Goal: Contribute content: Contribute content

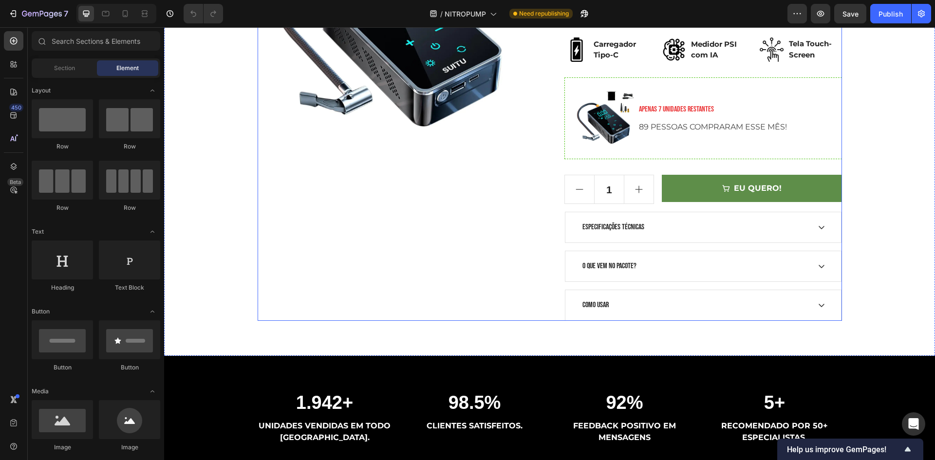
scroll to position [244, 0]
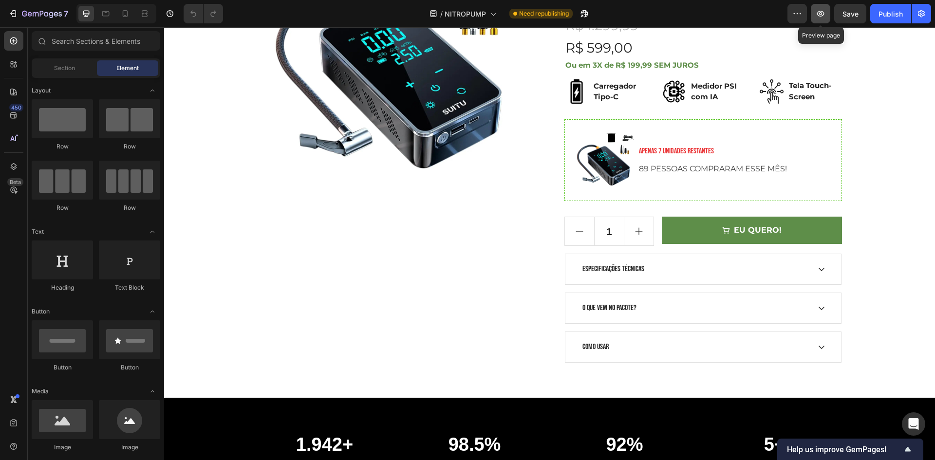
click at [827, 19] on button "button" at bounding box center [820, 13] width 19 height 19
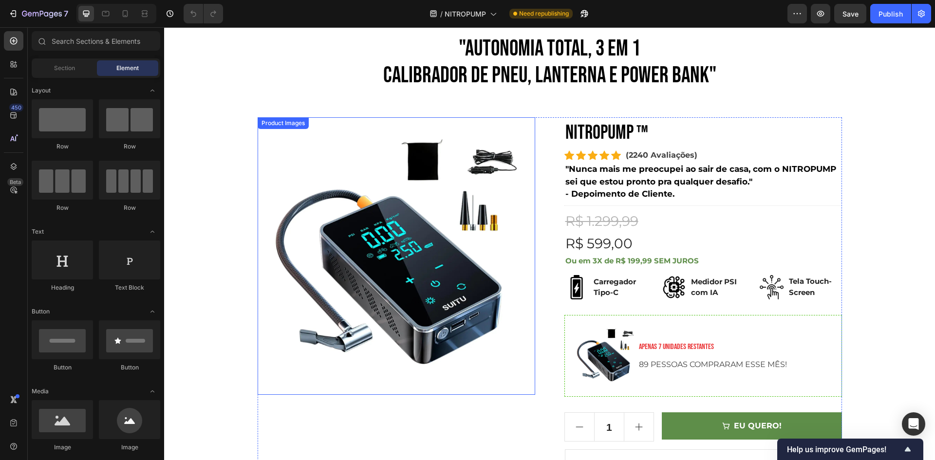
scroll to position [0, 0]
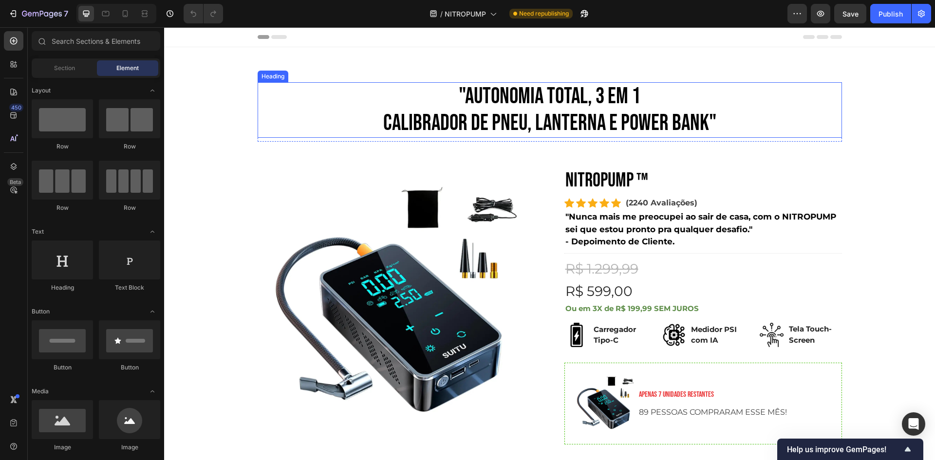
click at [478, 114] on h2 ""AUTONOMIA TOTAL, 3 em 1 CALIBRADOR DE PNEU, LANTERNA E POWER BANK"" at bounding box center [550, 110] width 585 height 56
click at [476, 114] on h2 ""AUTONOMIA TOTAL, 3 em 1 CALIBRADOR DE PNEU, LANTERNA E POWER BANK"" at bounding box center [550, 110] width 585 height 56
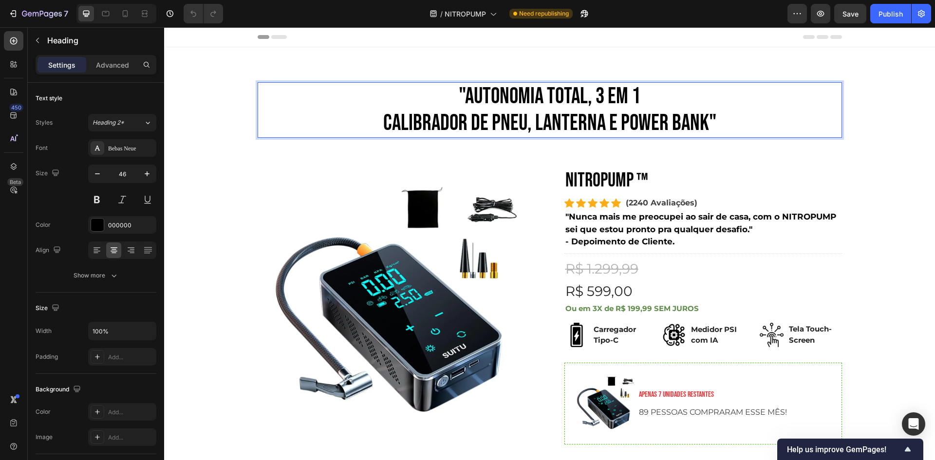
click at [459, 95] on p ""AUTONOMIA TOTAL, 3 em 1 CALIBRADOR DE PNEU, LANTERNA E POWER BANK"" at bounding box center [550, 110] width 583 height 54
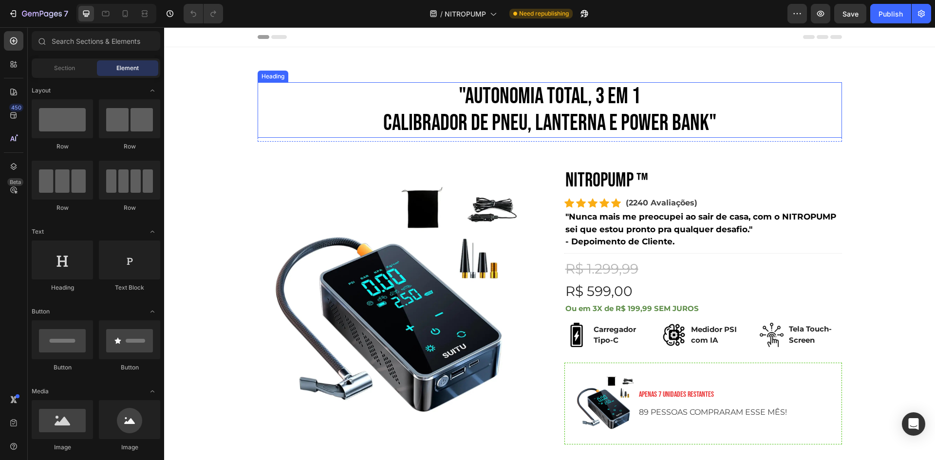
drag, startPoint x: 500, startPoint y: 97, endPoint x: 489, endPoint y: 100, distance: 12.1
click at [500, 98] on h2 ""AUTONOMIA TOTAL, 3 em 1 CALIBRADOR DE PNEU, LANTERNA E POWER BANK"" at bounding box center [550, 110] width 585 height 56
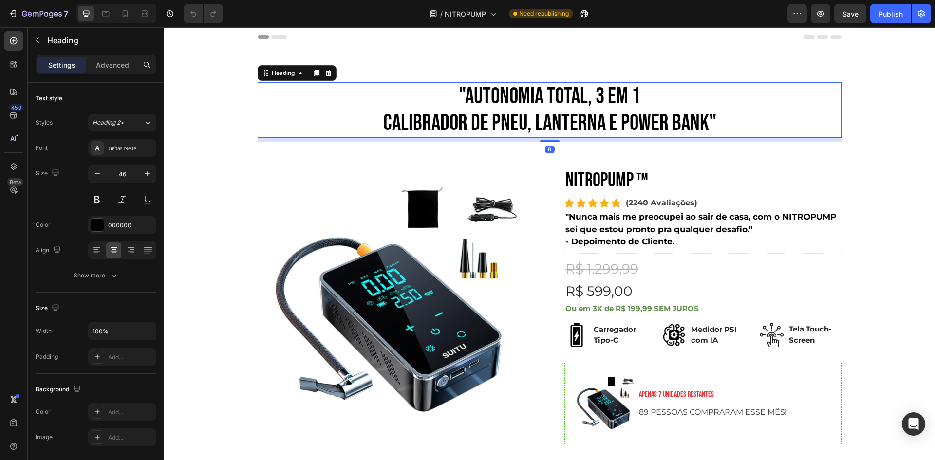
click at [452, 94] on h2 ""AUTONOMIA TOTAL, 3 em 1 CALIBRADOR DE PNEU, LANTERNA E POWER BANK"" at bounding box center [550, 110] width 585 height 56
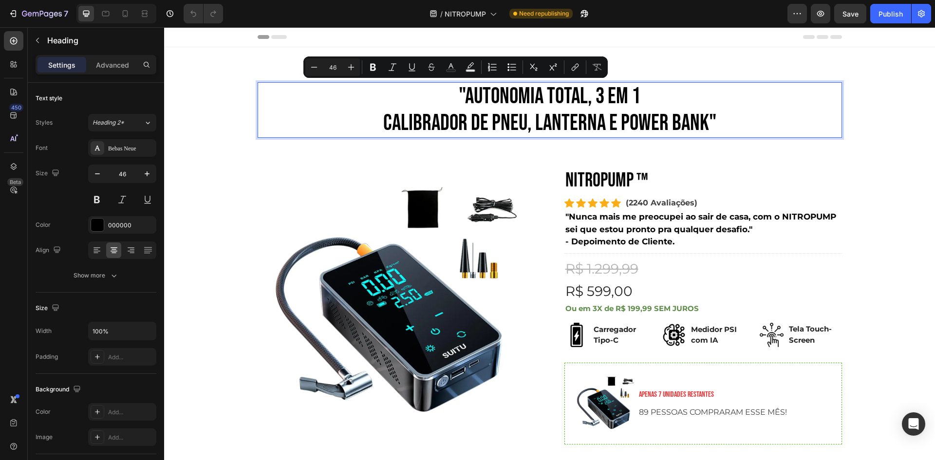
click at [462, 94] on p ""AUTONOMIA TOTAL, 3 em 1 CALIBRADOR DE PNEU, LANTERNA E POWER BANK"" at bounding box center [550, 110] width 583 height 54
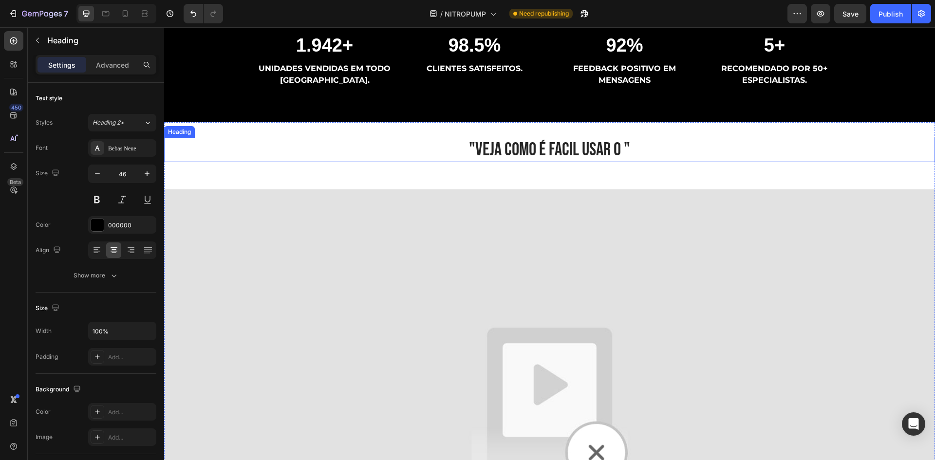
scroll to position [585, 0]
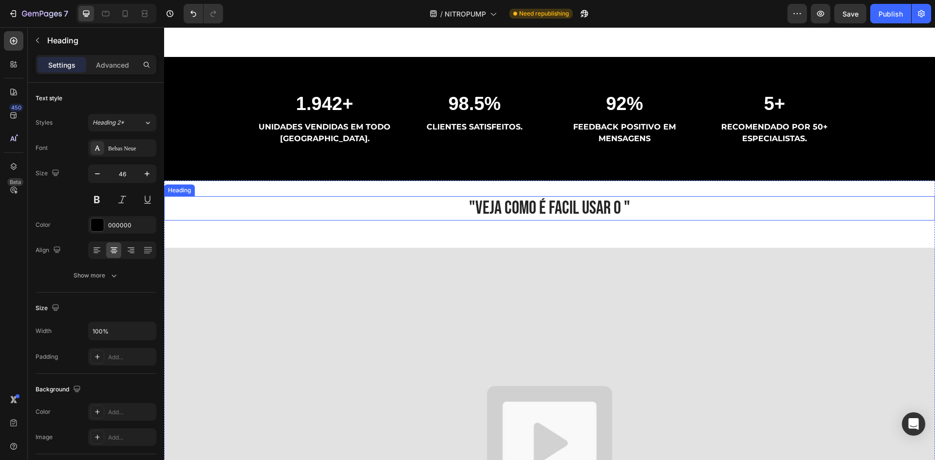
click at [572, 216] on h2 ""VEJA COMO É FACIL USAR O "" at bounding box center [549, 208] width 771 height 24
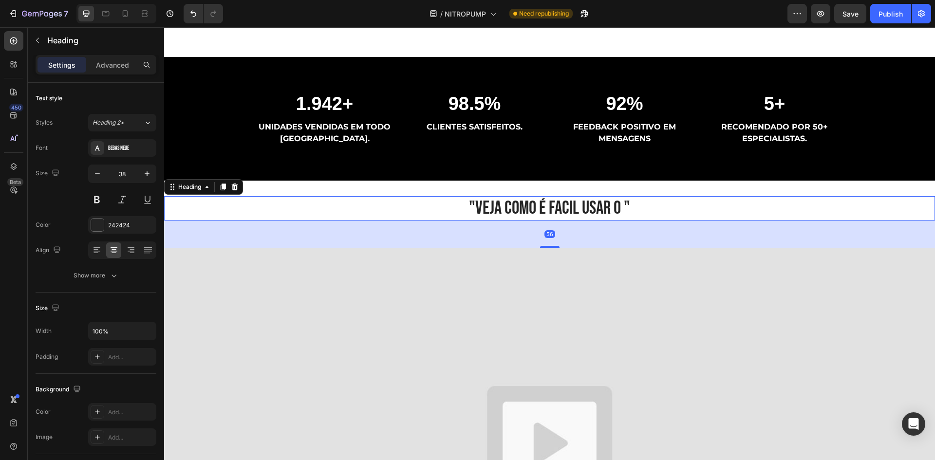
click at [611, 212] on h2 ""VEJA COMO É FACIL USAR O "" at bounding box center [549, 208] width 771 height 24
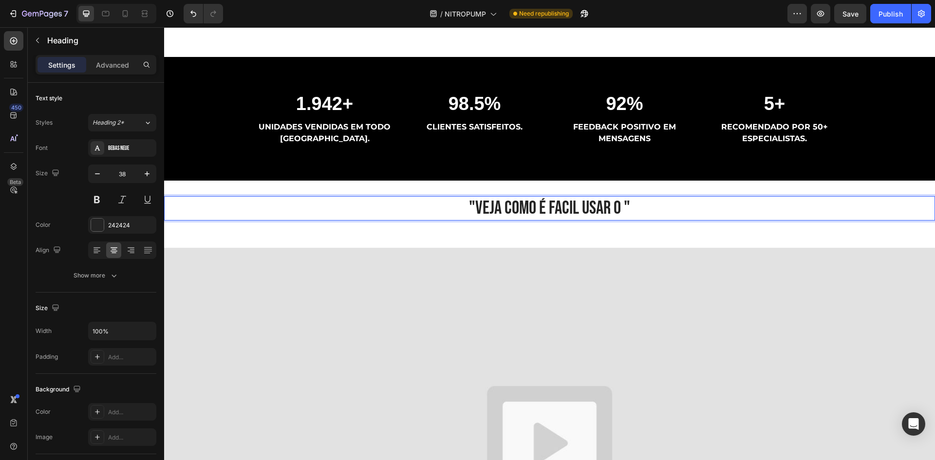
click at [618, 208] on p ""VEJA COMO É FACIL USAR O "" at bounding box center [549, 208] width 769 height 22
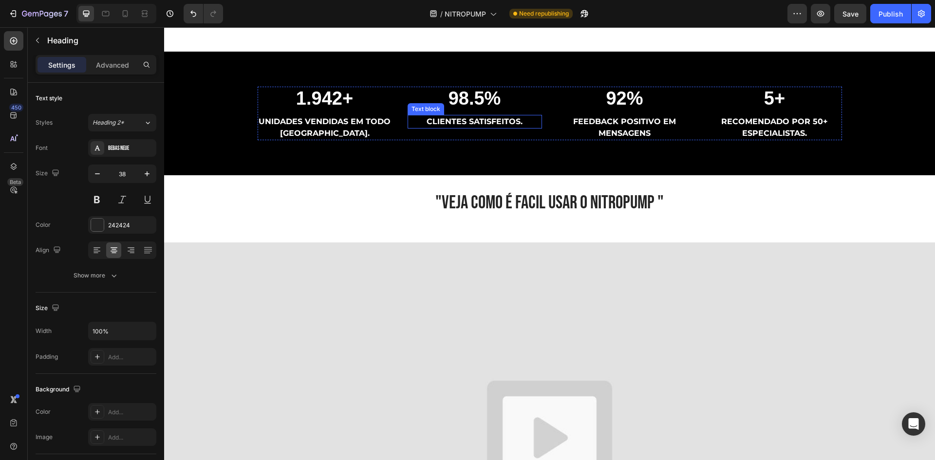
scroll to position [682, 0]
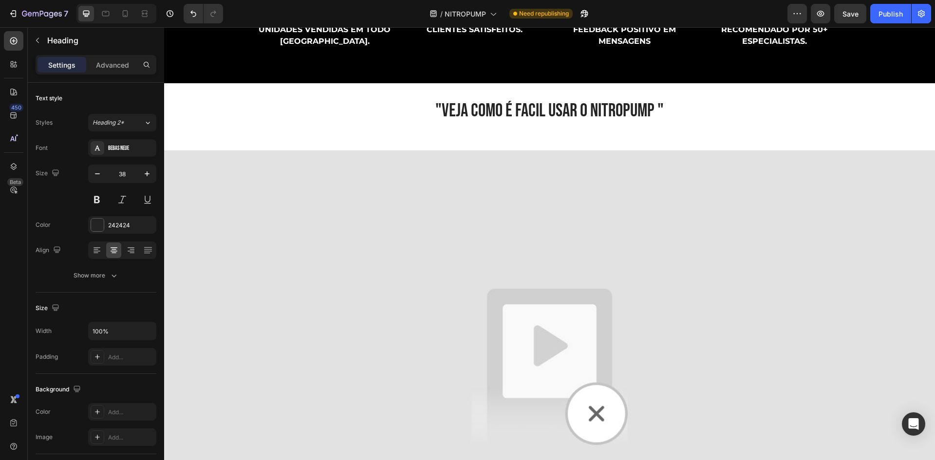
click at [649, 107] on h2 ""VEJA COMO É FACIL USAR O NITROPUMP "" at bounding box center [549, 111] width 771 height 24
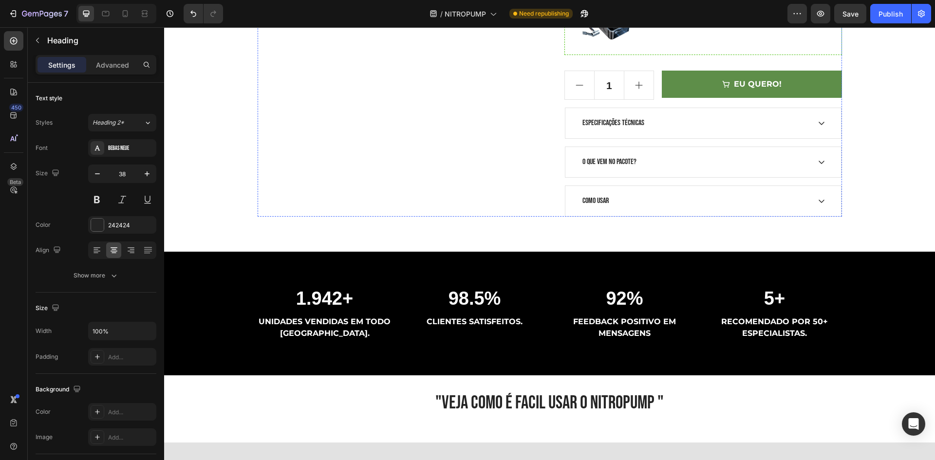
scroll to position [633, 0]
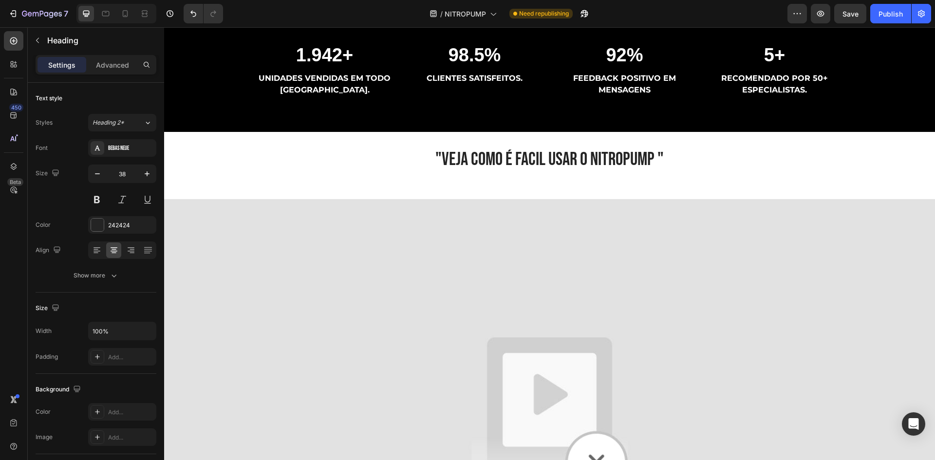
click at [615, 165] on h2 ""VEJA COMO É FACIL USAR O NITROPUMP "" at bounding box center [549, 160] width 771 height 24
click at [661, 152] on p ""VEJA COMO É FACIL USAR O NITROPUMP "" at bounding box center [549, 160] width 769 height 22
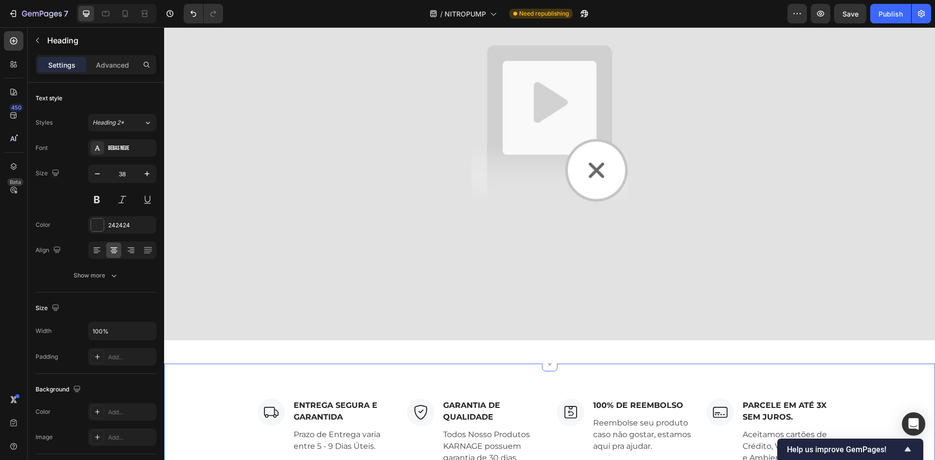
scroll to position [1218, 0]
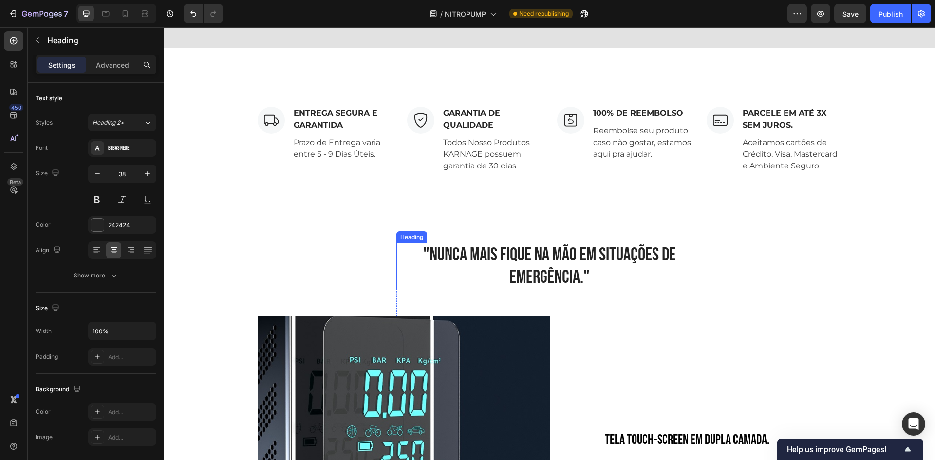
click at [521, 250] on h2 ""NUNCA MAIS FIQUE NA MÃO EM SITUAÇÕES DE EMERGÊNCIA."" at bounding box center [550, 266] width 307 height 46
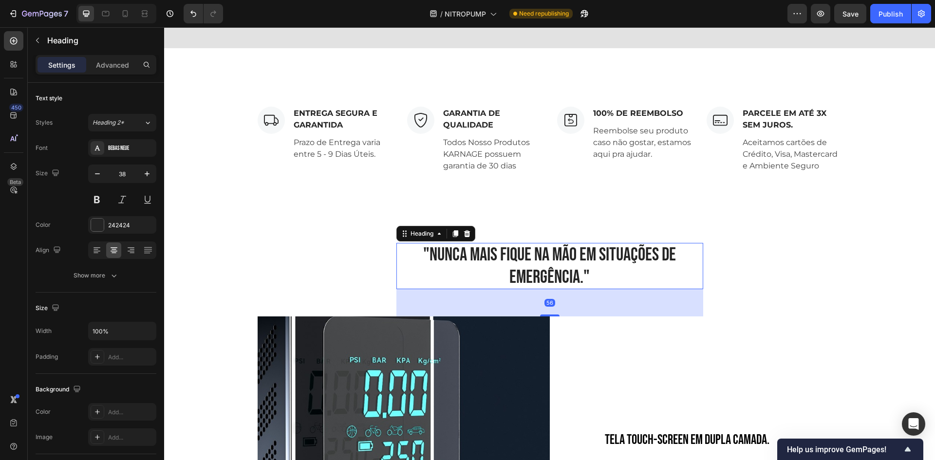
click at [562, 267] on h2 ""NUNCA MAIS FIQUE NA MÃO EM SITUAÇÕES DE EMERGÊNCIA."" at bounding box center [550, 266] width 307 height 46
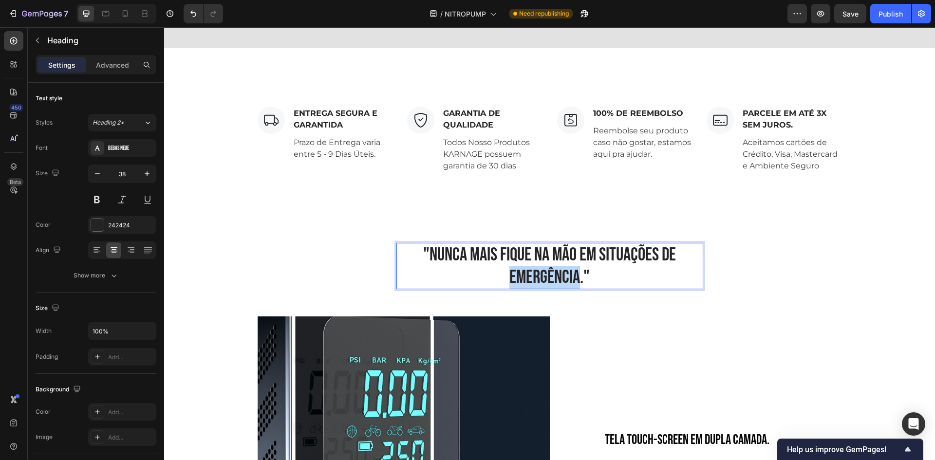
click at [562, 267] on p ""NUNCA MAIS FIQUE NA MÃO EM SITUAÇÕES DE EMERGÊNCIA."" at bounding box center [550, 266] width 305 height 44
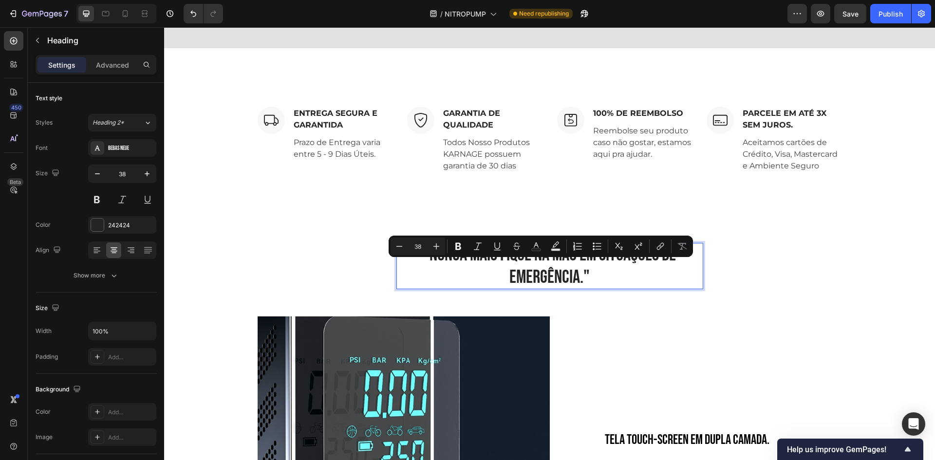
click at [659, 267] on p ""NUNCA MAIS FIQUE NA MÃO EM SITUAÇÕES DE EMERGÊNCIA."" at bounding box center [550, 266] width 305 height 44
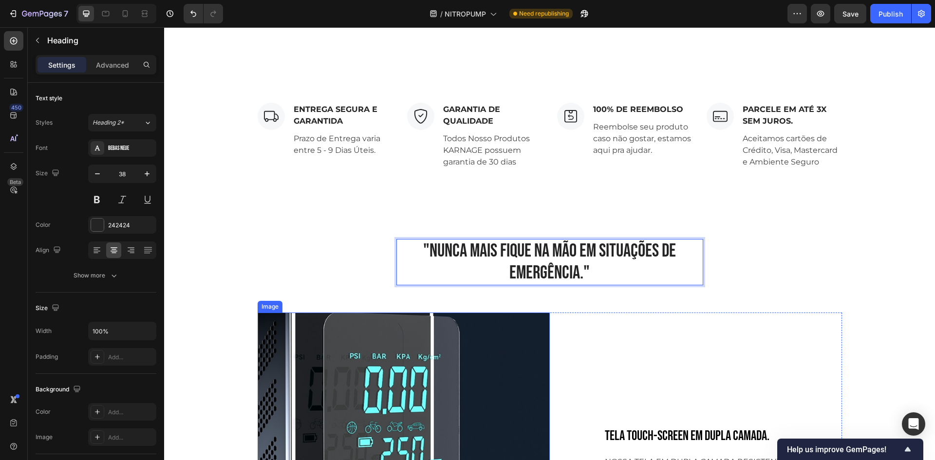
scroll to position [1462, 0]
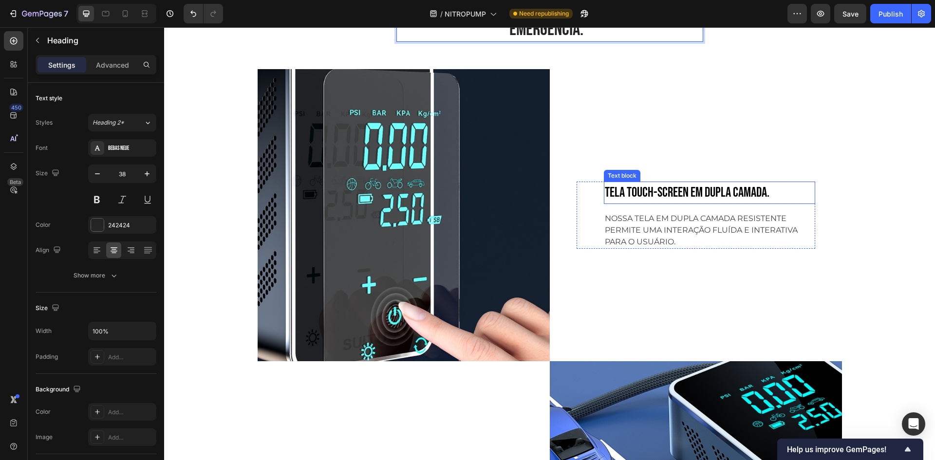
click at [660, 195] on p "TELA TOUCH-SCREEN EM DUPLA CAMADA." at bounding box center [709, 193] width 209 height 20
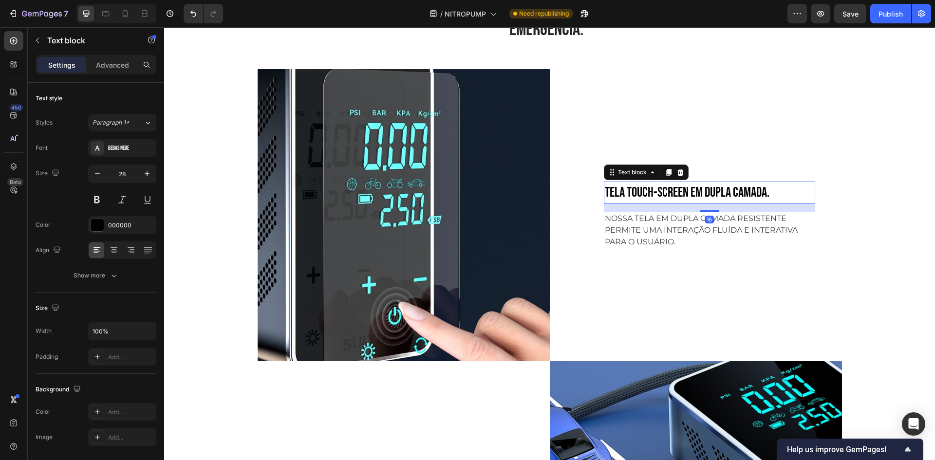
click at [767, 194] on p "TELA TOUCH-SCREEN EM DUPLA CAMADA." at bounding box center [709, 193] width 209 height 20
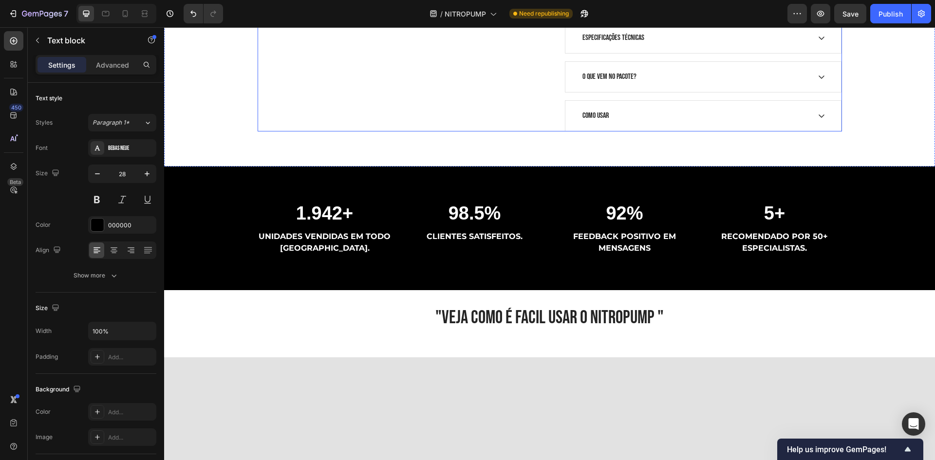
scroll to position [536, 0]
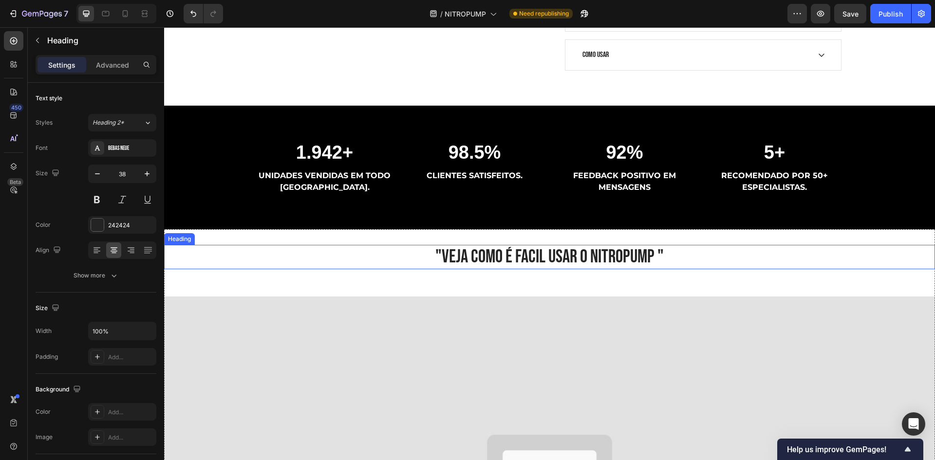
click at [655, 256] on h2 ""VEJA COMO É FACIL USAR O NITROPUMP "" at bounding box center [549, 257] width 771 height 24
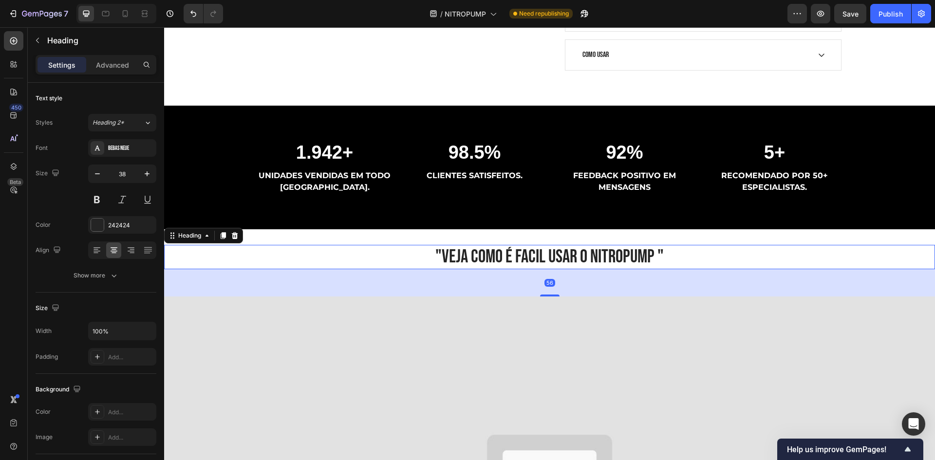
click at [650, 256] on h2 ""VEJA COMO É FACIL USAR O NITROPUMP "" at bounding box center [549, 257] width 771 height 24
click at [650, 256] on p ""VEJA COMO É FACIL USAR O NITROPUMP "" at bounding box center [549, 257] width 769 height 22
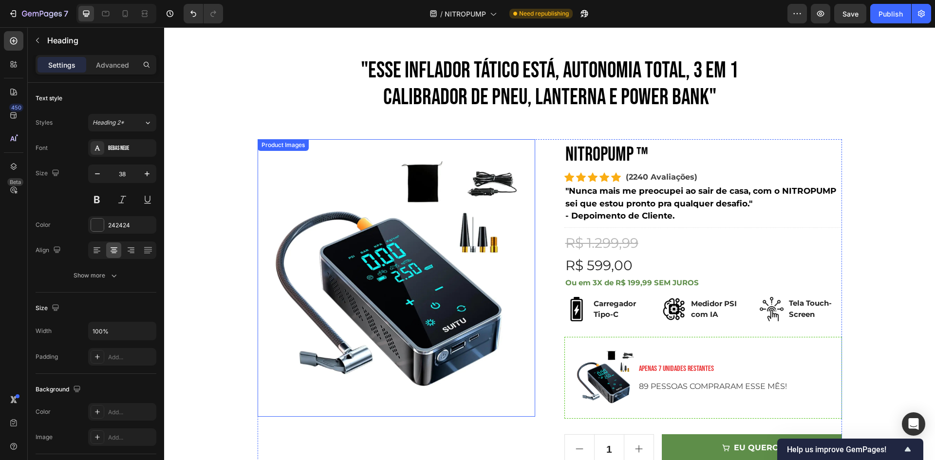
scroll to position [0, 0]
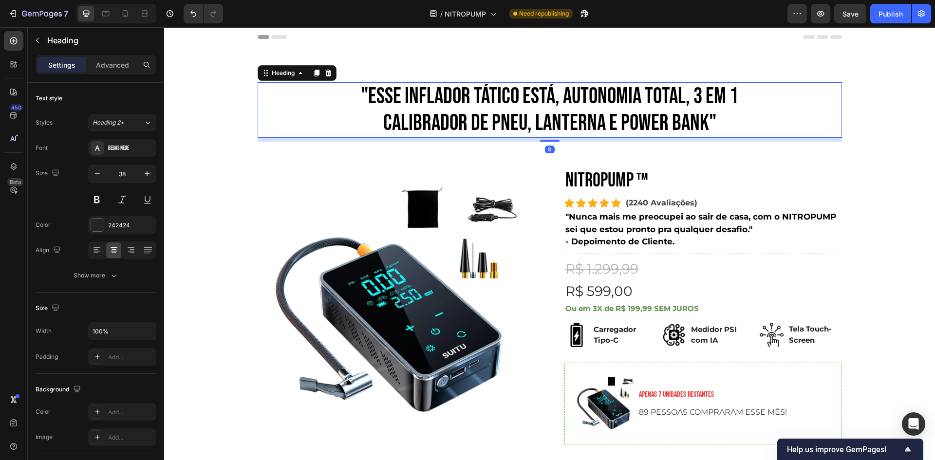
click at [563, 94] on h2 ""ESSE INFLADOR TÁTICO ESTÁ, AUTONOMIA TOTAL, 3 em 1 CALIBRADOR DE PNEU, LANTERN…" at bounding box center [550, 110] width 585 height 56
click at [549, 95] on h2 ""ESSE INFLADOR TÁTICO ESTÁ, AUTONOMIA TOTAL, 3 em 1 CALIBRADOR DE PNEU, LANTERN…" at bounding box center [550, 110] width 585 height 56
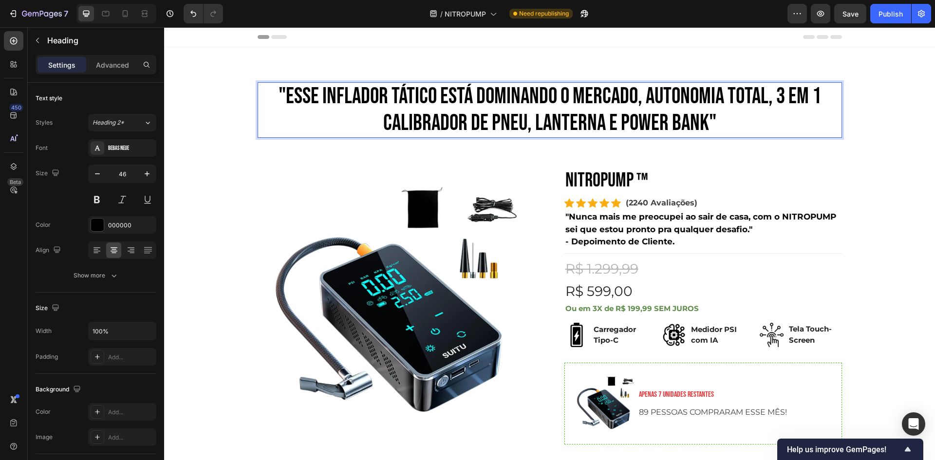
click at [639, 98] on p ""ESSE INFLADOR TÁTICO ESTÁ DOMINANDO O MERCADO, AUTONOMIA TOTAL, 3 em 1 CALIBRA…" at bounding box center [550, 110] width 583 height 54
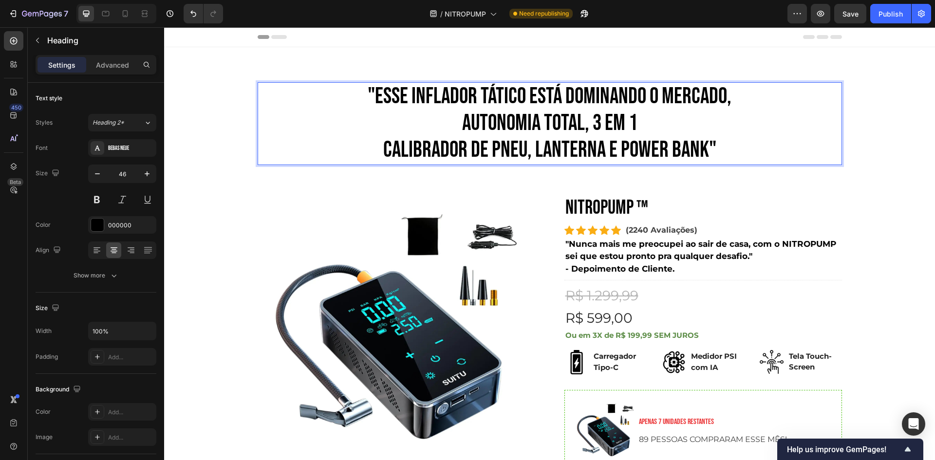
click at [721, 101] on p ""ESSE INFLADOR TÁTICO ESTÁ DOMINANDO O MERCADO, AUTONOMIA TOTAL, 3 em 1 CALIBRA…" at bounding box center [550, 123] width 583 height 81
click at [731, 99] on p ""ESSE INFLADOR TÁTICO ESTÁ DOMINANDO O MERCADO, AUTONOMIA TOTAL, 3 em 1 CALIBRA…" at bounding box center [550, 123] width 583 height 81
click at [465, 138] on p ""ESSE INFLADOR TÁTICO ESTÁ DOMINANDO O MERCADO... AUTONOMIA TOTAL, 3 em 1 CALIB…" at bounding box center [550, 123] width 583 height 81
click at [453, 122] on p ""ESSE INFLADOR TÁTICO ESTÁ DOMINANDO O MERCADO... AUTONOMIA TOTAL, 3 em 1 CALIB…" at bounding box center [550, 123] width 583 height 81
click at [529, 156] on p ""ESSE INFLADOR TÁTICO ESTÁ DOMINANDO O MERCADO... AUTONOMIA TOTAL, 3 em 1 CALIB…" at bounding box center [550, 123] width 583 height 81
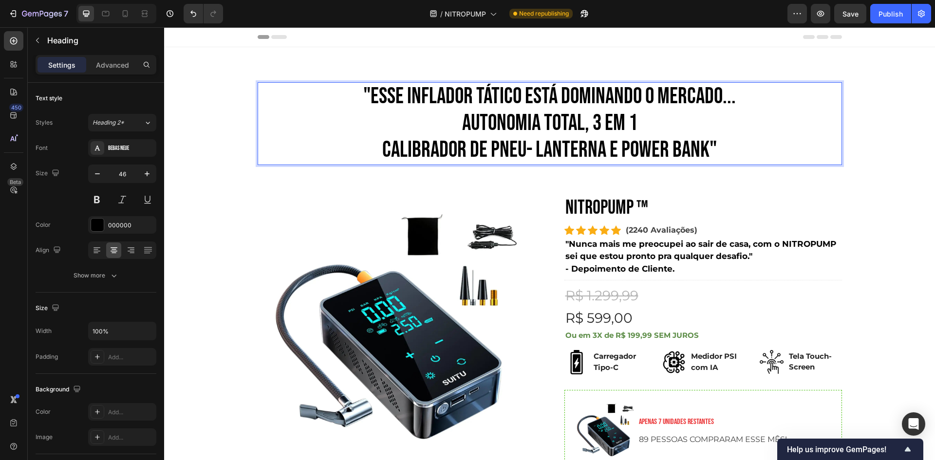
click at [522, 153] on p ""ESSE INFLADOR TÁTICO ESTÁ DOMINANDO O MERCADO... AUTONOMIA TOTAL, 3 em 1 CALIB…" at bounding box center [550, 123] width 583 height 81
click at [620, 151] on p ""ESSE INFLADOR TÁTICO ESTÁ DOMINANDO O MERCADO... AUTONOMIA TOTAL, 3 em 1 CALIB…" at bounding box center [550, 123] width 583 height 81
click at [613, 152] on p ""ESSE INFLADOR TÁTICO ESTÁ DOMINANDO O MERCADO... AUTONOMIA TOTAL, 3 em 1 CALIB…" at bounding box center [550, 123] width 583 height 81
click at [618, 151] on p ""ESSE INFLADOR TÁTICO ESTÁ DOMINANDO O MERCADO... AUTONOMIA TOTAL, 3 em 1 CALIB…" at bounding box center [550, 123] width 583 height 81
click at [619, 152] on p ""ESSE INFLADOR TÁTICO ESTÁ DOMINANDO O MERCADO... AUTONOMIA TOTAL, 3 em 1 CALIB…" at bounding box center [550, 123] width 583 height 81
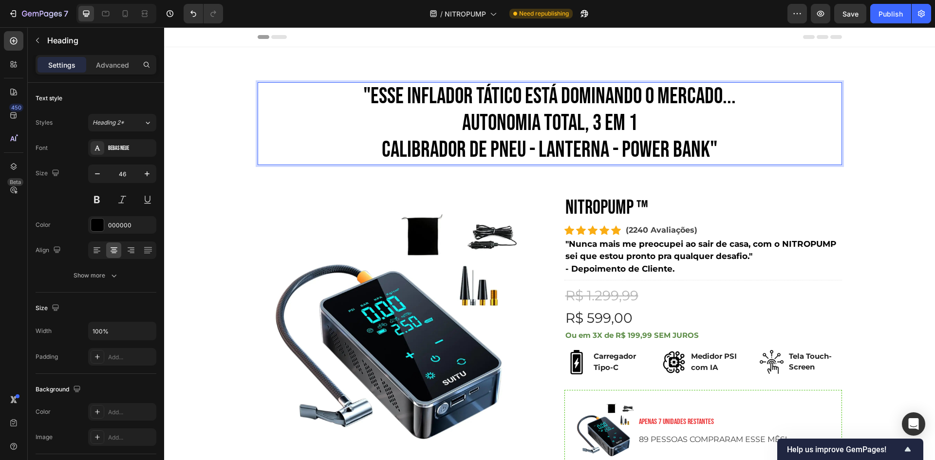
click at [769, 151] on p ""ESSE INFLADOR TÁTICO ESTÁ DOMINANDO O MERCADO... AUTONOMIA TOTAL, 3 em 1 CALIB…" at bounding box center [550, 123] width 583 height 81
click at [363, 92] on p ""ESSE INFLADOR TÁTICO ESTÁ DOMINANDO O MERCADO... AUTONOMIA TOTAL, 3 em 1 CALIB…" at bounding box center [550, 123] width 583 height 81
click at [369, 91] on p ""ESSE INFLADOR TÁTICO ESTÁ DOMINANDO O MERCADO... AUTONOMIA TOTAL, 3 em 1 CALIB…" at bounding box center [550, 123] width 583 height 81
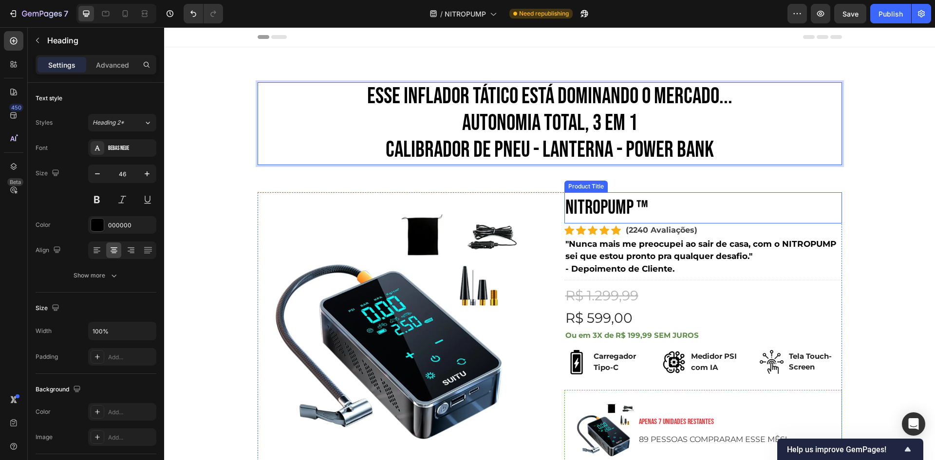
click at [786, 205] on h2 "NITROPUMP ™" at bounding box center [704, 207] width 278 height 31
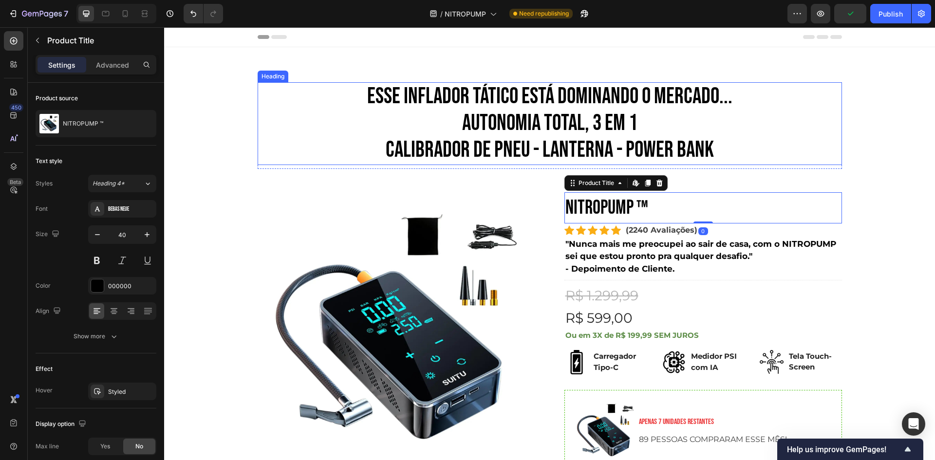
click at [732, 98] on p "ESSE INFLADOR TÁTICO ESTÁ DOMINANDO O MERCADO... AUTONOMIA TOTAL, 3 em 1 CALIBR…" at bounding box center [550, 123] width 583 height 81
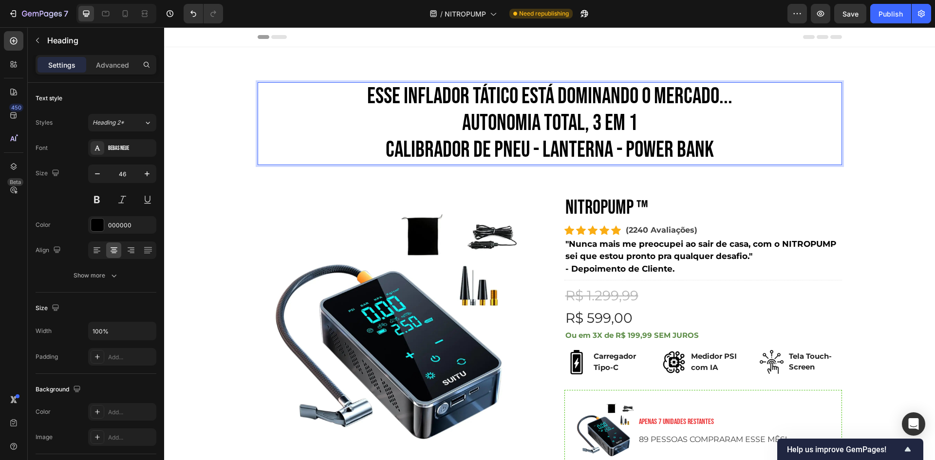
click at [587, 127] on p "ESSE INFLADOR TÁTICO ESTÁ DOMINANDO O MERCADO... AUTONOMIA TOTAL, 3 em 1 CALIBR…" at bounding box center [550, 123] width 583 height 81
click at [739, 98] on p "ESSE INFLADOR TÁTICO ESTÁ DOMINANDO O MERCADO... AUTONOMIA TOTAL 3 em 1 CALIBRA…" at bounding box center [550, 123] width 583 height 81
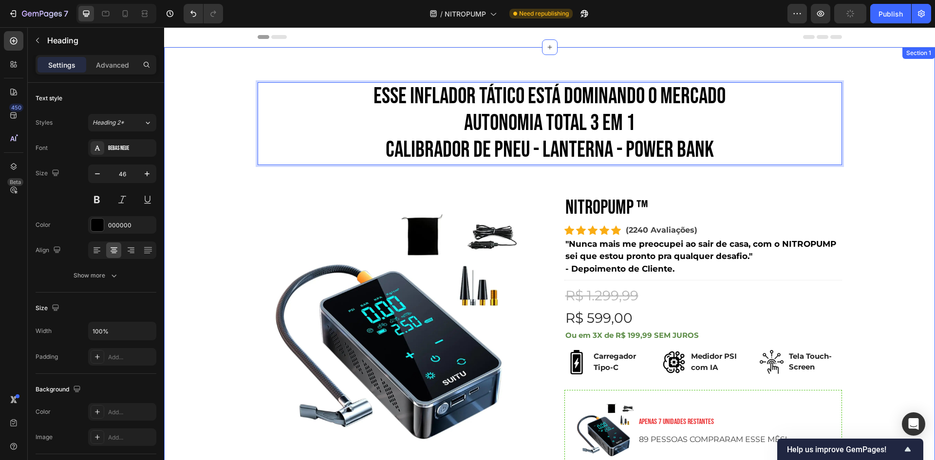
drag, startPoint x: 913, startPoint y: 227, endPoint x: 1046, endPoint y: 319, distance: 161.8
drag, startPoint x: 1046, startPoint y: 319, endPoint x: 724, endPoint y: 104, distance: 386.9
click at [724, 104] on p "ESSE INFLADOR TÁTICO ESTÁ DOMINANDO O MERCADO AUTONOMIA TOTAL 3 em 1 CALIBRADOR…" at bounding box center [550, 123] width 583 height 81
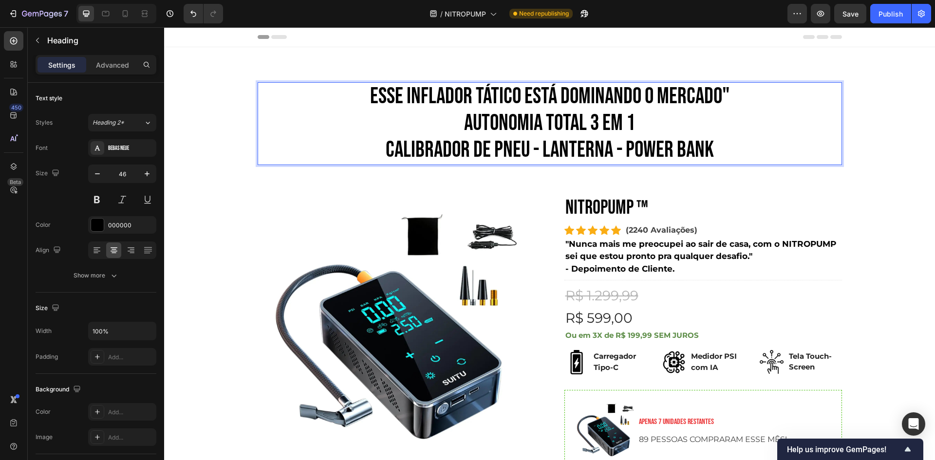
click at [358, 95] on p "ESSE INFLADOR TÁTICO ESTÁ DOMINANDO O MERCADO" AUTONOMIA TOTAL 3 em 1 CALIBRADO…" at bounding box center [550, 123] width 583 height 81
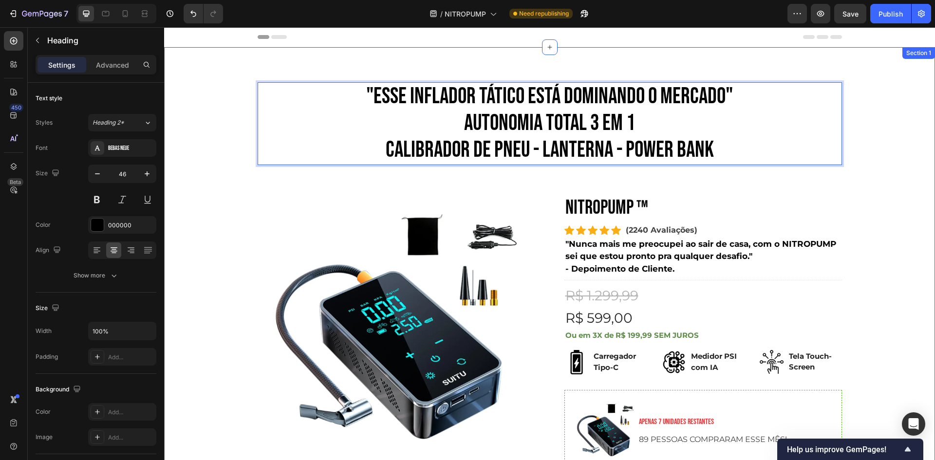
click at [832, 182] on div ""ESSE INFLADOR TÁTICO ESTÁ DOMINANDO O MERCADO" AUTONOMIA TOTAL 3 em 1 CALIBRAD…" at bounding box center [549, 358] width 757 height 552
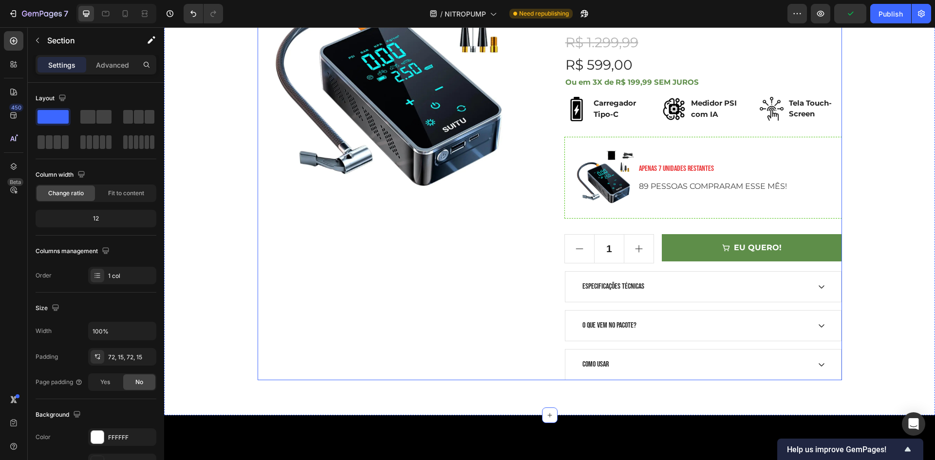
scroll to position [341, 0]
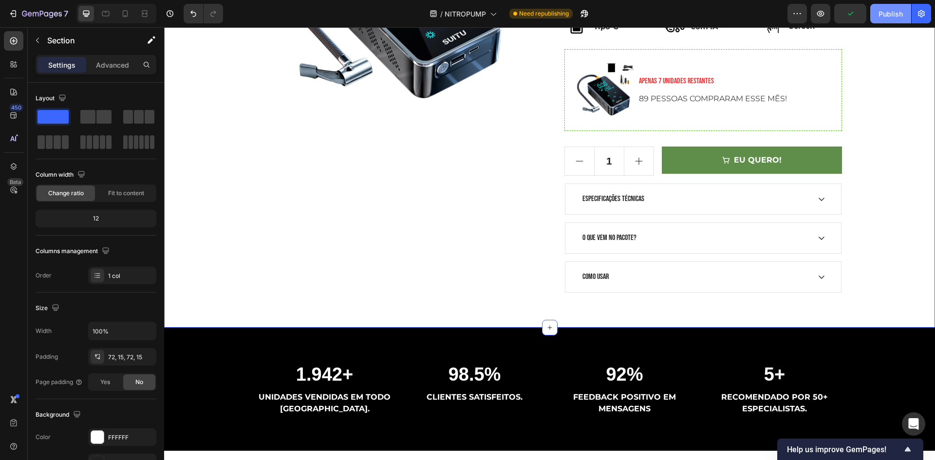
click at [885, 18] on div "Publish" at bounding box center [891, 14] width 24 height 10
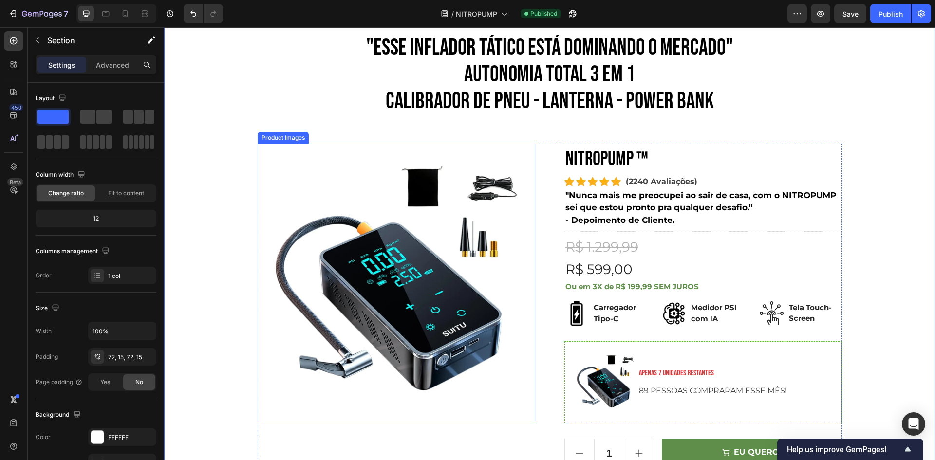
scroll to position [0, 0]
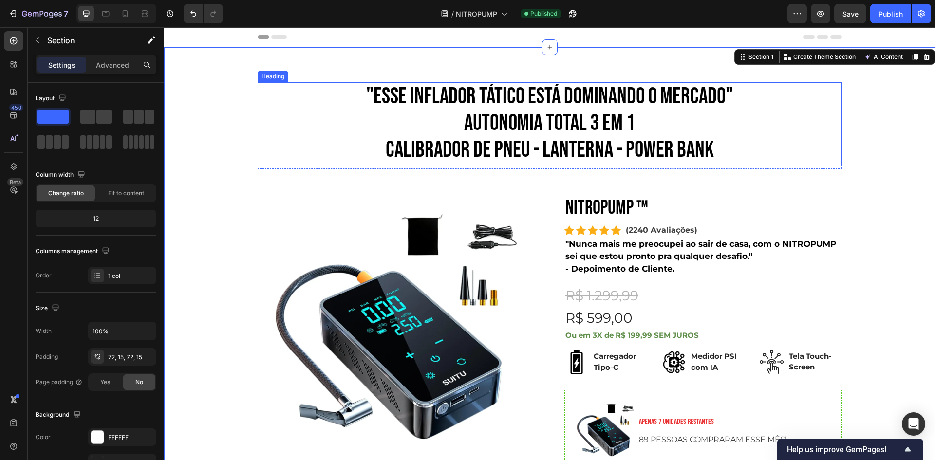
click at [696, 145] on p ""ESSE INFLADOR TÁTICO ESTÁ DOMINANDO O MERCADO" AUTONOMIA TOTAL 3 em 1 CALIBRAD…" at bounding box center [550, 123] width 583 height 81
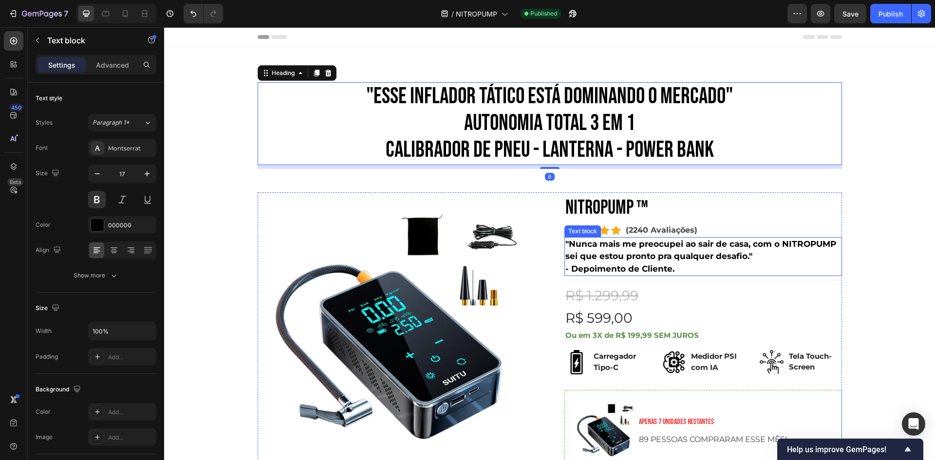
click at [670, 257] on p ""Nunca mais me preocupei ao sair de casa, com o NITROPUMP sei que estou pronto …" at bounding box center [704, 250] width 276 height 25
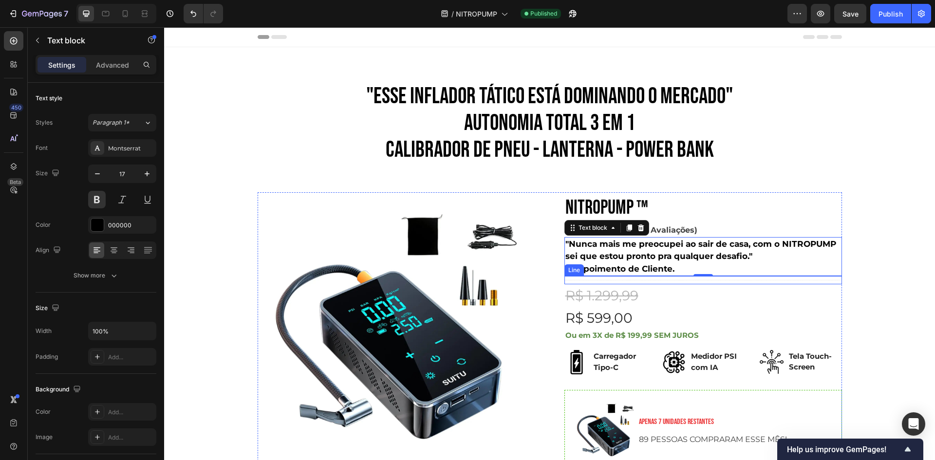
click at [682, 278] on div "Title Line" at bounding box center [704, 280] width 278 height 8
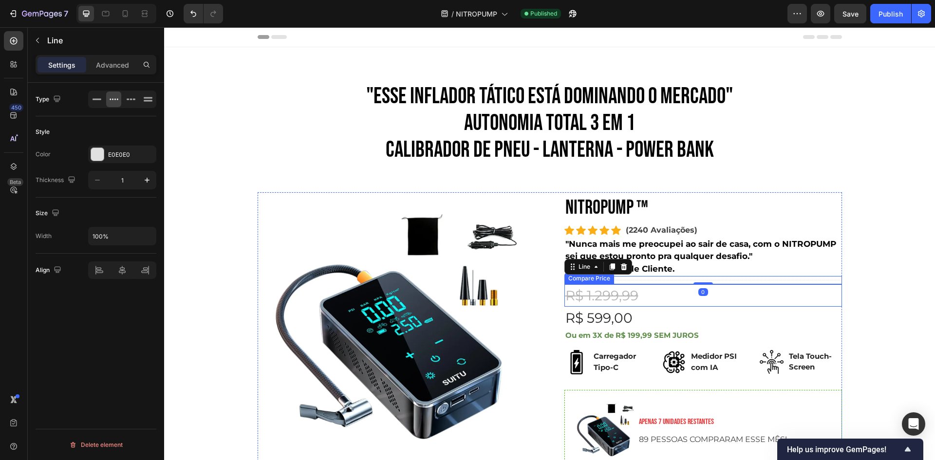
click at [655, 294] on div "R$ 1.299,99" at bounding box center [704, 296] width 278 height 22
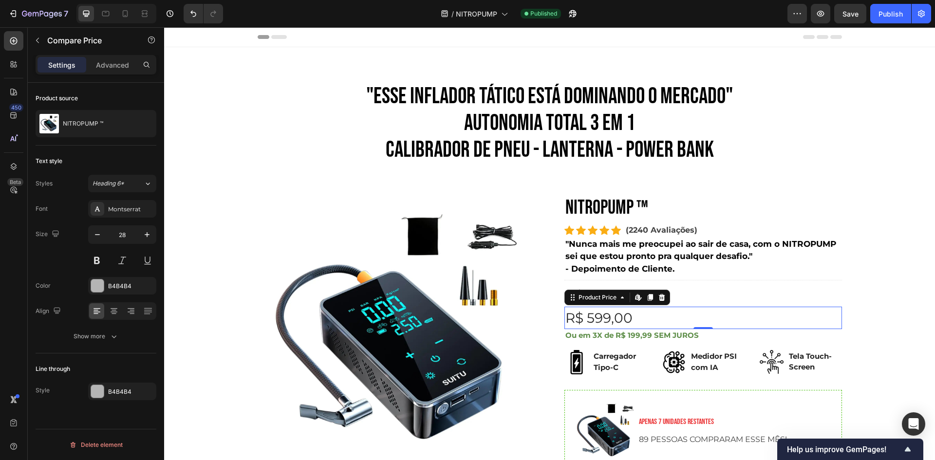
click at [643, 314] on div "R$ 599,00" at bounding box center [704, 318] width 278 height 22
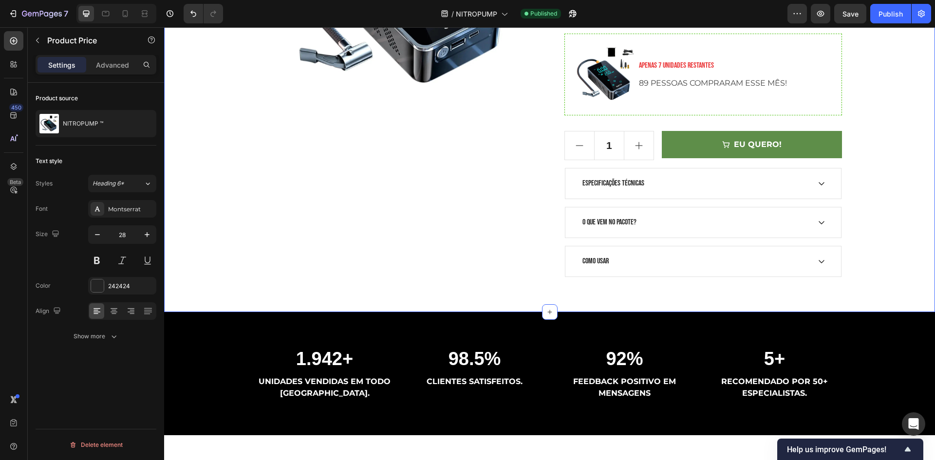
scroll to position [438, 0]
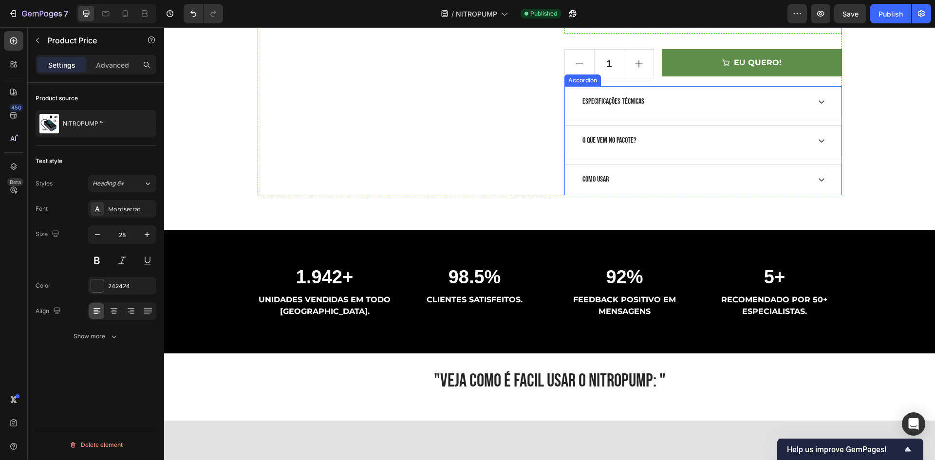
click at [671, 106] on div "ESPECIFICAÇÕES TÉCNICAS" at bounding box center [695, 102] width 229 height 15
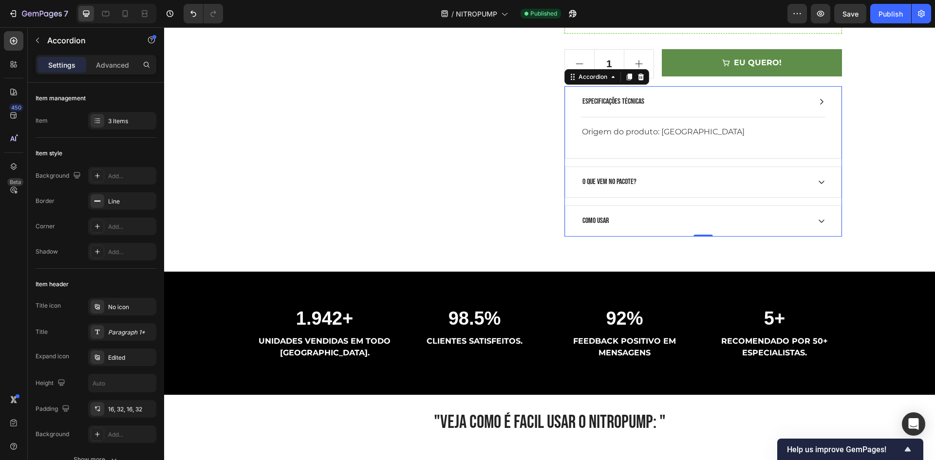
click at [671, 106] on div "ESPECIFICAÇÕES TÉCNICAS" at bounding box center [695, 102] width 229 height 15
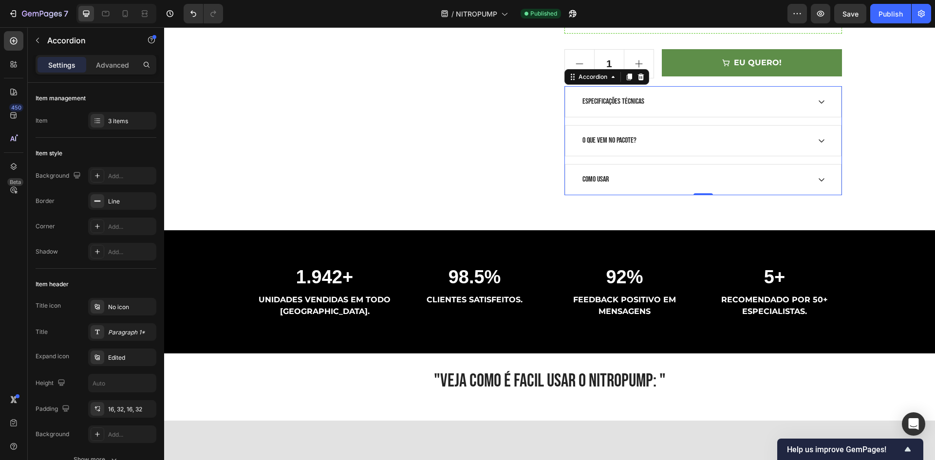
click at [658, 145] on div "O que vem no pacote?" at bounding box center [695, 140] width 229 height 15
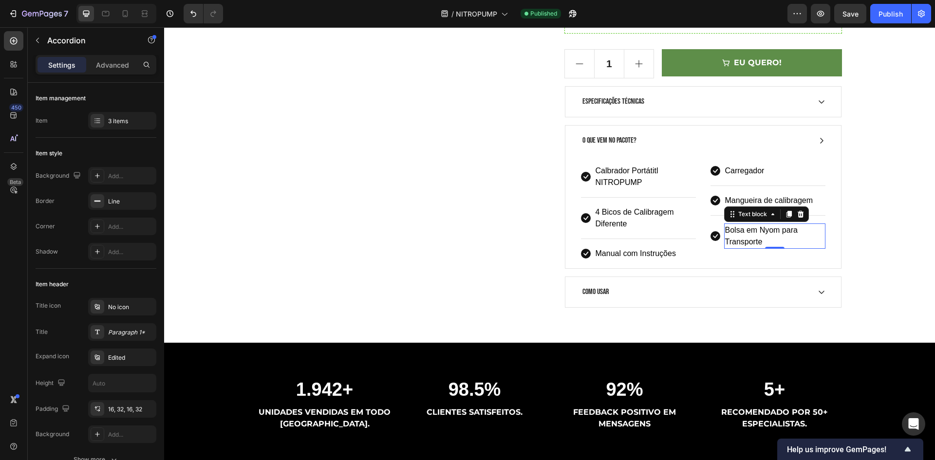
click at [780, 237] on p "Bolsa em Nyom para Transporte" at bounding box center [774, 236] width 99 height 23
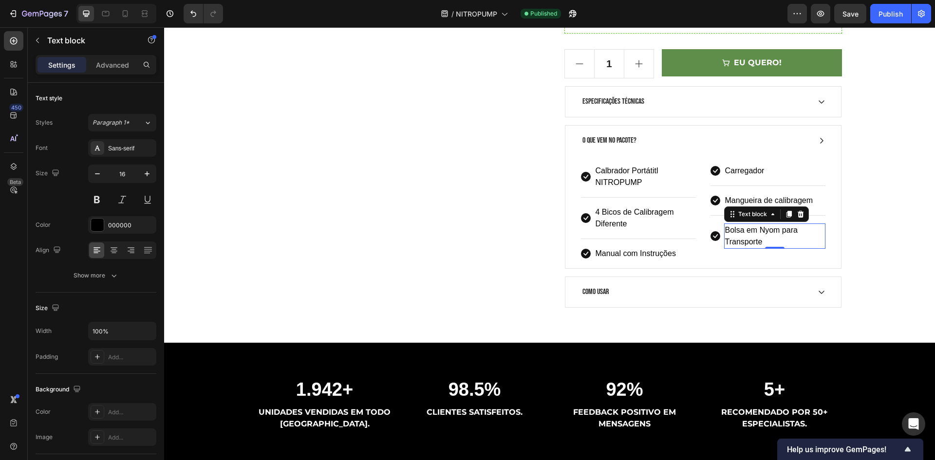
click at [758, 228] on p "Bolsa em Nyom para Transporte" at bounding box center [774, 236] width 99 height 23
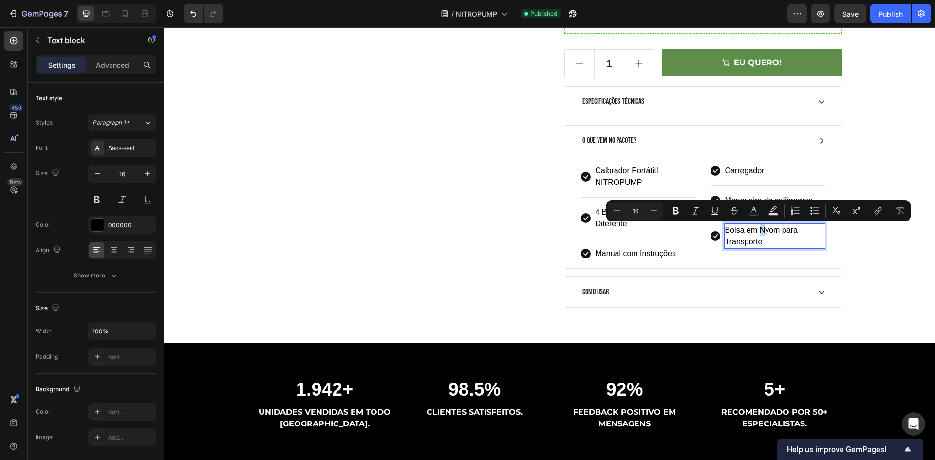
click at [762, 233] on p "Bolsa em Nyom para Transporte" at bounding box center [774, 236] width 99 height 23
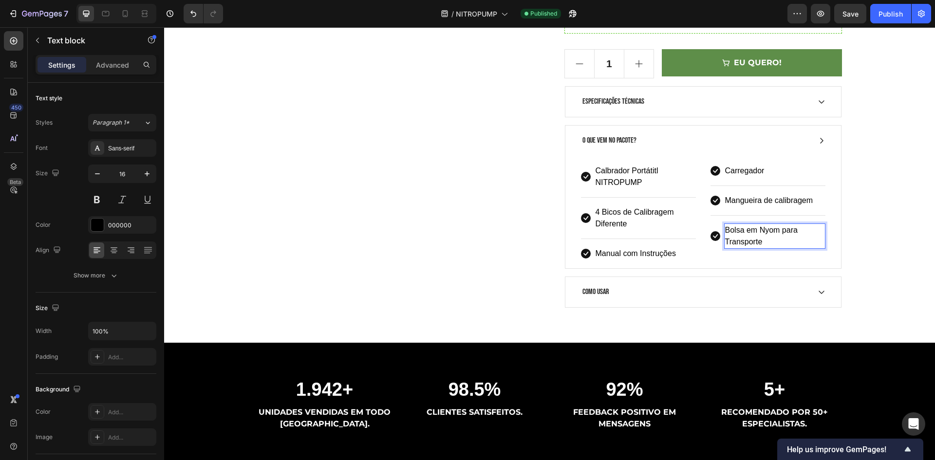
click at [764, 229] on p "Bolsa em Nyom para Transporte" at bounding box center [774, 236] width 99 height 23
click at [769, 233] on p "Bolsa em Nylom para Transporte" at bounding box center [774, 236] width 99 height 23
click at [767, 244] on p "Bolsa em Nylom para Transporte" at bounding box center [774, 236] width 99 height 23
click at [695, 294] on div "Como Usar" at bounding box center [695, 292] width 229 height 15
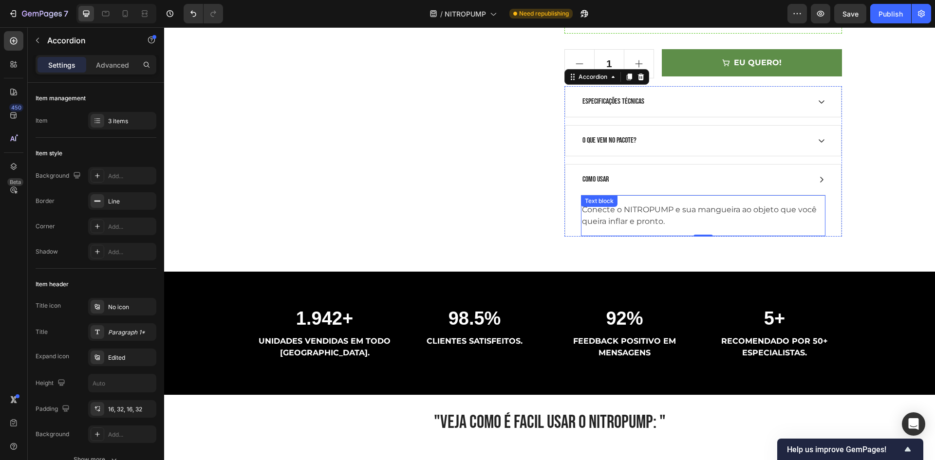
click at [651, 214] on p "Conecte o NITROPUMP e sua mangueira ao objeto que você queira inflar e pronto." at bounding box center [703, 215] width 243 height 23
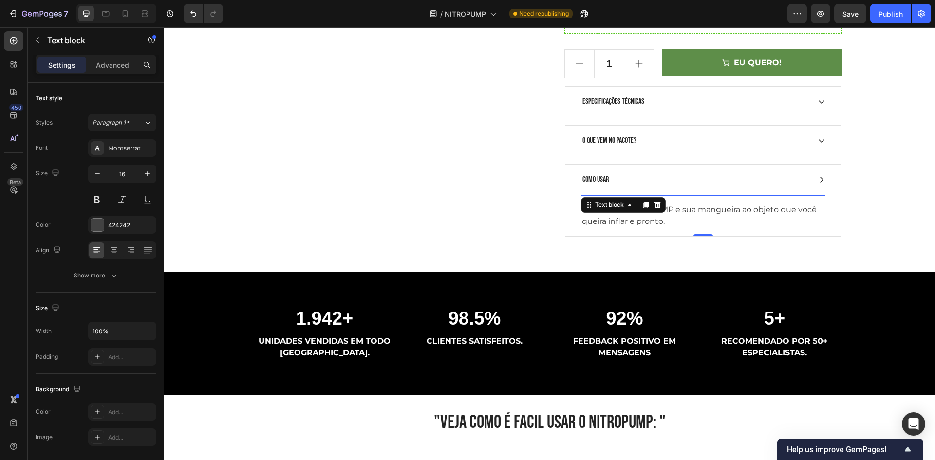
click at [653, 216] on p "Conecte o NITROPUMP e sua mangueira ao objeto que você queira inflar e pronto." at bounding box center [703, 215] width 243 height 23
click at [681, 221] on p "Conecte o NITROPUMP e sua mangueira ao objeto que você queira inflar e pronto." at bounding box center [703, 215] width 243 height 23
click at [700, 210] on p "Conecte o NITROPUMP e sua mangueira ao objeto que você queira inflar e pronto." at bounding box center [703, 215] width 243 height 23
click at [686, 222] on p "Conecte o NITROPUMP e sua mangueira ao objeto que você queira inflar e pronto." at bounding box center [703, 215] width 243 height 23
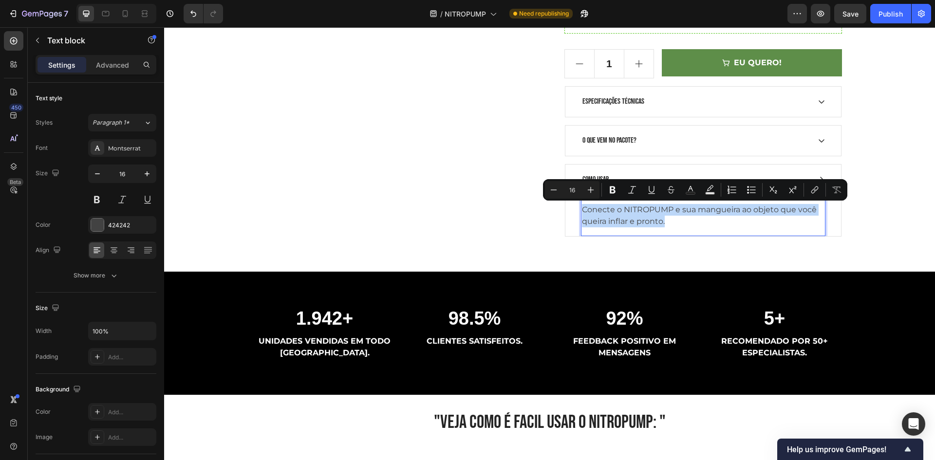
click at [667, 224] on p "Conecte o NITROPUMP e sua mangueira ao objeto que você queira inflar e pronto." at bounding box center [703, 215] width 243 height 23
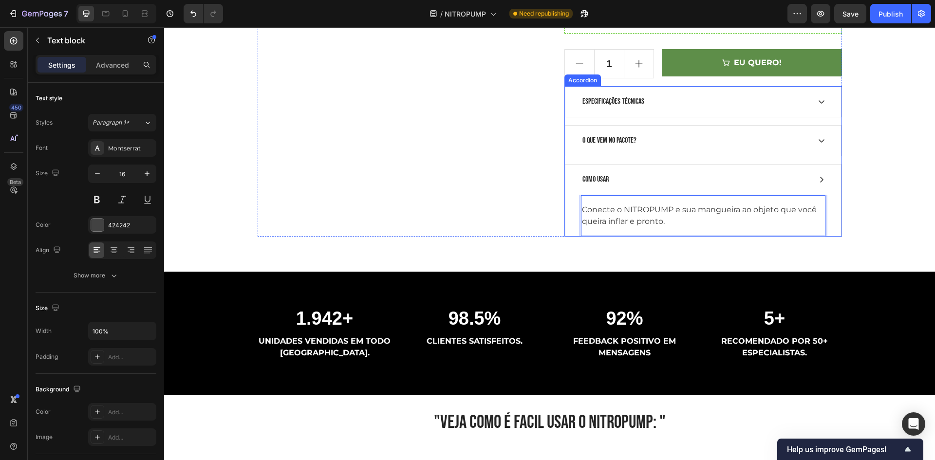
click at [642, 183] on div "Como Usar" at bounding box center [695, 179] width 229 height 15
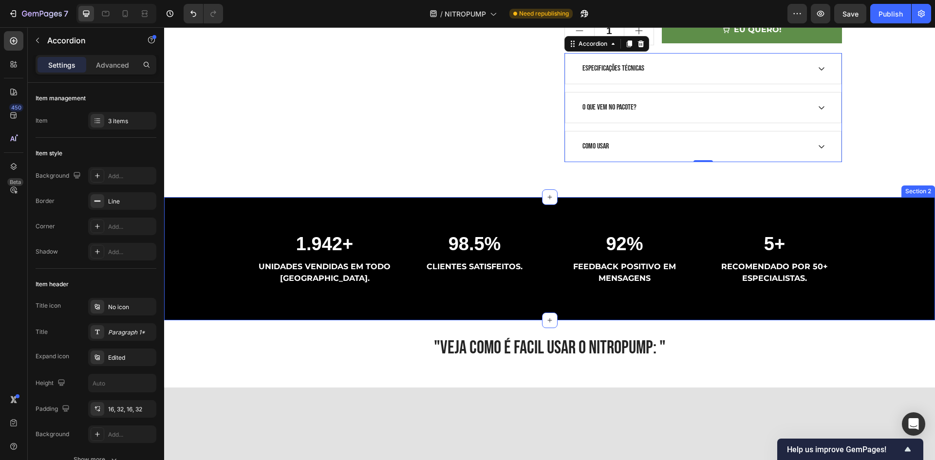
scroll to position [487, 0]
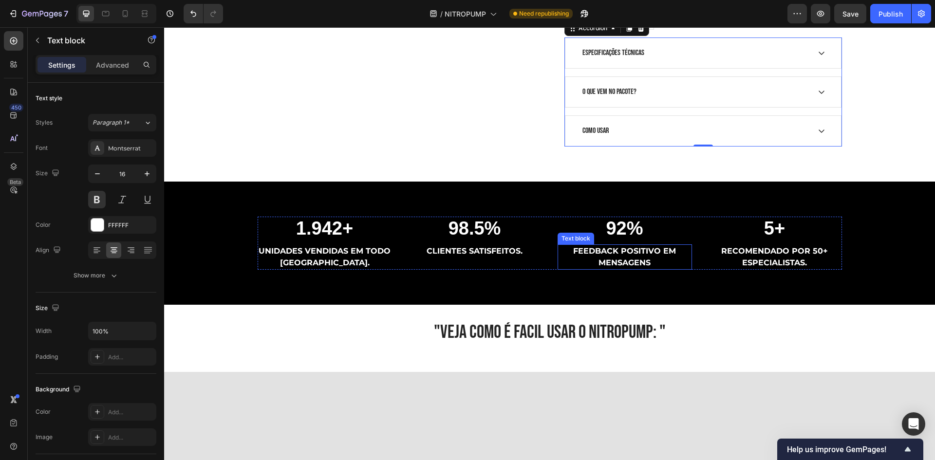
click at [767, 258] on p "RECOMENDADO POR 50+ ESPECIALISTAS." at bounding box center [775, 257] width 133 height 23
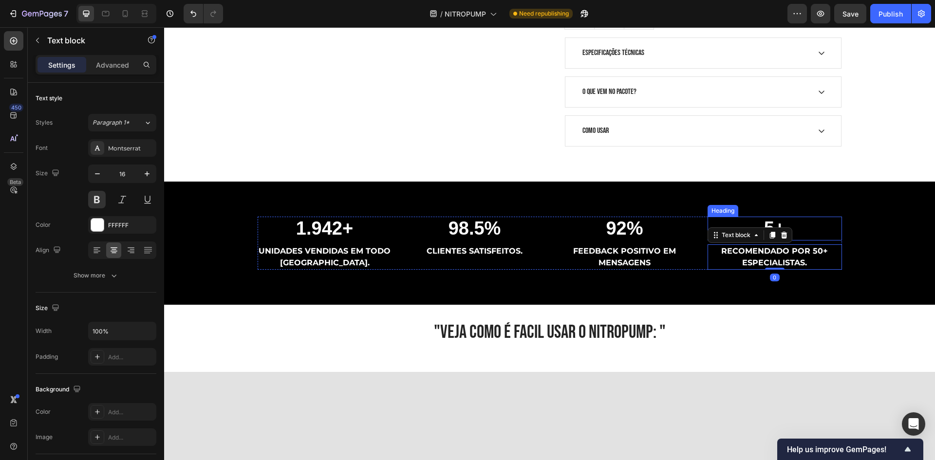
click at [780, 227] on h2 "5+" at bounding box center [775, 229] width 134 height 24
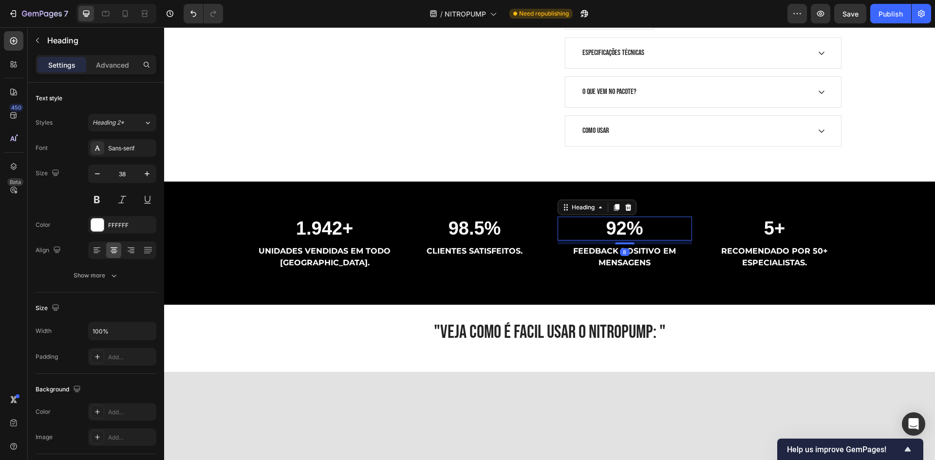
click at [613, 231] on h2 "92%" at bounding box center [625, 229] width 134 height 24
click at [480, 231] on h2 "98.5%" at bounding box center [475, 229] width 134 height 24
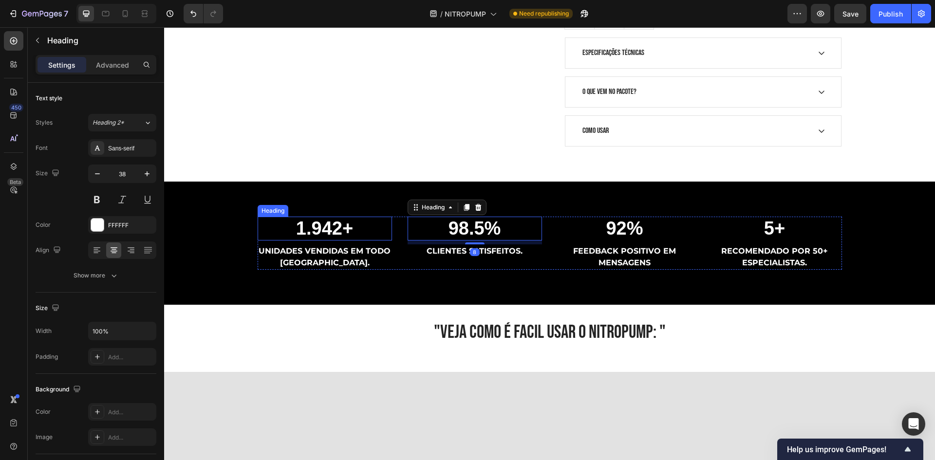
click at [343, 230] on h2 "1.942+" at bounding box center [325, 229] width 134 height 24
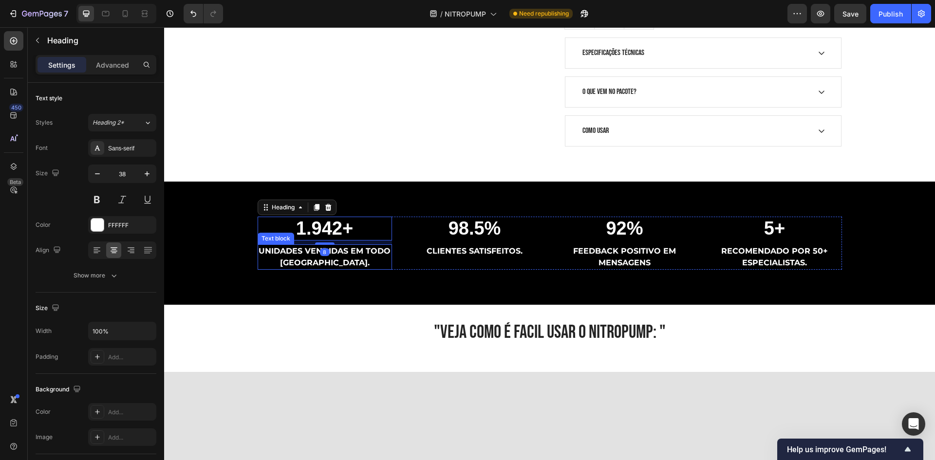
click at [359, 253] on p "UNIDADES VENDIDAS EM TODO [GEOGRAPHIC_DATA]." at bounding box center [325, 257] width 133 height 23
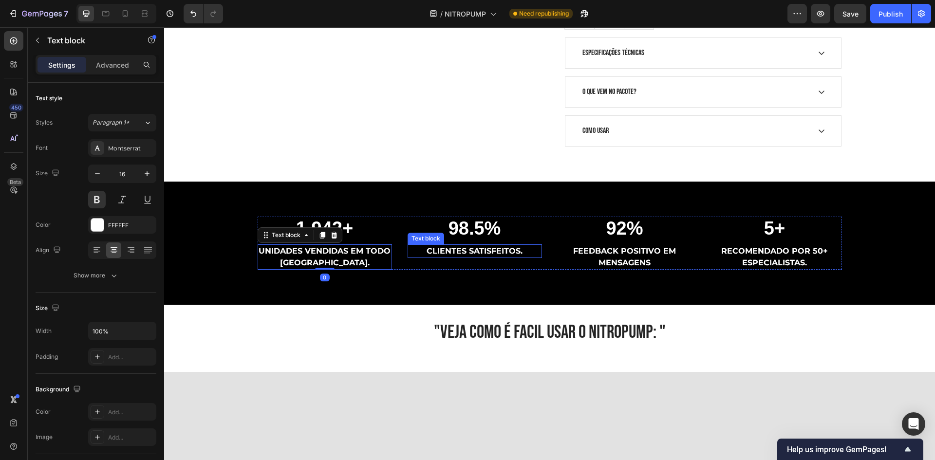
click at [460, 254] on p "CLIENTES SATISFEITOS." at bounding box center [475, 252] width 133 height 12
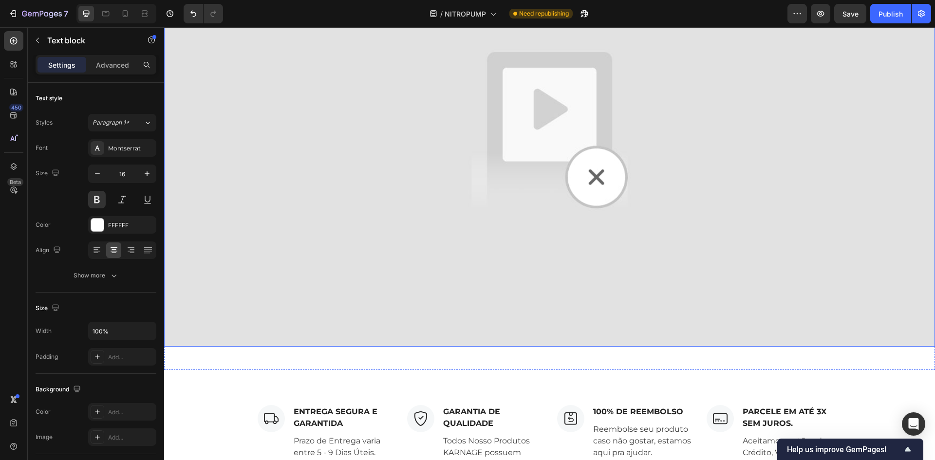
scroll to position [926, 0]
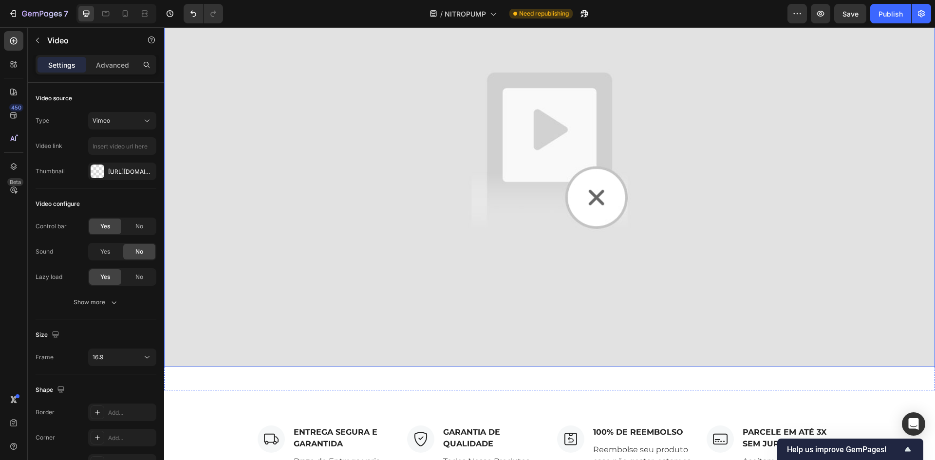
click at [501, 235] on img at bounding box center [549, 151] width 771 height 434
click at [146, 171] on icon "button" at bounding box center [146, 171] width 4 height 4
click at [121, 176] on div "Add..." at bounding box center [122, 172] width 68 height 18
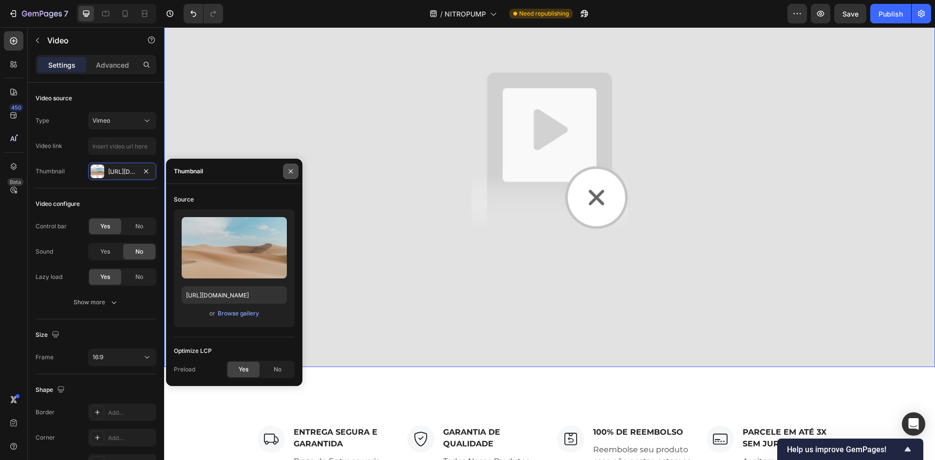
click at [288, 170] on icon "button" at bounding box center [291, 172] width 8 height 8
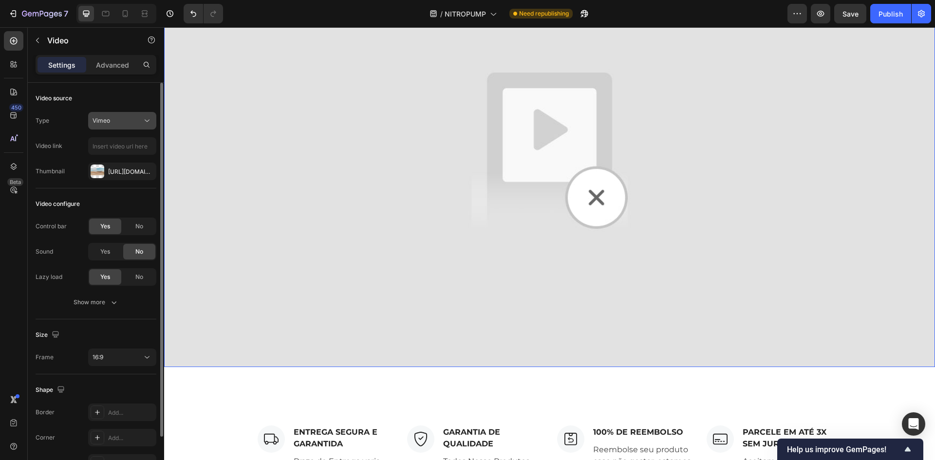
click at [143, 127] on button "Vimeo" at bounding box center [122, 121] width 68 height 18
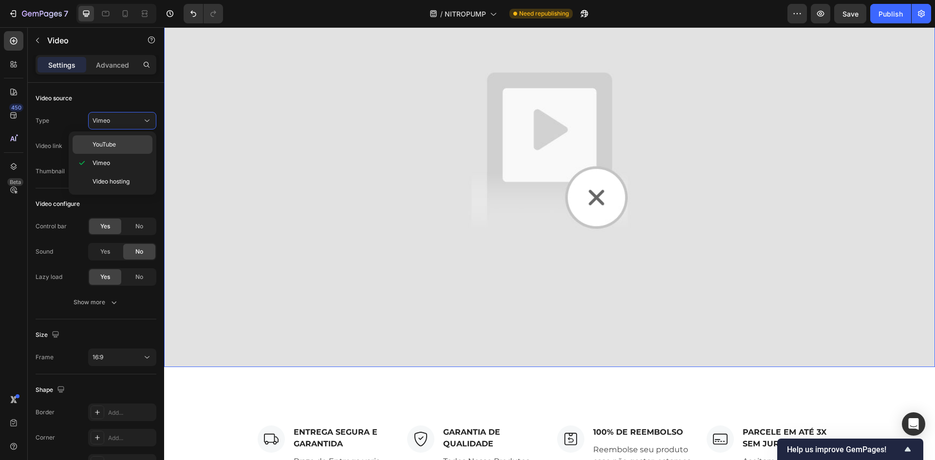
click at [135, 148] on p "YouTube" at bounding box center [121, 144] width 56 height 9
type input "https://www.youtube.com/watch?v=drIt4RH_kyQ"
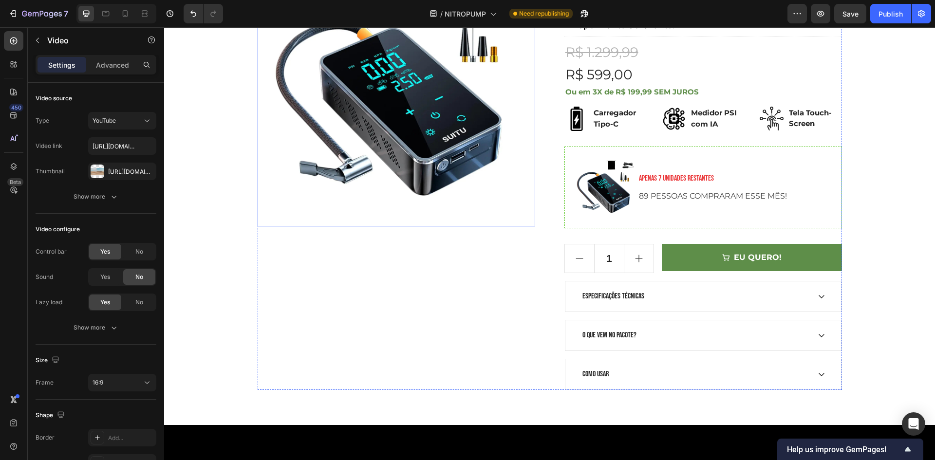
scroll to position [0, 0]
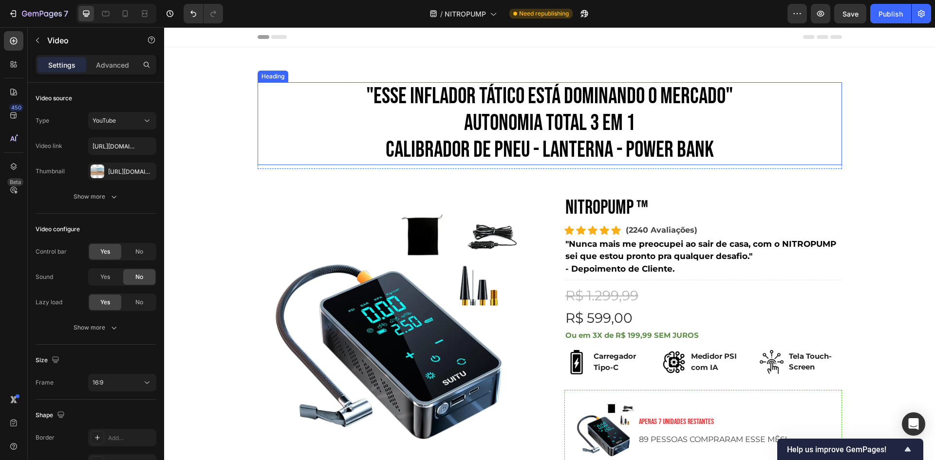
click at [503, 146] on h2 ""ESSE INFLADOR TÁTICO ESTÁ DOMINANDO O MERCADO" AUTONOMIA TOTAL 3 em 1 CALIBRAD…" at bounding box center [550, 123] width 585 height 83
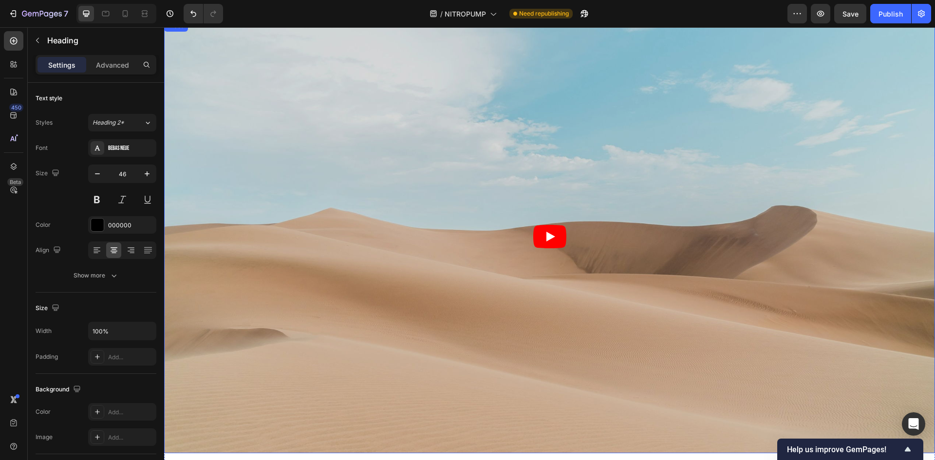
scroll to position [841, 0]
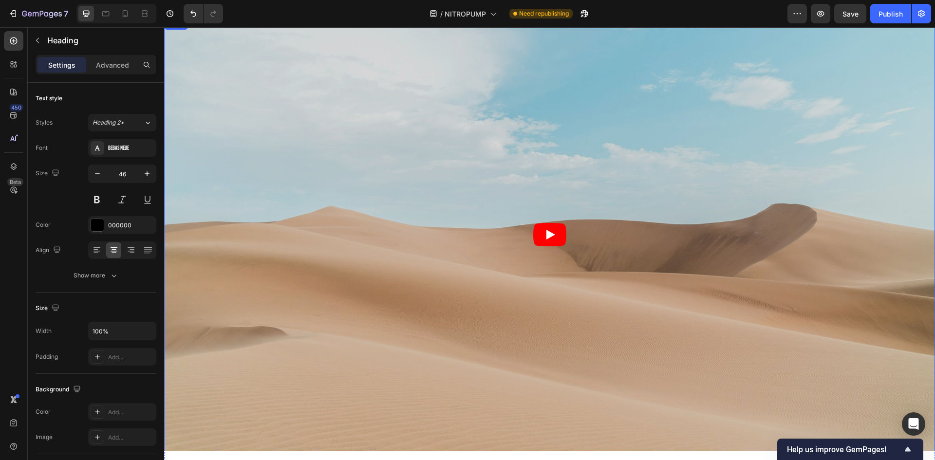
click at [459, 197] on article at bounding box center [549, 235] width 771 height 434
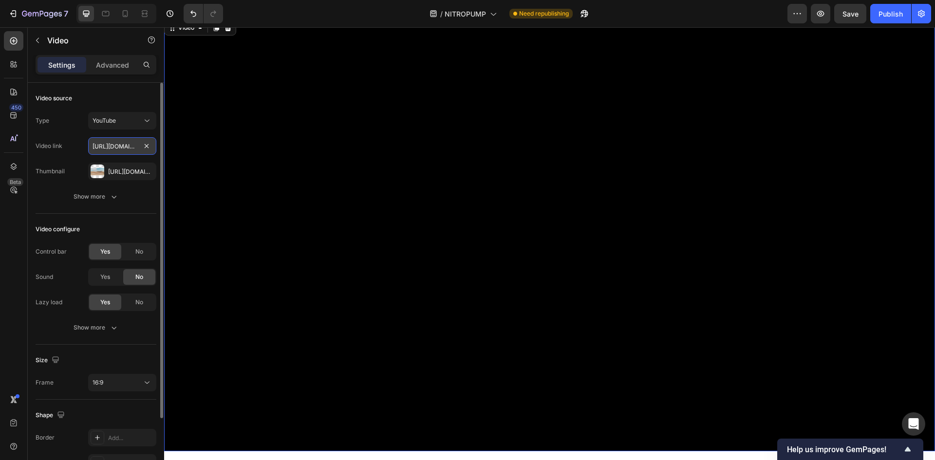
click at [115, 148] on input "https://www.youtube.com/watch?v=drIt4RH_kyQ" at bounding box center [122, 146] width 68 height 18
paste input "XDeE5btoiKA"
type input "https://www.youtube.com/watch?v=XDeE5btoiKA"
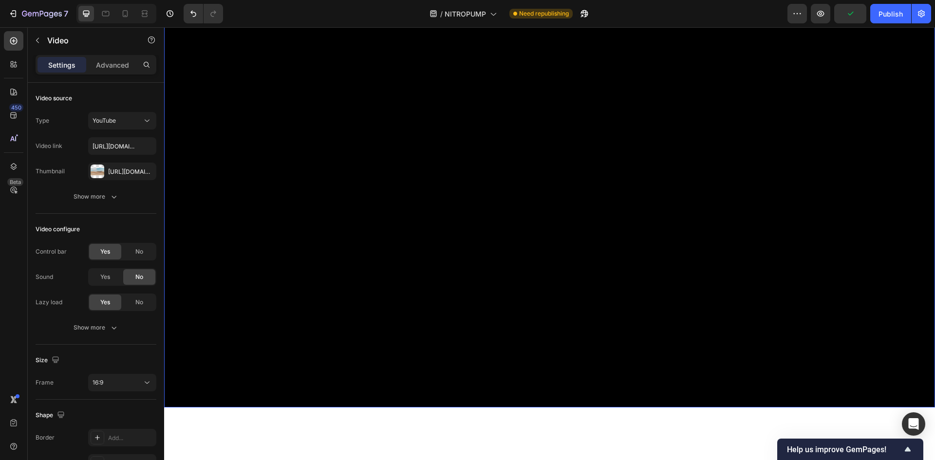
scroll to position [890, 0]
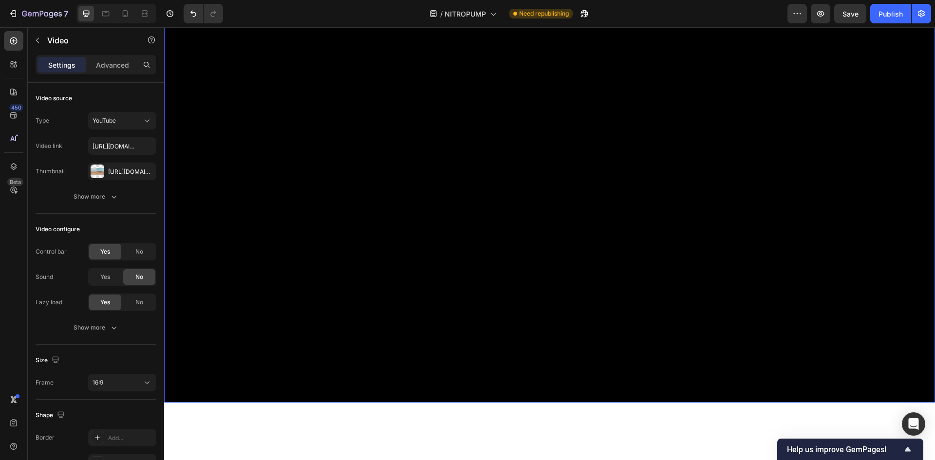
click at [642, 411] on div ""VEJA COMO É FACIL USAR O NITROPUMP: " Heading Video 16 Section 3" at bounding box center [549, 164] width 771 height 524
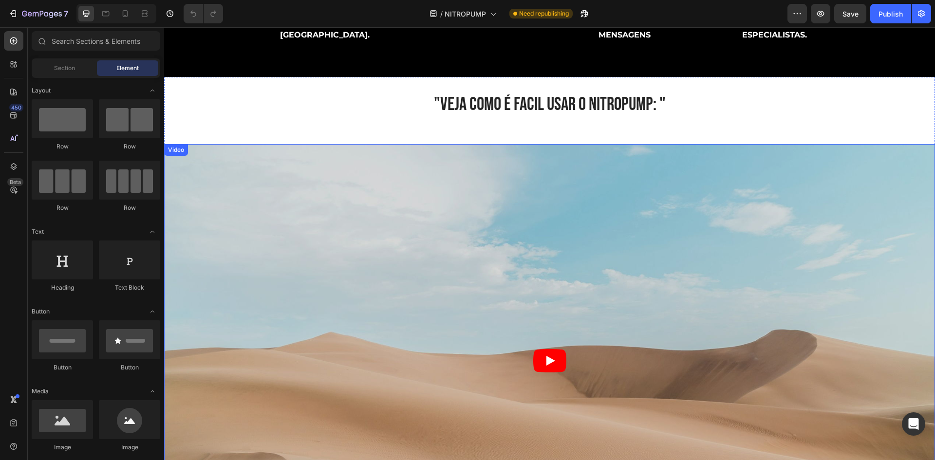
scroll to position [682, 0]
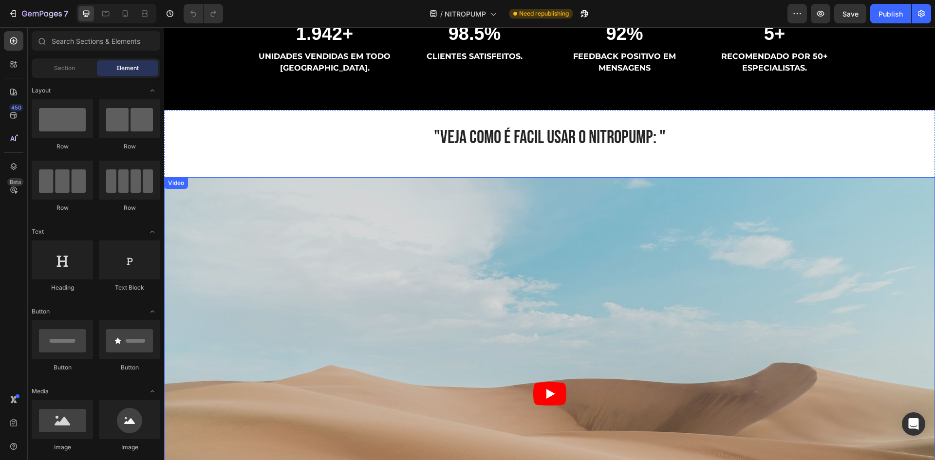
click at [564, 144] on h2 ""VEJA COMO É FACIL USAR O NITROPUMP: "" at bounding box center [549, 138] width 771 height 24
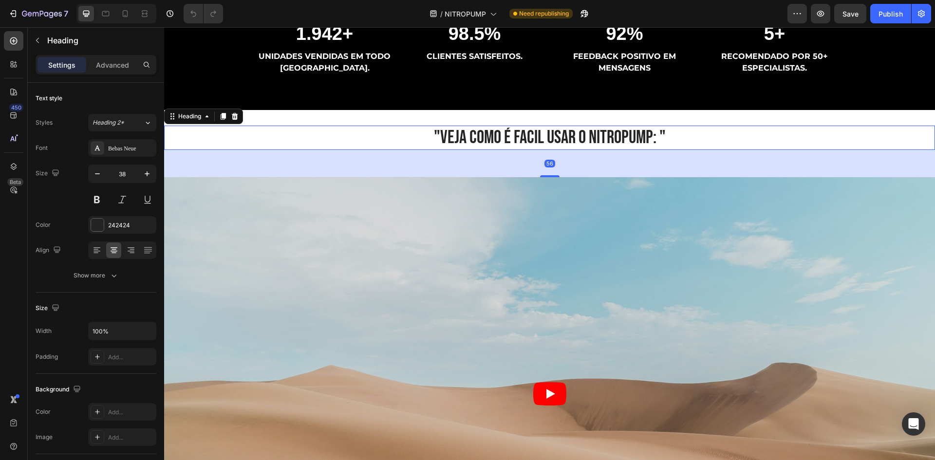
click at [662, 136] on h2 ""VEJA COMO É FACIL USAR O NITROPUMP: "" at bounding box center [549, 138] width 771 height 24
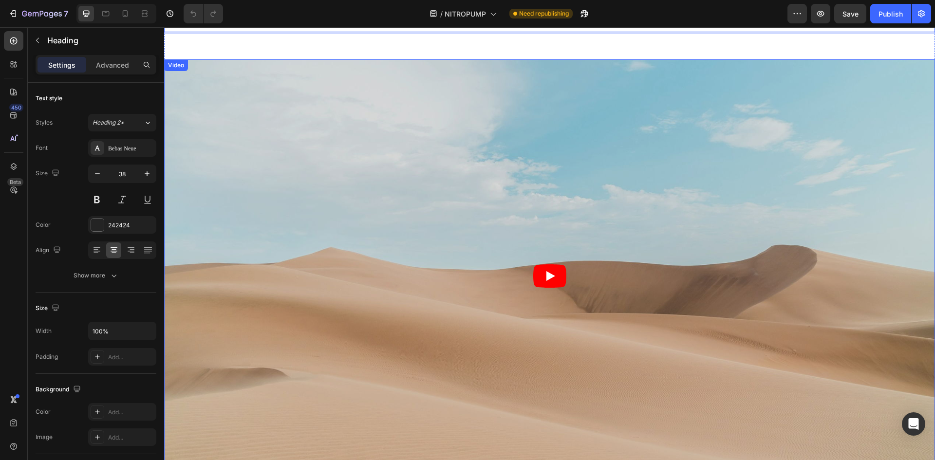
scroll to position [926, 0]
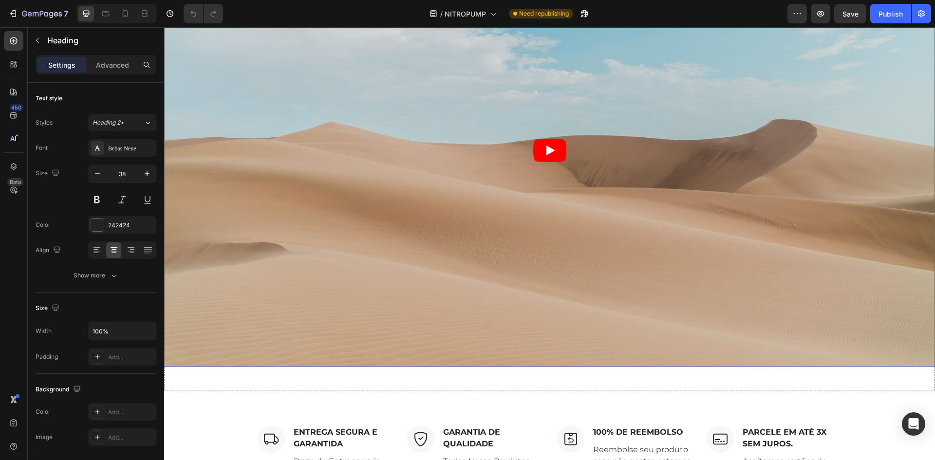
click at [572, 264] on article at bounding box center [549, 151] width 771 height 434
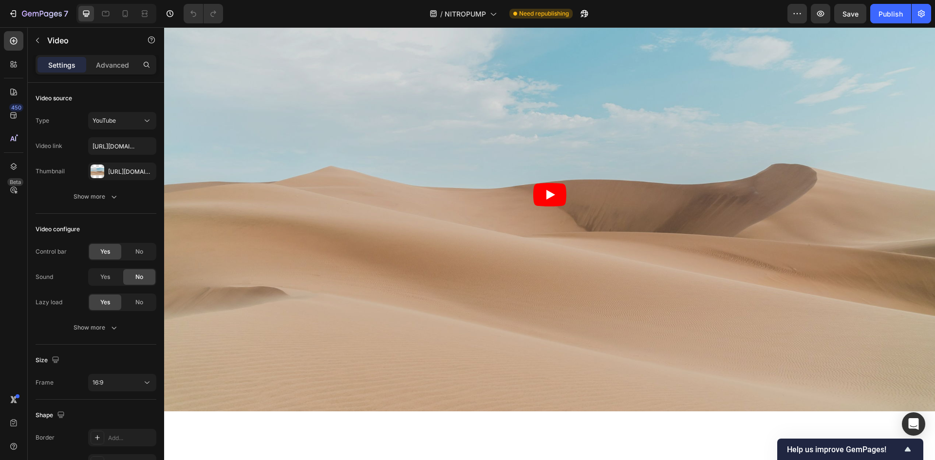
scroll to position [877, 0]
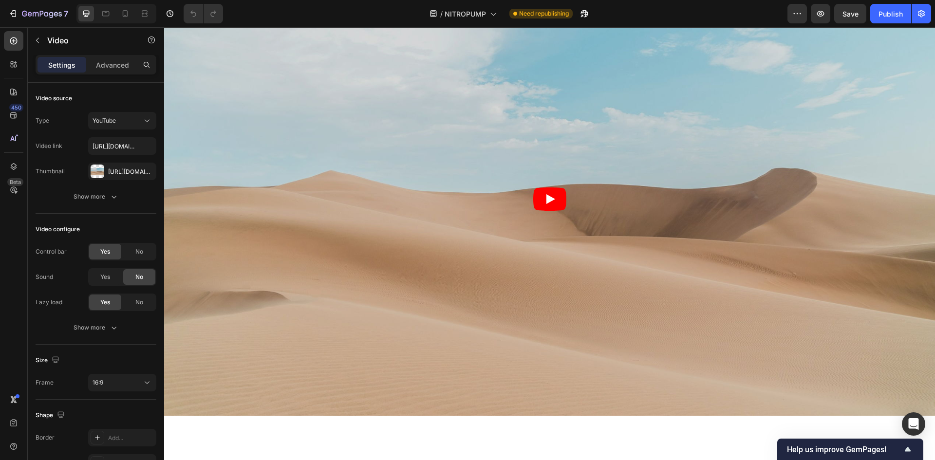
click at [437, 156] on article at bounding box center [549, 199] width 771 height 434
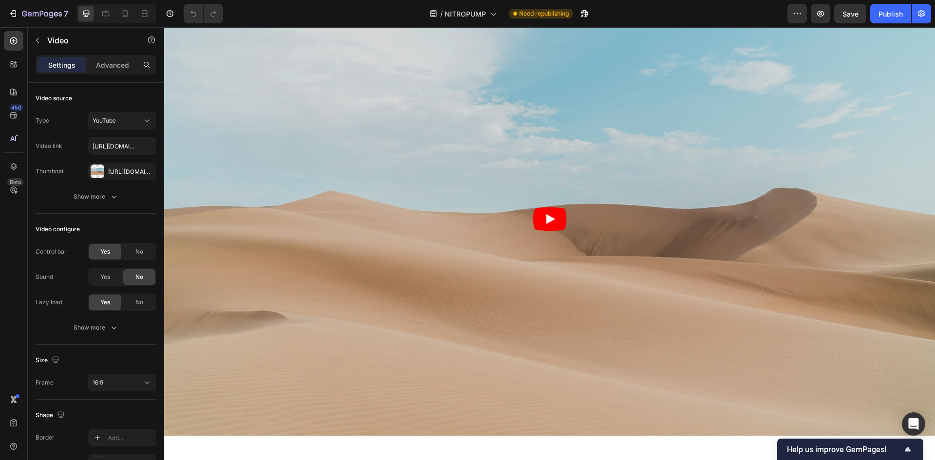
scroll to position [926, 0]
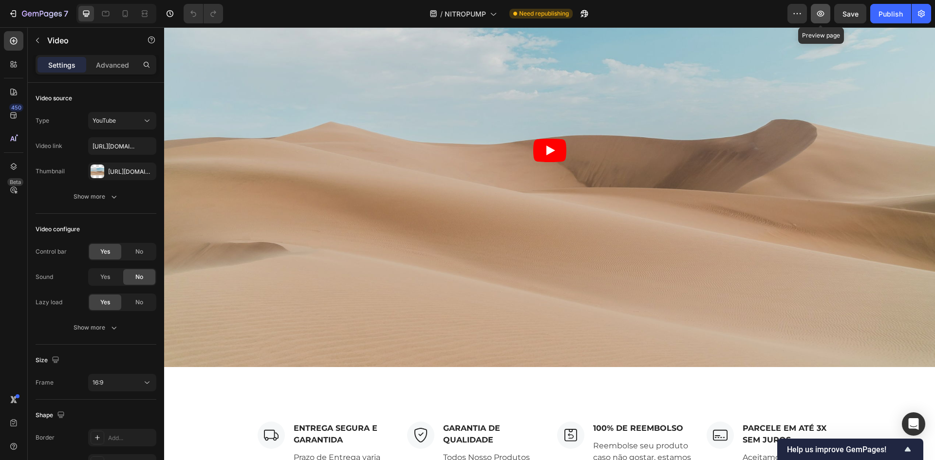
click at [826, 11] on button "button" at bounding box center [820, 13] width 19 height 19
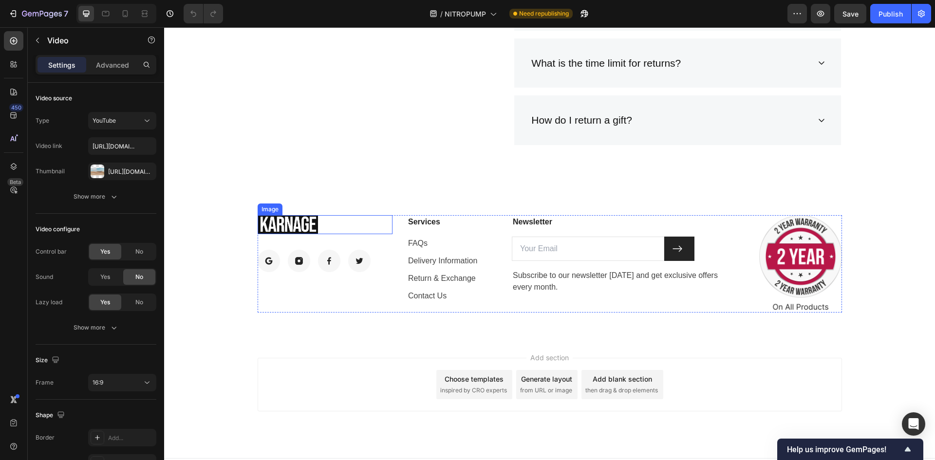
scroll to position [4028, 0]
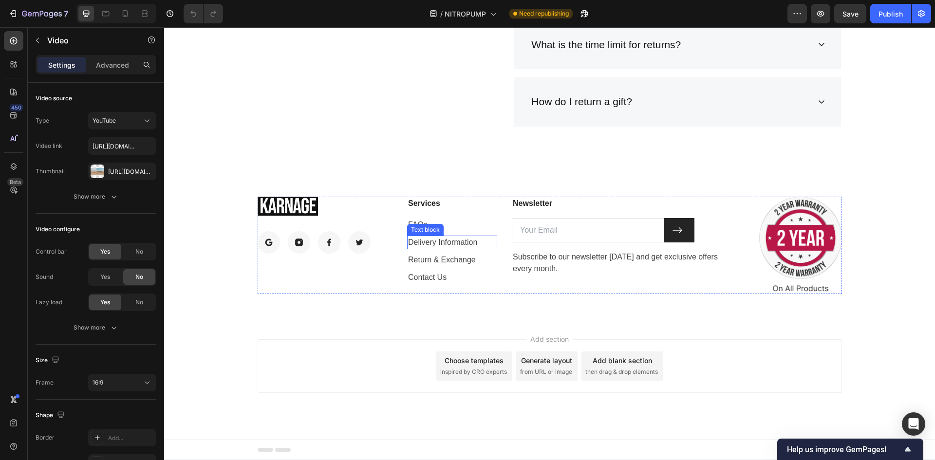
click at [422, 240] on p "Delivery Information" at bounding box center [452, 243] width 88 height 12
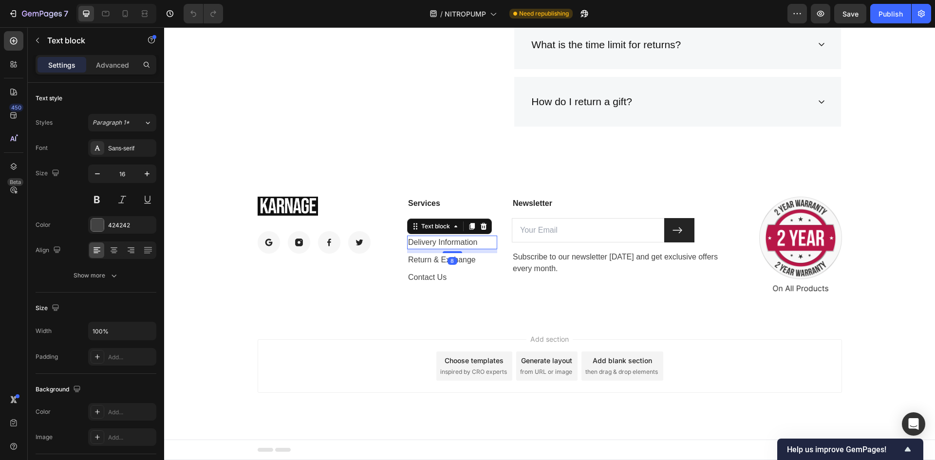
click at [427, 242] on p "Delivery Information" at bounding box center [452, 243] width 88 height 12
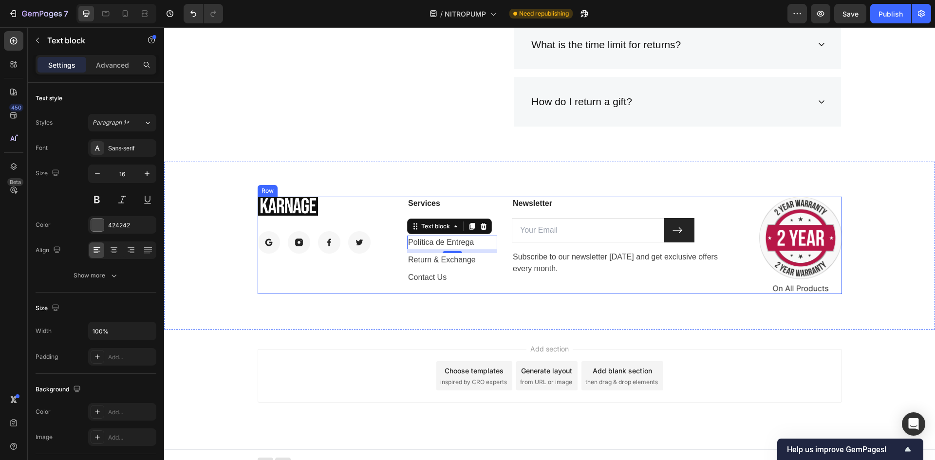
click at [471, 264] on p "Return & Exchange" at bounding box center [452, 260] width 88 height 12
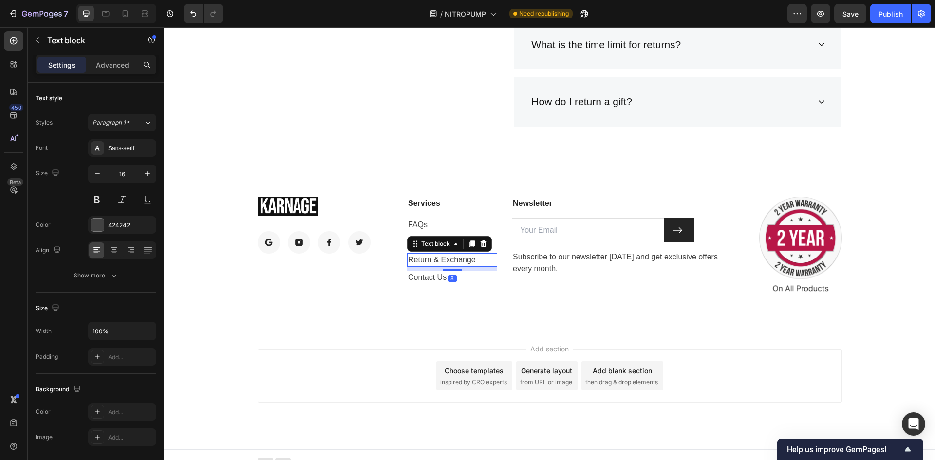
click at [470, 264] on p "Return & Exchange" at bounding box center [452, 260] width 88 height 12
click at [459, 280] on p "Contact Us" at bounding box center [452, 278] width 88 height 12
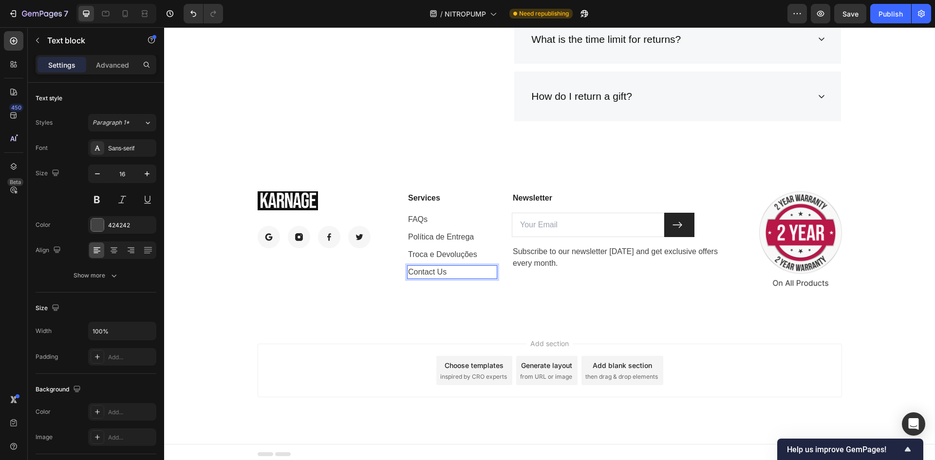
scroll to position [4037, 0]
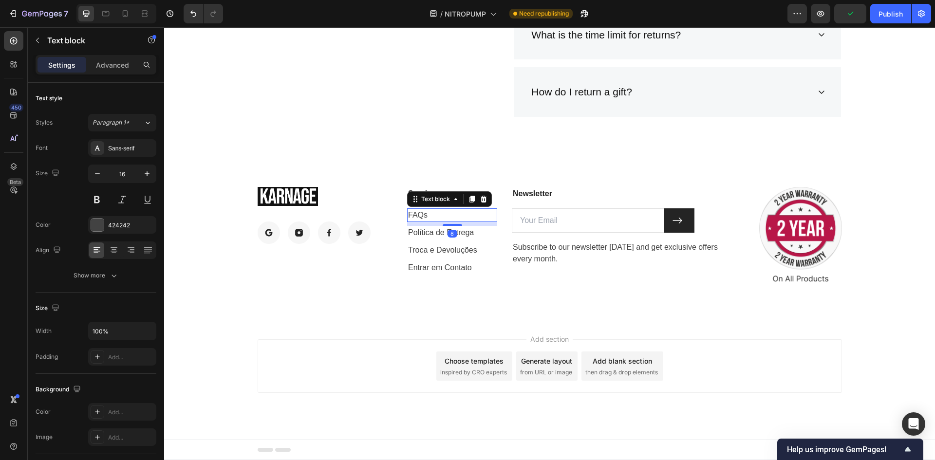
drag, startPoint x: 441, startPoint y: 219, endPoint x: 440, endPoint y: 213, distance: 5.4
click at [441, 218] on p "FAQs" at bounding box center [452, 215] width 88 height 12
click at [440, 213] on p "FAQs" at bounding box center [452, 215] width 88 height 12
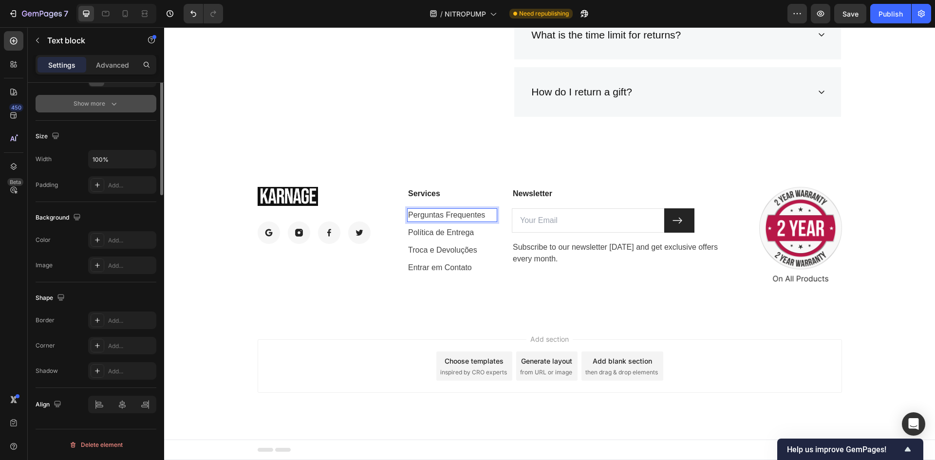
scroll to position [0, 0]
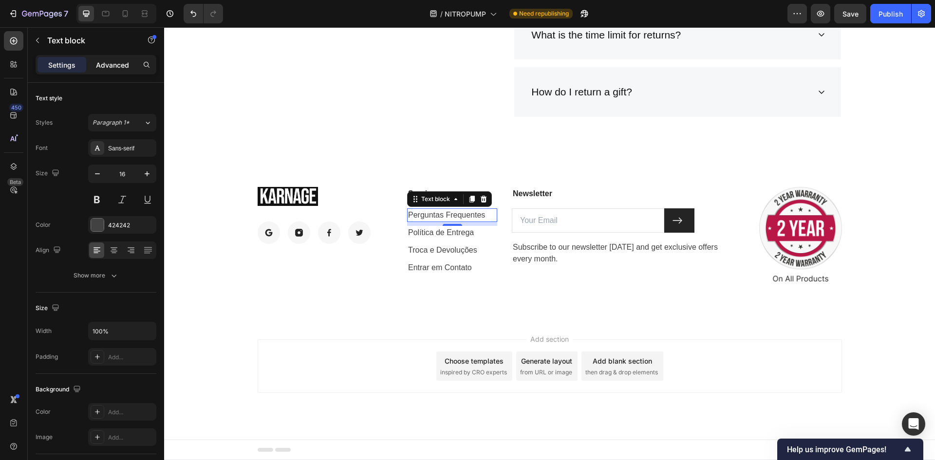
click at [110, 65] on p "Advanced" at bounding box center [112, 65] width 33 height 10
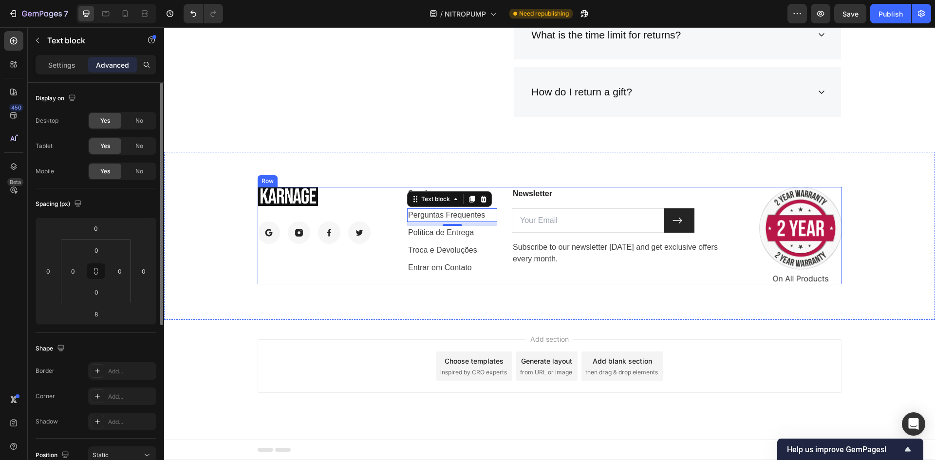
click at [367, 300] on div "Image Image Image Image Image Row Services Text block Perguntas Frequentes Text…" at bounding box center [549, 236] width 771 height 169
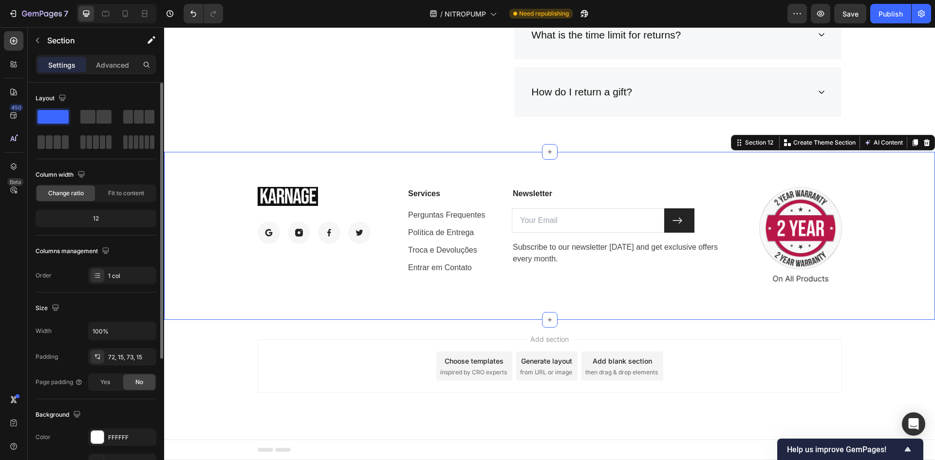
scroll to position [3989, 0]
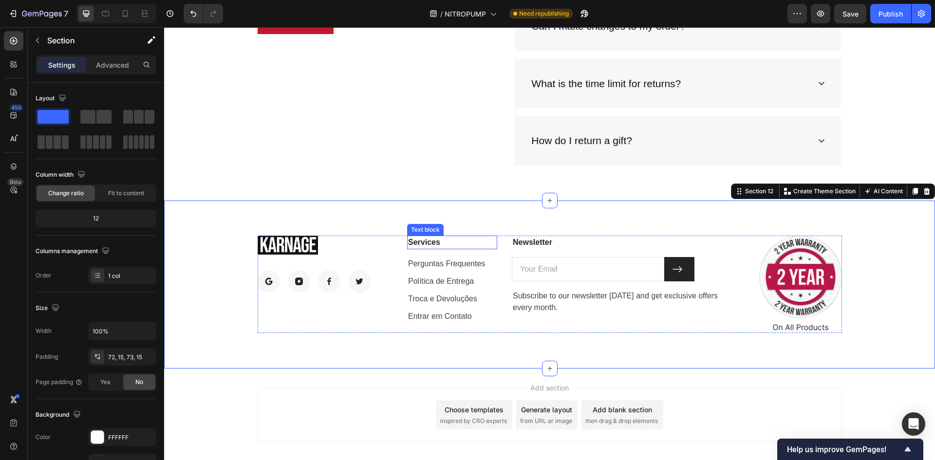
click at [438, 245] on p "Services" at bounding box center [452, 243] width 88 height 12
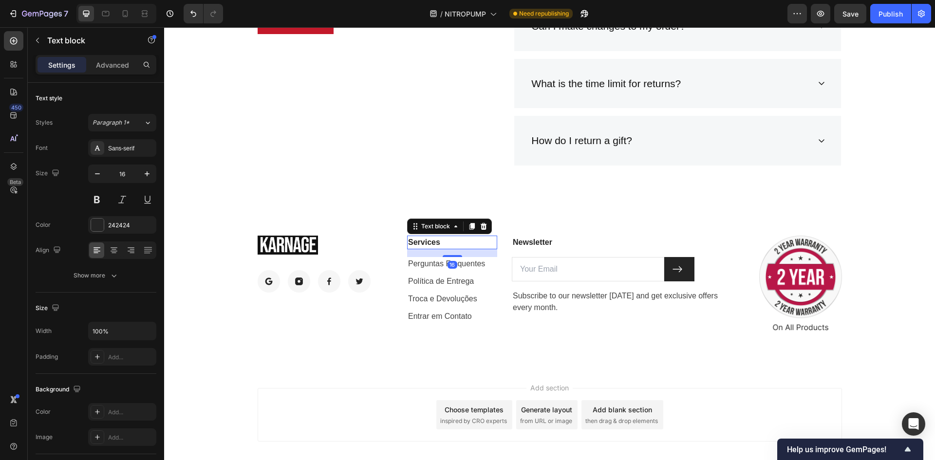
click at [437, 243] on p "Services" at bounding box center [452, 243] width 88 height 12
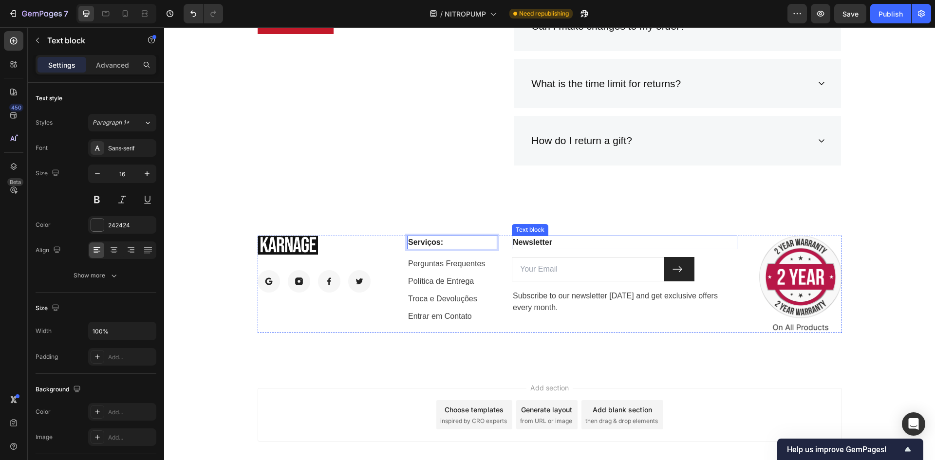
click at [554, 244] on p "Newsletter" at bounding box center [625, 243] width 224 height 12
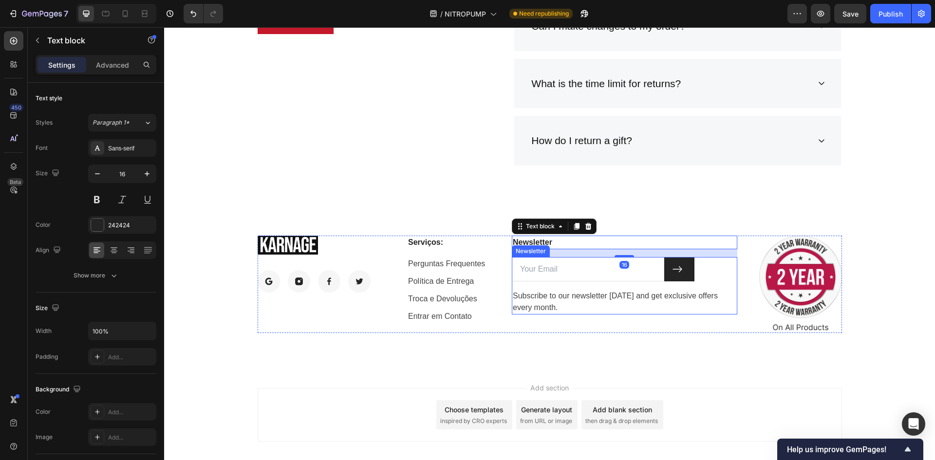
click at [554, 268] on input "email" at bounding box center [588, 269] width 152 height 24
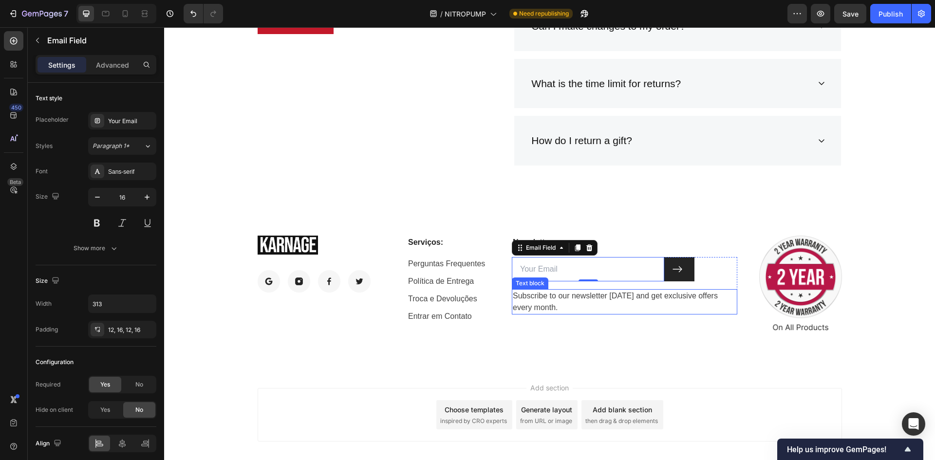
click at [522, 308] on p "Subscribe to our newsletter today and get exclusive offers every month." at bounding box center [625, 301] width 224 height 23
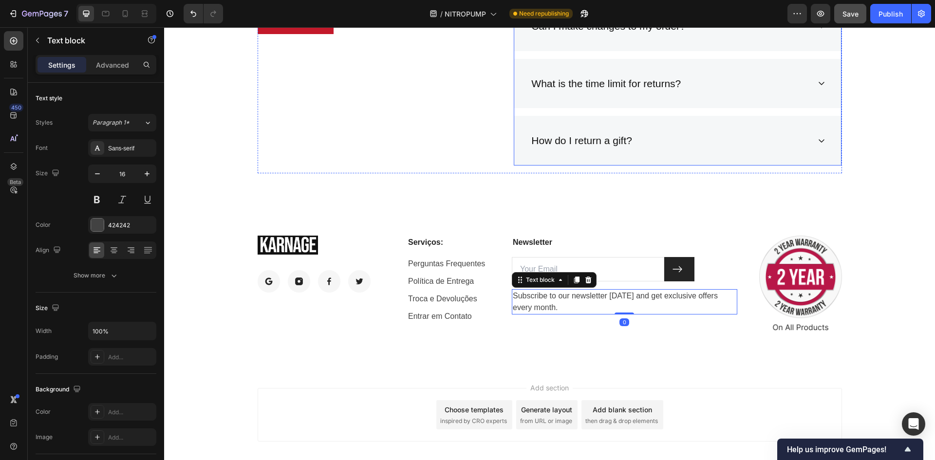
click at [836, 11] on button "Save" at bounding box center [851, 13] width 32 height 19
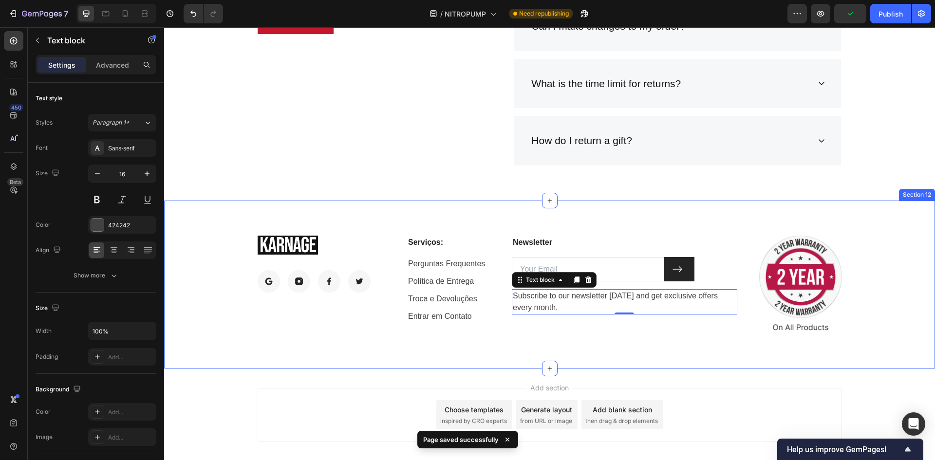
click at [538, 213] on div "Image Image Image Image Image Row Serviços: Text block Perguntas Frequentes Tex…" at bounding box center [549, 285] width 771 height 169
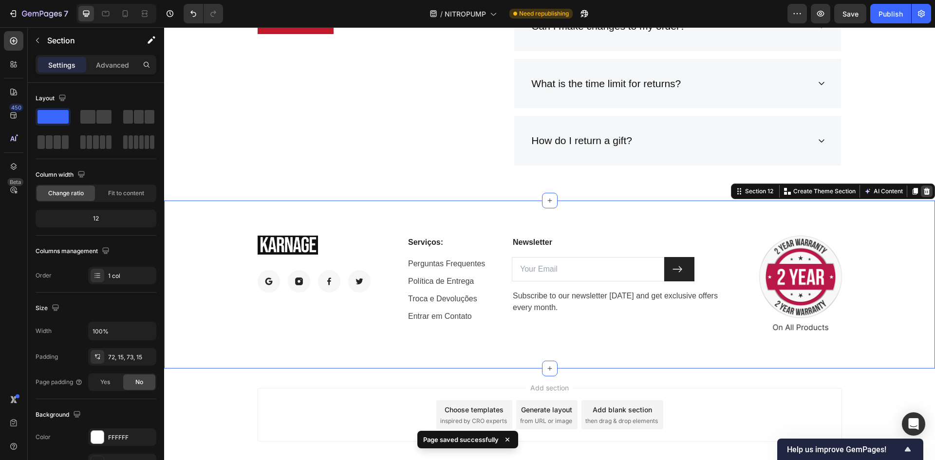
click at [924, 189] on icon at bounding box center [927, 191] width 6 height 7
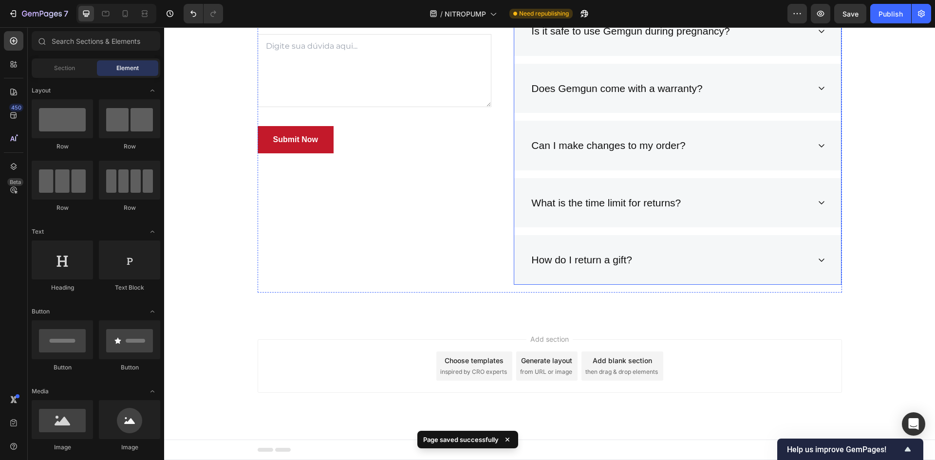
scroll to position [3869, 0]
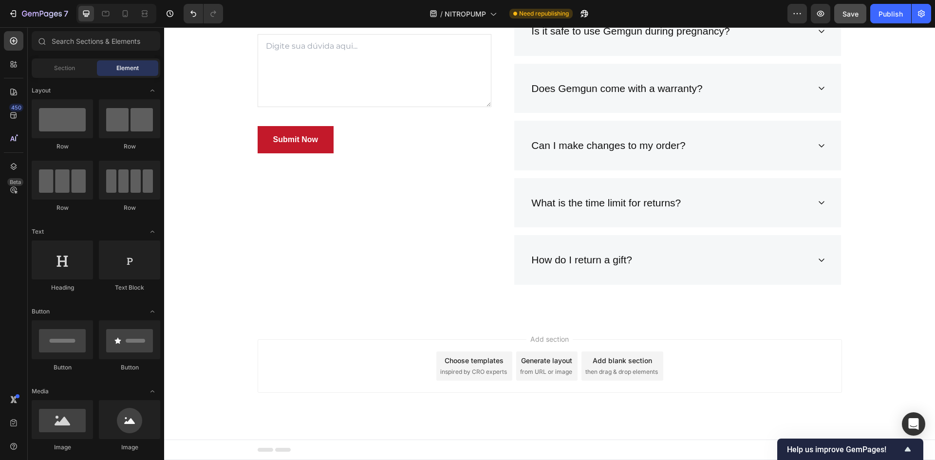
click at [842, 22] on button "Save" at bounding box center [851, 13] width 32 height 19
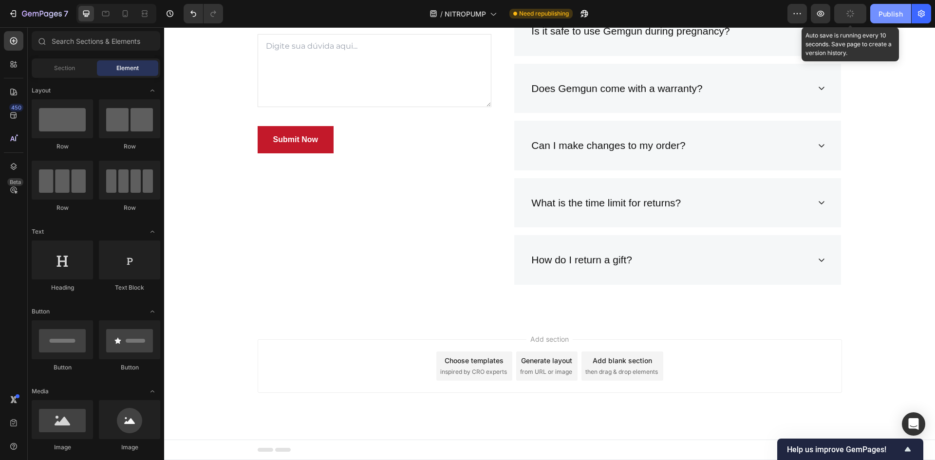
click at [893, 14] on div "Publish" at bounding box center [891, 14] width 24 height 10
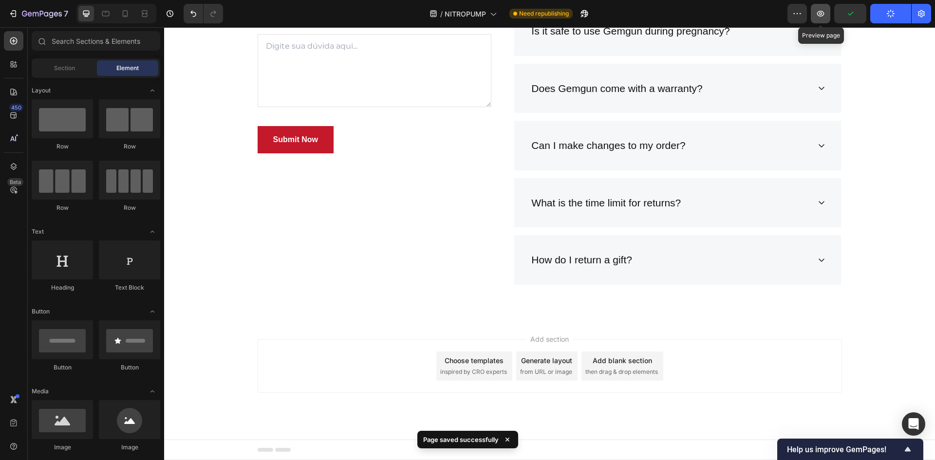
click at [825, 10] on icon "button" at bounding box center [821, 14] width 10 height 10
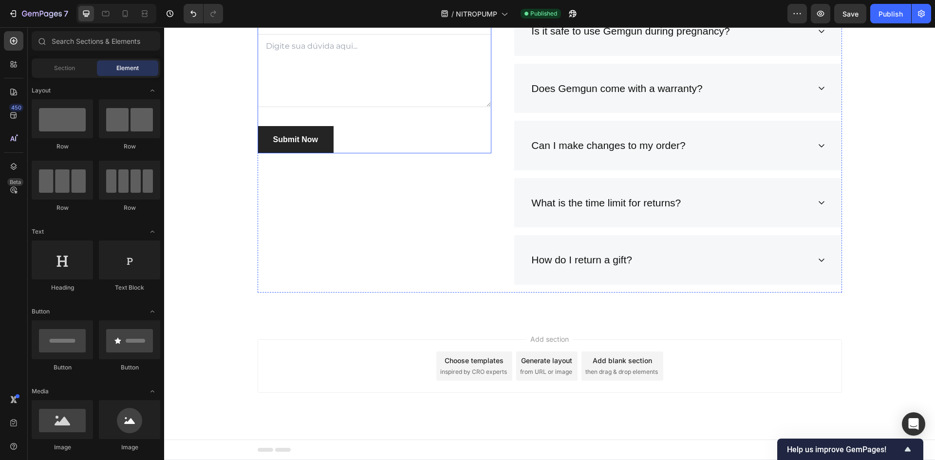
click at [286, 128] on button "Submit Now" at bounding box center [296, 139] width 76 height 27
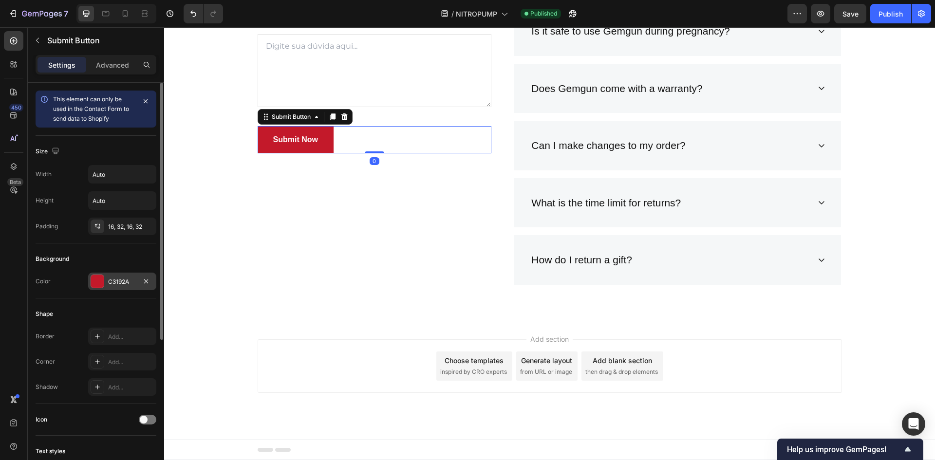
click at [112, 284] on div "C3192A" at bounding box center [122, 282] width 28 height 9
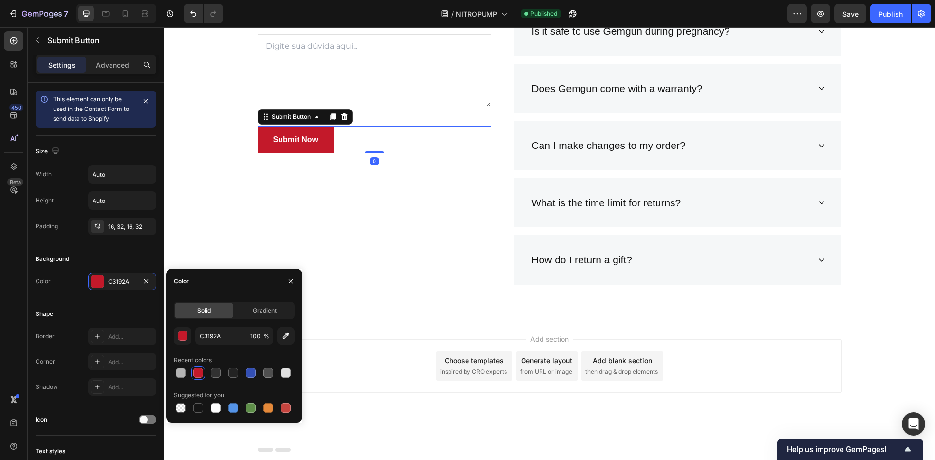
click at [258, 406] on div at bounding box center [234, 408] width 121 height 14
drag, startPoint x: 252, startPoint y: 408, endPoint x: 133, endPoint y: 297, distance: 162.0
click at [252, 409] on div at bounding box center [251, 408] width 10 height 10
type input "5E8E49"
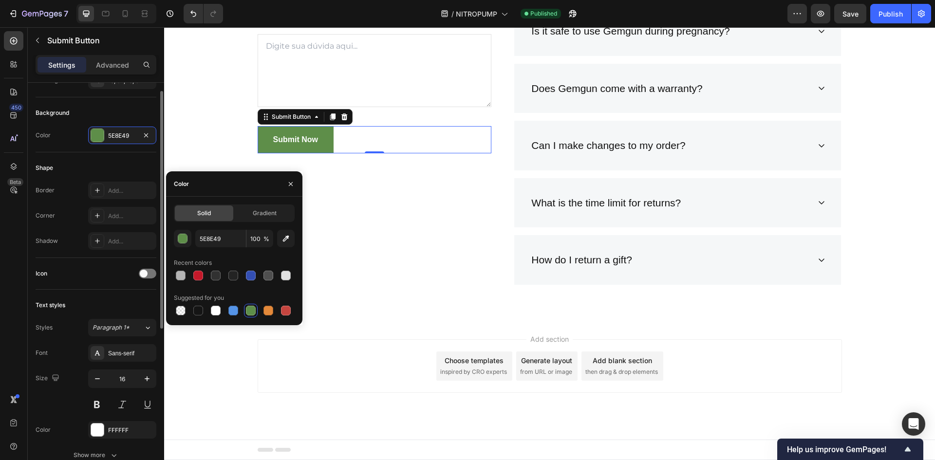
scroll to position [244, 0]
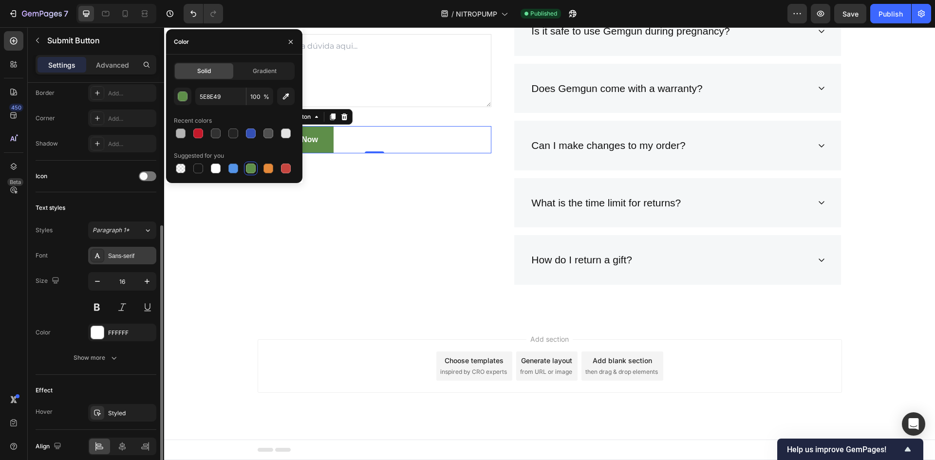
click at [120, 256] on div "Sans-serif" at bounding box center [131, 256] width 46 height 9
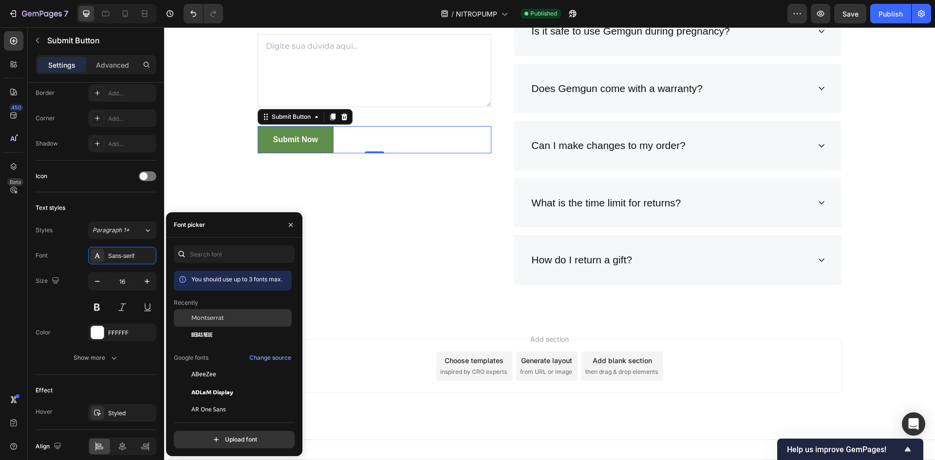
click at [223, 320] on span "Montserrat" at bounding box center [207, 318] width 33 height 9
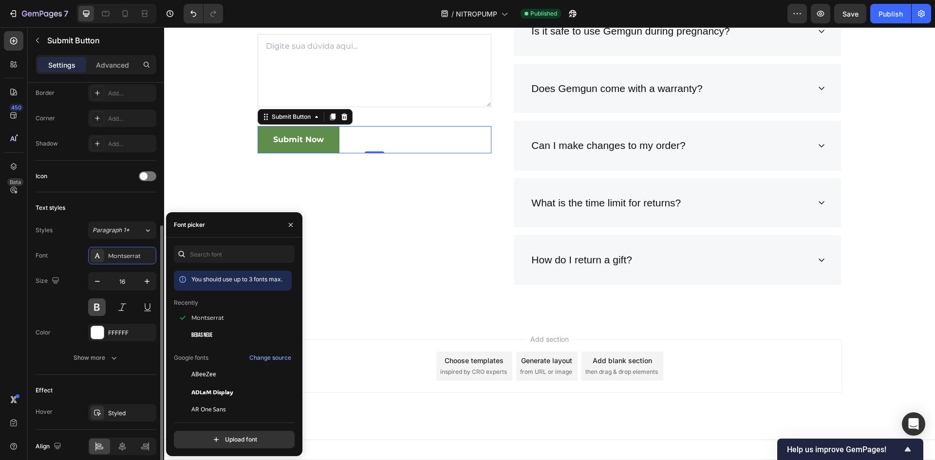
click at [100, 309] on button at bounding box center [97, 308] width 18 height 18
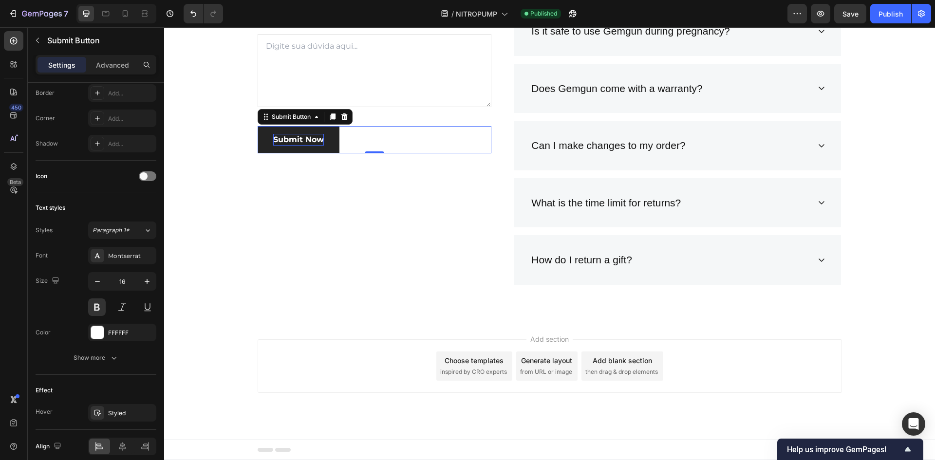
click at [284, 144] on div "Submit Now" at bounding box center [298, 140] width 51 height 12
click at [286, 140] on p "Submit Now" at bounding box center [298, 140] width 51 height 12
click at [287, 203] on div "PERGUNTAS FREQUENTES: Heading Ainda tem alguma dúvida? entre em contato conosco…" at bounding box center [375, 92] width 234 height 401
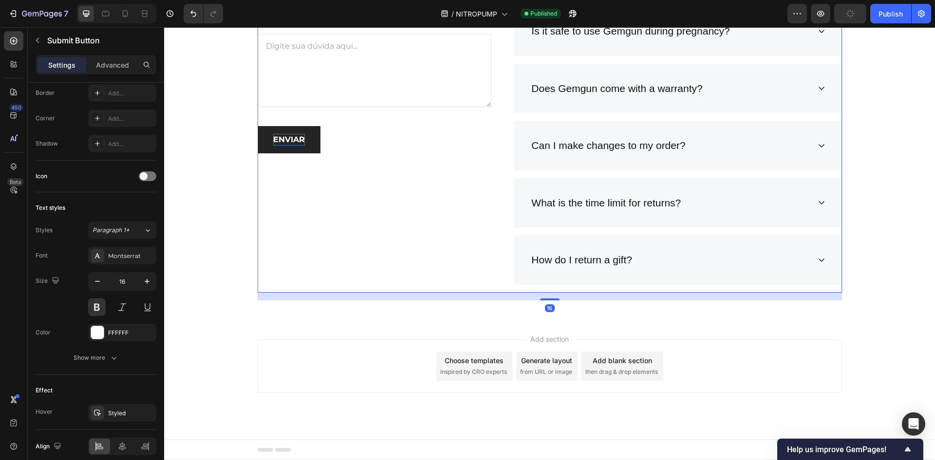
scroll to position [0, 0]
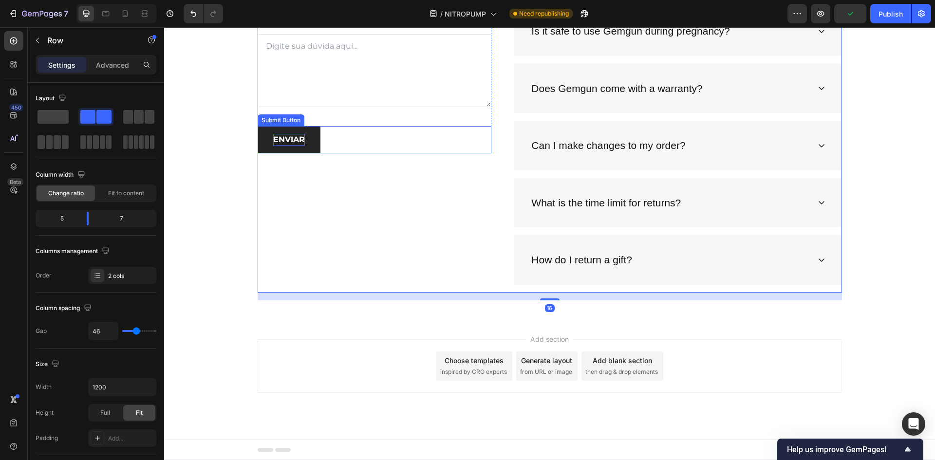
click at [304, 148] on button "ENVIAR" at bounding box center [289, 139] width 63 height 27
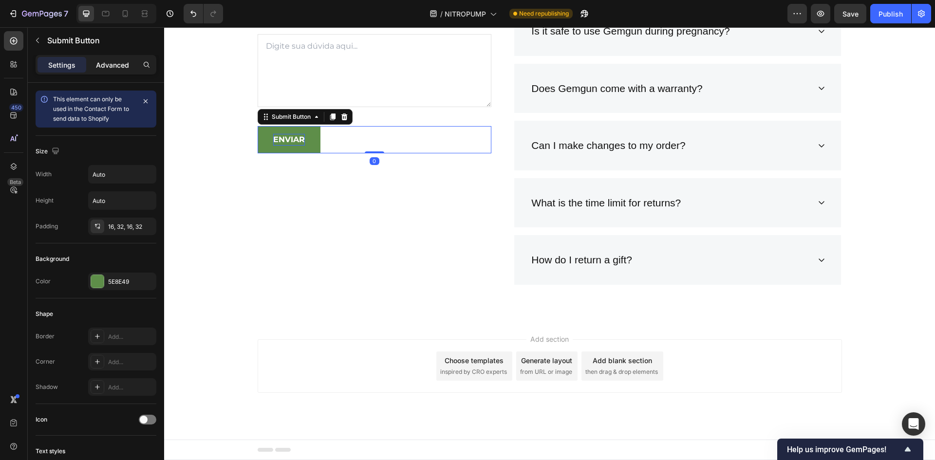
click at [108, 65] on p "Advanced" at bounding box center [112, 65] width 33 height 10
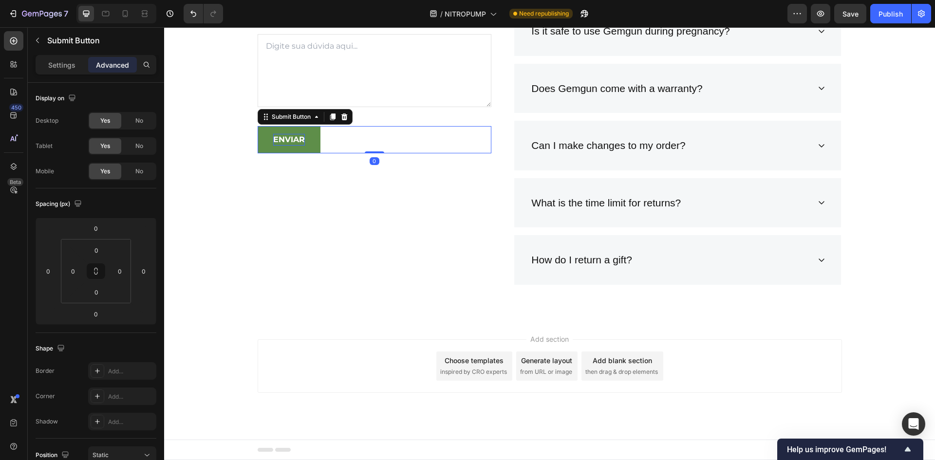
scroll to position [271, 0]
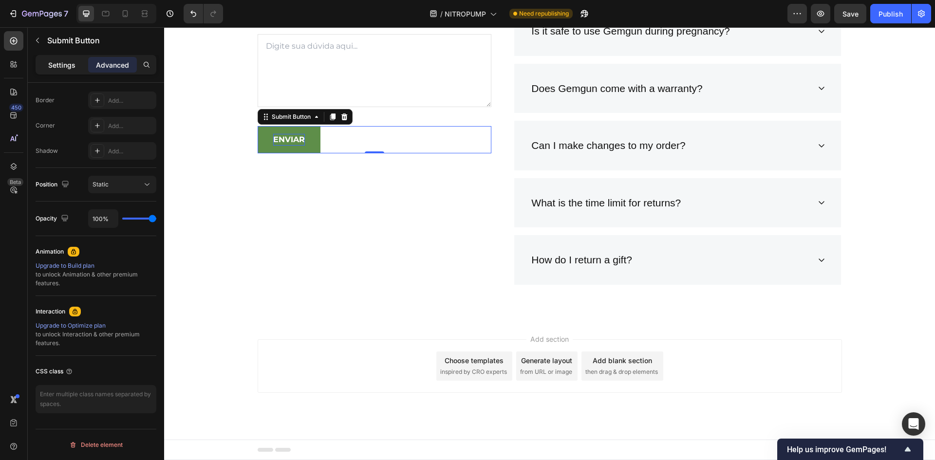
click at [57, 59] on div "Settings" at bounding box center [62, 65] width 49 height 16
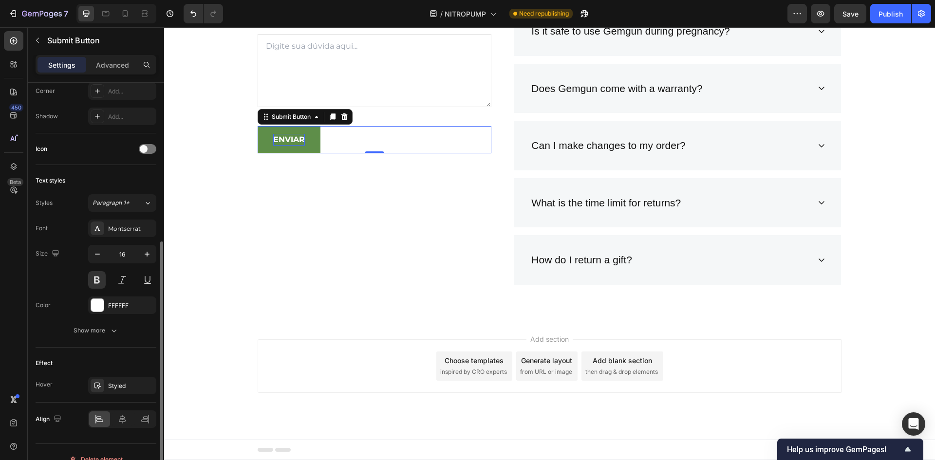
scroll to position [286, 0]
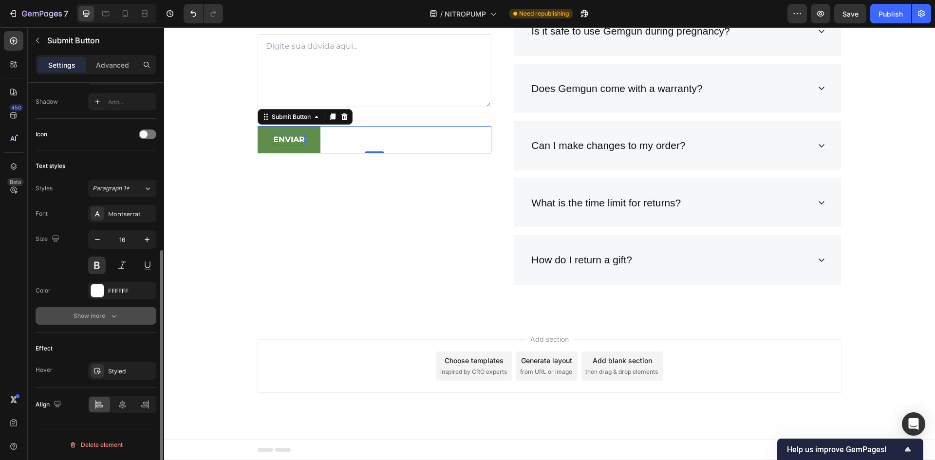
click at [106, 316] on div "Show more" at bounding box center [96, 316] width 45 height 10
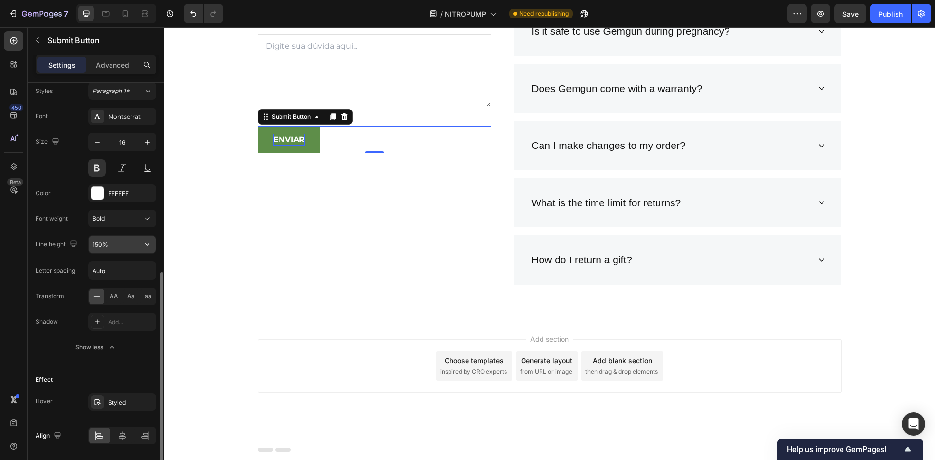
scroll to position [414, 0]
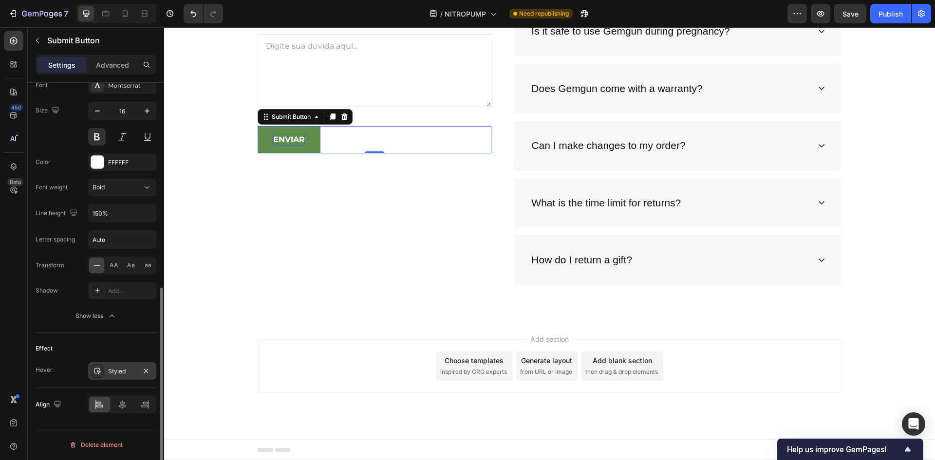
click at [113, 376] on div "Styled" at bounding box center [122, 371] width 68 height 18
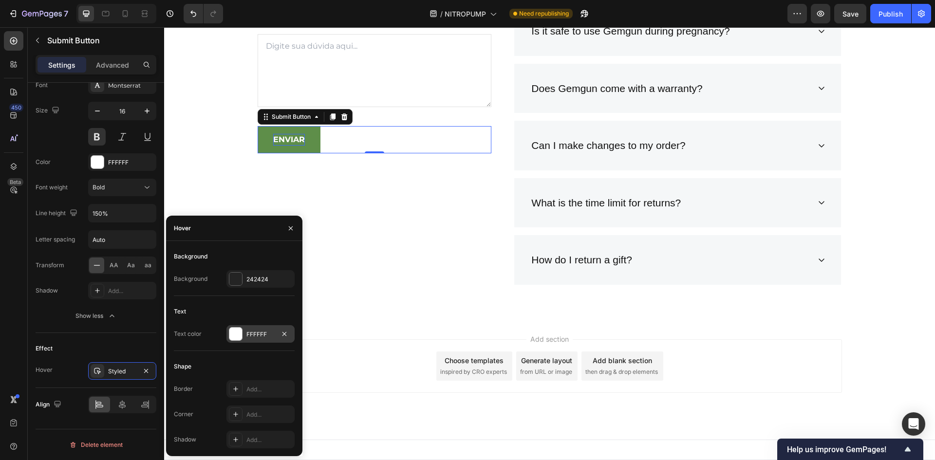
click at [232, 334] on div at bounding box center [235, 334] width 13 height 13
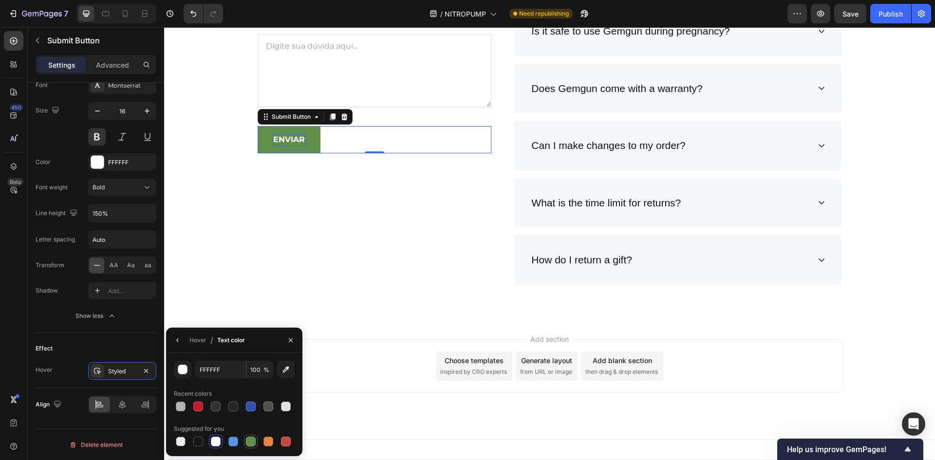
click at [251, 439] on div at bounding box center [251, 442] width 10 height 10
type input "5E8E49"
click at [174, 343] on icon "button" at bounding box center [178, 341] width 8 height 8
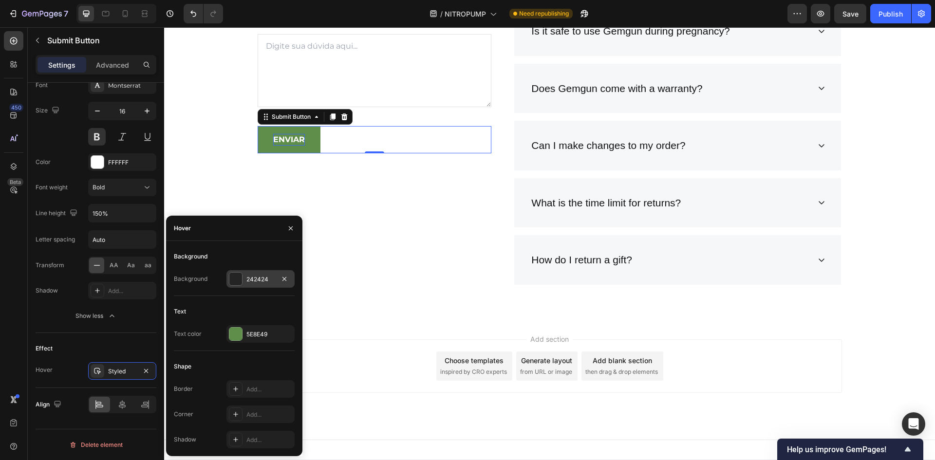
drag, startPoint x: 236, startPoint y: 280, endPoint x: 63, endPoint y: 274, distance: 173.5
click at [236, 280] on div at bounding box center [235, 279] width 13 height 13
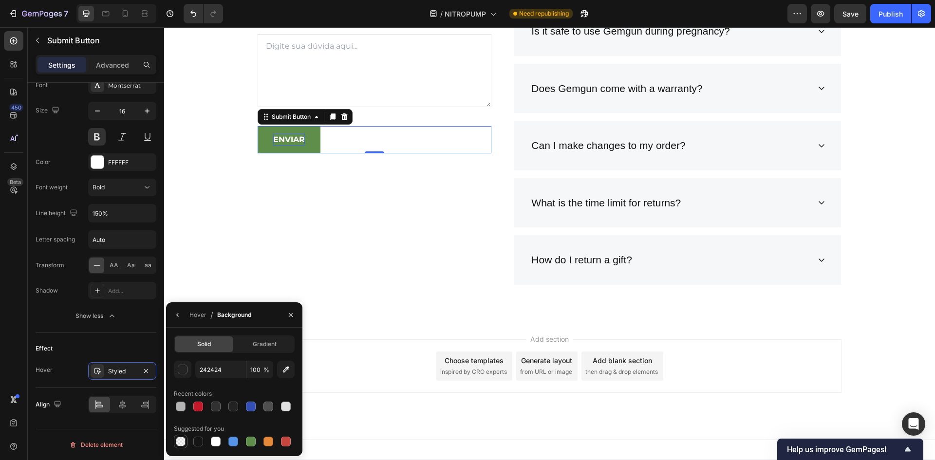
click at [173, 440] on div "Solid Gradient 242424 100 % Recent colors Suggested for you" at bounding box center [234, 392] width 136 height 113
click at [181, 439] on div at bounding box center [181, 442] width 10 height 10
type input "000000"
type input "0"
click at [308, 251] on div "PERGUNTAS FREQUENTES: Heading Ainda tem alguma dúvida? entre em contato conosco…" at bounding box center [375, 92] width 234 height 401
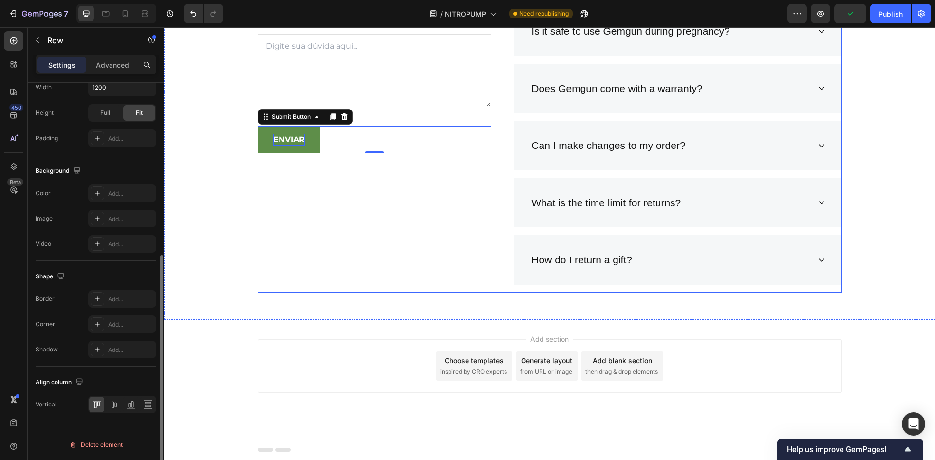
scroll to position [0, 0]
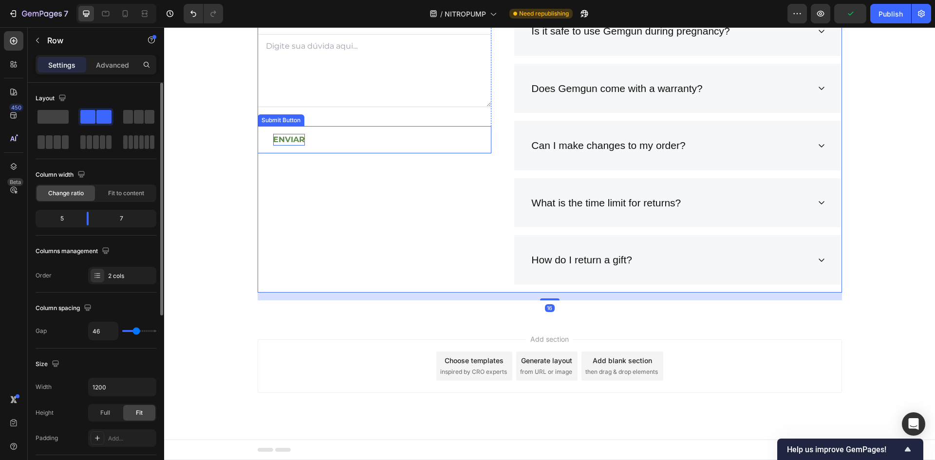
click at [280, 148] on button "ENVIAR" at bounding box center [289, 139] width 63 height 27
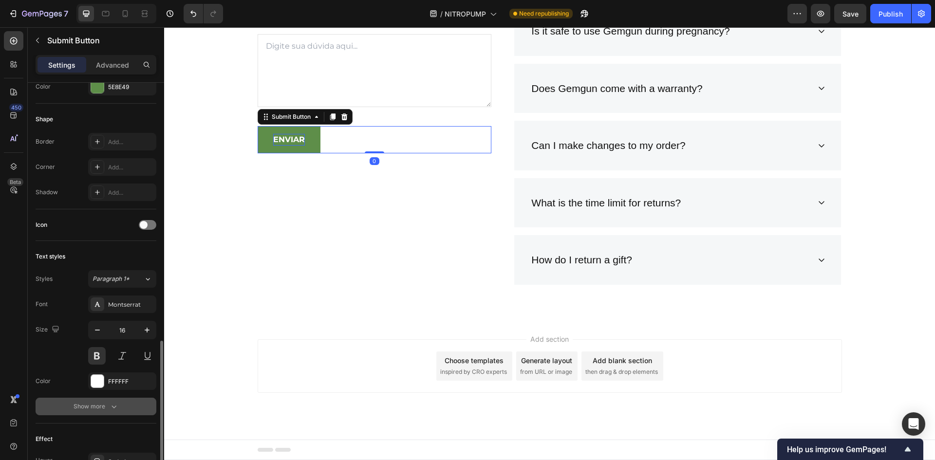
scroll to position [286, 0]
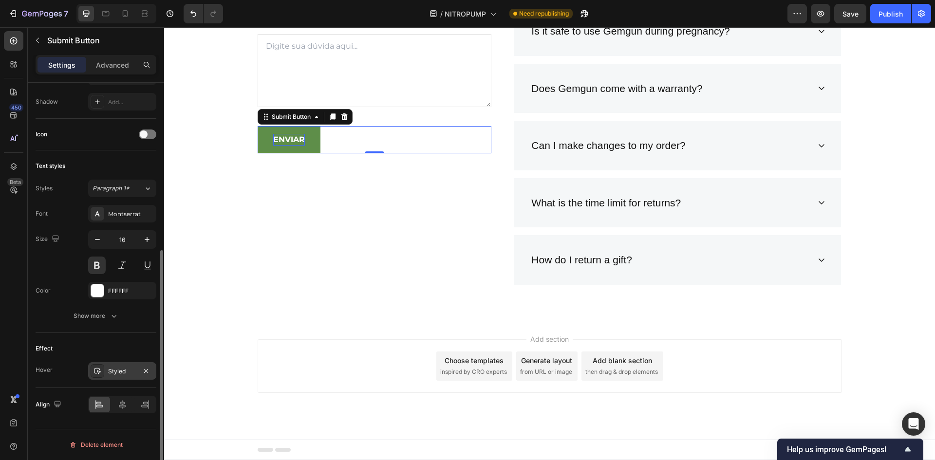
click at [132, 369] on div "Styled" at bounding box center [122, 371] width 28 height 9
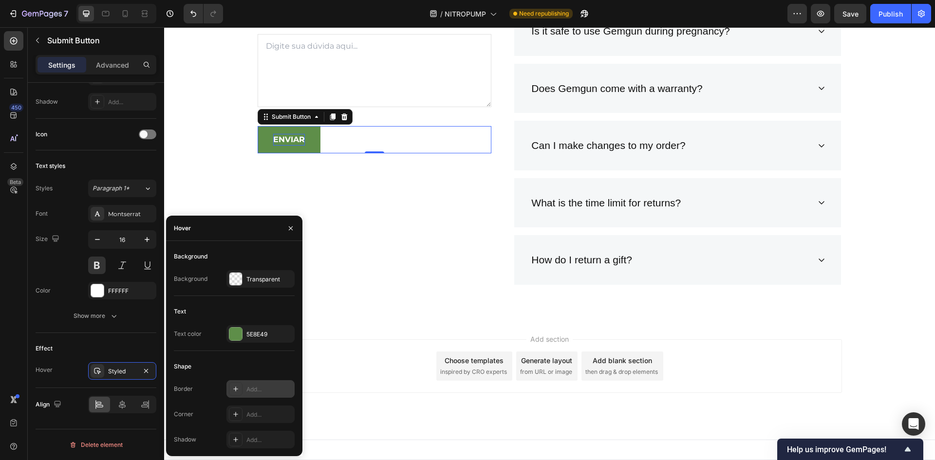
click at [229, 382] on div "Add..." at bounding box center [261, 390] width 68 height 18
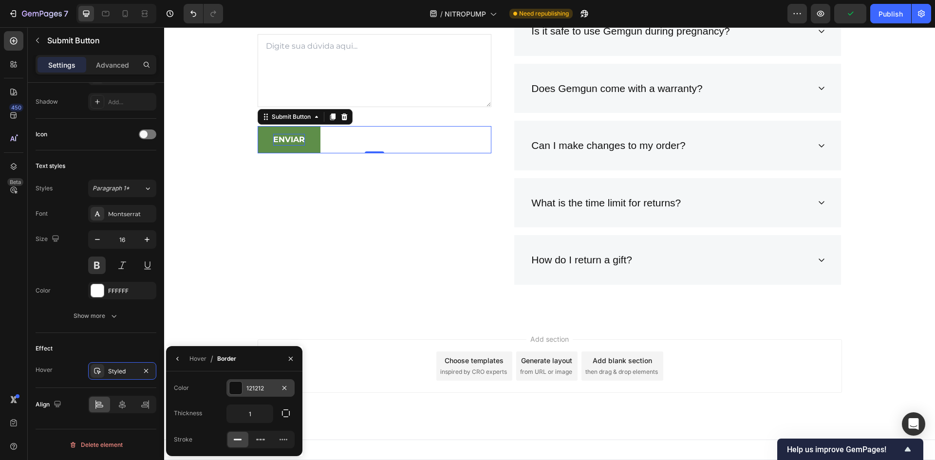
click at [254, 389] on div "121212" at bounding box center [261, 388] width 28 height 9
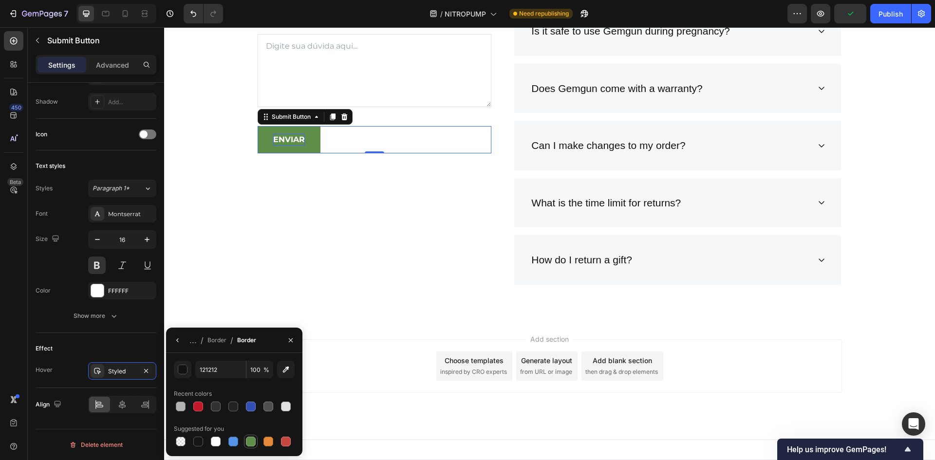
drag, startPoint x: 248, startPoint y: 442, endPoint x: 138, endPoint y: 282, distance: 193.8
click at [248, 442] on div at bounding box center [251, 442] width 10 height 10
type input "5E8E49"
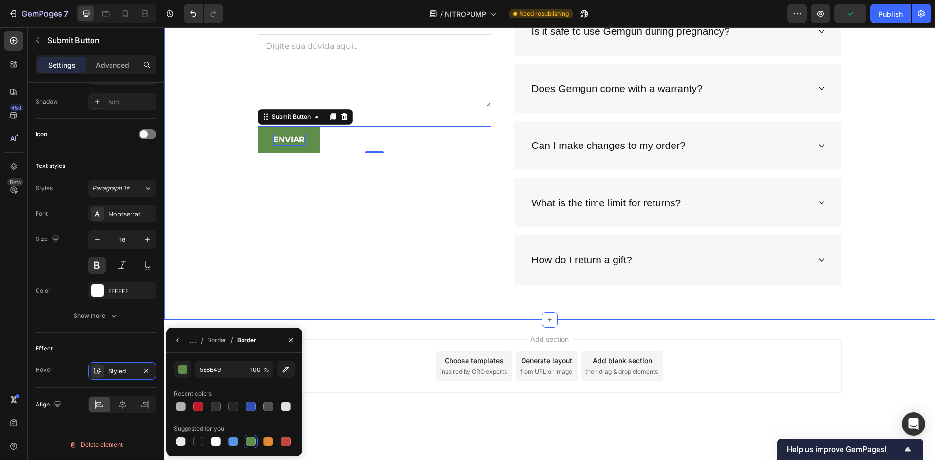
click at [317, 272] on div "PERGUNTAS FREQUENTES: Heading Ainda tem alguma dúvida? entre em contato conosco…" at bounding box center [375, 92] width 234 height 401
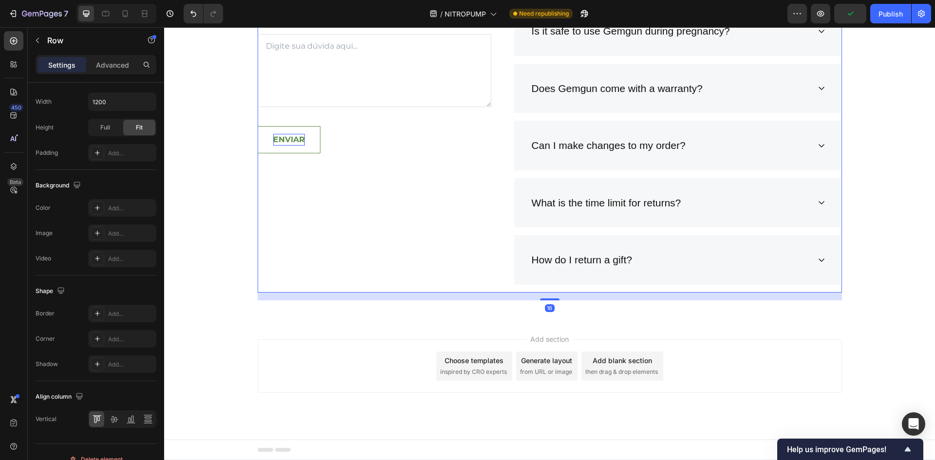
scroll to position [0, 0]
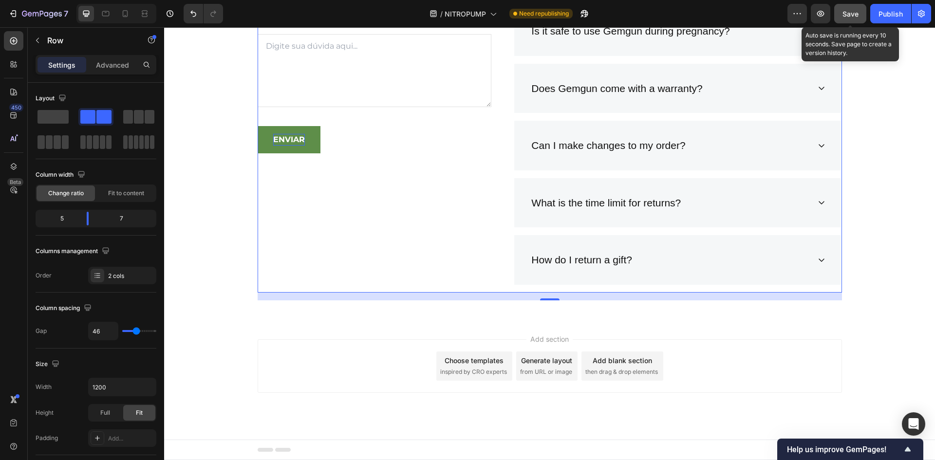
click at [844, 12] on span "Save" at bounding box center [851, 14] width 16 height 8
click at [896, 9] on div "Publish" at bounding box center [891, 14] width 24 height 10
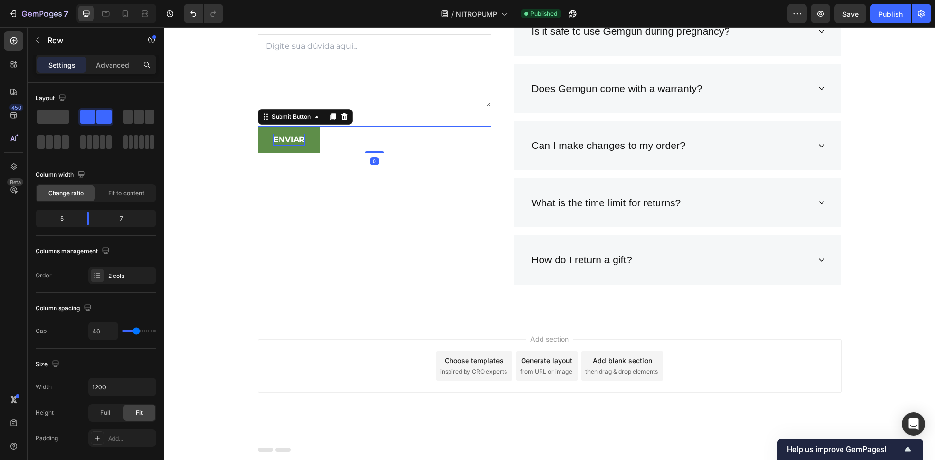
click at [276, 141] on p "ENVIAR" at bounding box center [289, 140] width 32 height 12
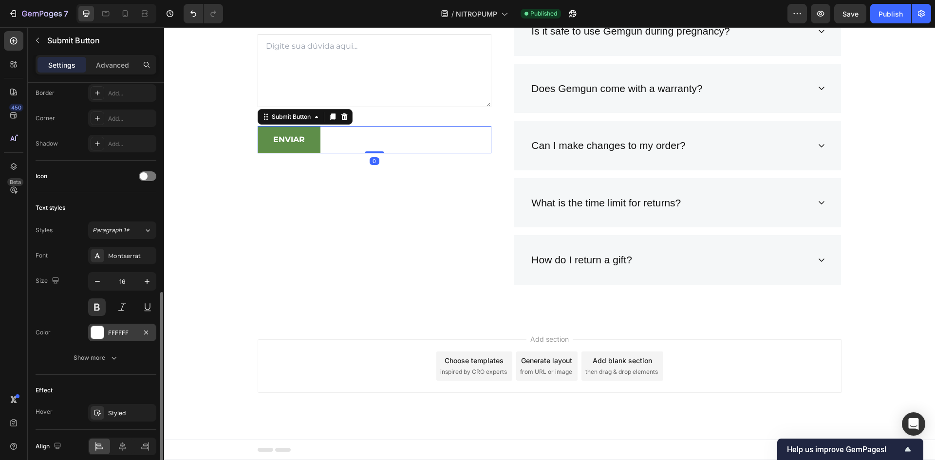
scroll to position [286, 0]
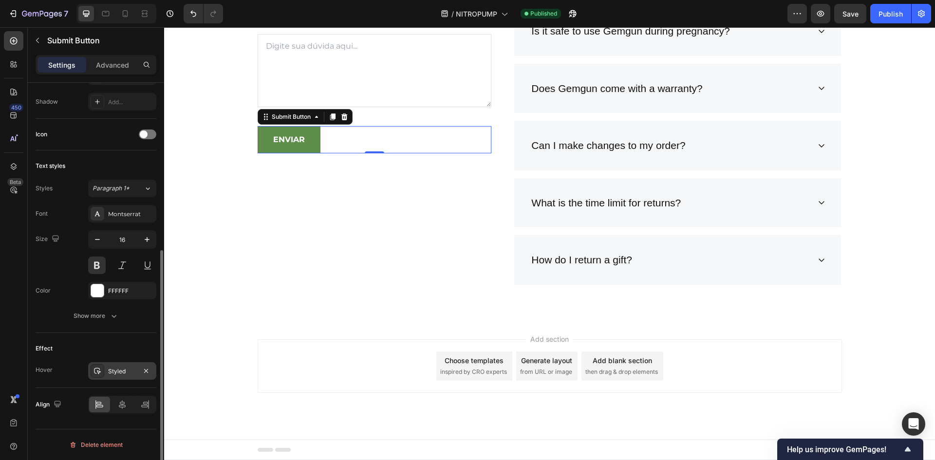
click at [127, 372] on div "Styled" at bounding box center [122, 371] width 28 height 9
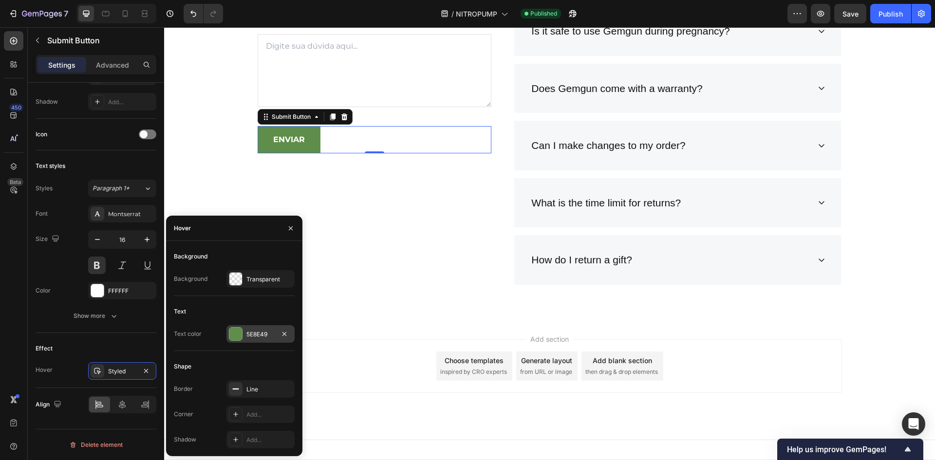
click at [231, 336] on div at bounding box center [235, 334] width 13 height 13
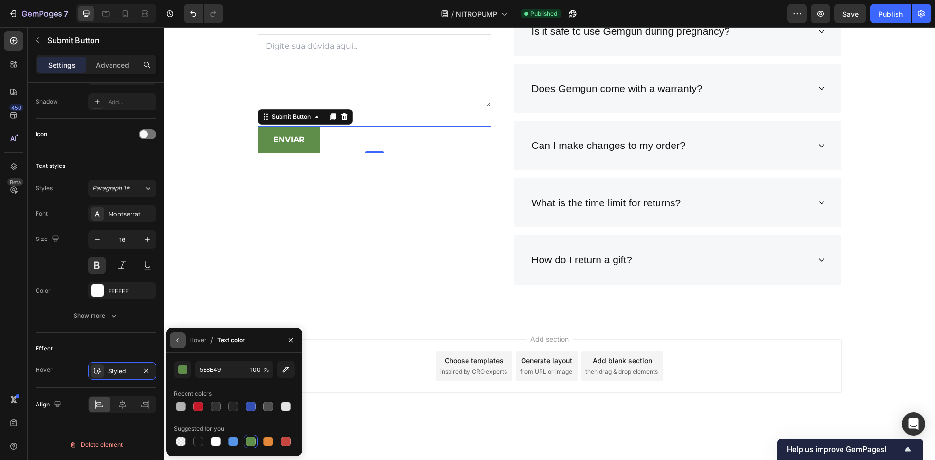
click at [179, 340] on icon "button" at bounding box center [178, 341] width 8 height 8
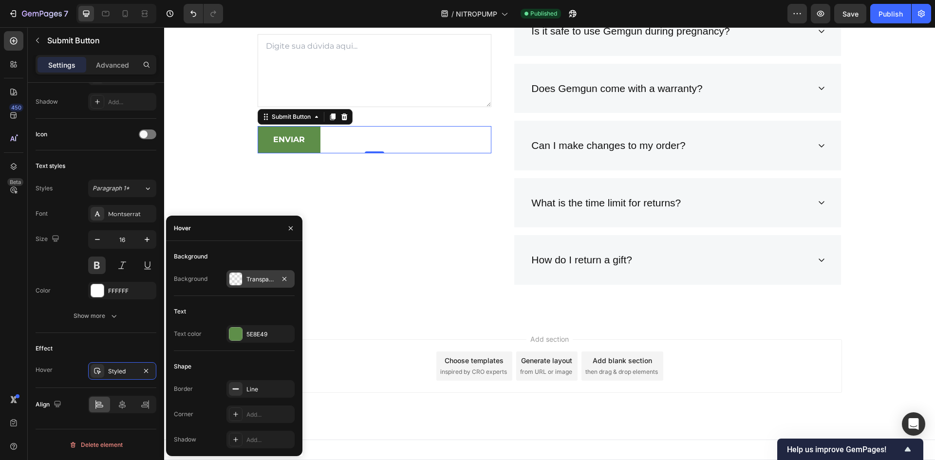
click at [232, 284] on div at bounding box center [235, 279] width 13 height 13
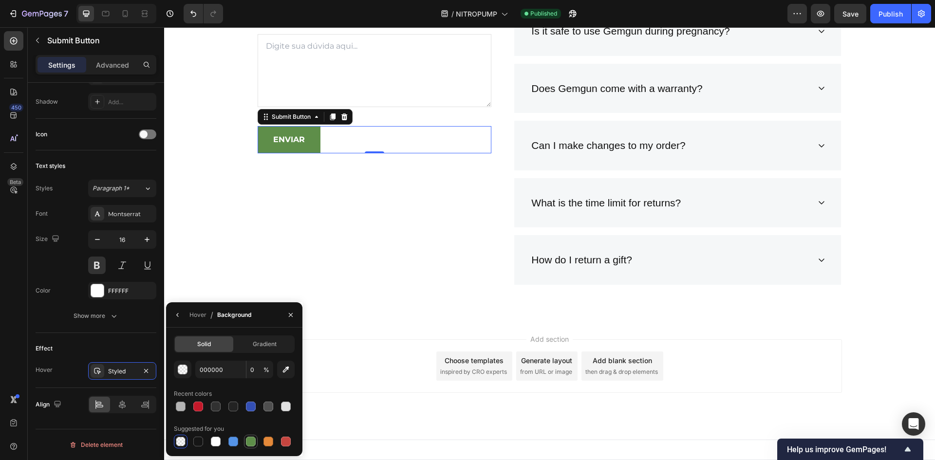
click at [247, 440] on div at bounding box center [251, 442] width 10 height 10
type input "5E8E49"
type input "100"
click at [185, 374] on div "button" at bounding box center [183, 370] width 10 height 10
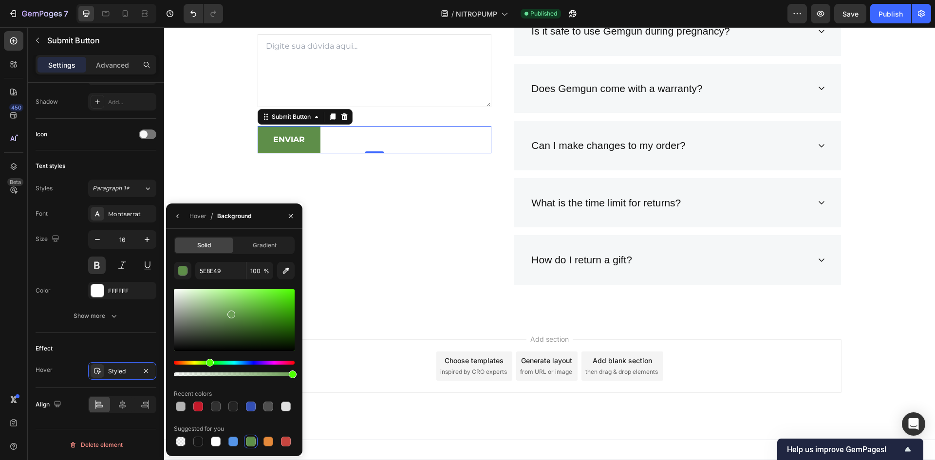
click at [230, 313] on div at bounding box center [232, 315] width 8 height 8
click at [228, 309] on div at bounding box center [230, 311] width 8 height 8
drag, startPoint x: 232, startPoint y: 314, endPoint x: 227, endPoint y: 309, distance: 6.6
click at [227, 309] on div at bounding box center [229, 311] width 8 height 8
type input "77AA61"
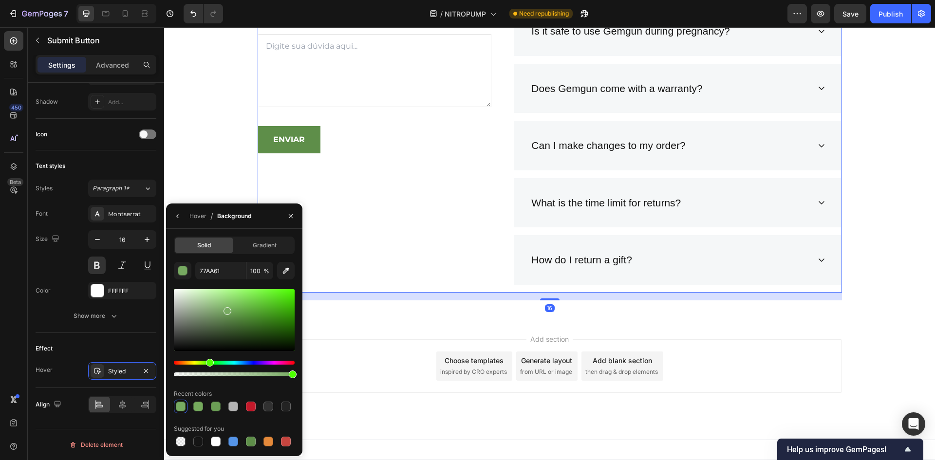
click at [321, 200] on div "PERGUNTAS FREQUENTES: Heading Ainda tem alguma dúvida? entre em contato conosco…" at bounding box center [375, 92] width 234 height 401
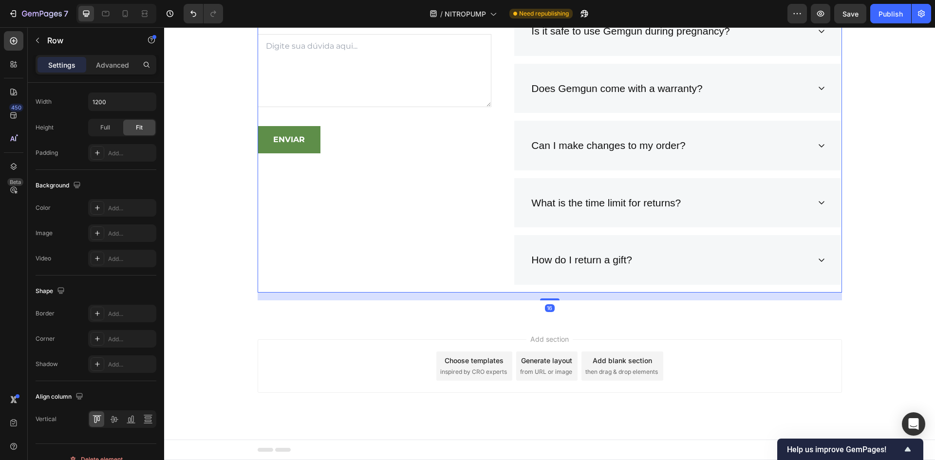
scroll to position [0, 0]
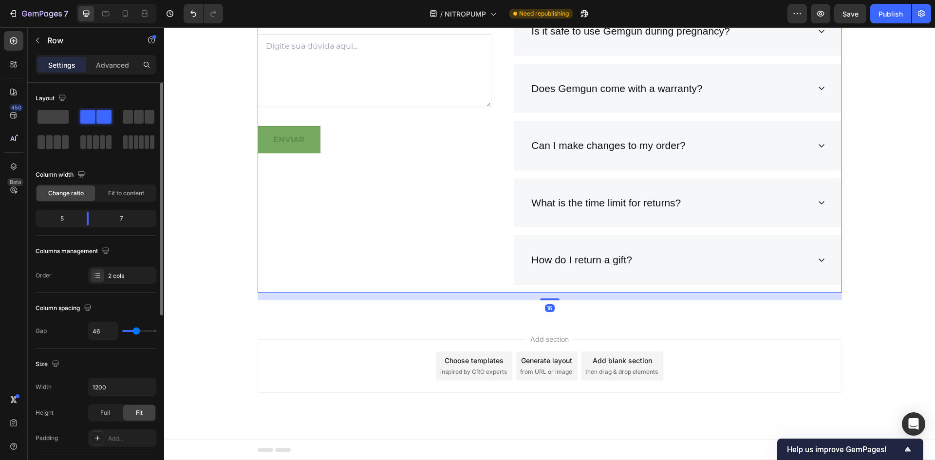
click at [285, 150] on button "ENVIAR" at bounding box center [289, 139] width 63 height 27
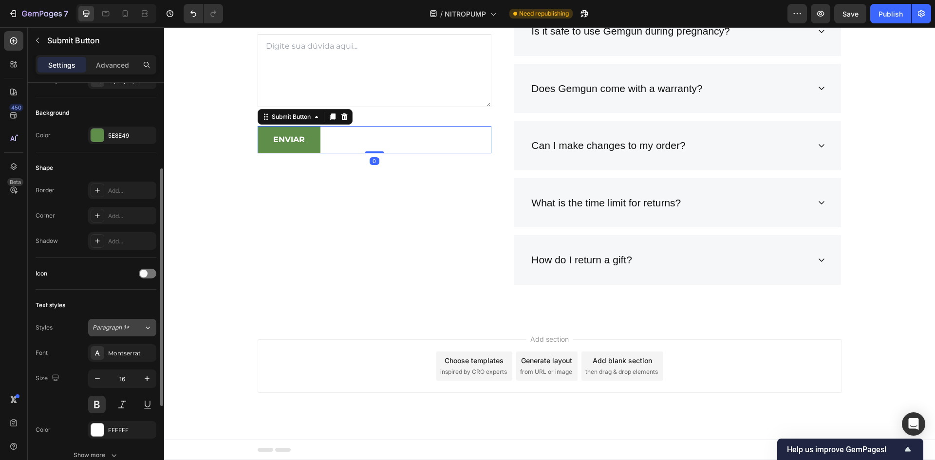
scroll to position [244, 0]
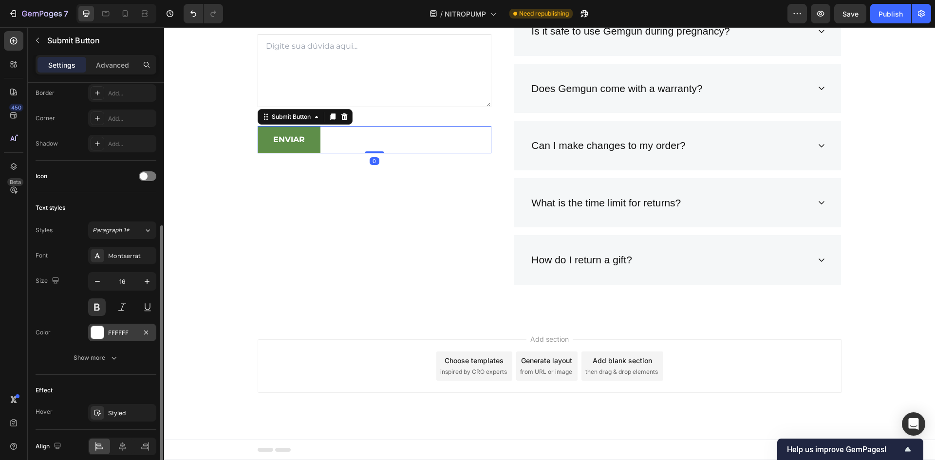
click at [118, 330] on div "FFFFFF" at bounding box center [122, 333] width 28 height 9
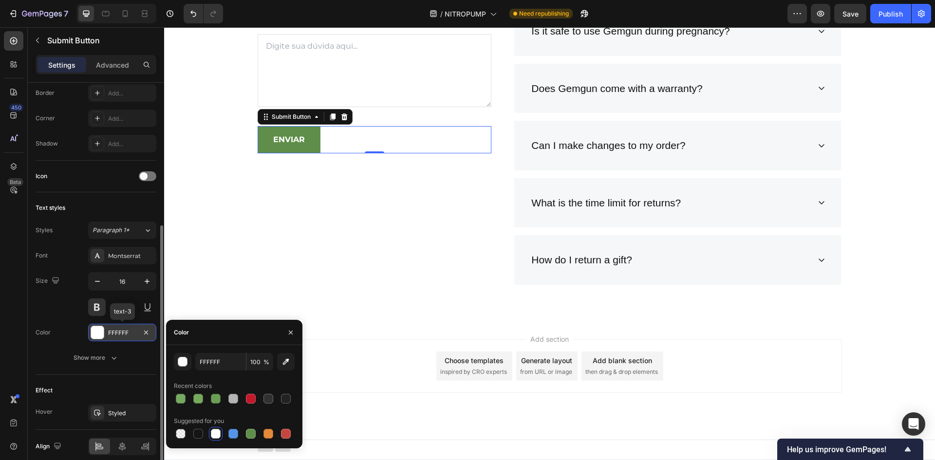
click at [118, 330] on div "FFFFFF" at bounding box center [122, 333] width 28 height 9
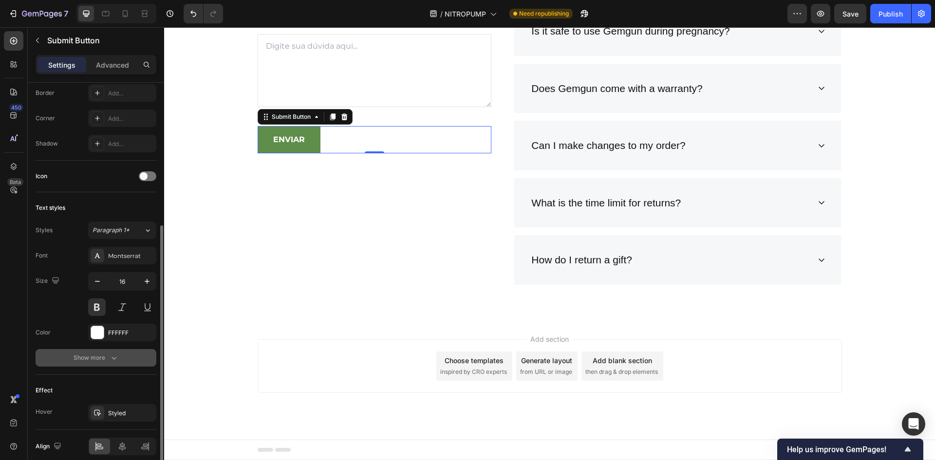
click at [118, 362] on icon "button" at bounding box center [114, 358] width 10 height 10
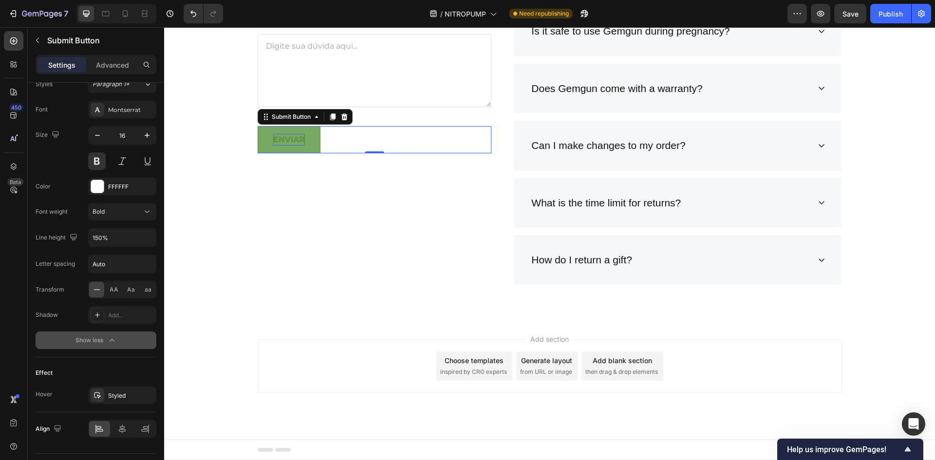
click at [289, 130] on button "ENVIAR" at bounding box center [289, 139] width 63 height 27
click at [318, 137] on div "ENVIAR Submit Button 0" at bounding box center [375, 139] width 234 height 27
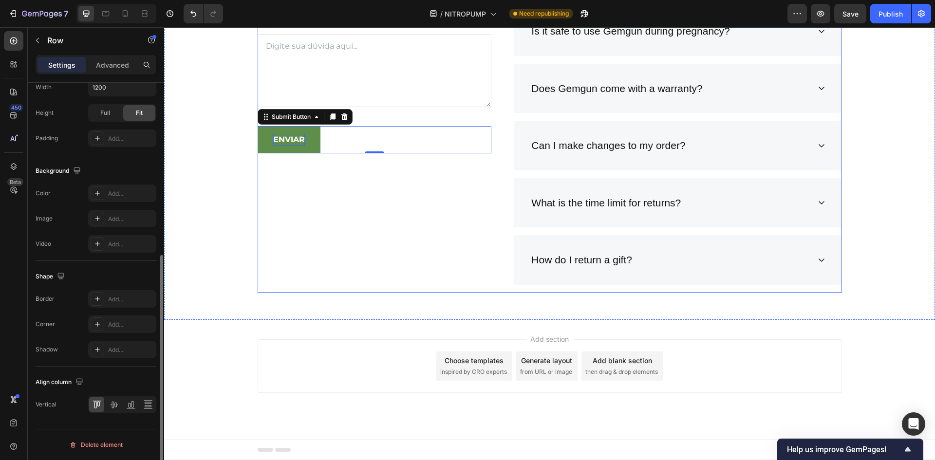
click at [320, 201] on div "PERGUNTAS FREQUENTES: Heading Ainda tem alguma dúvida? entre em contato conosco…" at bounding box center [375, 92] width 234 height 401
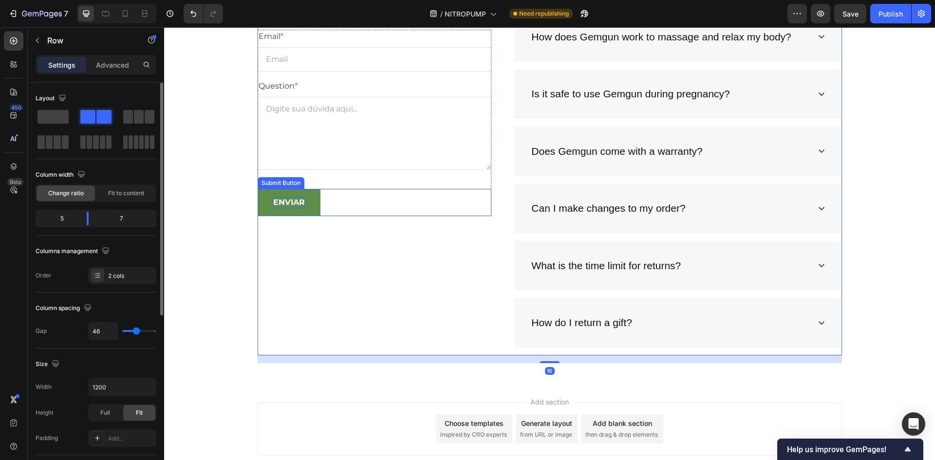
scroll to position [3772, 0]
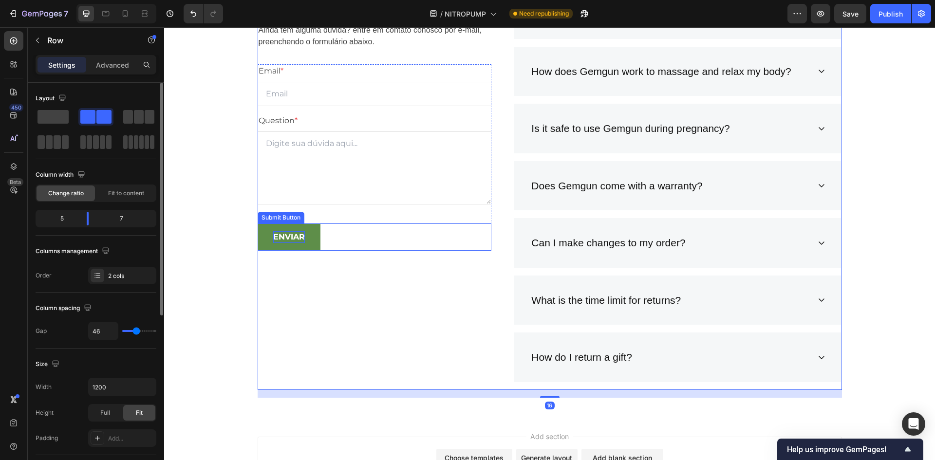
click at [288, 237] on p "ENVIAR" at bounding box center [289, 237] width 32 height 12
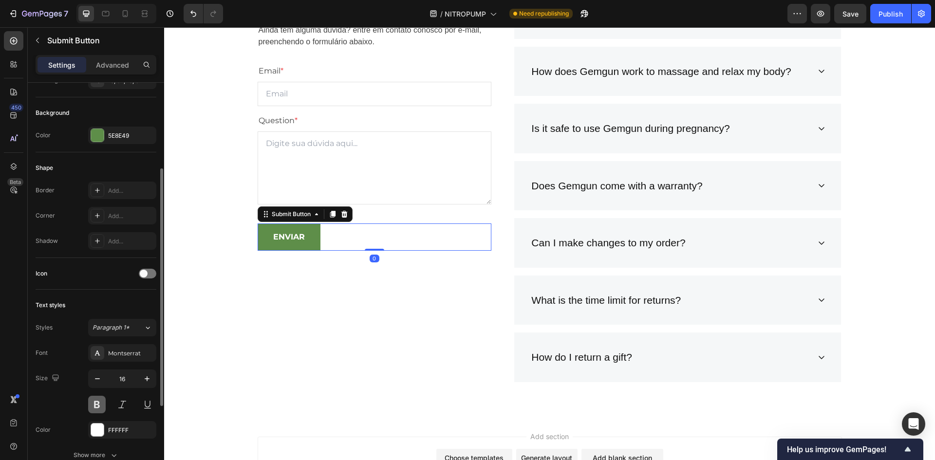
scroll to position [286, 0]
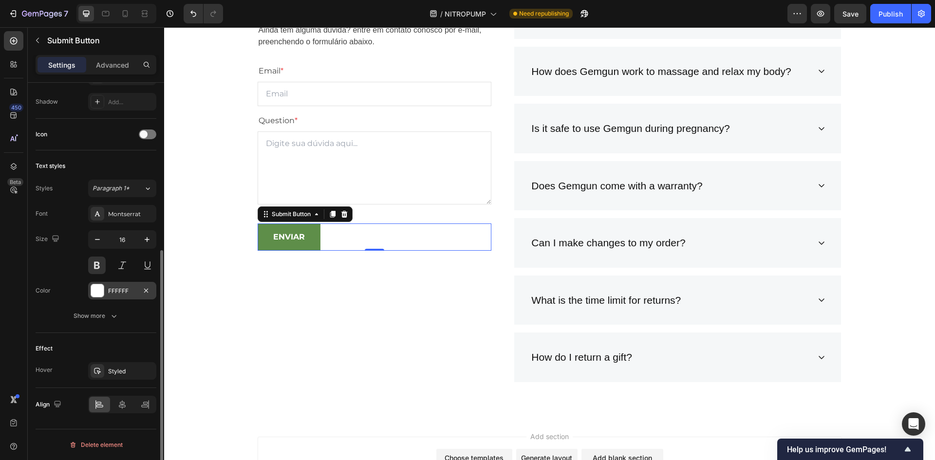
drag, startPoint x: 111, startPoint y: 301, endPoint x: 107, endPoint y: 296, distance: 5.9
click at [111, 300] on div "Font Montserrat Size 16 Color FFFFFF Show more" at bounding box center [96, 265] width 121 height 120
click at [108, 294] on div "FFFFFF" at bounding box center [122, 291] width 68 height 18
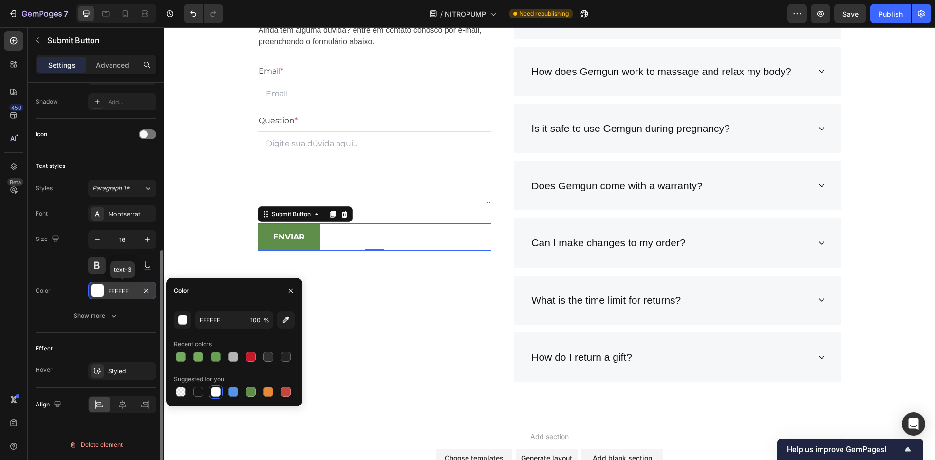
click at [108, 294] on div "FFFFFF" at bounding box center [122, 291] width 68 height 18
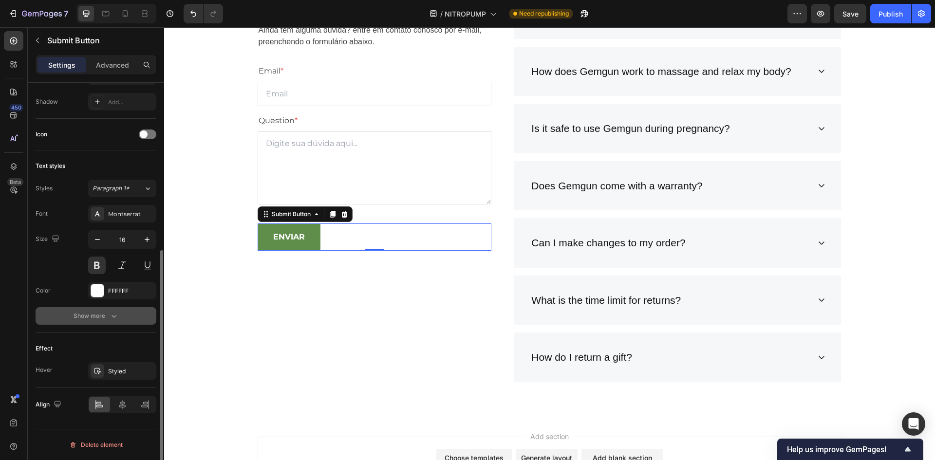
click at [105, 315] on div "Show more" at bounding box center [96, 316] width 45 height 10
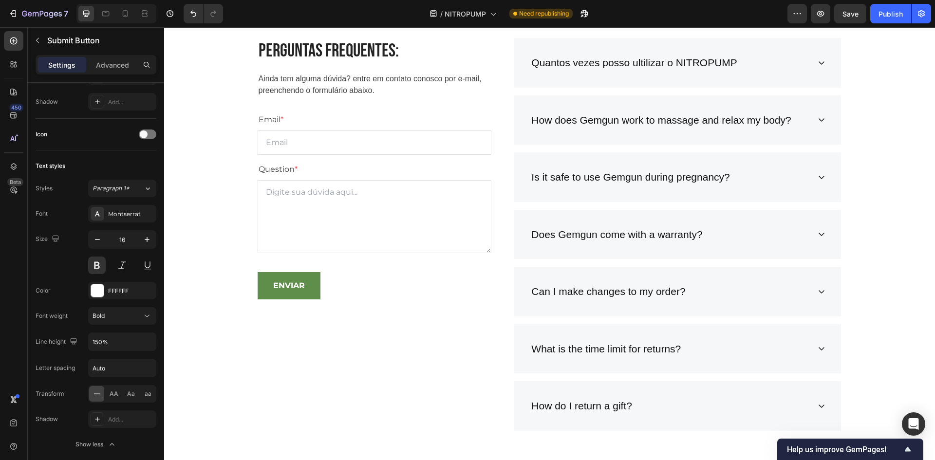
scroll to position [3869, 0]
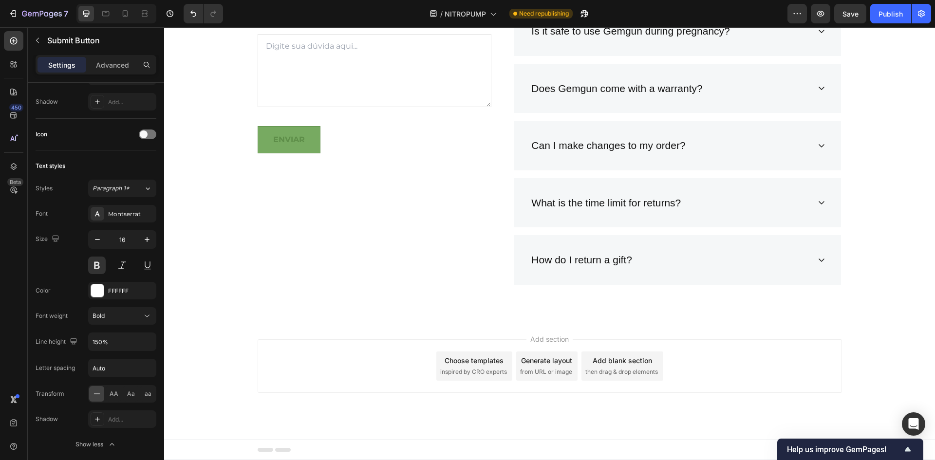
click at [287, 147] on button "ENVIAR" at bounding box center [289, 139] width 63 height 27
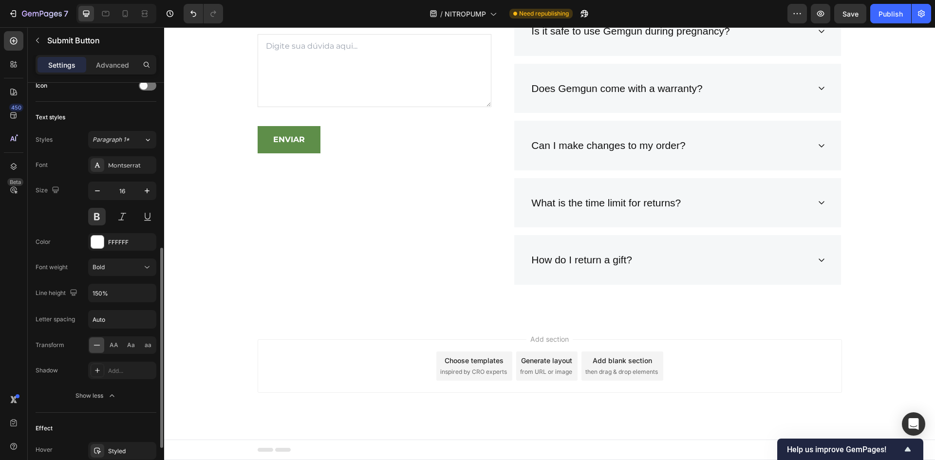
scroll to position [414, 0]
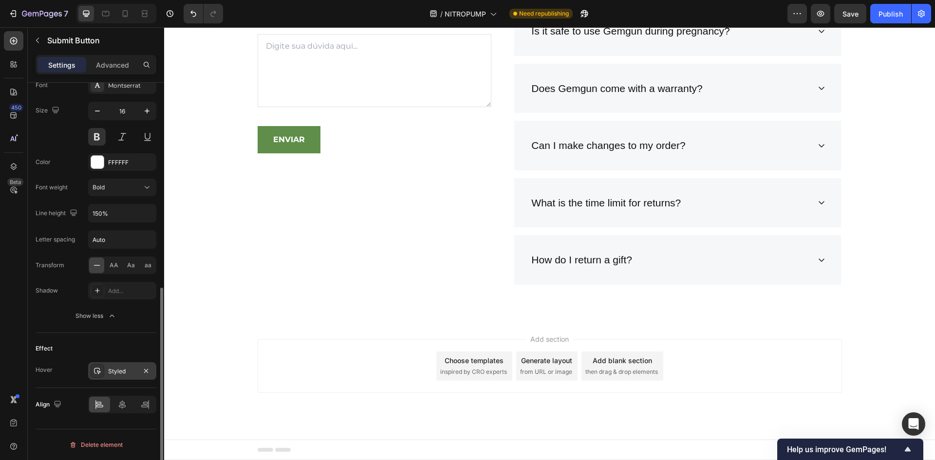
click at [127, 367] on div "Styled" at bounding box center [122, 371] width 28 height 9
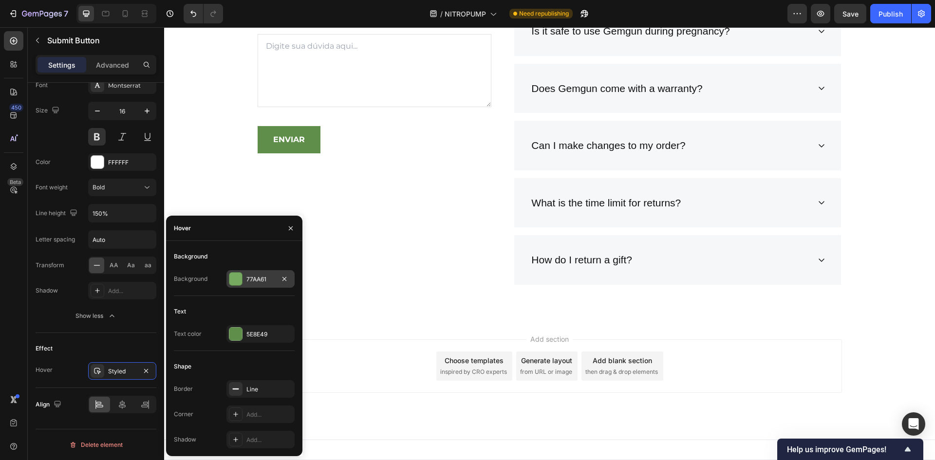
click at [241, 283] on div at bounding box center [235, 279] width 13 height 13
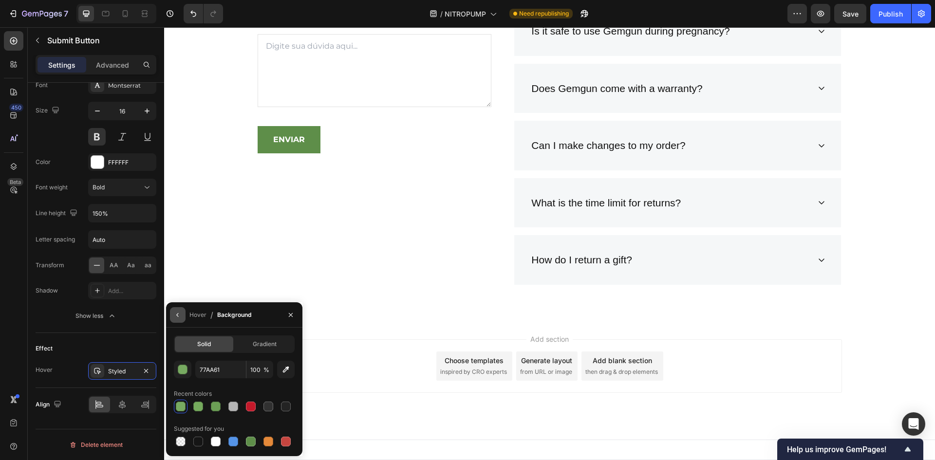
click at [180, 316] on icon "button" at bounding box center [178, 315] width 8 height 8
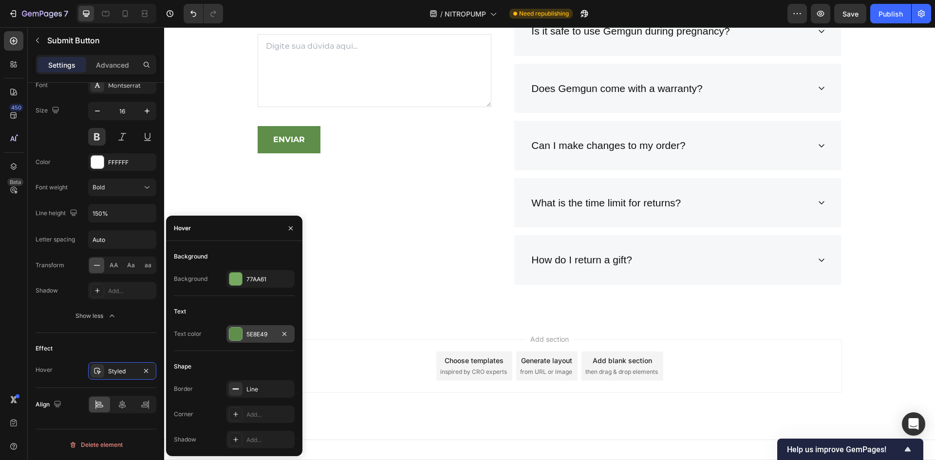
click at [231, 339] on div at bounding box center [235, 334] width 13 height 13
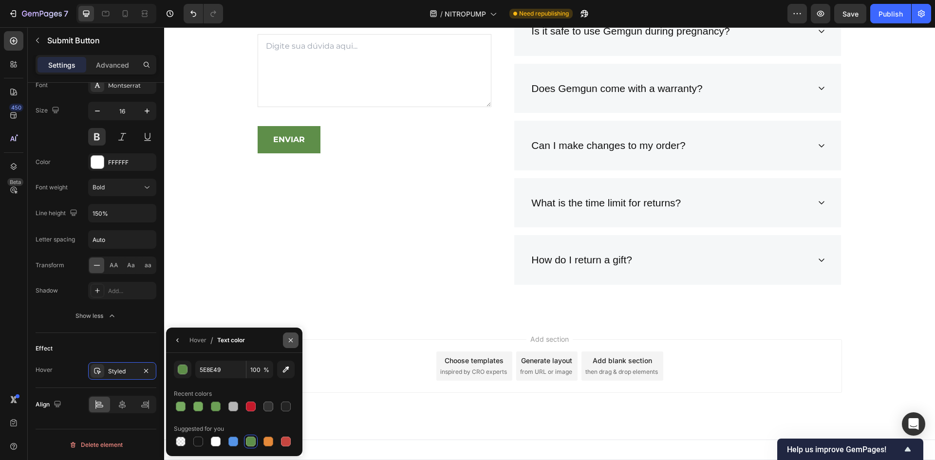
click at [217, 438] on div at bounding box center [216, 442] width 10 height 10
type input "FFFFFF"
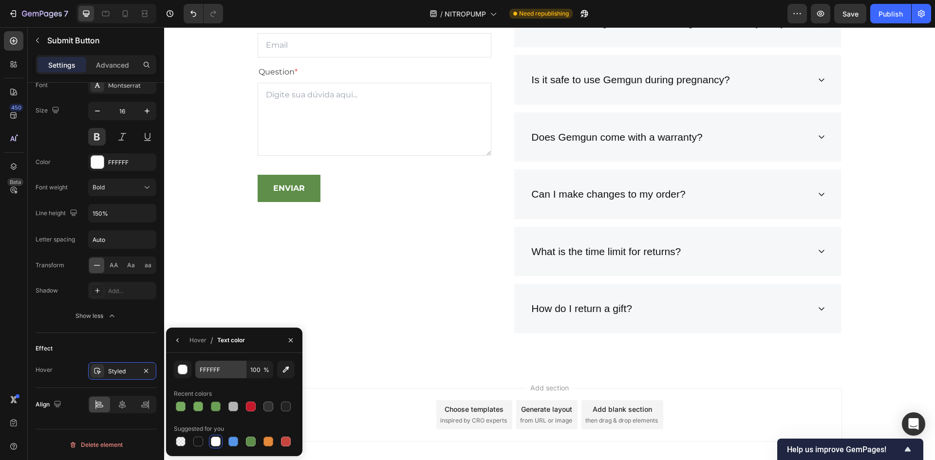
scroll to position [3869, 0]
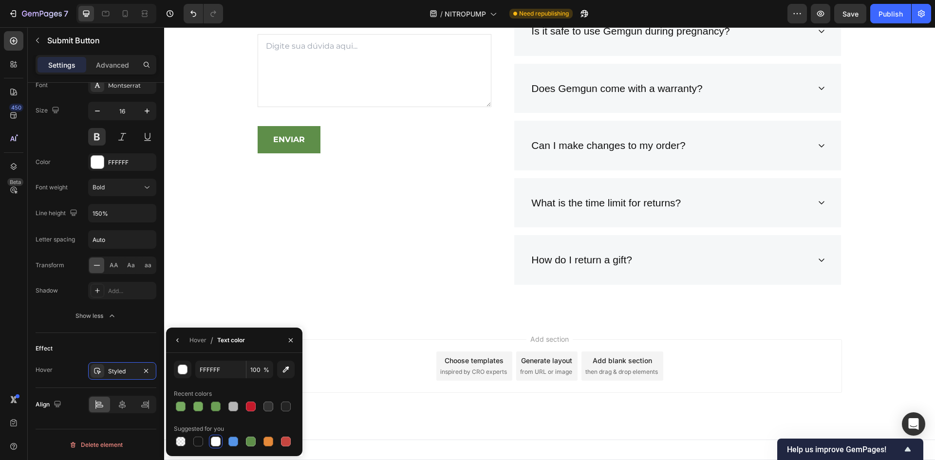
click at [206, 343] on div "Hover / Text color" at bounding box center [207, 340] width 83 height 25
click at [201, 341] on div "Hover" at bounding box center [198, 340] width 17 height 9
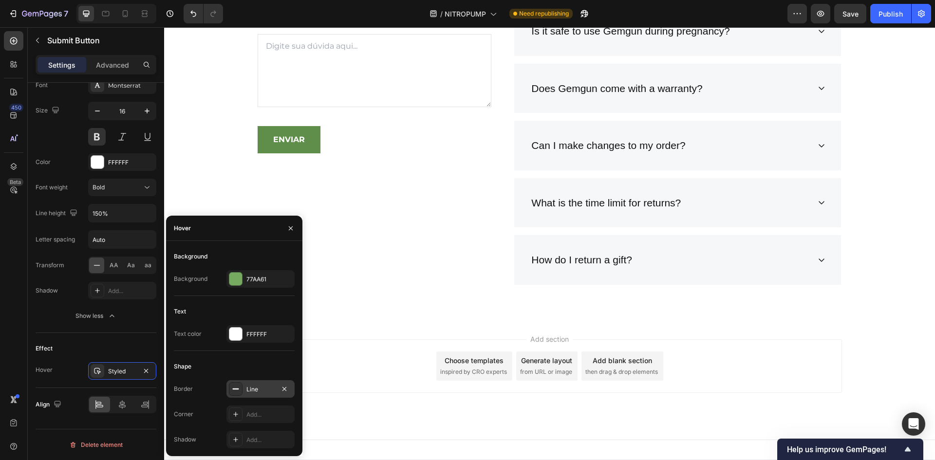
click at [244, 389] on div "Line" at bounding box center [261, 390] width 68 height 18
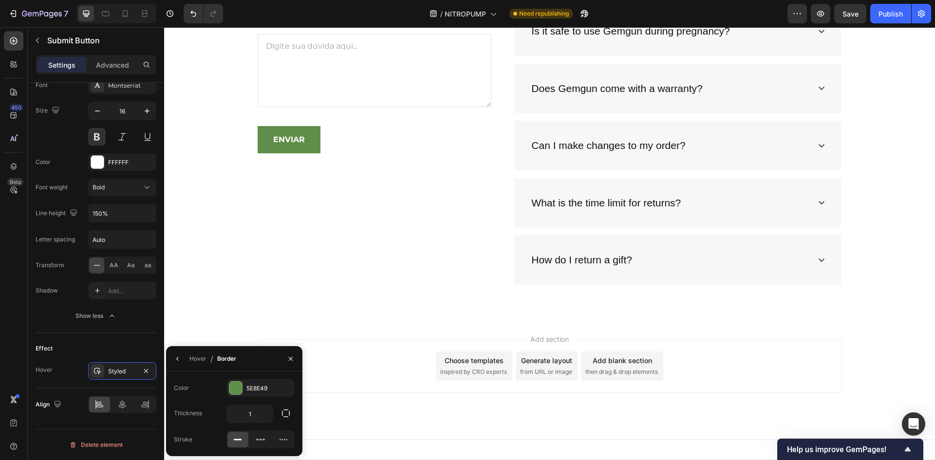
drag, startPoint x: 181, startPoint y: 362, endPoint x: 189, endPoint y: 364, distance: 8.3
click at [181, 362] on icon "button" at bounding box center [178, 359] width 8 height 8
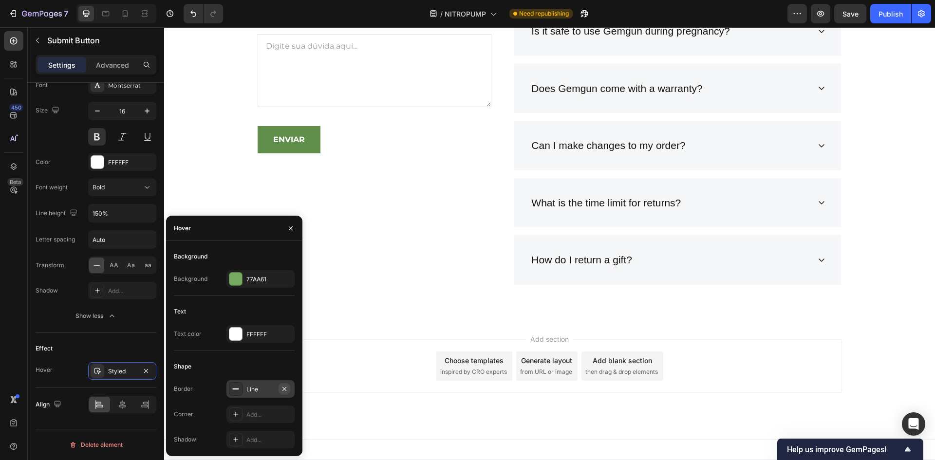
click at [286, 388] on icon "button" at bounding box center [285, 389] width 8 height 8
click at [261, 284] on div "77AA61" at bounding box center [261, 279] width 68 height 18
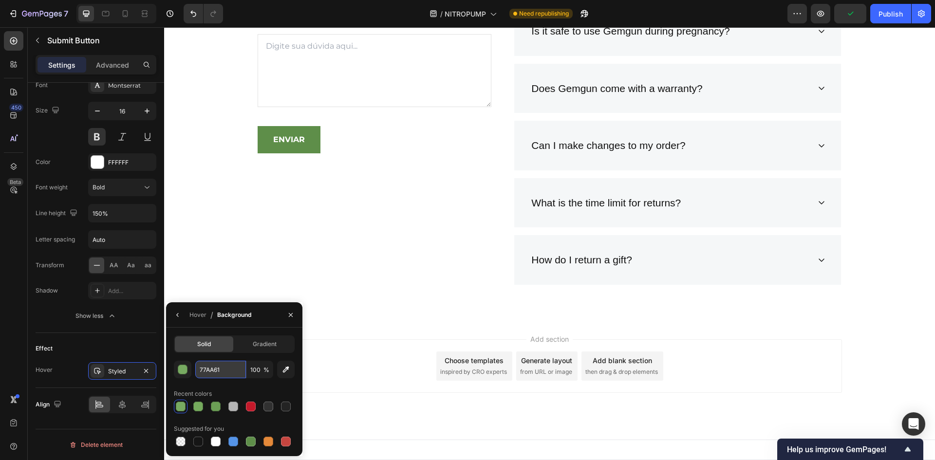
click at [211, 373] on input "77AA61" at bounding box center [220, 370] width 51 height 18
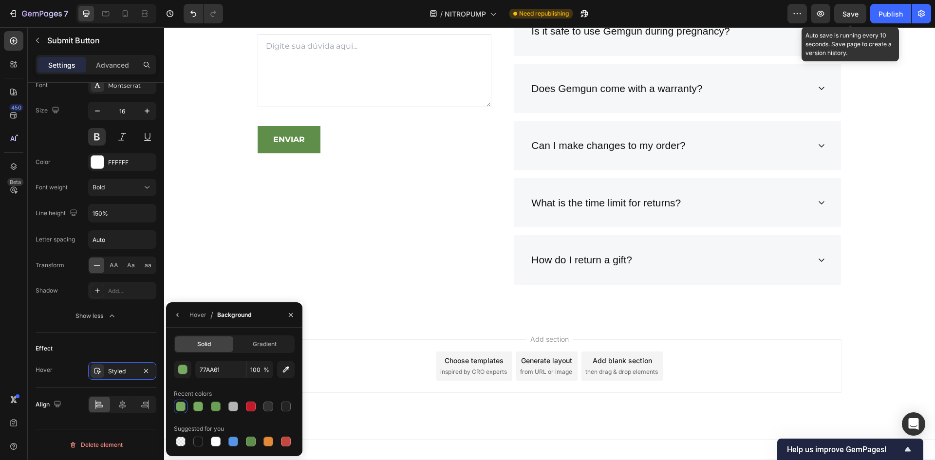
click at [880, 16] on div "Publish" at bounding box center [891, 14] width 24 height 10
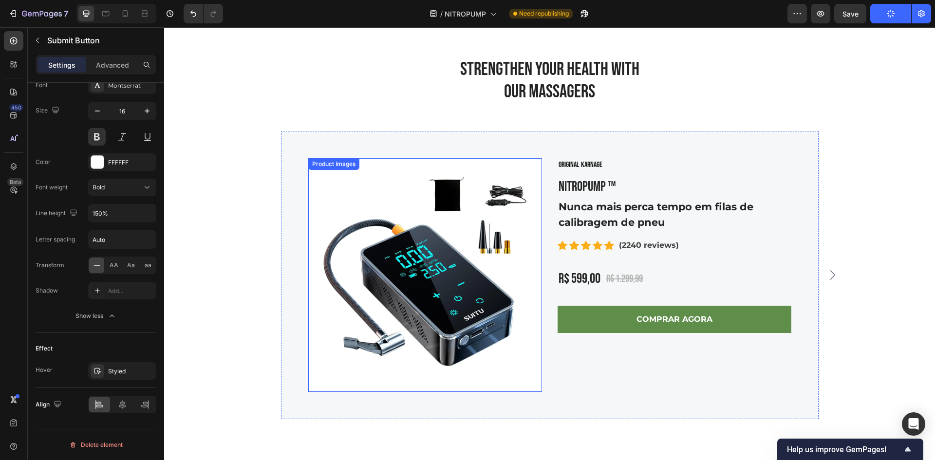
scroll to position [3506, 0]
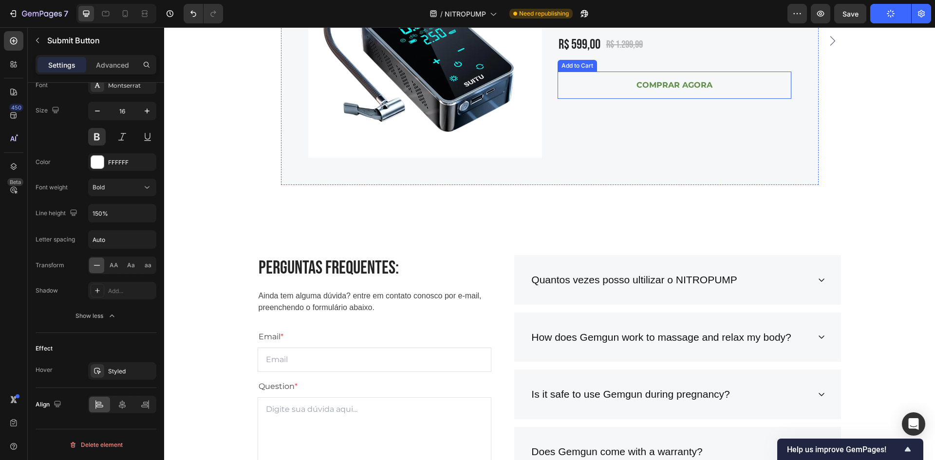
click at [622, 91] on button "COMPRAR AGORA" at bounding box center [675, 85] width 234 height 27
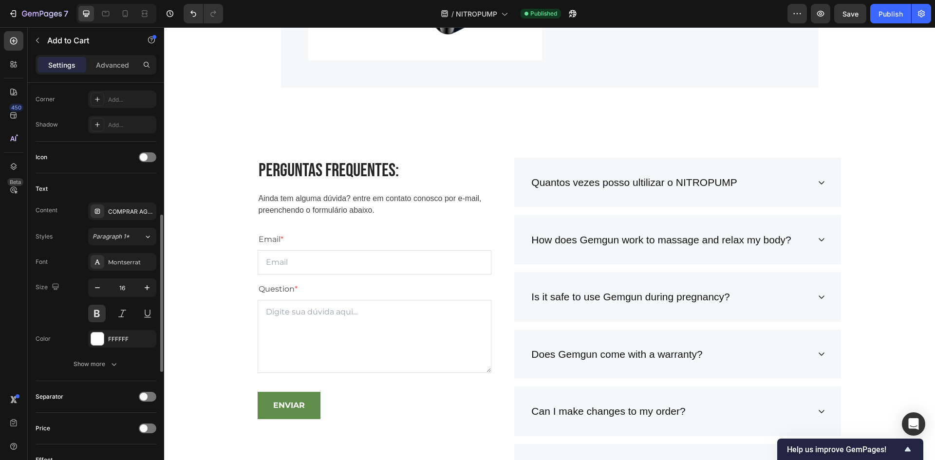
scroll to position [390, 0]
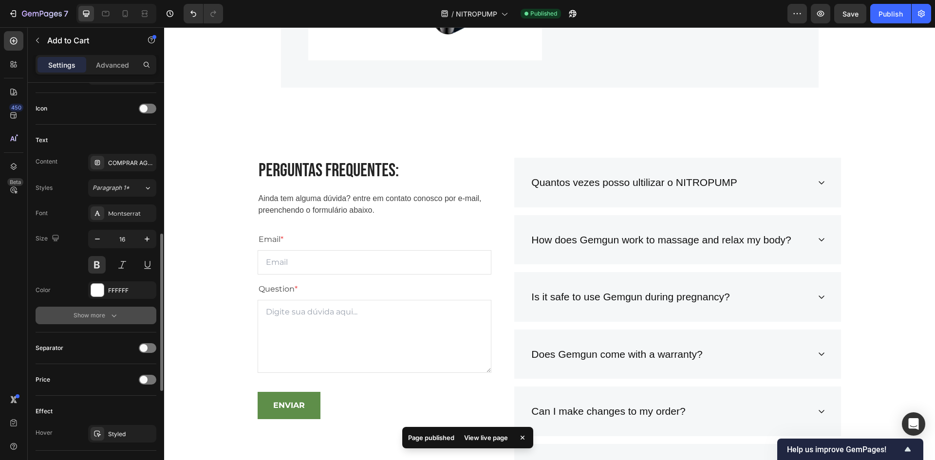
click at [99, 313] on div "Show more" at bounding box center [96, 316] width 45 height 10
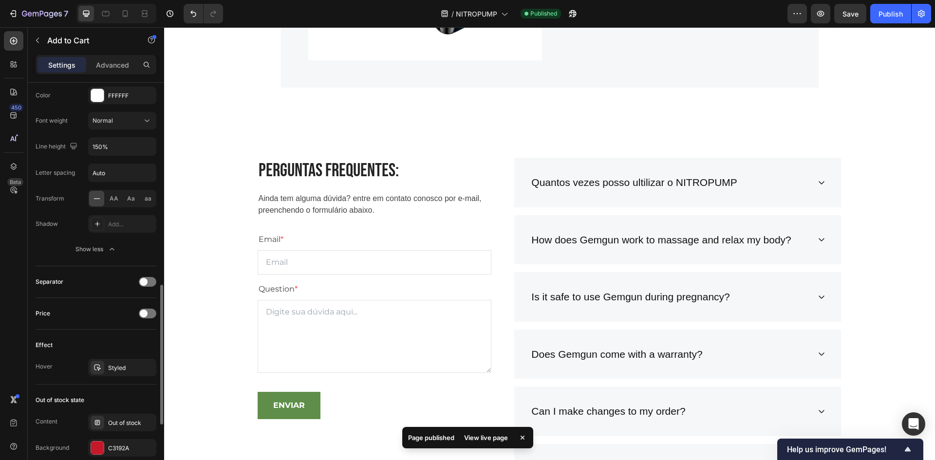
scroll to position [731, 0]
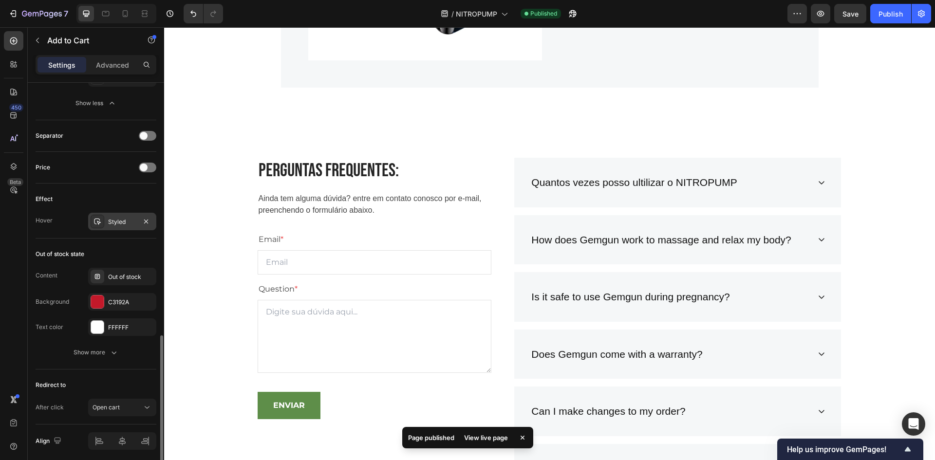
click at [115, 219] on div "Styled" at bounding box center [122, 222] width 28 height 9
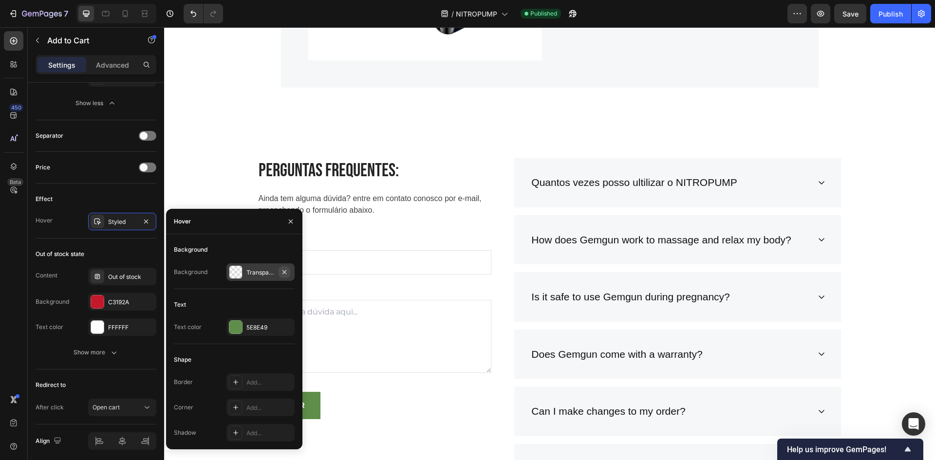
click at [284, 273] on icon "button" at bounding box center [285, 272] width 8 height 8
click at [257, 275] on div "Add..." at bounding box center [270, 272] width 46 height 9
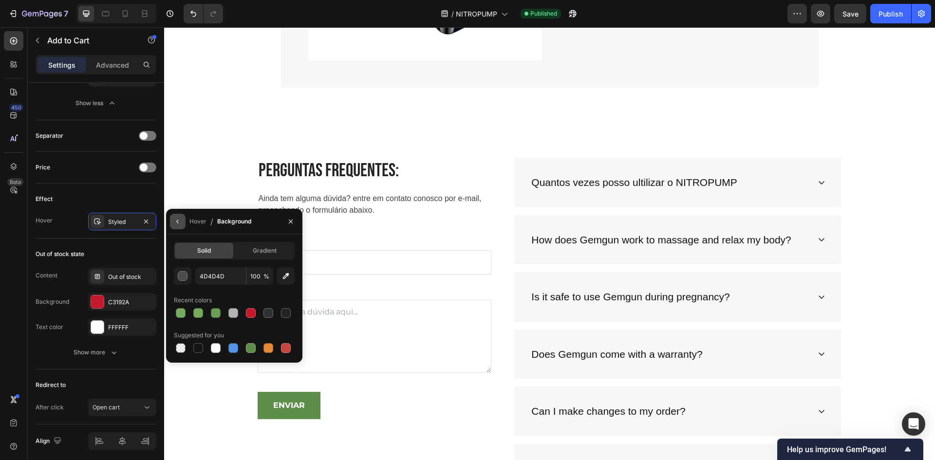
click at [180, 224] on icon "button" at bounding box center [178, 222] width 8 height 8
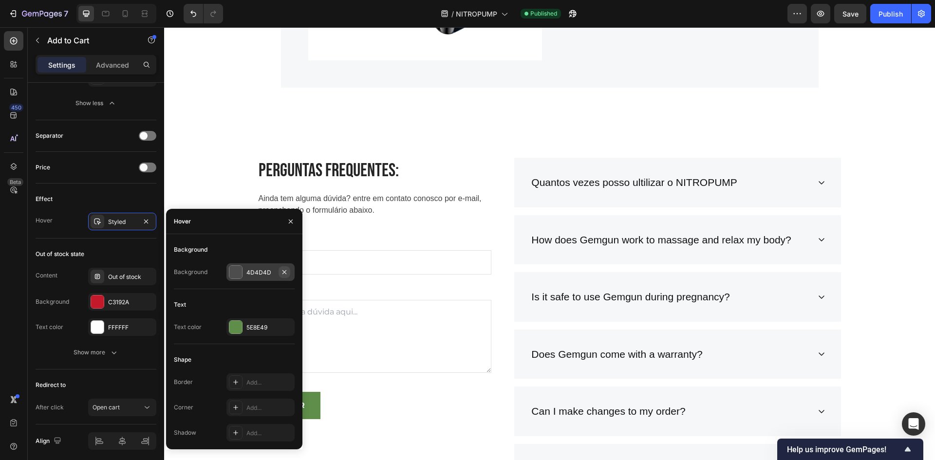
click at [286, 271] on icon "button" at bounding box center [285, 272] width 8 height 8
click at [241, 271] on div at bounding box center [236, 273] width 14 height 14
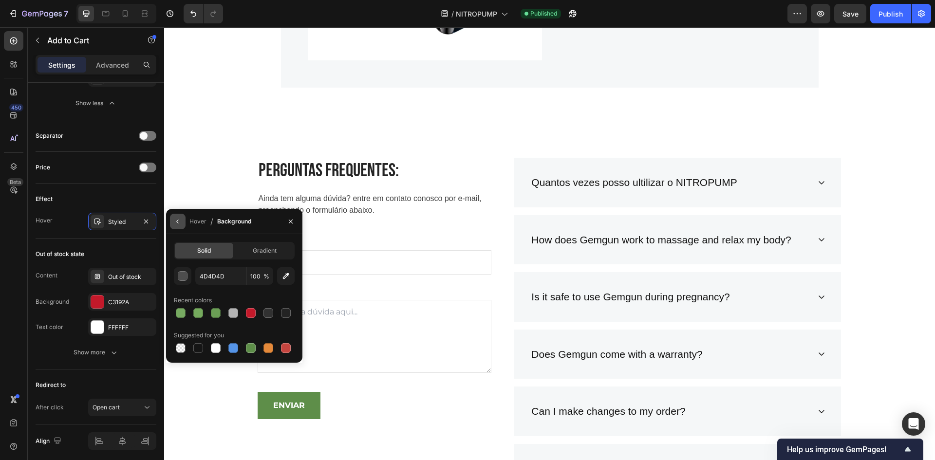
click at [179, 222] on icon "button" at bounding box center [178, 222] width 8 height 8
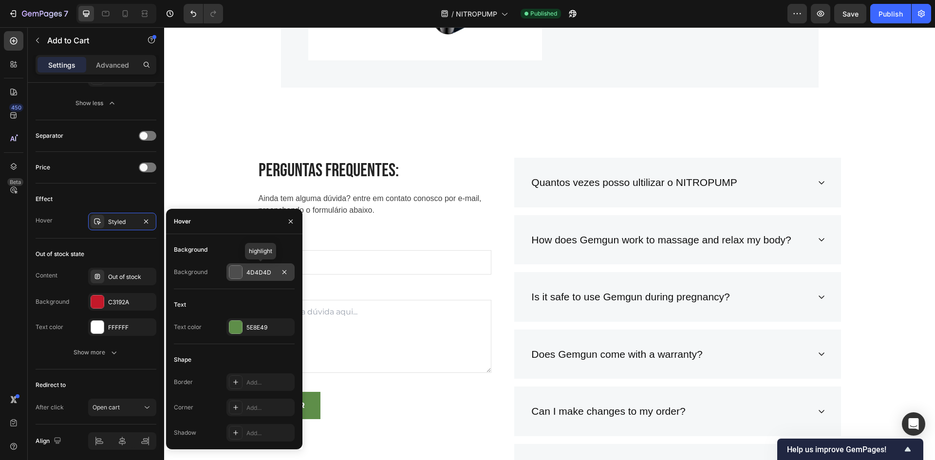
click at [256, 278] on div "4D4D4D" at bounding box center [261, 273] width 68 height 18
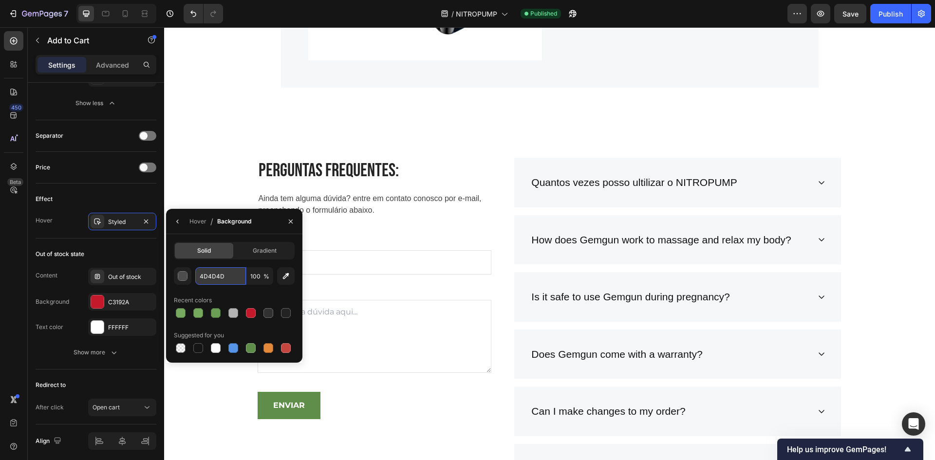
click at [220, 276] on input "4D4D4D" at bounding box center [220, 276] width 51 height 18
paste input "77AA61"
type input "77AA61"
click at [173, 224] on button "button" at bounding box center [178, 222] width 16 height 16
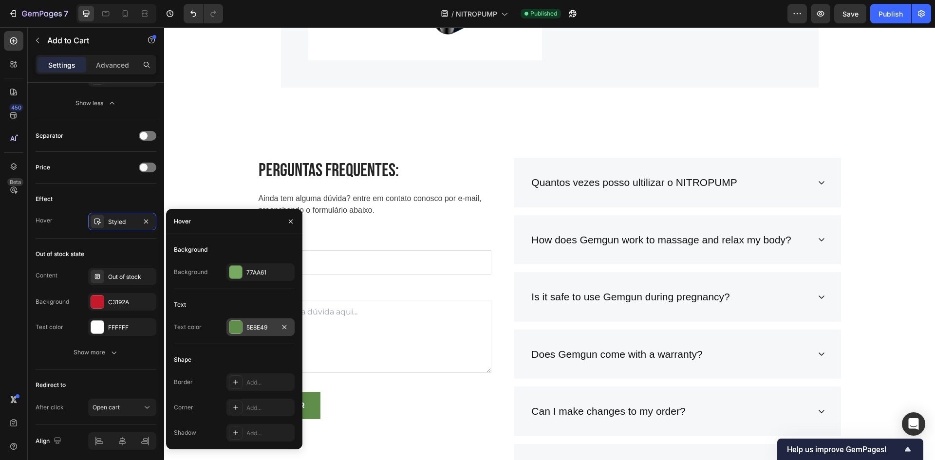
click at [239, 327] on div at bounding box center [235, 327] width 13 height 13
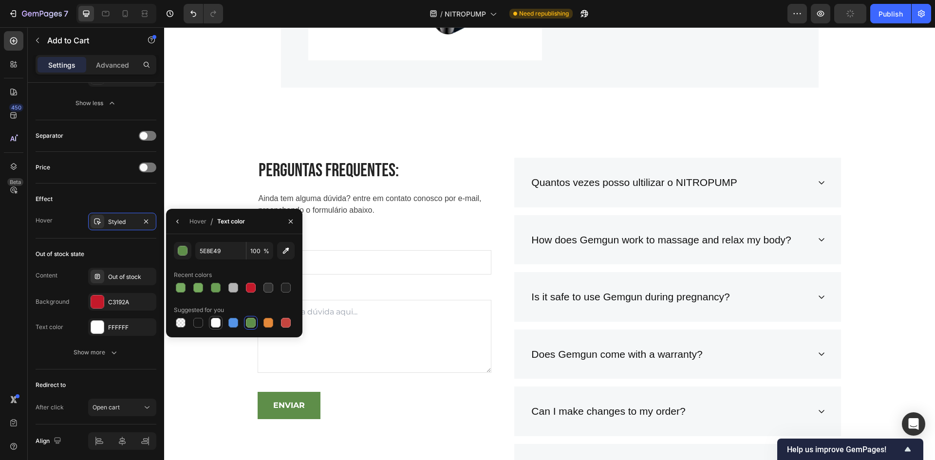
click at [222, 323] on div at bounding box center [216, 323] width 14 height 14
type input "FFFFFF"
click at [174, 219] on icon "button" at bounding box center [178, 222] width 8 height 8
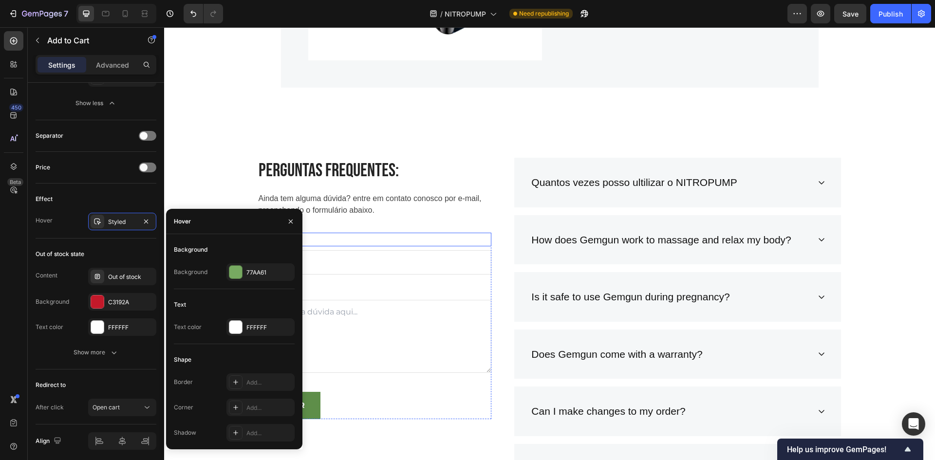
click at [378, 229] on div "PERGUNTAS FREQUENTES: Heading Ainda tem alguma dúvida? entre em contato conosco…" at bounding box center [375, 358] width 234 height 401
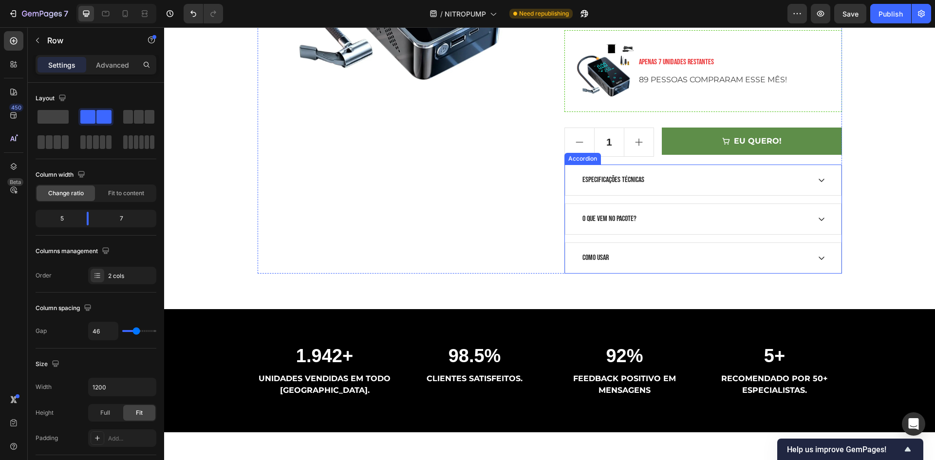
scroll to position [168, 0]
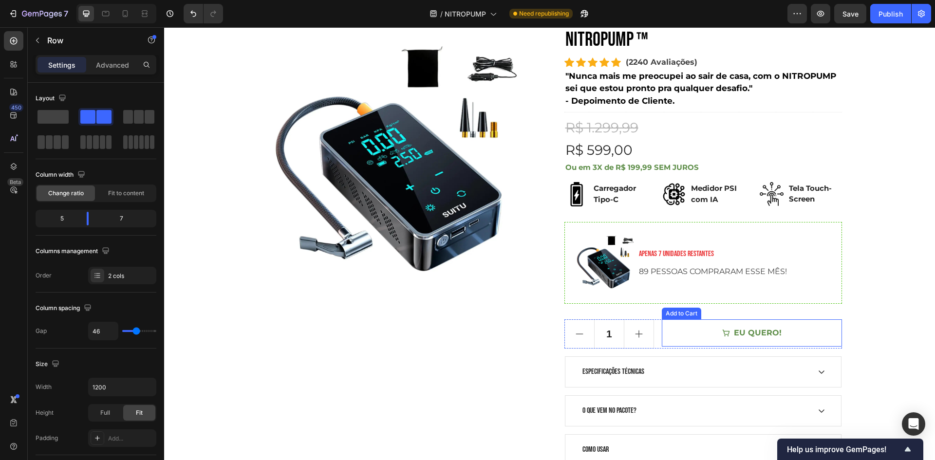
click at [718, 335] on button "EU QUERO!" at bounding box center [752, 333] width 180 height 27
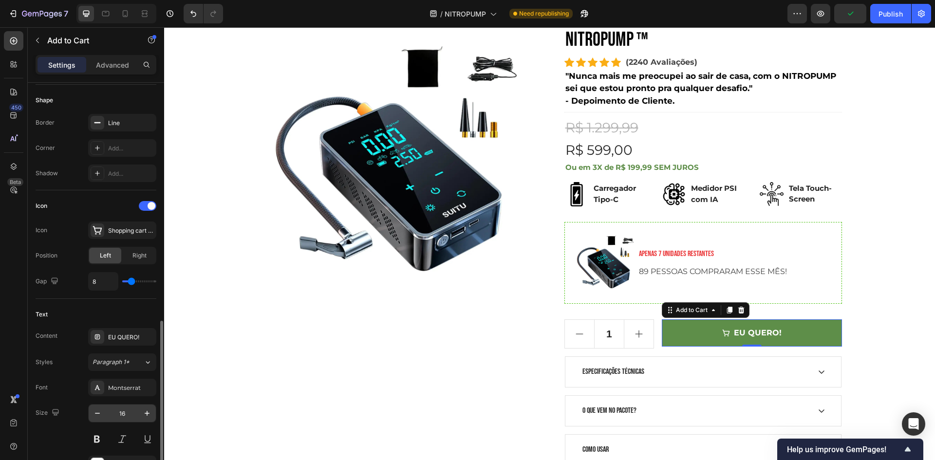
scroll to position [438, 0]
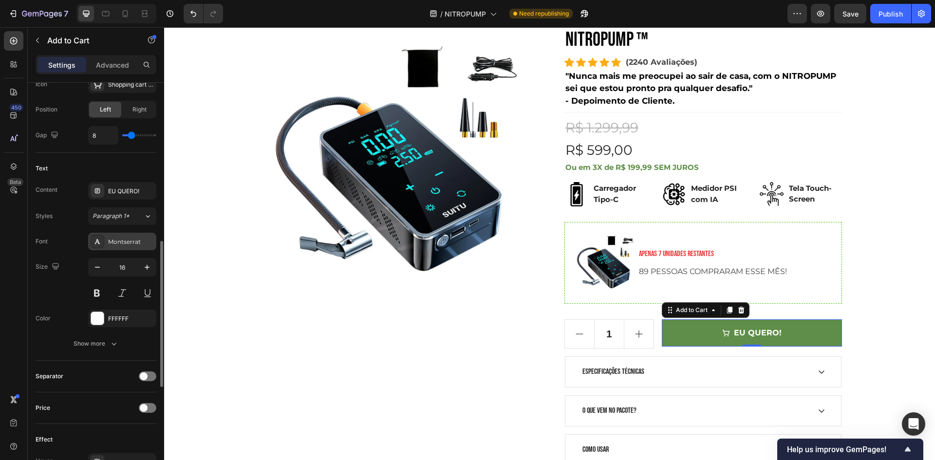
click at [121, 240] on div "Montserrat" at bounding box center [131, 242] width 46 height 9
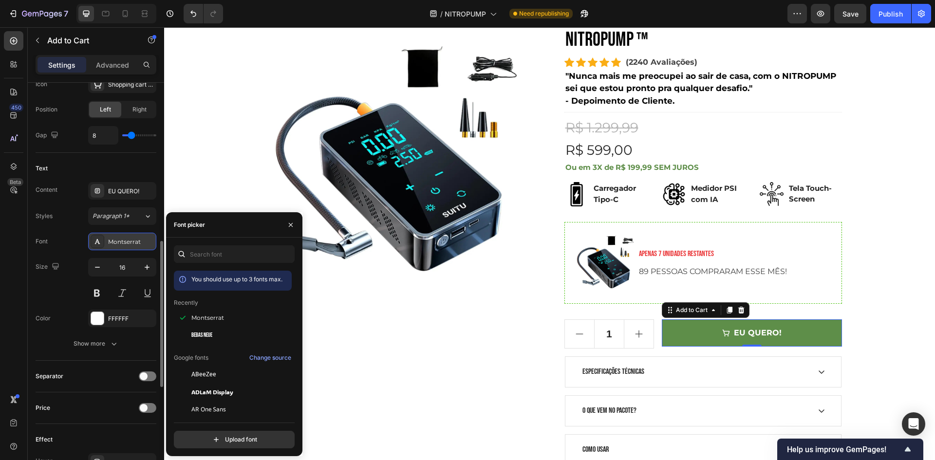
click at [121, 240] on div "Montserrat" at bounding box center [131, 242] width 46 height 9
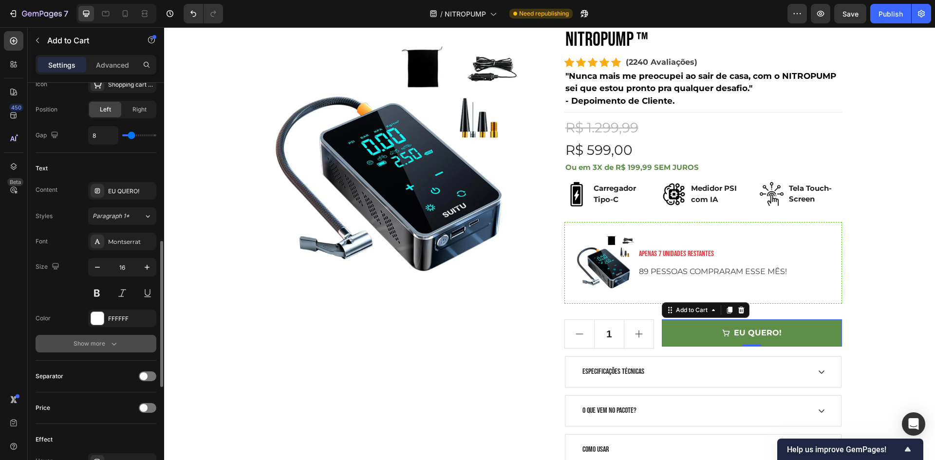
scroll to position [536, 0]
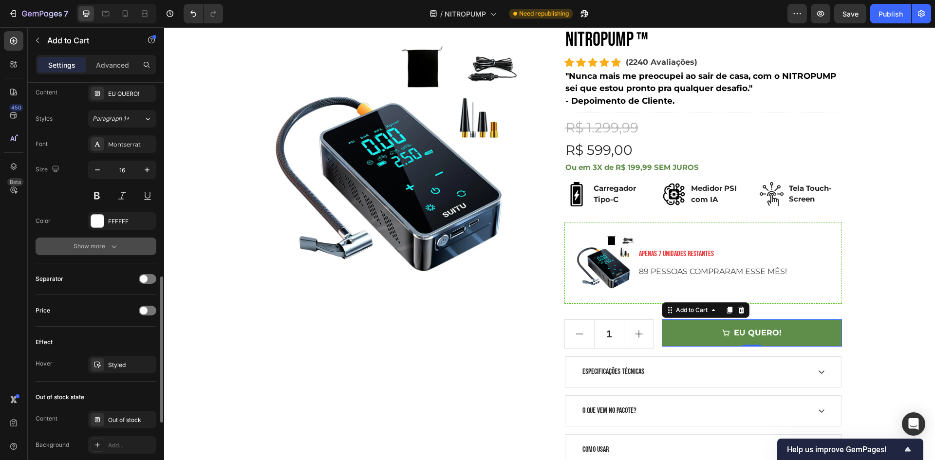
click at [113, 244] on icon "button" at bounding box center [114, 247] width 10 height 10
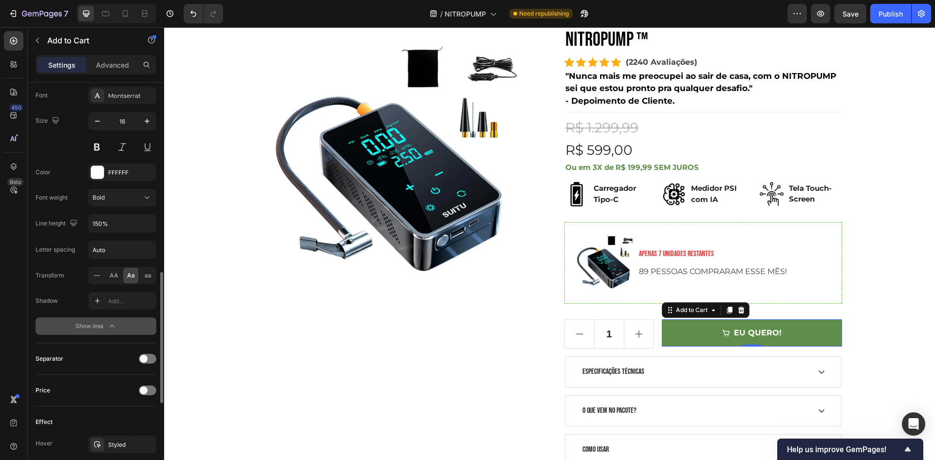
scroll to position [780, 0]
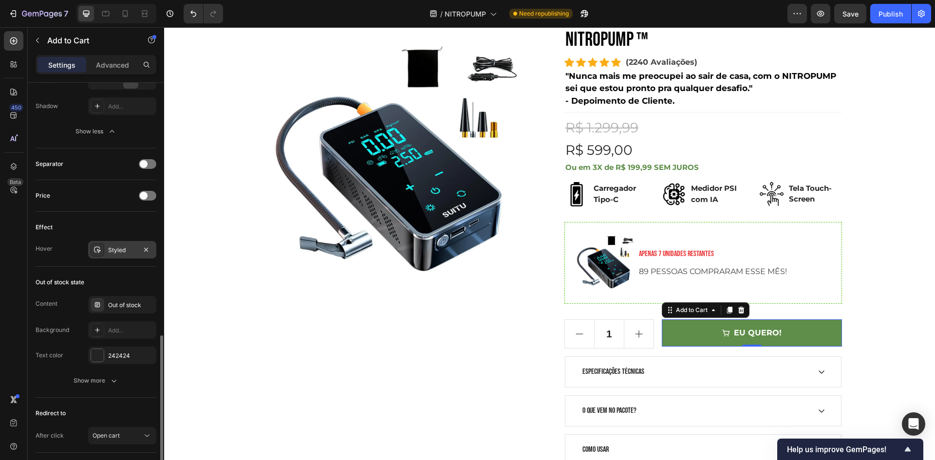
click at [112, 248] on div "Styled" at bounding box center [122, 250] width 28 height 9
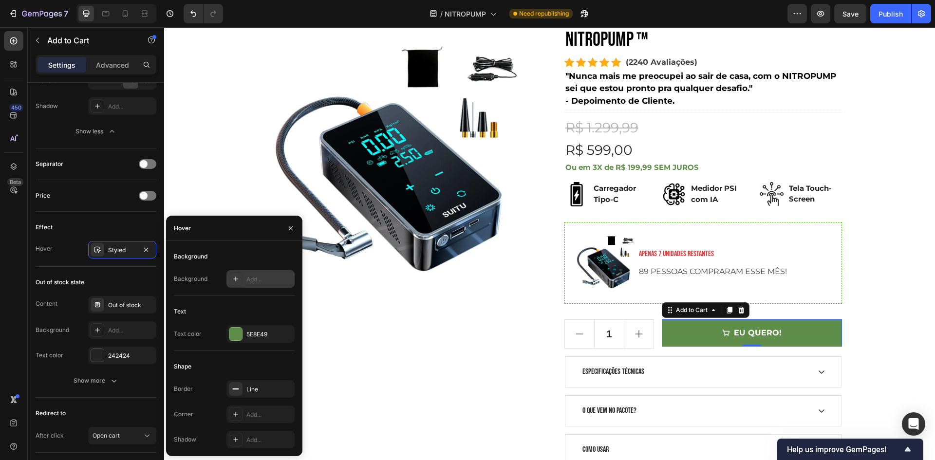
click at [252, 278] on div "Add..." at bounding box center [270, 279] width 46 height 9
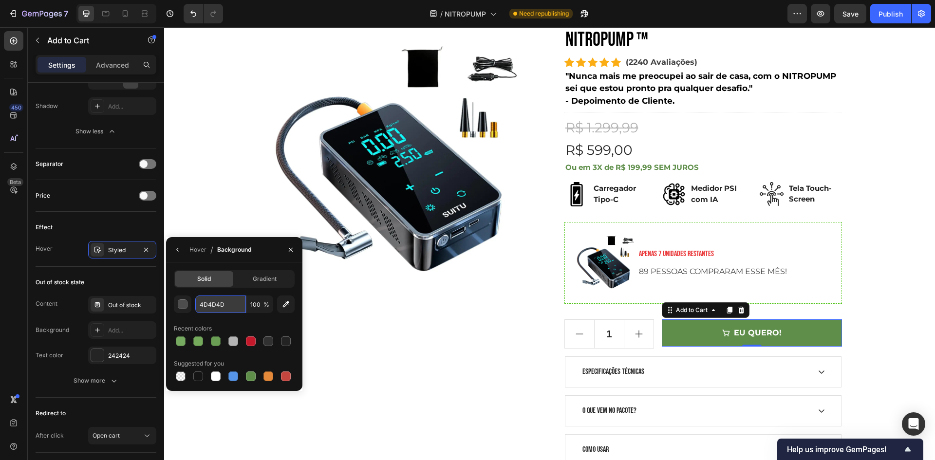
click at [217, 305] on input "4D4D4D" at bounding box center [220, 305] width 51 height 18
paste input "77AA61"
type input "77AA61"
click at [176, 248] on icon "button" at bounding box center [178, 250] width 8 height 8
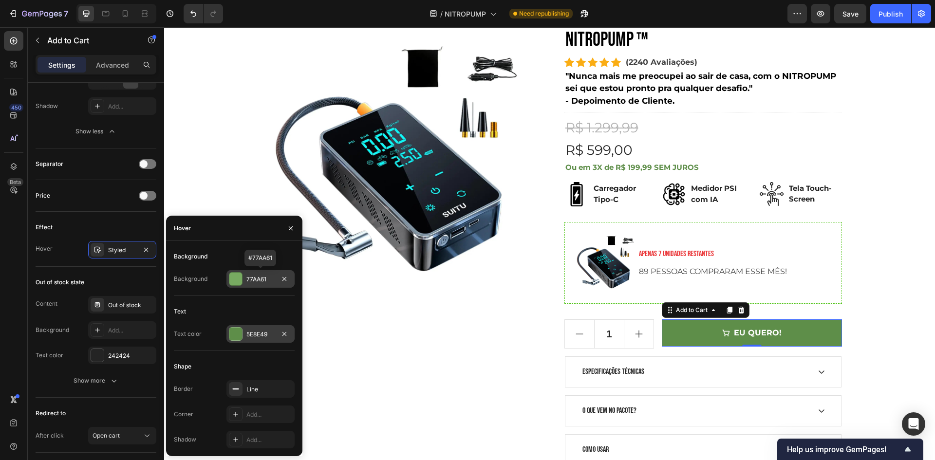
click at [240, 336] on div at bounding box center [235, 334] width 13 height 13
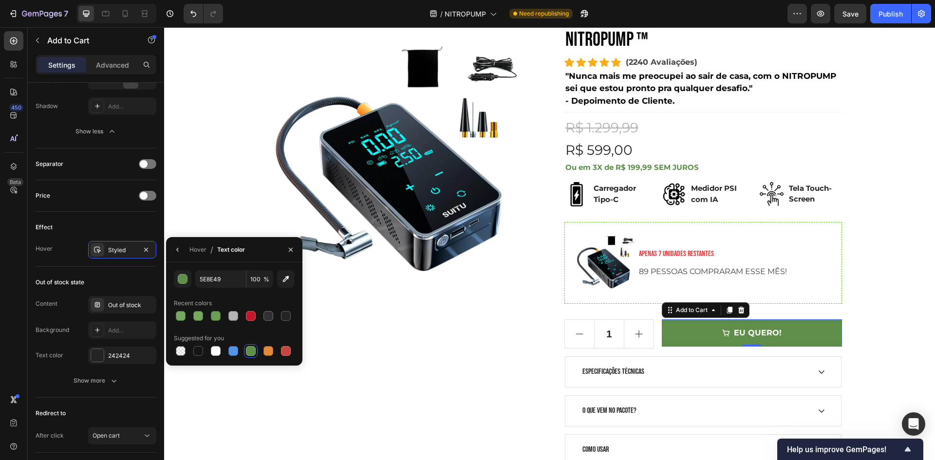
click at [207, 347] on div at bounding box center [234, 351] width 121 height 14
click at [211, 350] on div at bounding box center [216, 351] width 10 height 10
type input "FFFFFF"
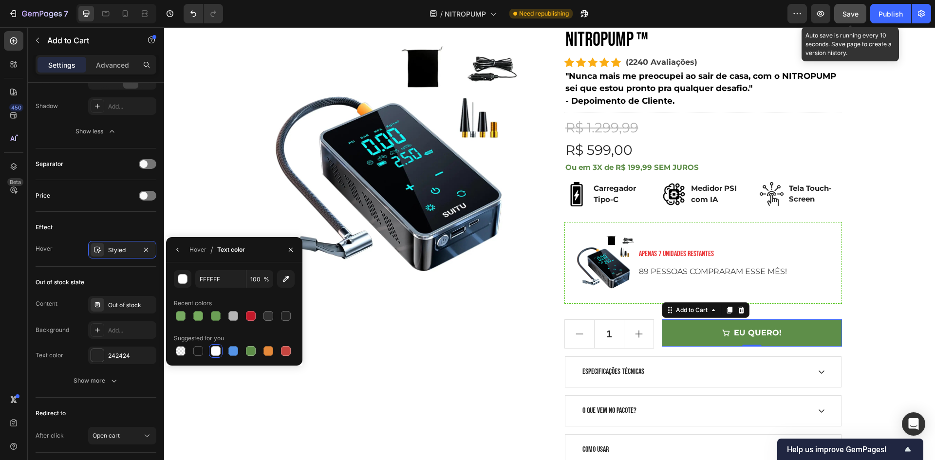
click at [856, 16] on span "Save" at bounding box center [851, 14] width 16 height 8
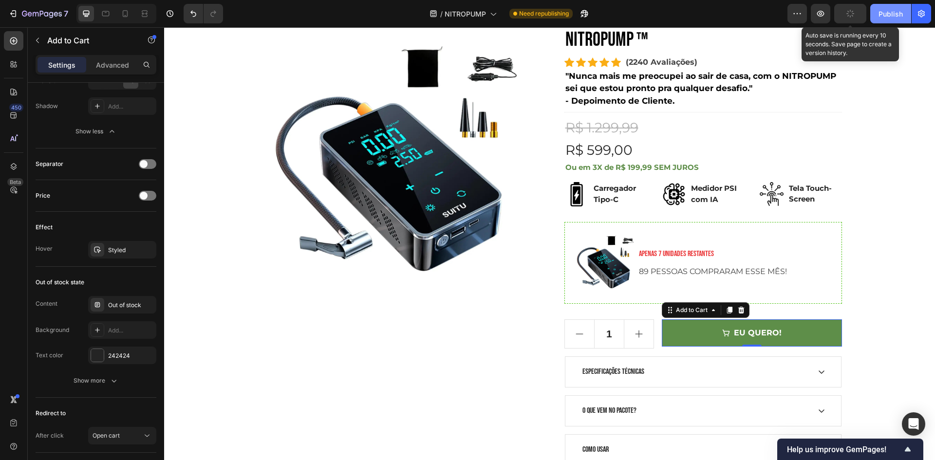
drag, startPoint x: 893, startPoint y: 17, endPoint x: 882, endPoint y: 27, distance: 14.8
click at [893, 17] on div "Publish" at bounding box center [891, 14] width 24 height 10
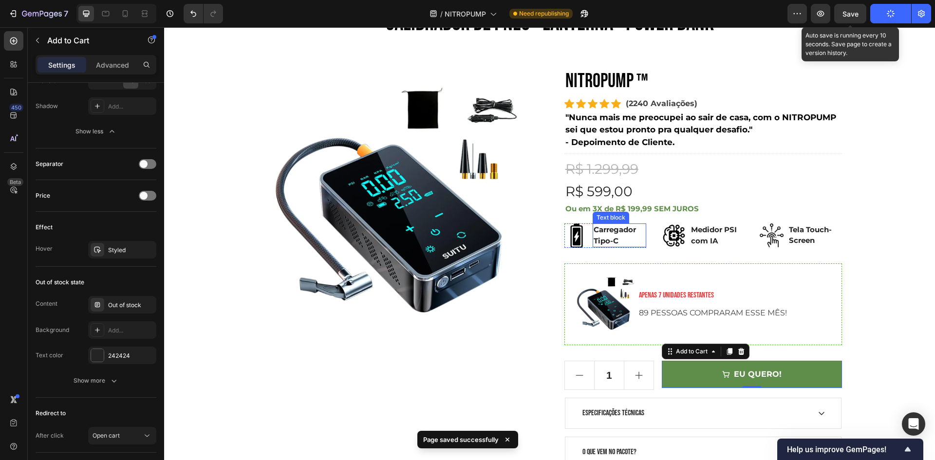
scroll to position [195, 0]
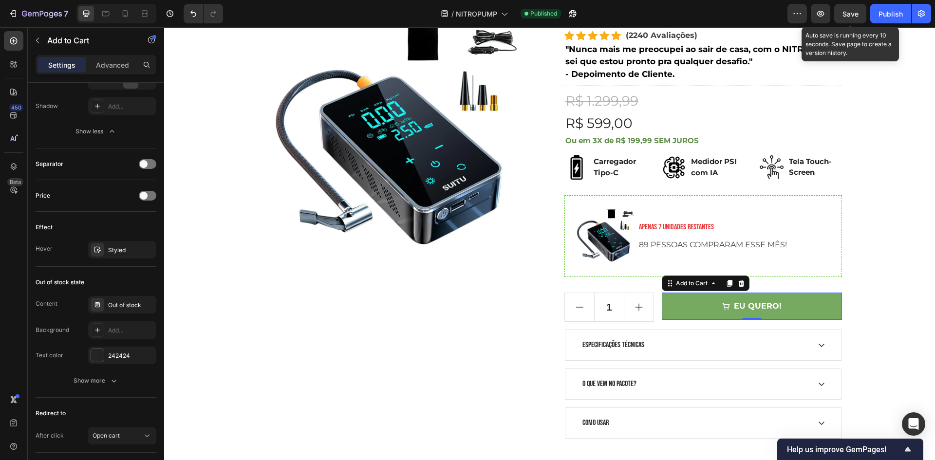
click at [702, 307] on button "EU QUERO!" at bounding box center [752, 306] width 180 height 27
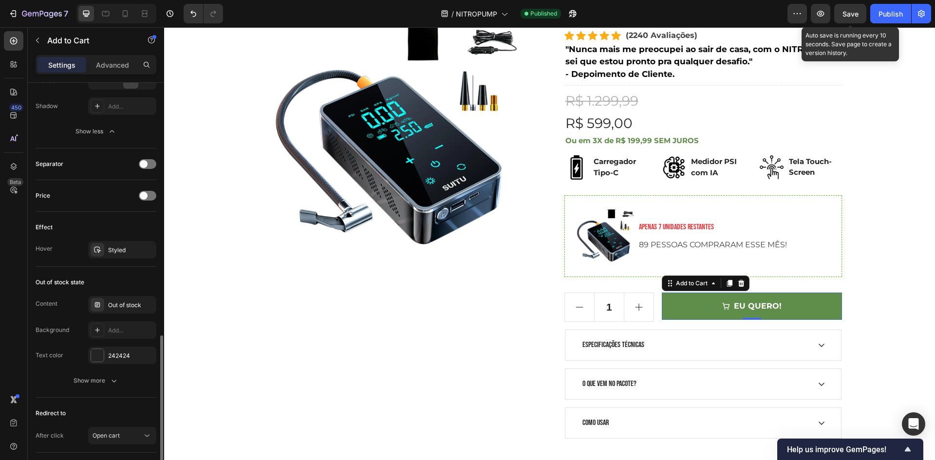
scroll to position [844, 0]
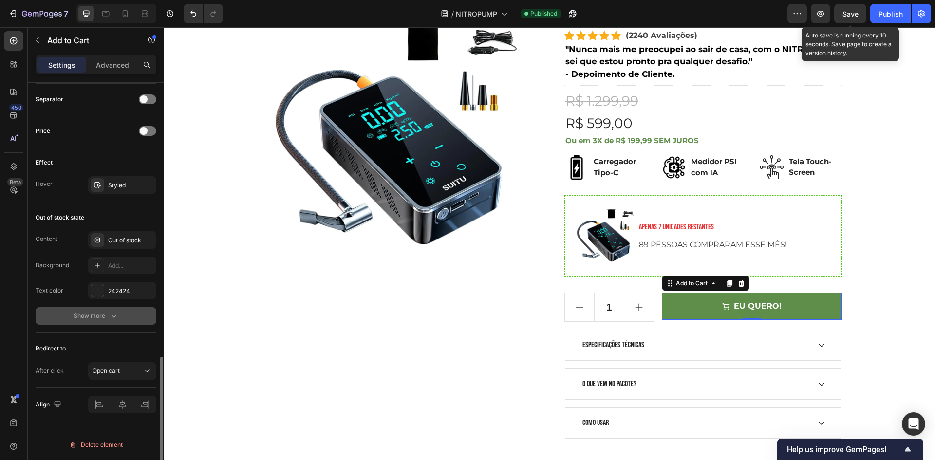
click at [99, 318] on div "Show more" at bounding box center [96, 316] width 45 height 10
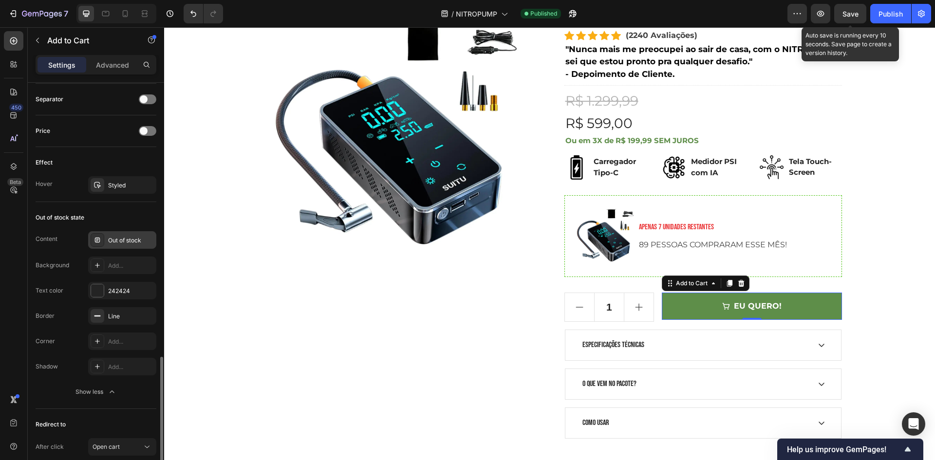
scroll to position [920, 0]
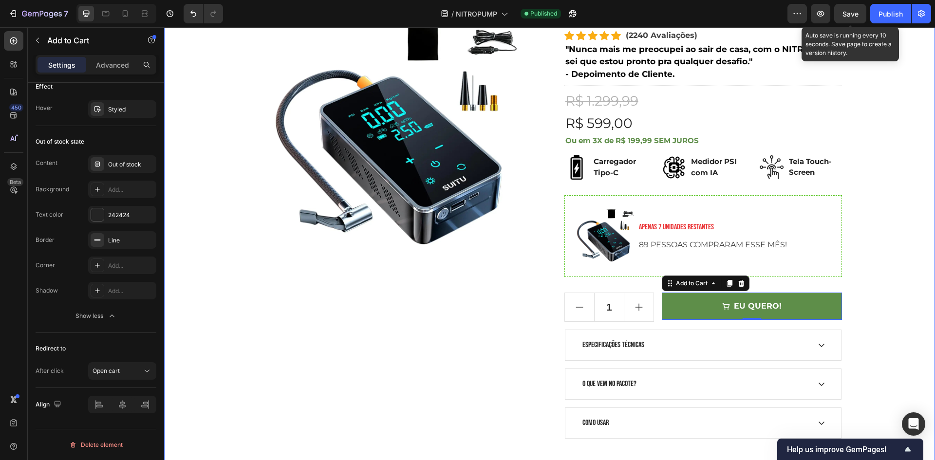
click at [874, 296] on div ""ESSE INFLADOR TÁTICO ESTÁ DOMINANDO O MERCADO" AUTONOMIA TOTAL 3 em 1 CALIBRAD…" at bounding box center [549, 163] width 757 height 552
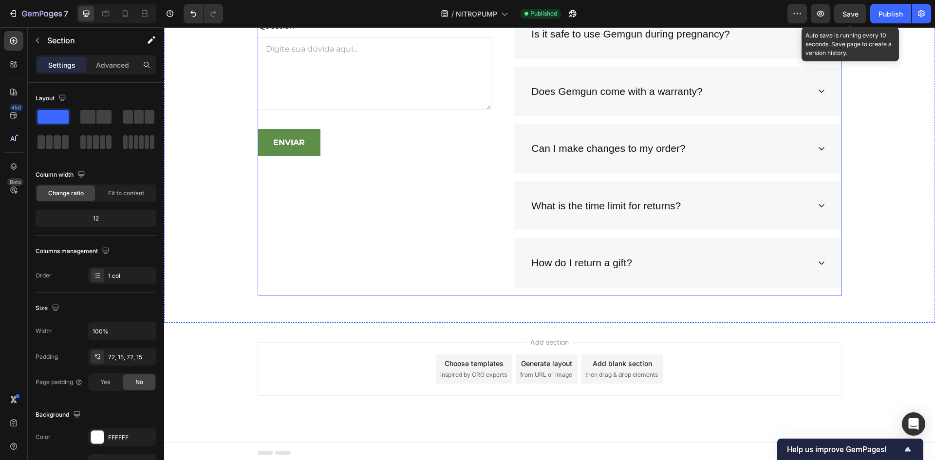
scroll to position [3821, 0]
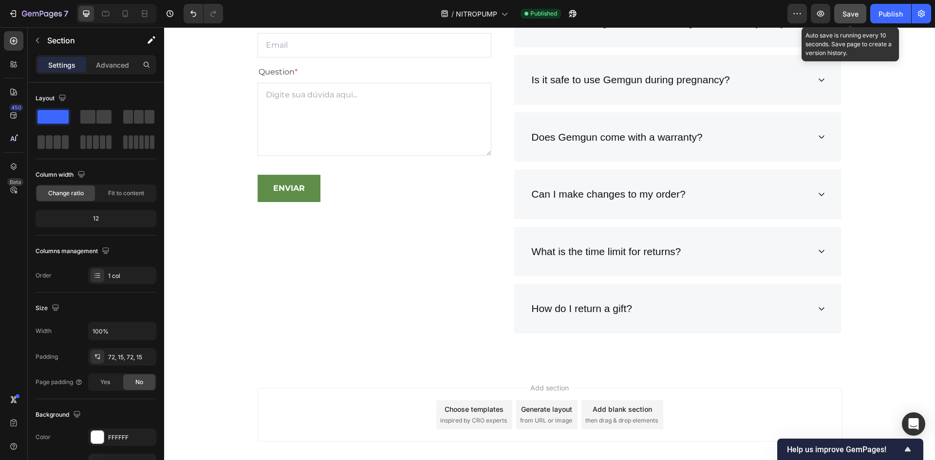
click at [847, 13] on span "Save" at bounding box center [851, 14] width 16 height 8
click at [885, 16] on div "Publish" at bounding box center [891, 14] width 24 height 10
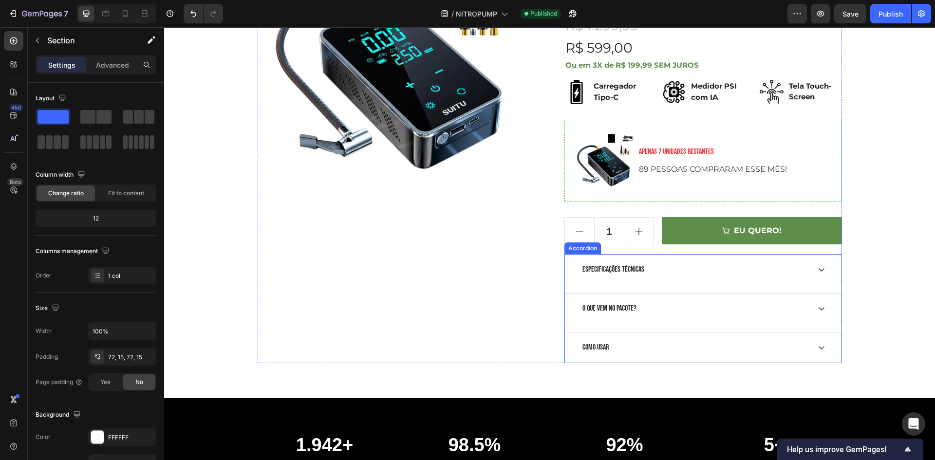
scroll to position [341, 0]
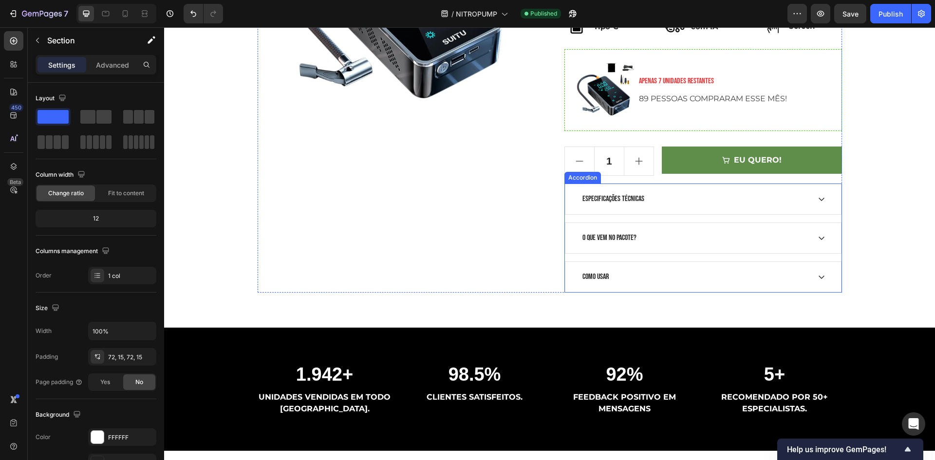
click at [705, 190] on div "ESPECIFICAÇÕES TÉCNICAS" at bounding box center [704, 199] width 276 height 30
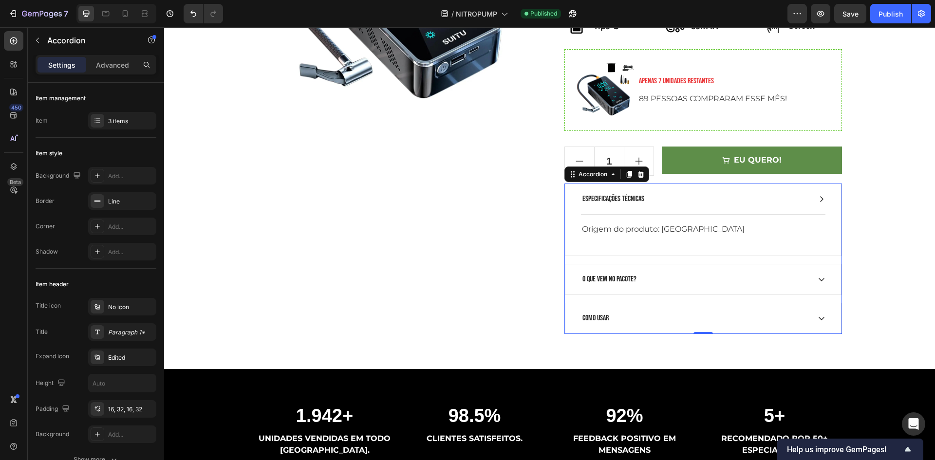
click at [702, 192] on div "ESPECIFICAÇÕES TÉCNICAS" at bounding box center [695, 199] width 229 height 15
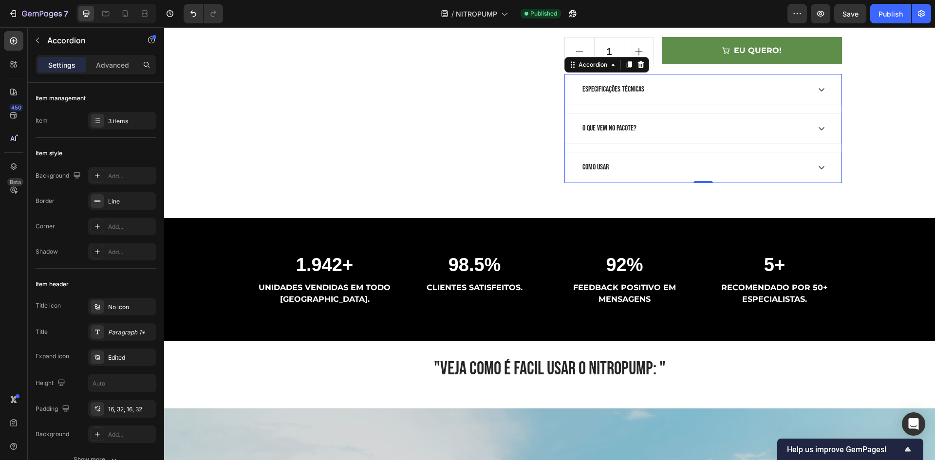
scroll to position [585, 0]
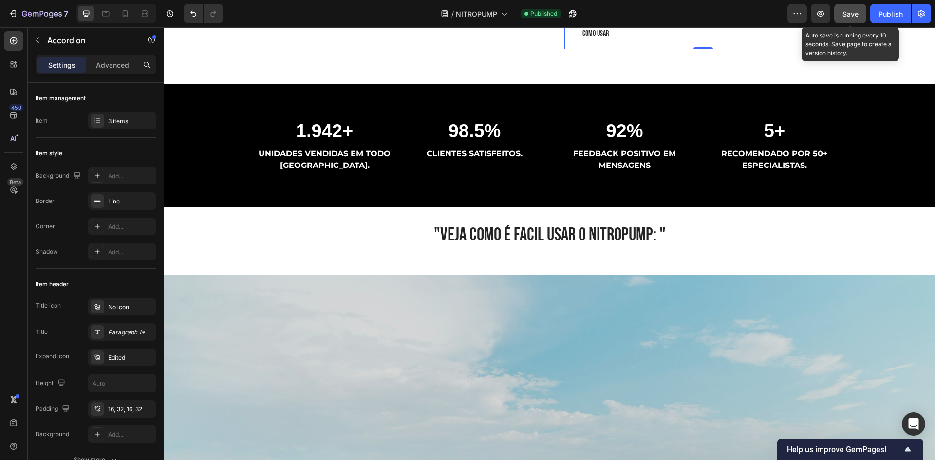
click at [860, 17] on button "Save" at bounding box center [851, 13] width 32 height 19
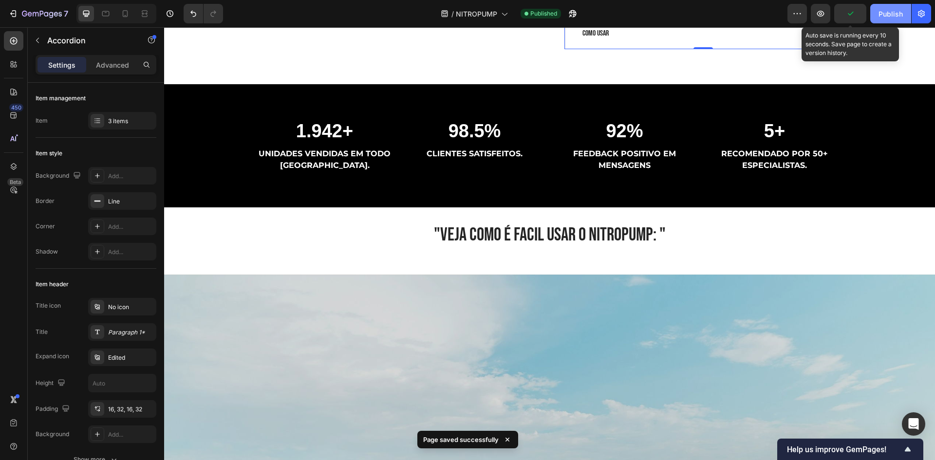
click at [880, 17] on div "Publish" at bounding box center [891, 14] width 24 height 10
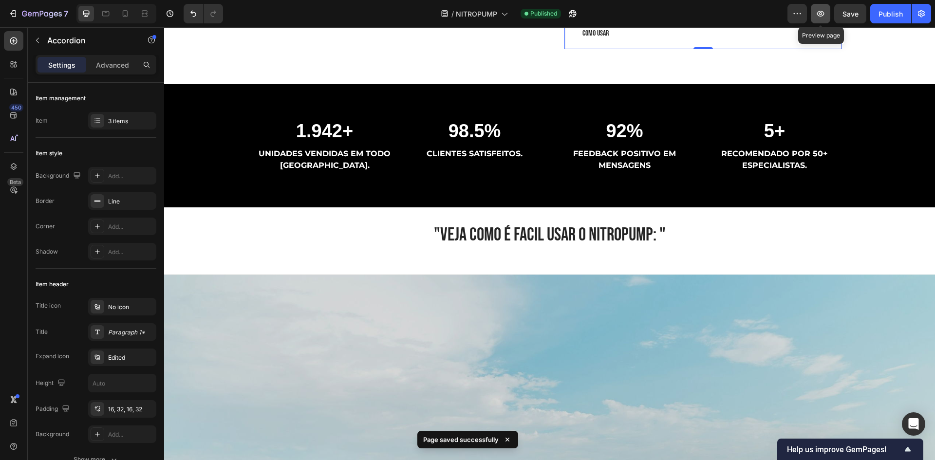
click at [820, 13] on icon "button" at bounding box center [821, 14] width 10 height 10
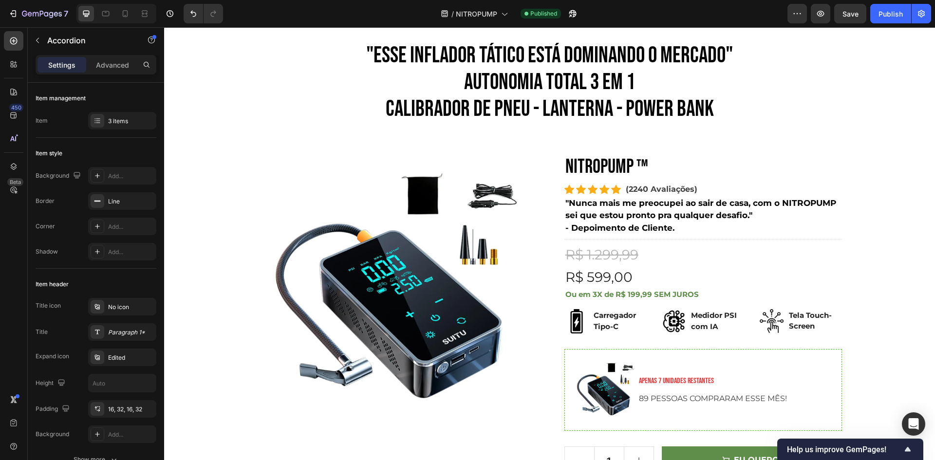
scroll to position [244, 0]
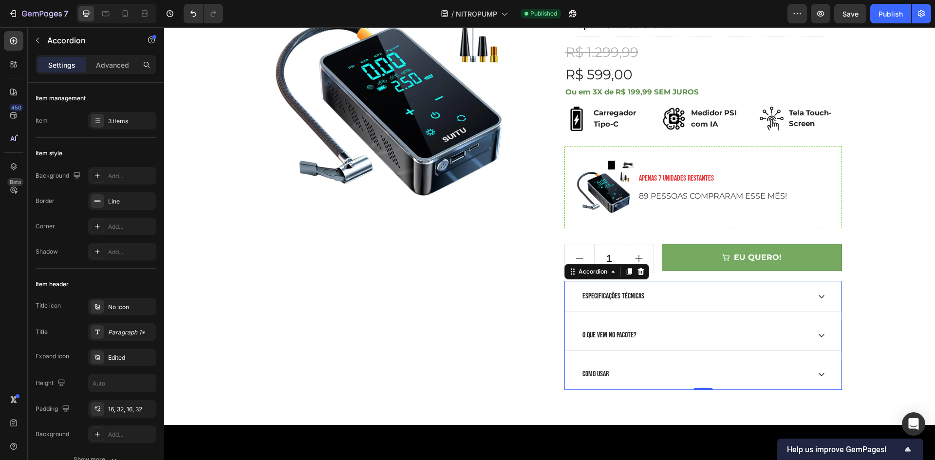
click at [701, 260] on button "EU QUERO!" at bounding box center [752, 257] width 180 height 27
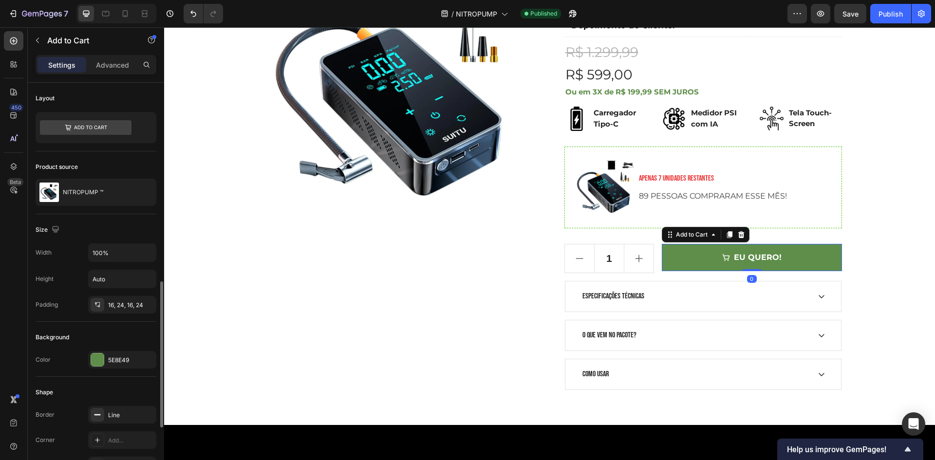
scroll to position [195, 0]
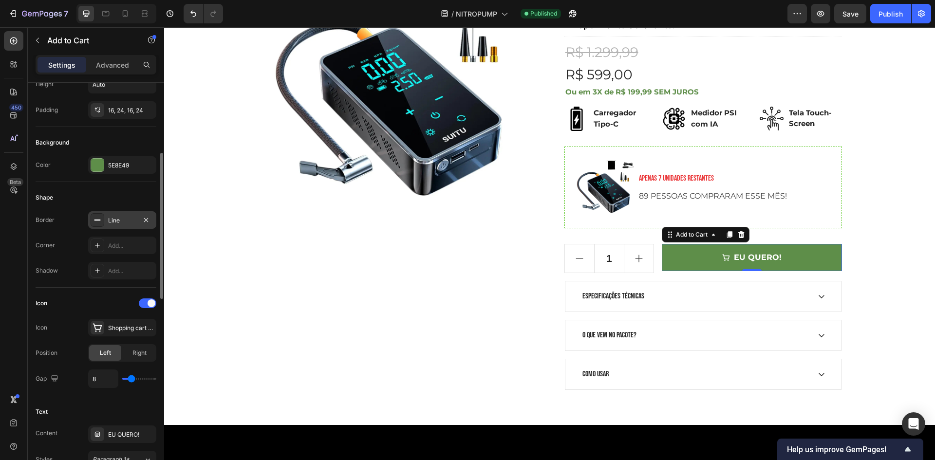
click at [125, 220] on div "Line" at bounding box center [122, 220] width 28 height 9
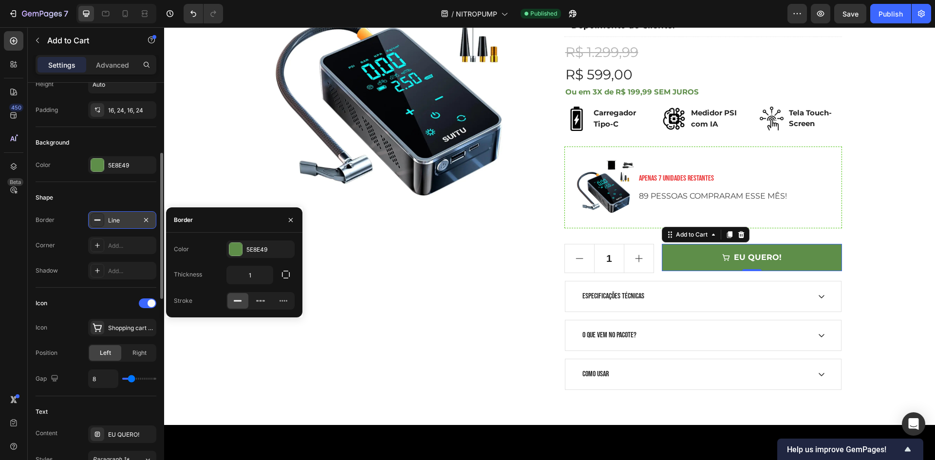
click at [125, 220] on div "Line" at bounding box center [122, 220] width 28 height 9
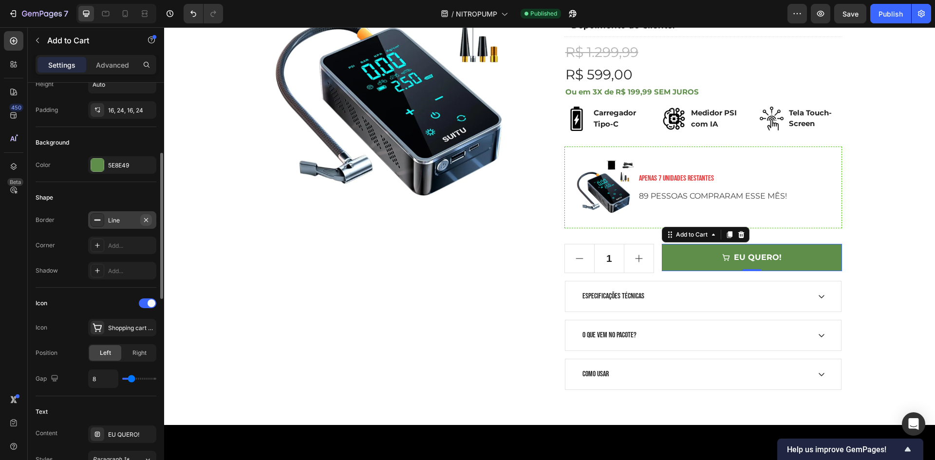
click at [145, 222] on icon "button" at bounding box center [146, 220] width 8 height 8
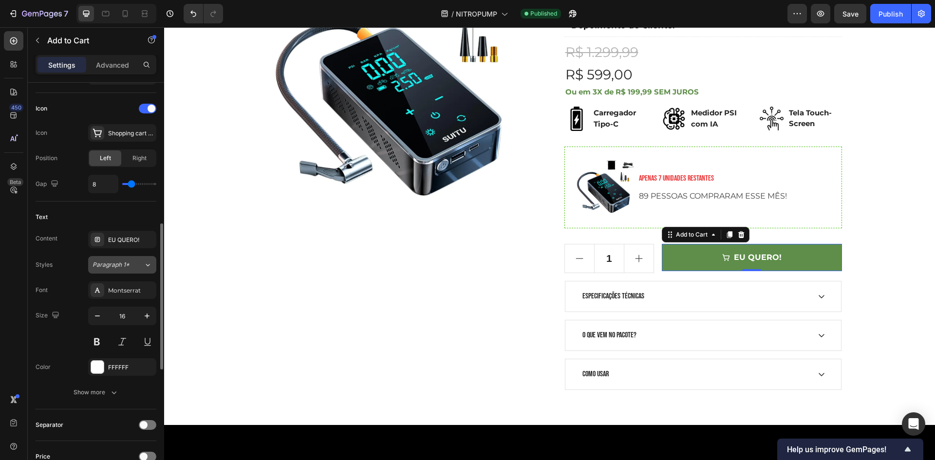
scroll to position [487, 0]
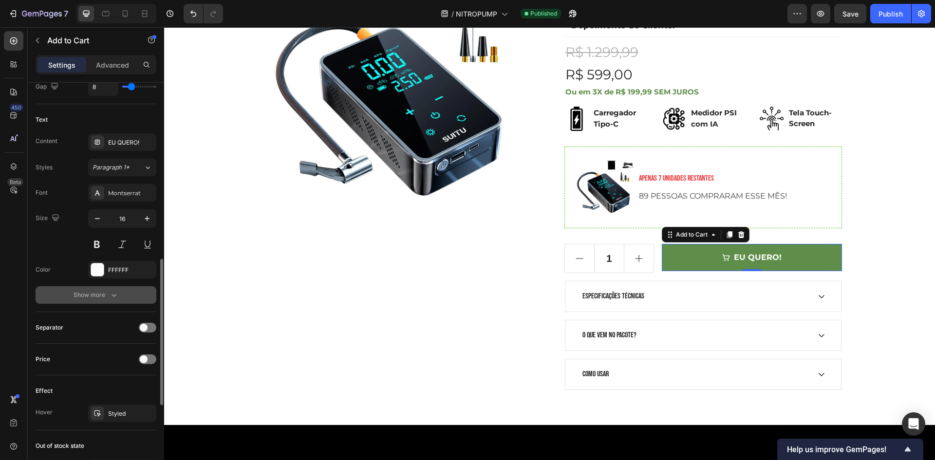
click at [98, 295] on div "Show more" at bounding box center [96, 295] width 45 height 10
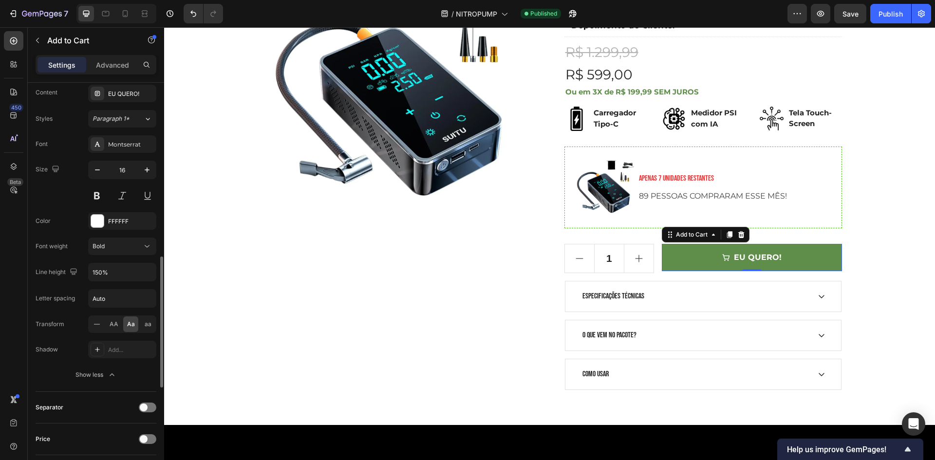
scroll to position [731, 0]
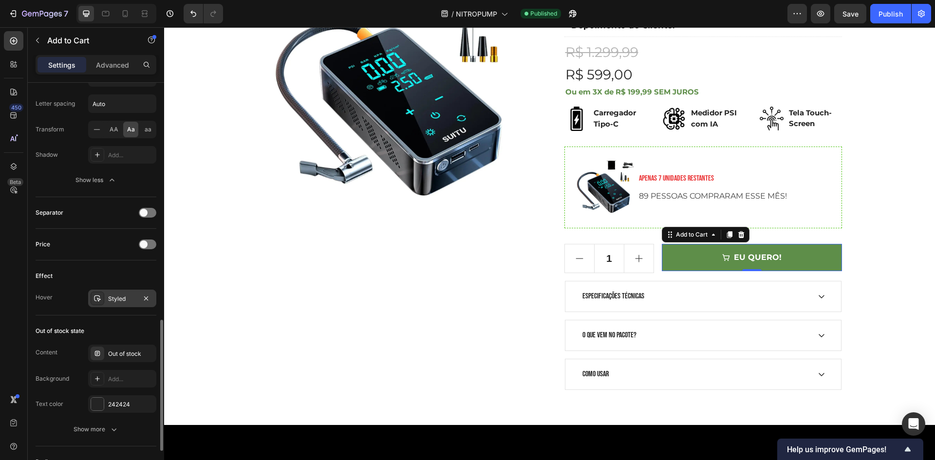
click at [120, 299] on div "Styled" at bounding box center [122, 299] width 28 height 9
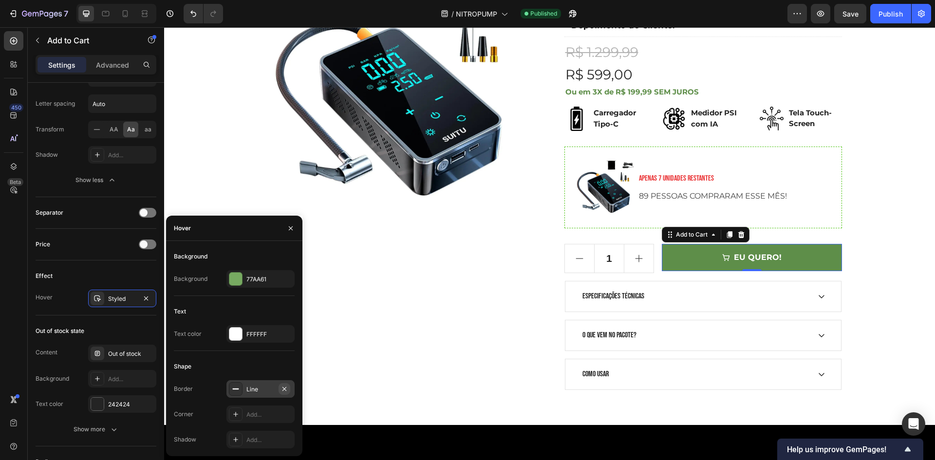
click at [285, 389] on icon "button" at bounding box center [285, 389] width 4 height 4
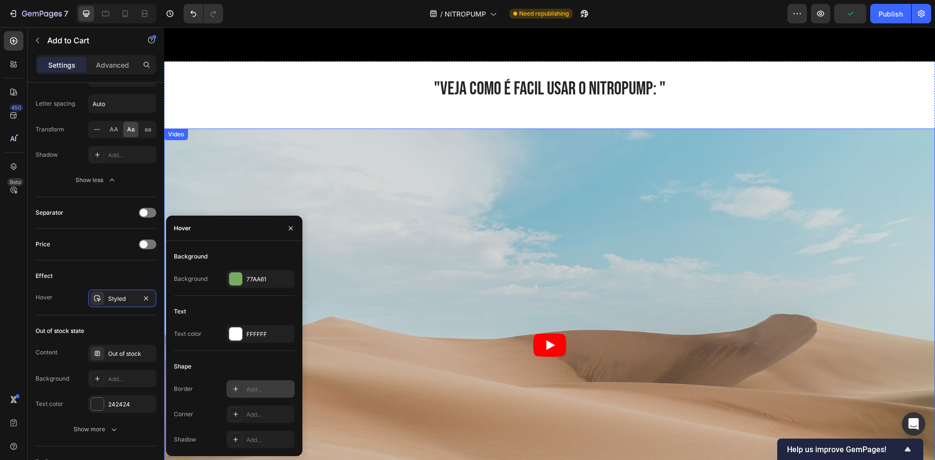
scroll to position [974, 0]
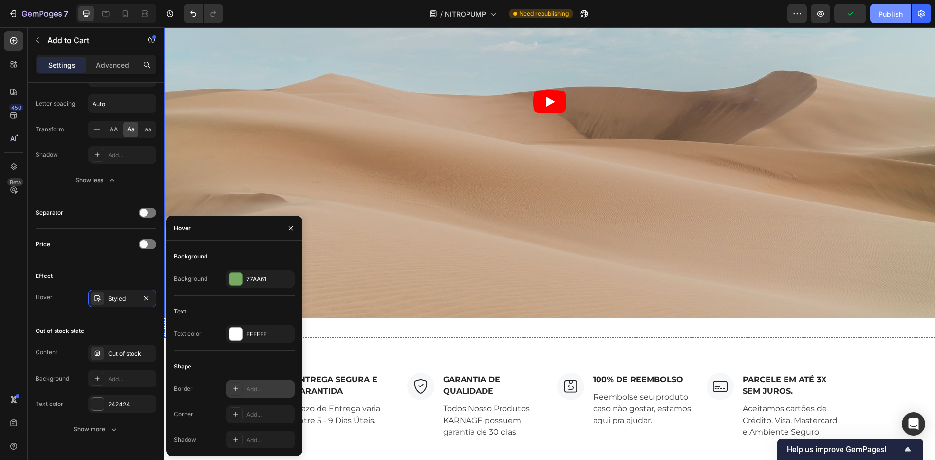
click at [891, 19] on div "Publish" at bounding box center [891, 14] width 24 height 10
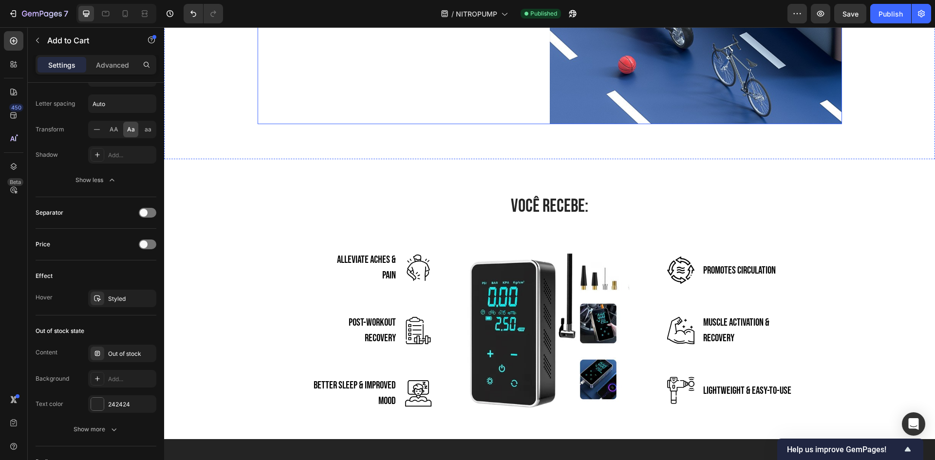
scroll to position [2149, 0]
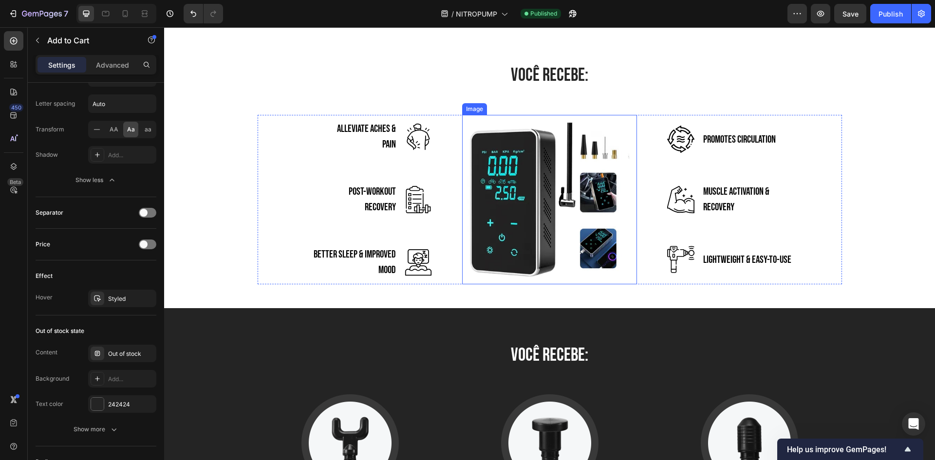
click at [587, 188] on img at bounding box center [549, 200] width 175 height 170
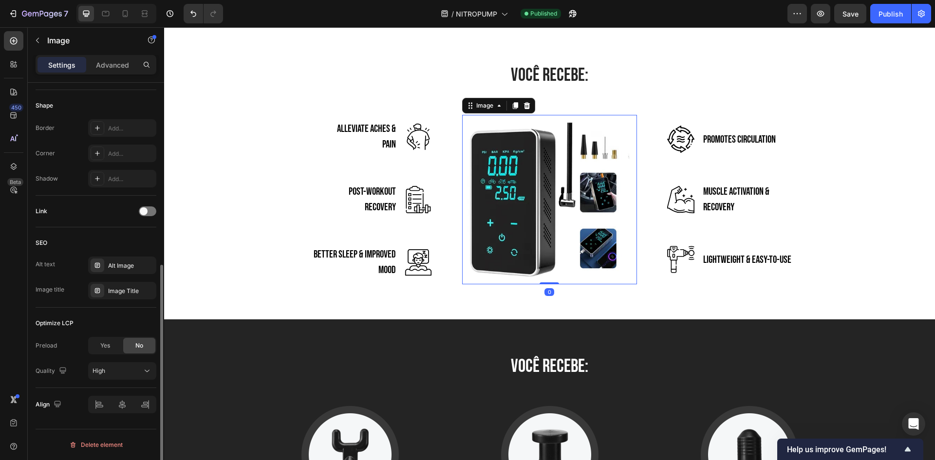
scroll to position [0, 0]
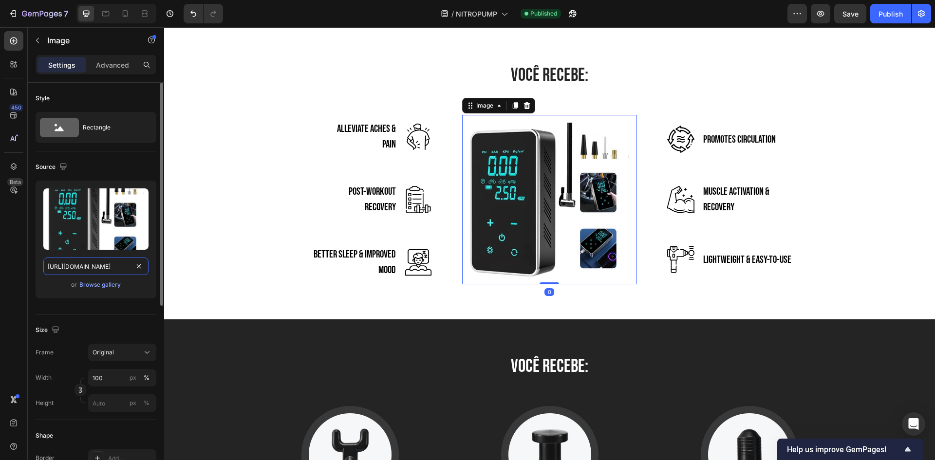
click at [108, 265] on input "https://cdn.shopify.com/s/files/1/0688/9924/2135/files/gempages_585738742786949…" at bounding box center [95, 267] width 105 height 18
click at [117, 286] on div "Browse gallery" at bounding box center [99, 285] width 41 height 9
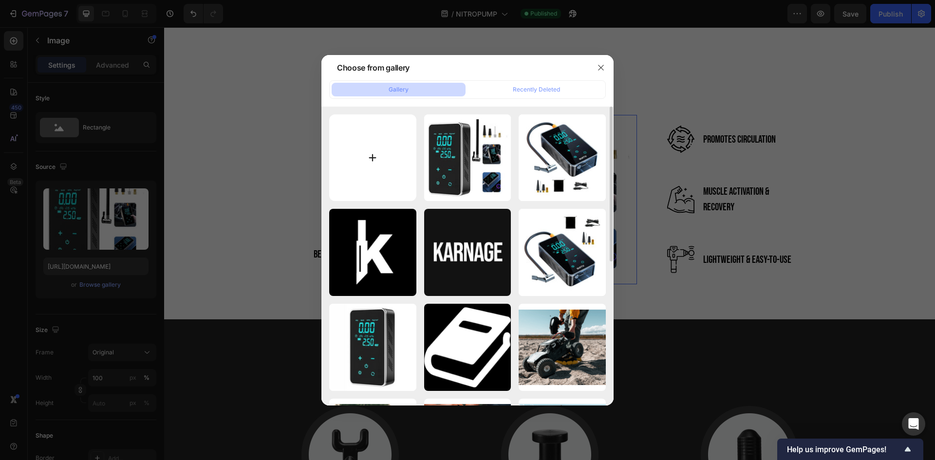
click at [356, 170] on input "file" at bounding box center [372, 157] width 87 height 87
type input "C:\fakepath\6nobg.jpeg"
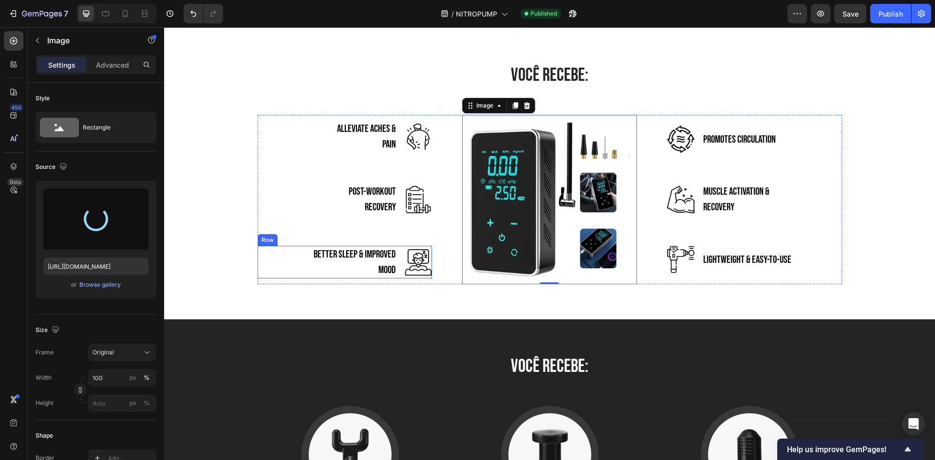
type input "https://cdn.shopify.com/s/files/1/0688/9924/2135/files/gempages_585738742786949…"
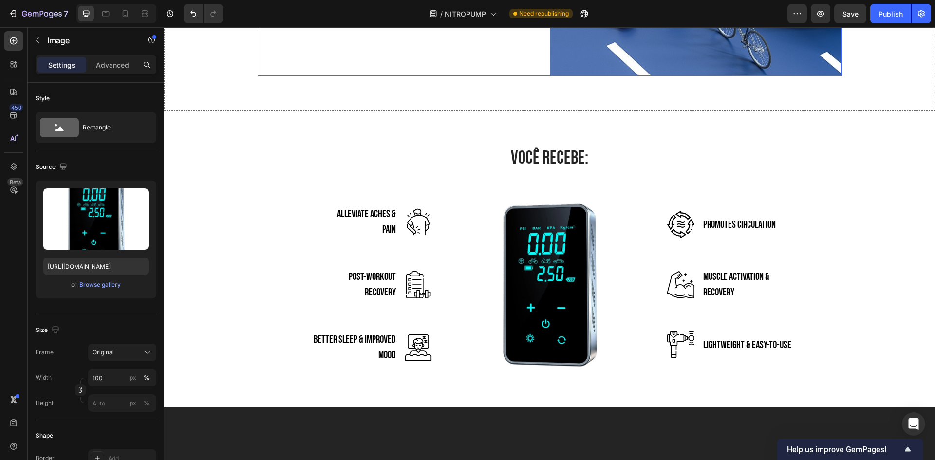
scroll to position [2241, 0]
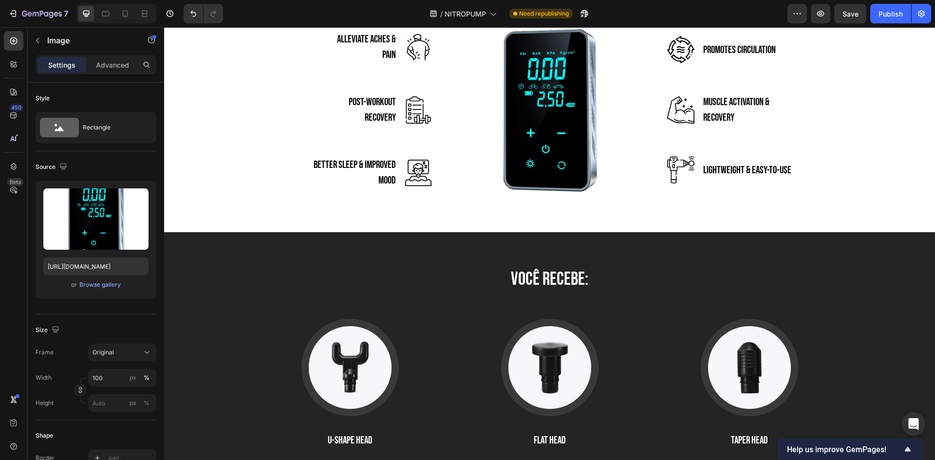
click at [570, 113] on img at bounding box center [549, 110] width 175 height 175
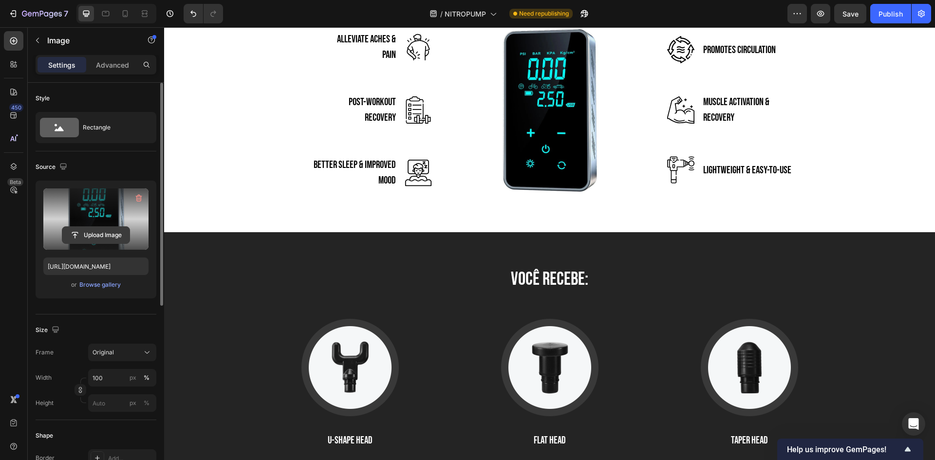
click at [109, 241] on input "file" at bounding box center [95, 235] width 67 height 17
click at [101, 234] on input "file" at bounding box center [95, 235] width 67 height 17
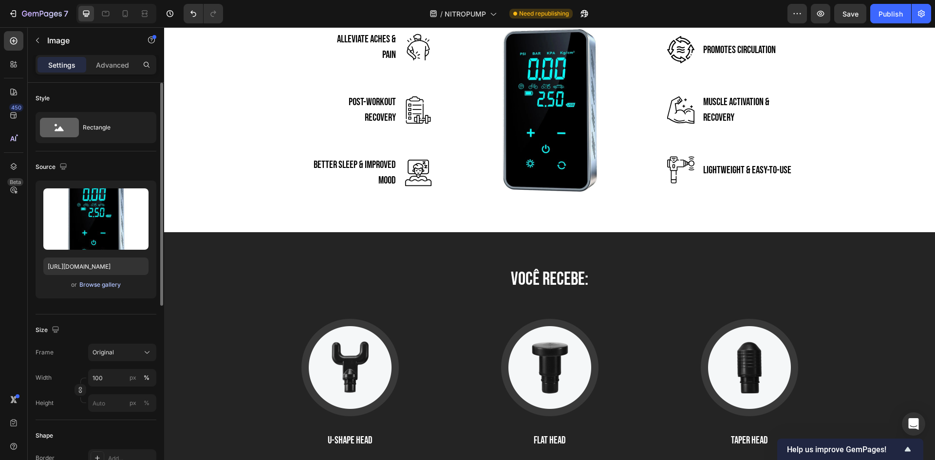
click at [104, 286] on div "Browse gallery" at bounding box center [99, 285] width 41 height 9
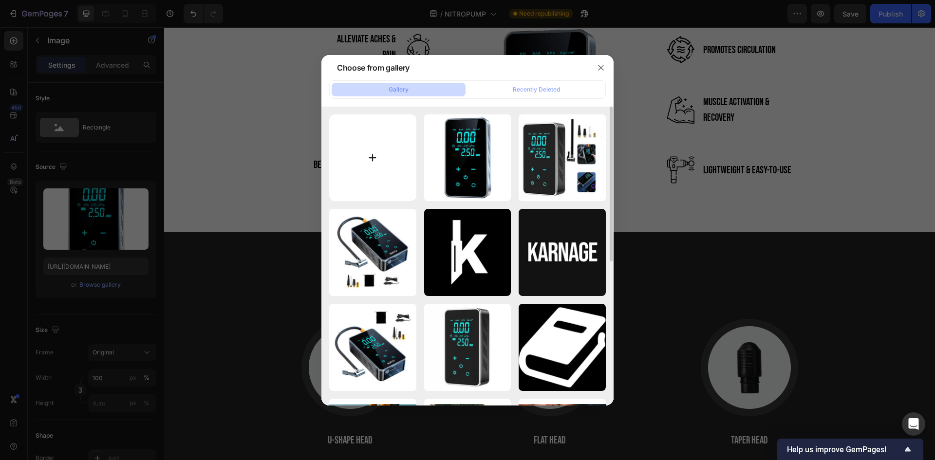
click at [373, 181] on input "file" at bounding box center [372, 157] width 87 height 87
type input "C:\fakepath\Untitled design (3).png"
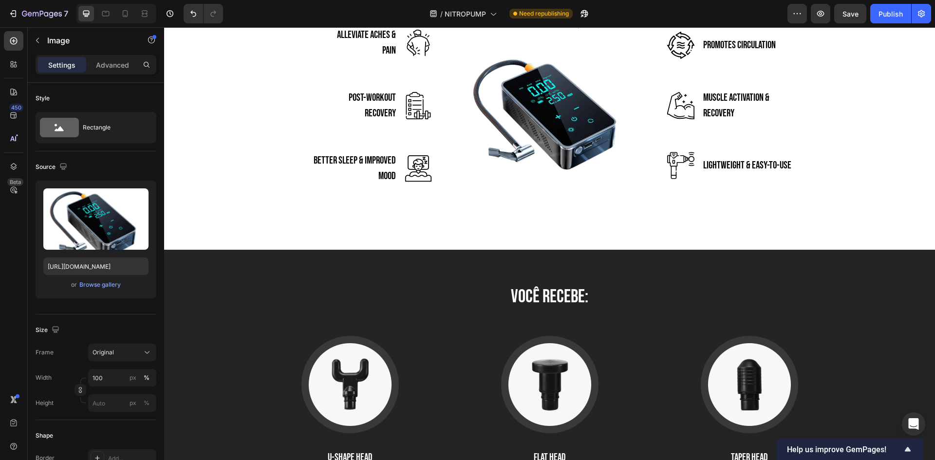
scroll to position [2098, 0]
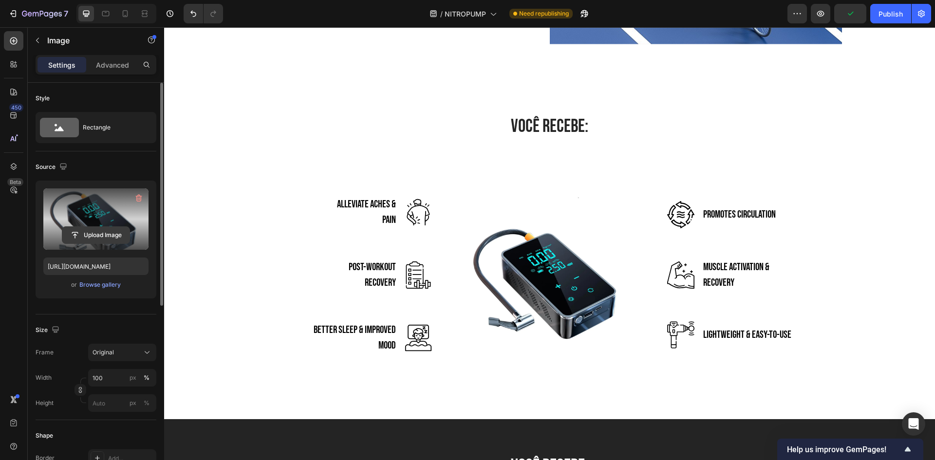
click at [106, 237] on input "file" at bounding box center [95, 235] width 67 height 17
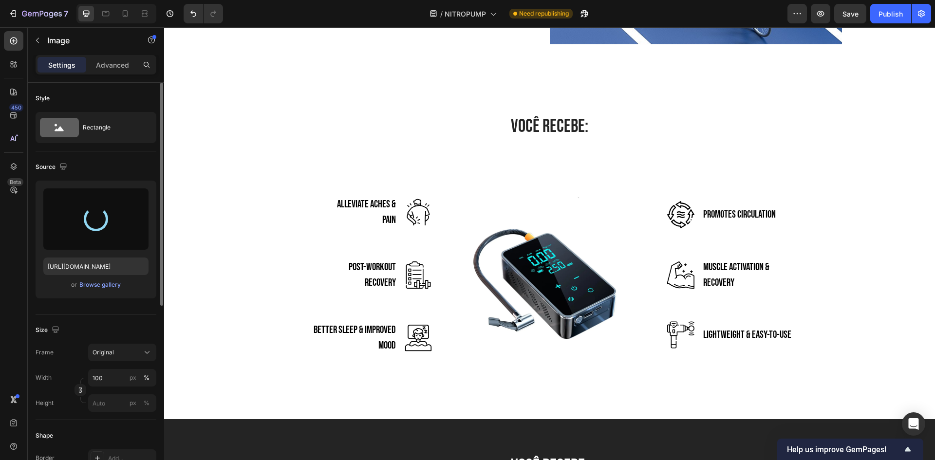
type input "https://cdn.shopify.com/s/files/1/0688/9924/2135/files/gempages_585738742786949…"
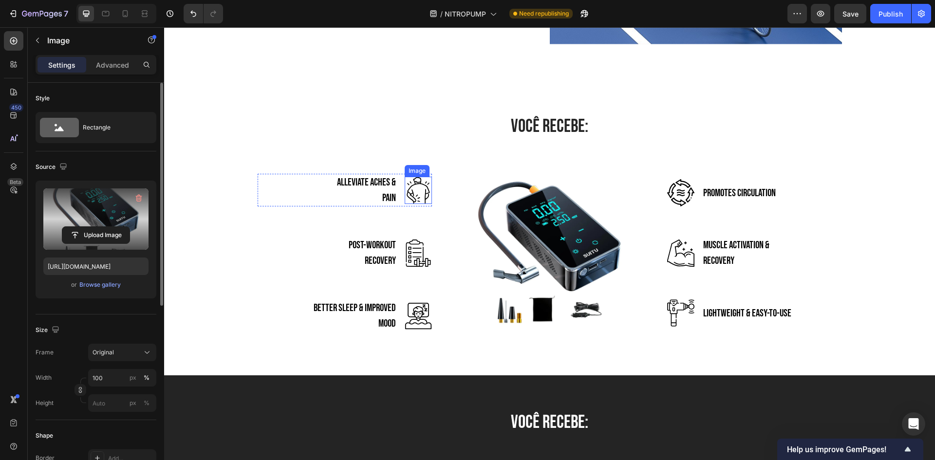
click at [374, 158] on div "VOCÊ RECEBE: Heading Row Alleviate Aches & Pain Text block Image Row Post-Worko…" at bounding box center [549, 227] width 757 height 226
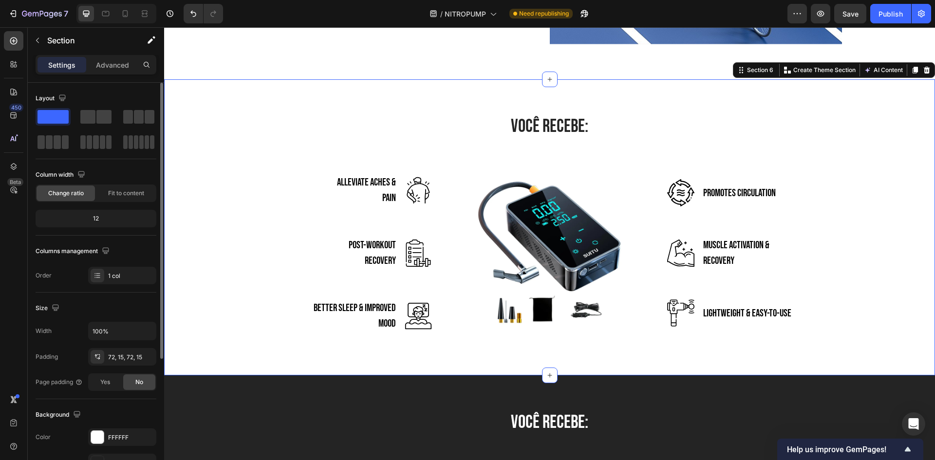
click at [366, 198] on p "Alleviate Aches & Pain" at bounding box center [364, 190] width 65 height 31
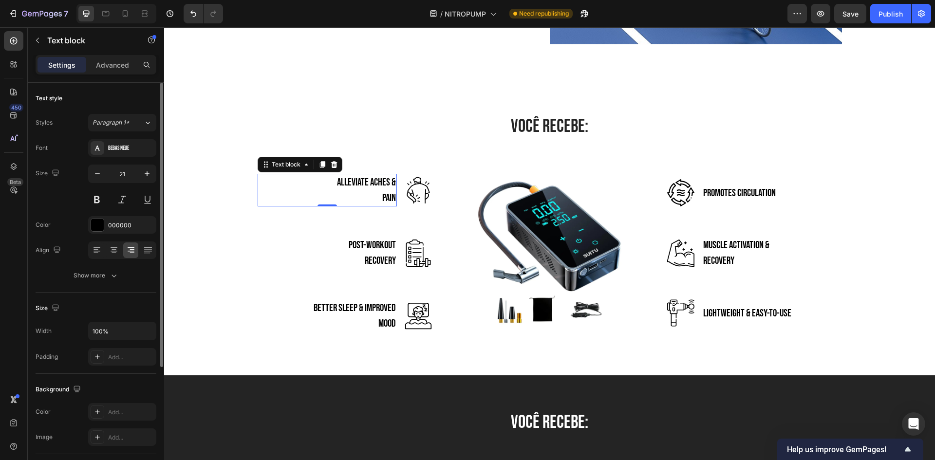
click at [366, 198] on p "Alleviate Aches & Pain" at bounding box center [364, 190] width 65 height 31
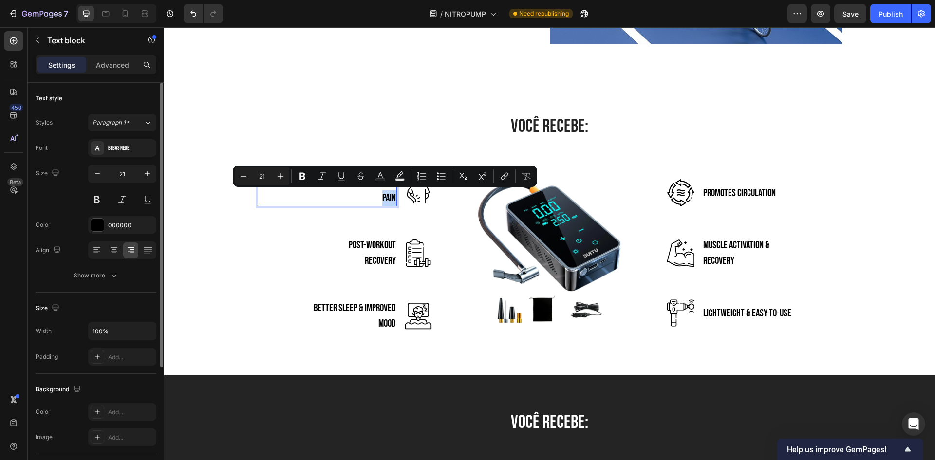
click at [369, 196] on p "Alleviate Aches & Pain" at bounding box center [364, 190] width 65 height 31
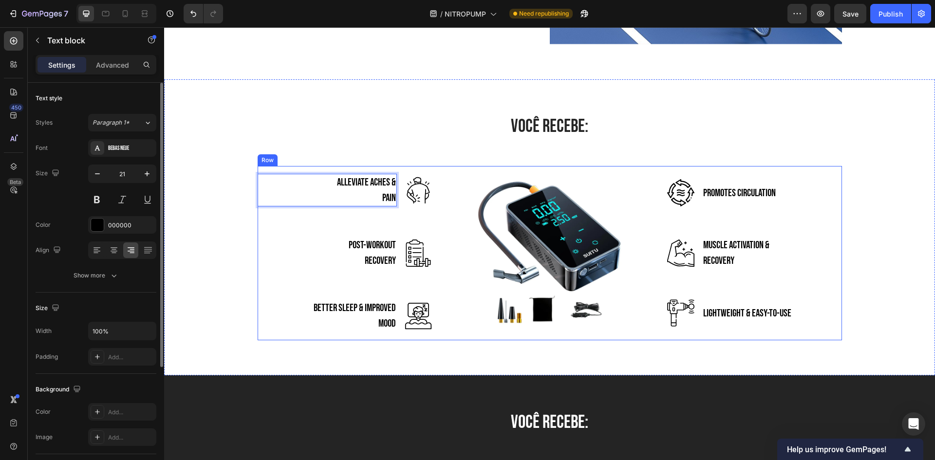
scroll to position [2106, 0]
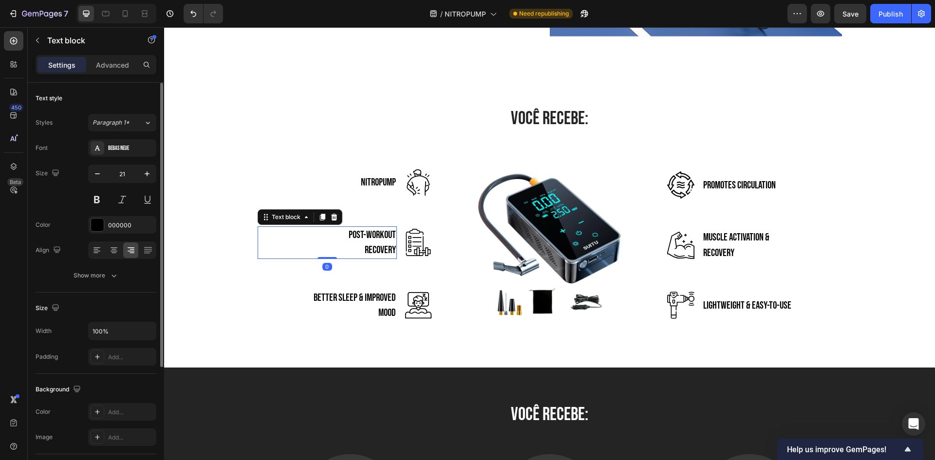
click at [387, 245] on p "Post-Workout Recovery" at bounding box center [364, 243] width 65 height 31
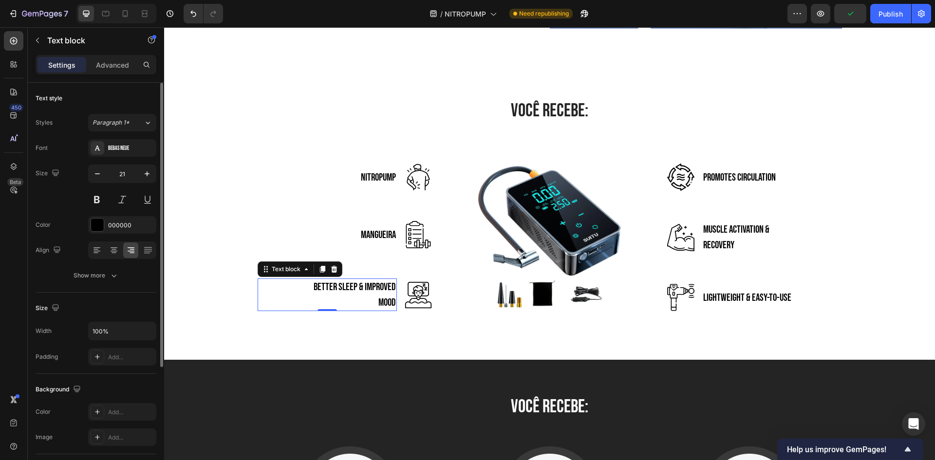
click at [376, 298] on p "Better Sleep & Improved Mood" at bounding box center [354, 295] width 84 height 31
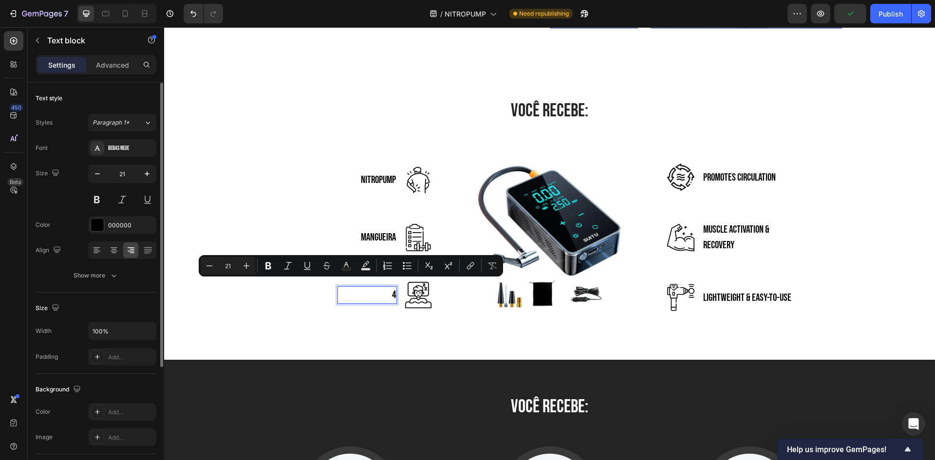
scroll to position [2121, 0]
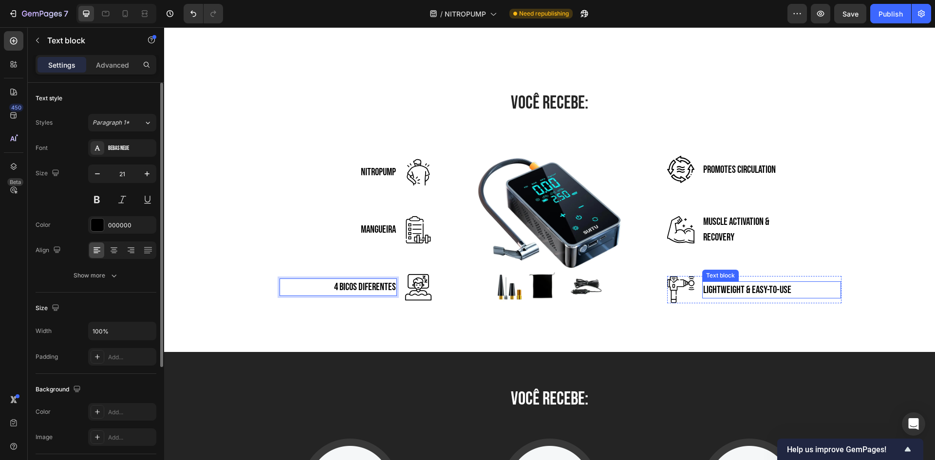
click at [730, 292] on p "Lightweight & Easy-To-Use" at bounding box center [748, 291] width 88 height 16
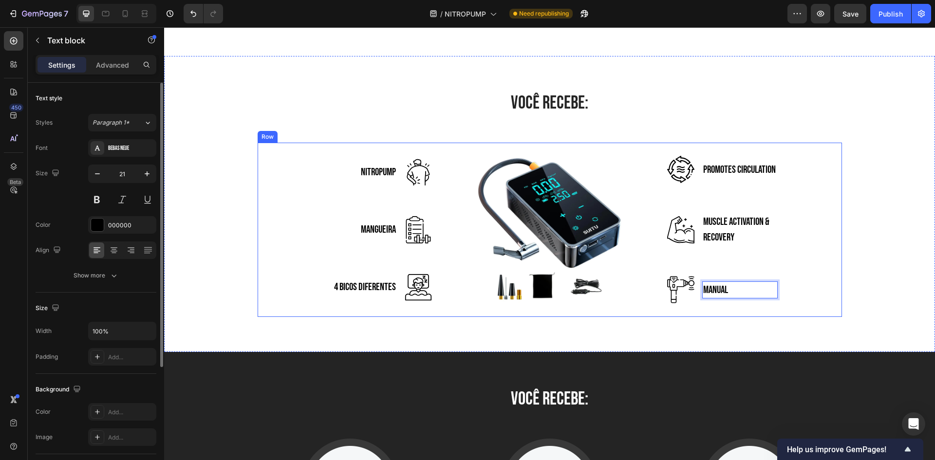
click at [721, 229] on p "Muscle Activation & Recovery" at bounding box center [748, 229] width 89 height 31
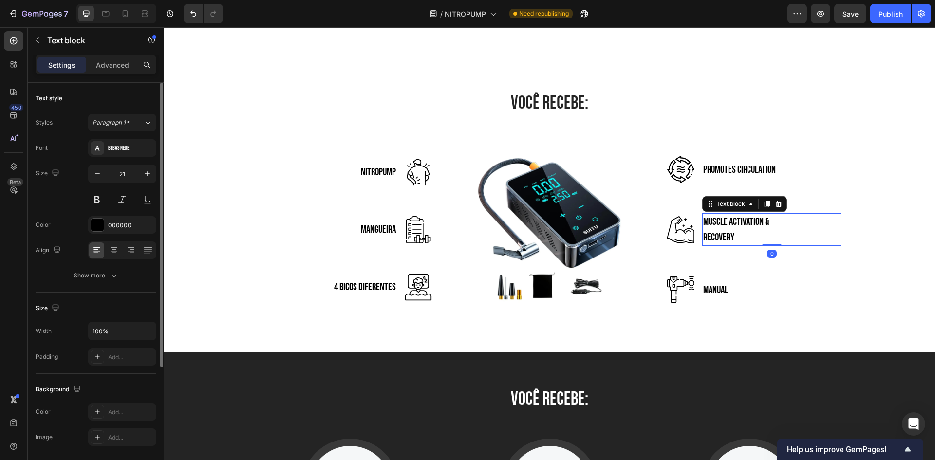
click at [721, 229] on p "Muscle Activation & Recovery" at bounding box center [748, 229] width 89 height 31
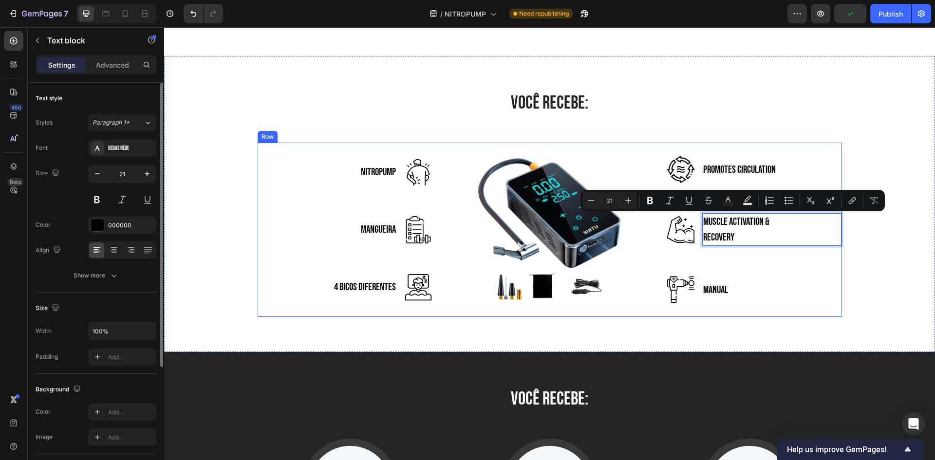
scroll to position [2129, 0]
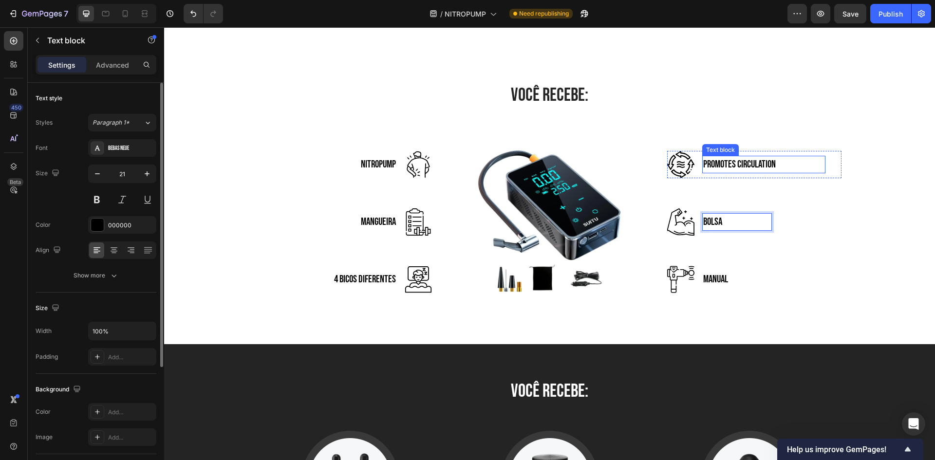
click at [731, 162] on p "Promotes Circulation" at bounding box center [740, 165] width 73 height 16
click at [731, 163] on p "Promotes Circulation" at bounding box center [740, 165] width 73 height 16
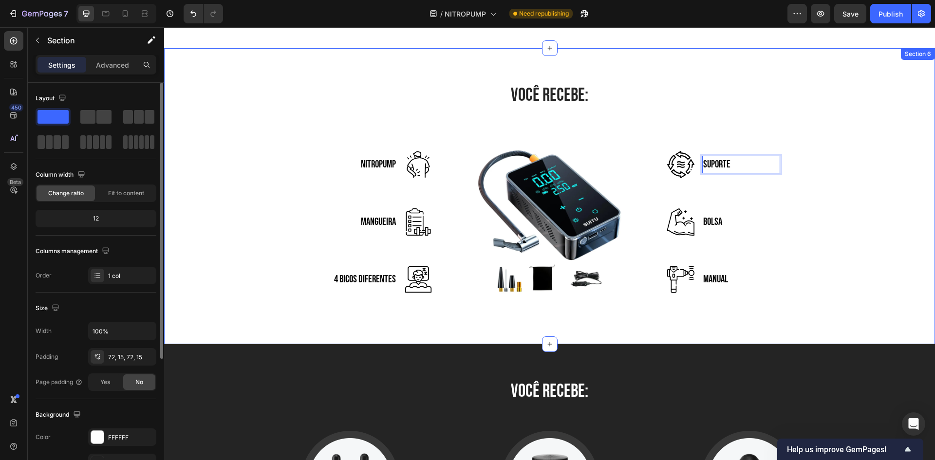
click at [862, 256] on div "VOCÊ RECEBE: Heading Row NITROPUMP Text block Image Row MANGUEIRA Text block Im…" at bounding box center [549, 196] width 757 height 226
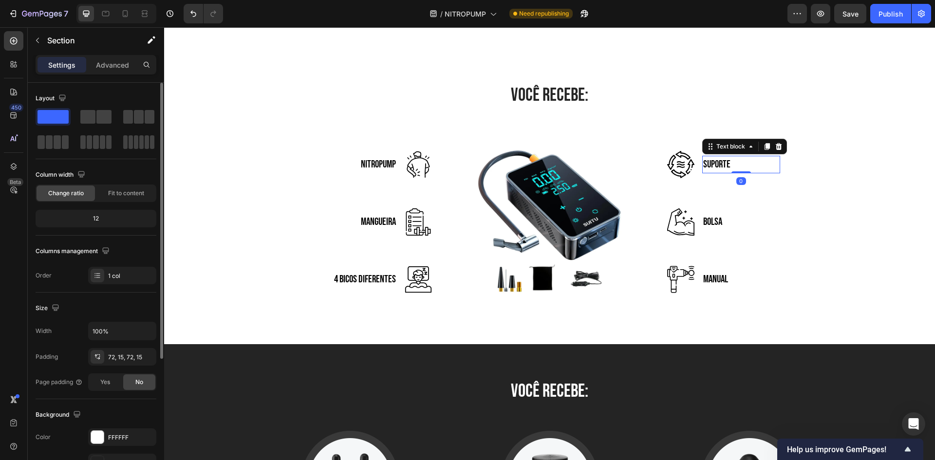
click at [717, 159] on p "SUPORTE" at bounding box center [717, 165] width 27 height 16
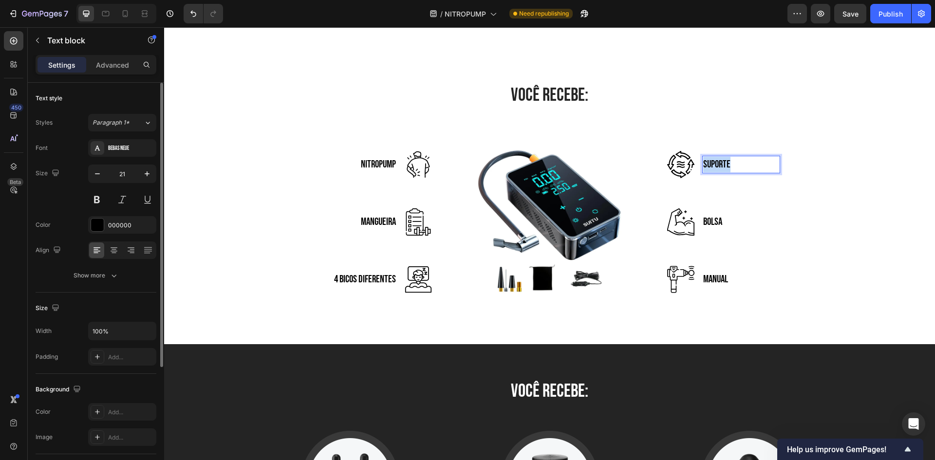
click at [721, 159] on p "SUPORTE" at bounding box center [717, 165] width 27 height 16
click at [787, 118] on div "VOCÊ RECEBE: Heading Row NITROPUMP Text block Image Row MANGUEIRA Text block Im…" at bounding box center [549, 196] width 757 height 226
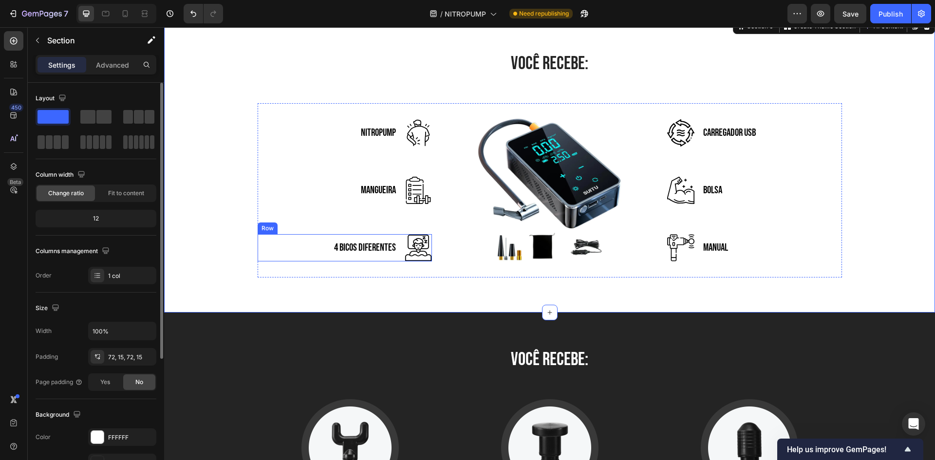
scroll to position [2178, 0]
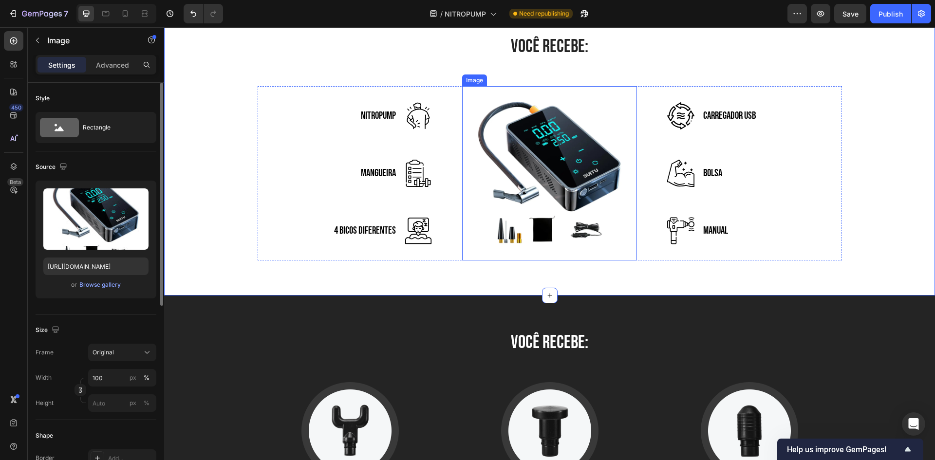
click at [549, 197] on img at bounding box center [549, 173] width 175 height 175
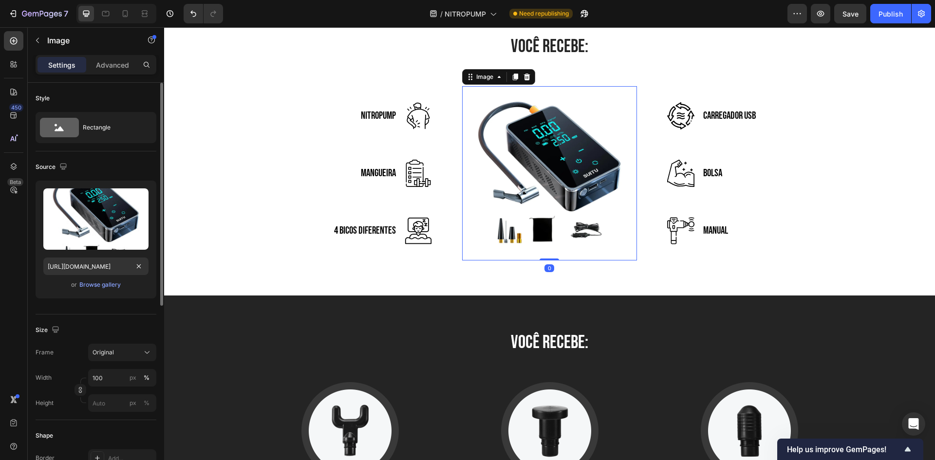
scroll to position [97, 0]
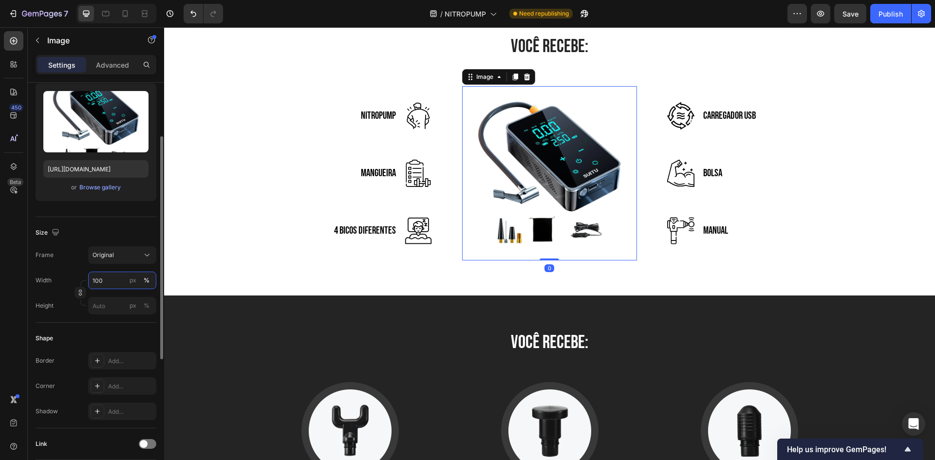
click at [106, 279] on input "100" at bounding box center [122, 281] width 68 height 18
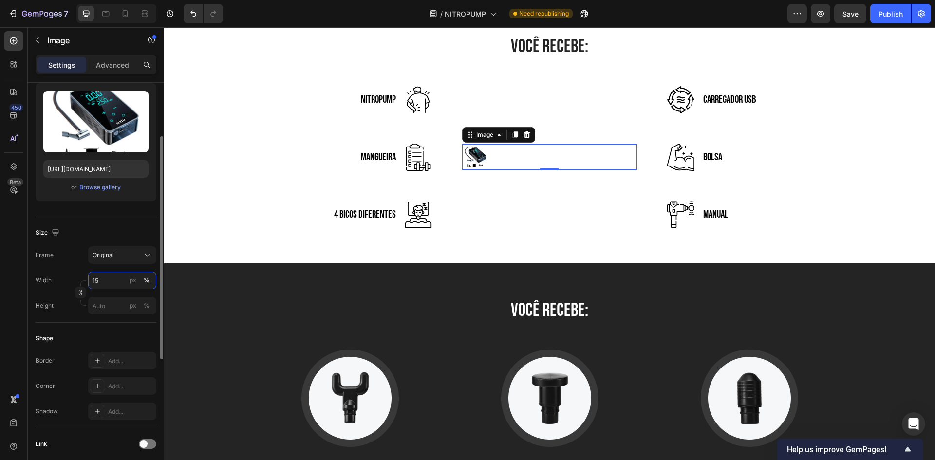
type input "1"
type input "2"
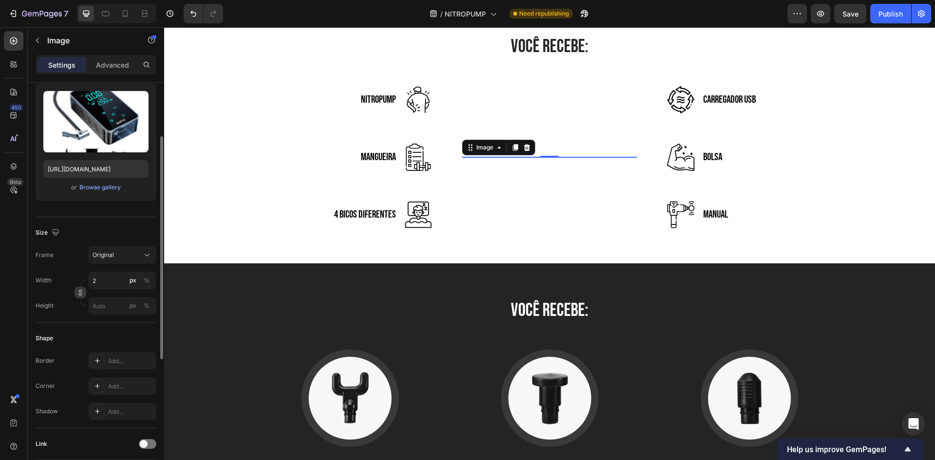
click at [78, 292] on icon "button" at bounding box center [80, 292] width 7 height 7
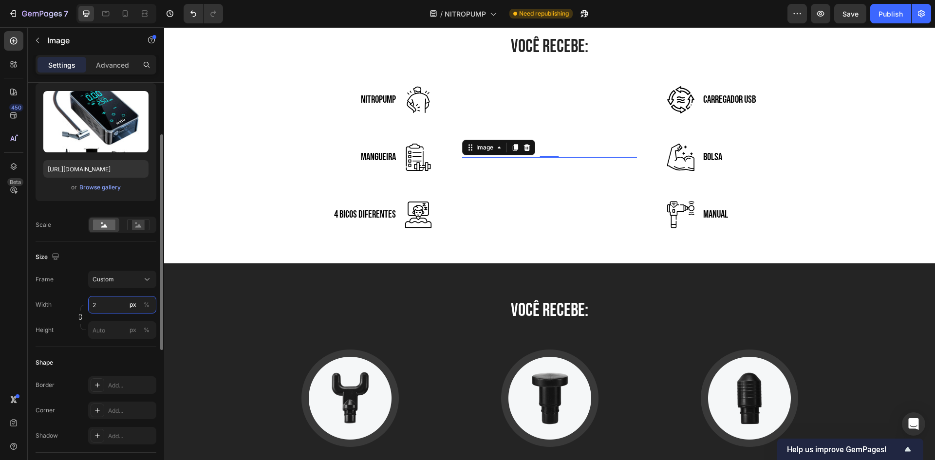
click at [118, 305] on input "2" at bounding box center [122, 305] width 68 height 18
click at [3, 314] on div "450 Beta Sections(18) Elements(83) Section Element Hero Section Product Detail …" at bounding box center [82, 243] width 164 height 433
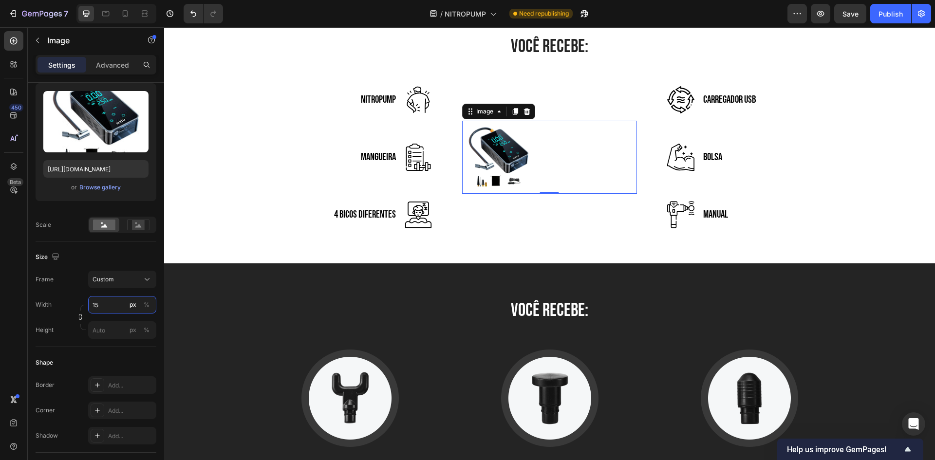
type input "1"
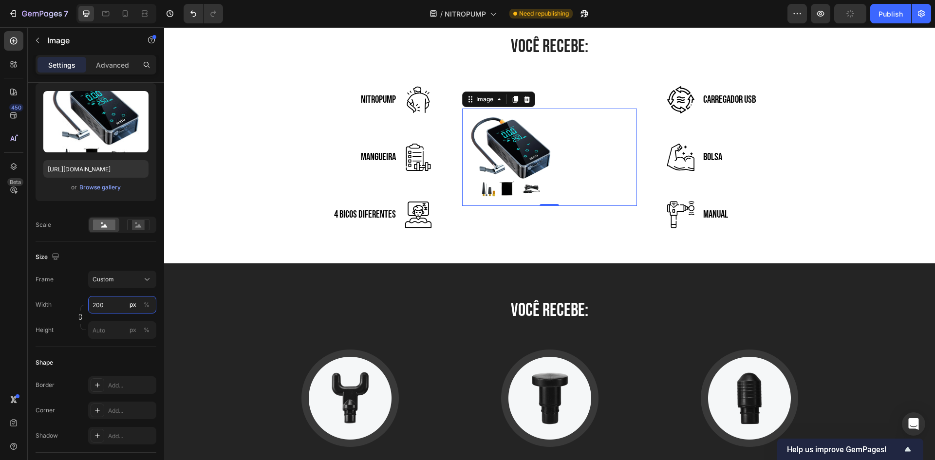
type input "200"
click at [100, 329] on input "px %" at bounding box center [122, 331] width 68 height 18
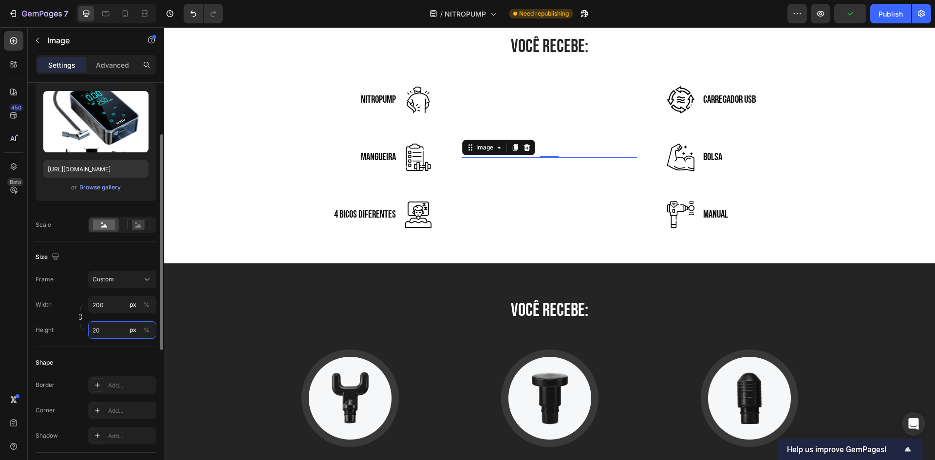
type input "200"
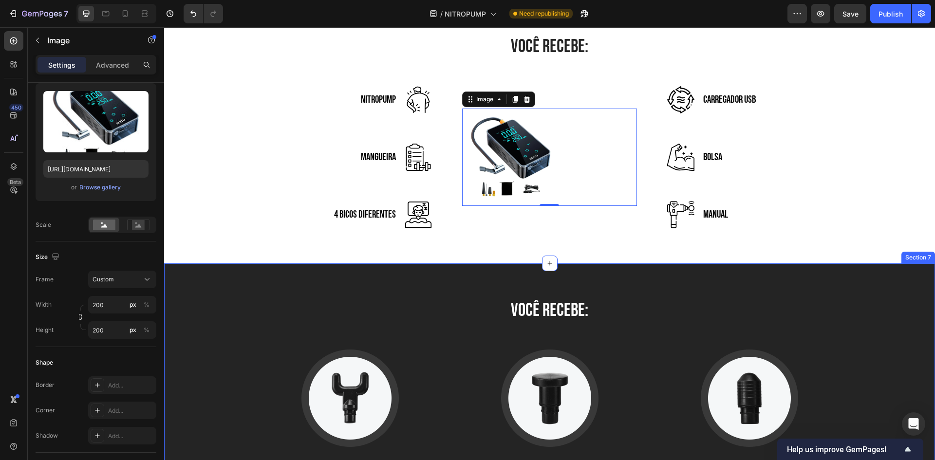
click at [260, 288] on div "VOCÊ RECEBE: Heading Image U-Shape Head Text block Suitable for the muscles aro…" at bounding box center [549, 412] width 771 height 297
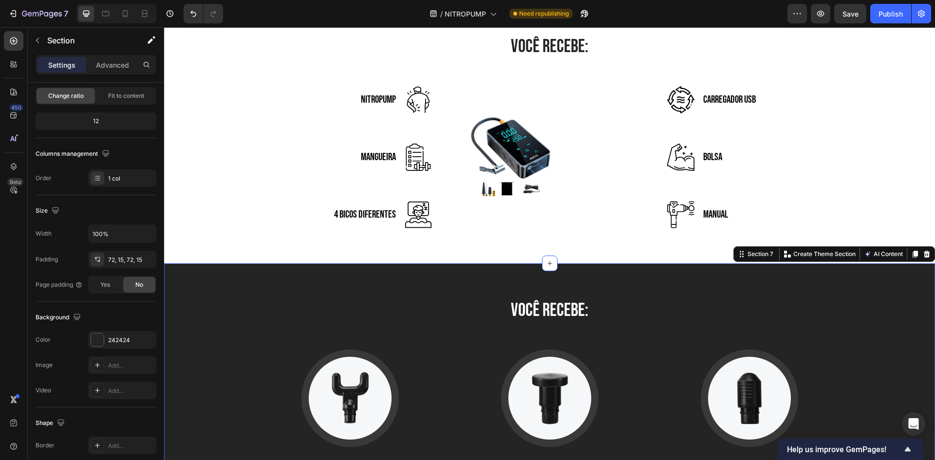
scroll to position [0, 0]
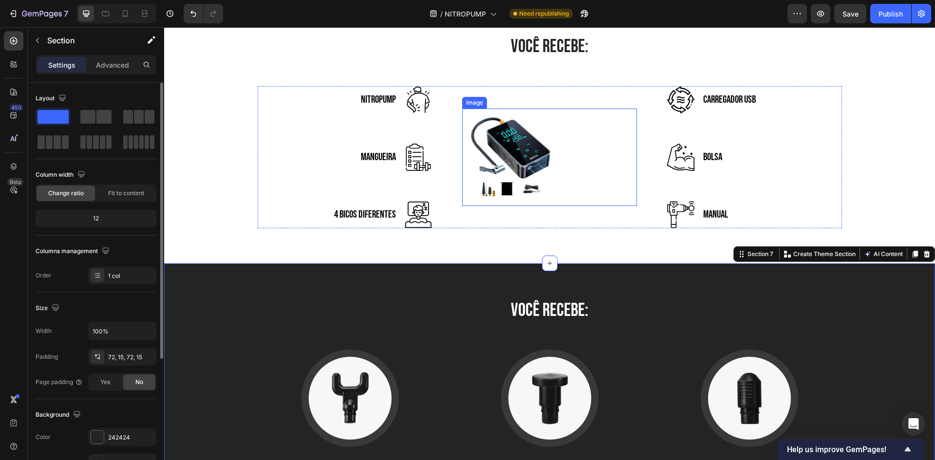
click at [571, 177] on div at bounding box center [549, 157] width 175 height 97
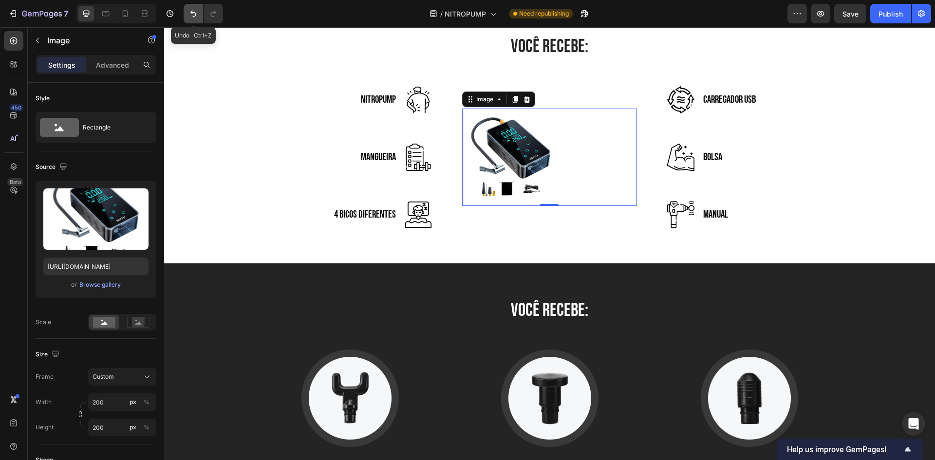
click at [193, 16] on icon "Undo/Redo" at bounding box center [194, 14] width 10 height 10
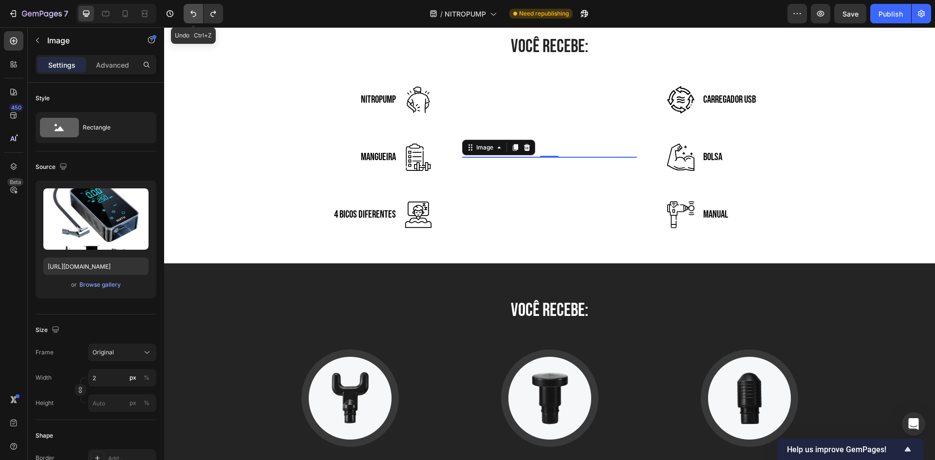
click at [193, 16] on icon "Undo/Redo" at bounding box center [194, 14] width 10 height 10
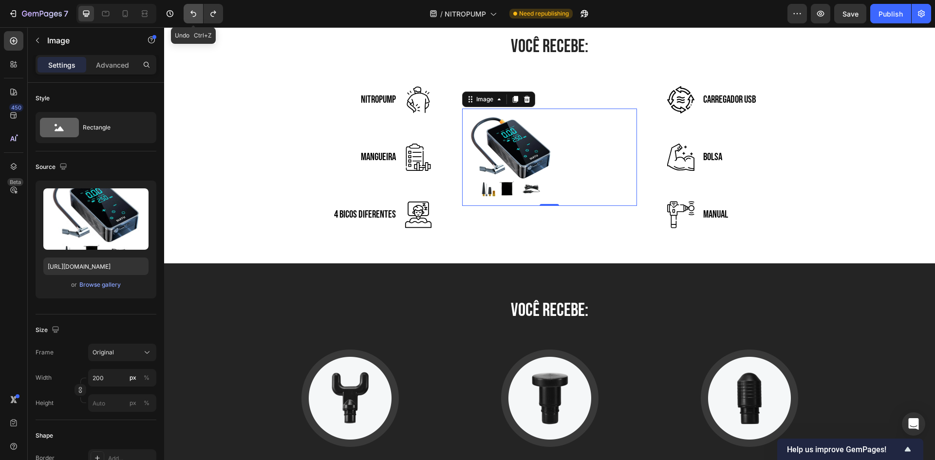
click at [193, 16] on icon "Undo/Redo" at bounding box center [194, 14] width 10 height 10
type input "150"
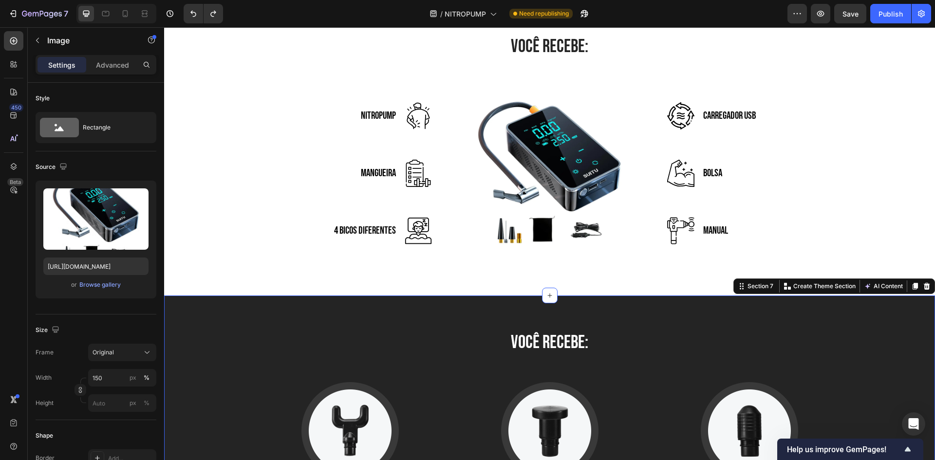
click at [694, 311] on div "VOCÊ RECEBE: Heading Image U-Shape Head Text block Suitable for the muscles aro…" at bounding box center [549, 444] width 771 height 297
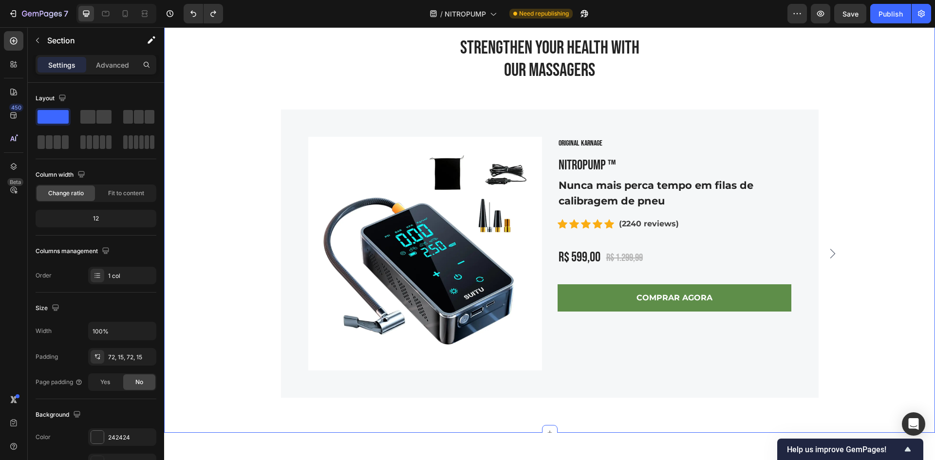
scroll to position [3692, 0]
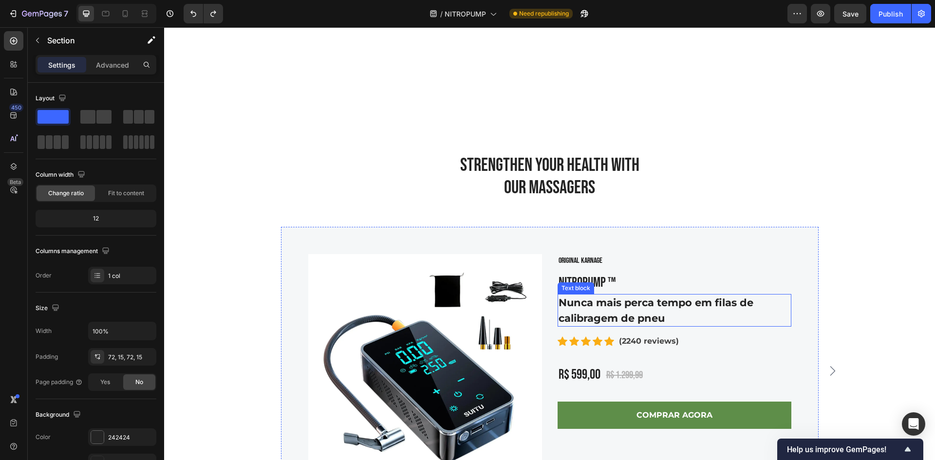
click at [655, 314] on p "Nunca mais perca tempo em filas de calibragem de pneu" at bounding box center [675, 310] width 232 height 31
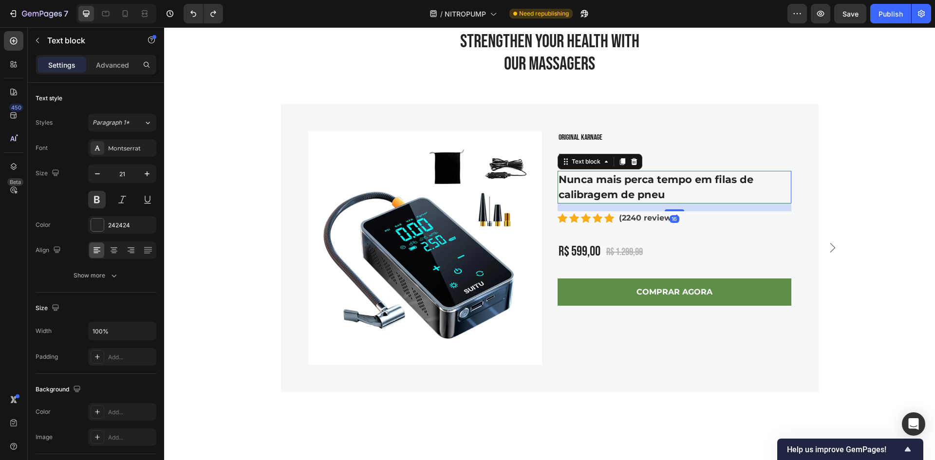
click at [642, 203] on p "Nunca mais perca tempo em filas de calibragem de pneu" at bounding box center [675, 187] width 232 height 31
click at [643, 203] on p "Nunca mais perca tempo em filas de calibragem de pneu" at bounding box center [675, 187] width 232 height 31
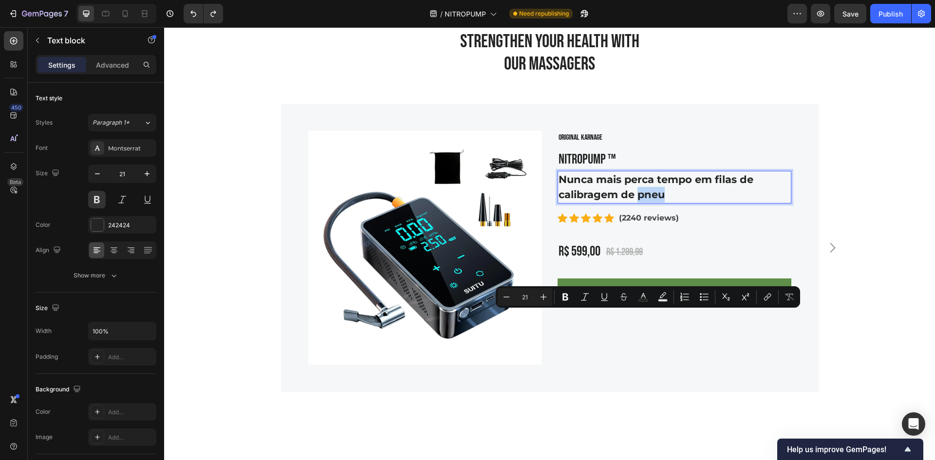
click at [677, 203] on p "Nunca mais perca tempo em filas de calibragem de pneu" at bounding box center [675, 187] width 232 height 31
click at [667, 203] on p "Nunca mais perca tempo em filas de calibragem de pneu" at bounding box center [675, 187] width 232 height 31
click at [641, 203] on p "Nunca mais perca tempo em filas de calibragem de pneu" at bounding box center [675, 187] width 232 height 31
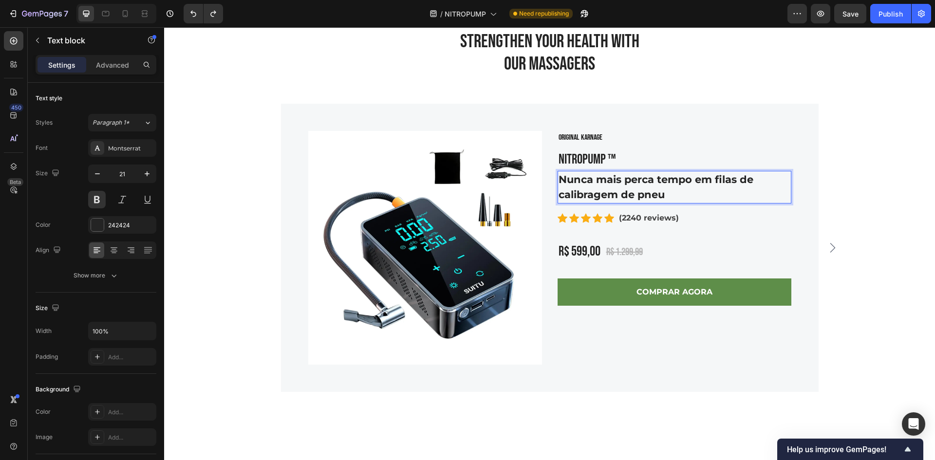
click at [677, 203] on p "Nunca mais perca tempo em filas de calibragem de pneu" at bounding box center [675, 187] width 232 height 31
click at [414, 352] on img at bounding box center [425, 248] width 234 height 234
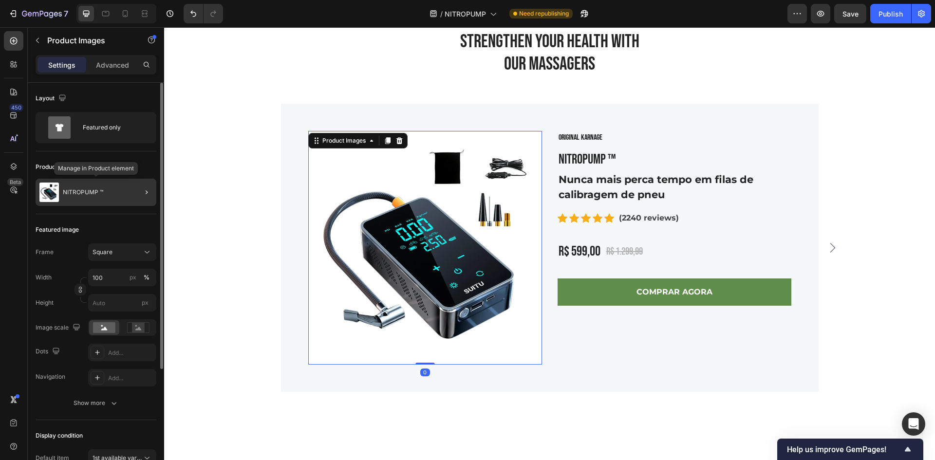
click at [119, 190] on div "NITROPUMP ™" at bounding box center [96, 192] width 121 height 27
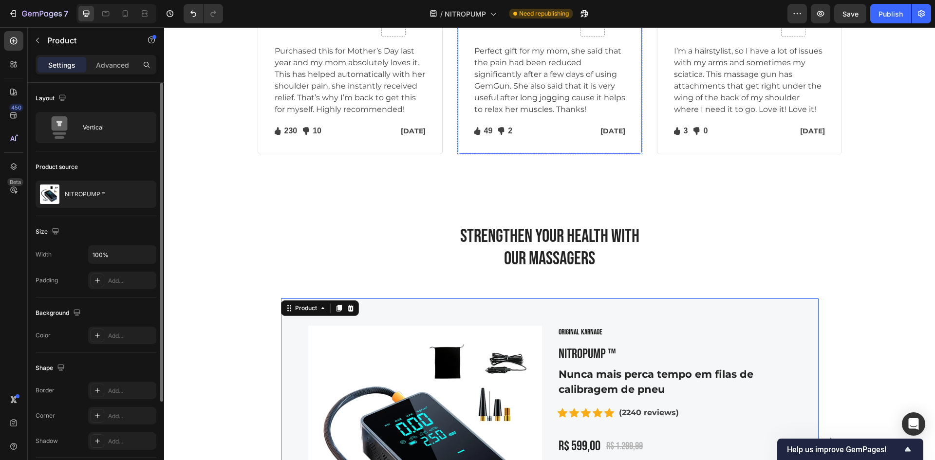
scroll to position [3545, 0]
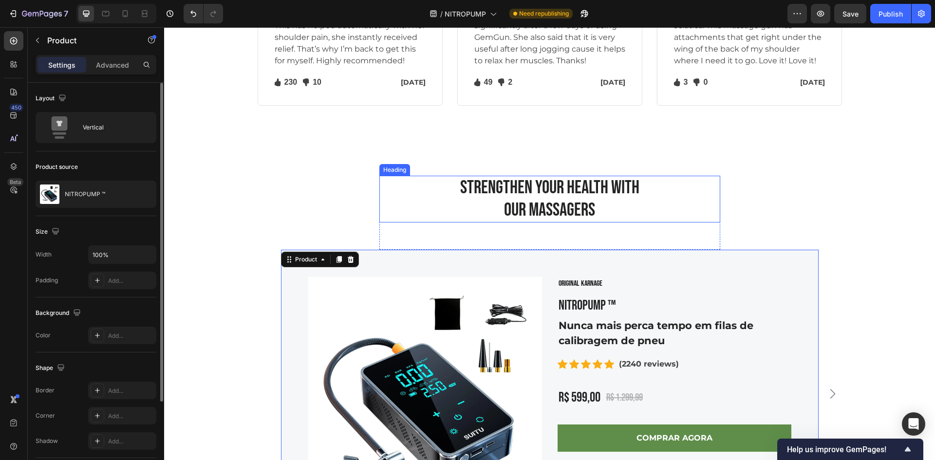
click at [601, 221] on p "Strengthen Your Health With Our Massagers" at bounding box center [550, 199] width 339 height 44
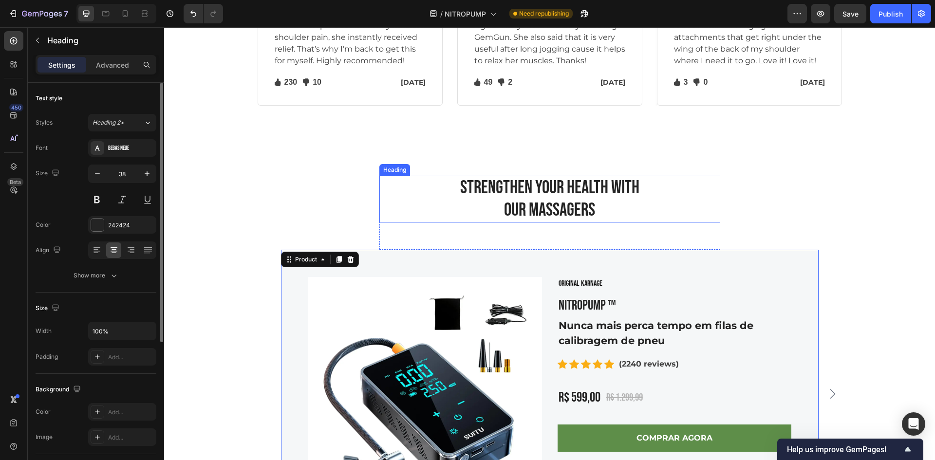
click at [601, 221] on p "Strengthen Your Health With Our Massagers" at bounding box center [550, 199] width 339 height 44
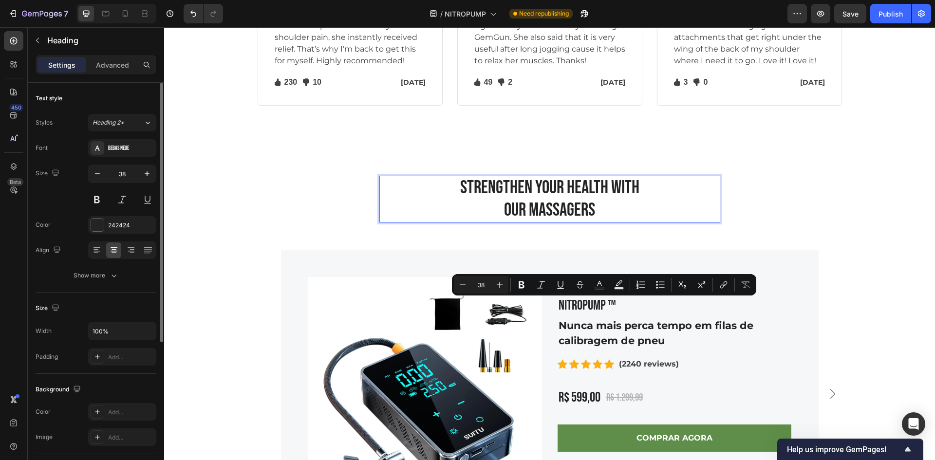
click at [600, 221] on p "Strengthen Your Health With Our Massagers" at bounding box center [550, 199] width 339 height 44
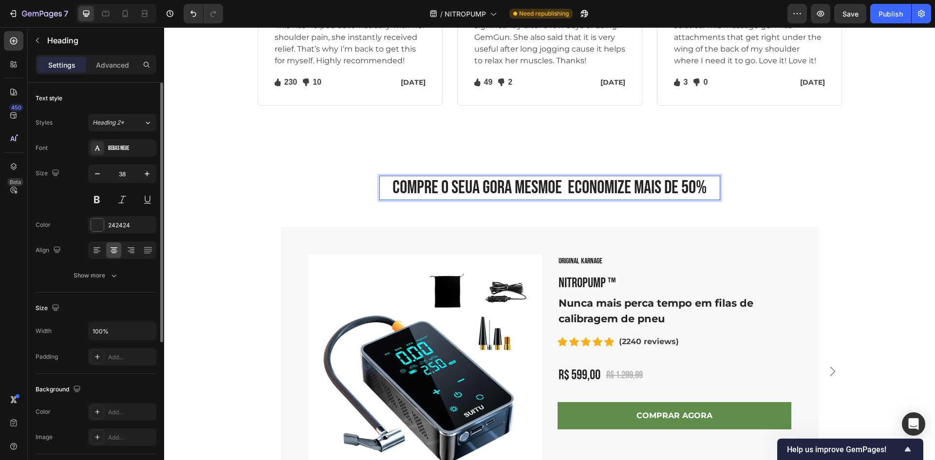
click at [548, 199] on p "COMPRE O SEUA GORA MESMOE ECONOMIZE MAIS DE 50%" at bounding box center [550, 188] width 339 height 22
click at [465, 199] on p "COMPRE O SEUA GORA MESMO E ECONOMIZE MAIS DE 50%" at bounding box center [550, 188] width 339 height 22
click at [701, 199] on p "COMPRE O SEU AGORA MESMO E ECONOMIZE MAIS DE 50%" at bounding box center [550, 188] width 339 height 22
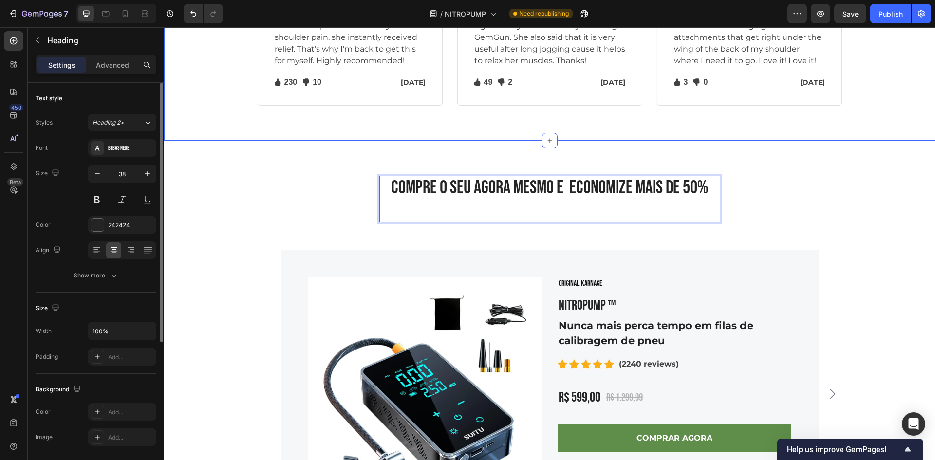
scroll to position [3448, 0]
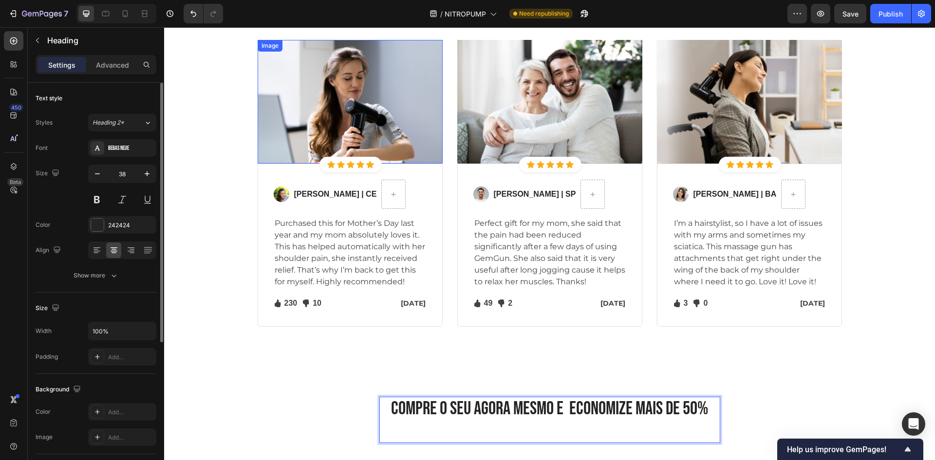
click at [324, 111] on img at bounding box center [350, 102] width 185 height 124
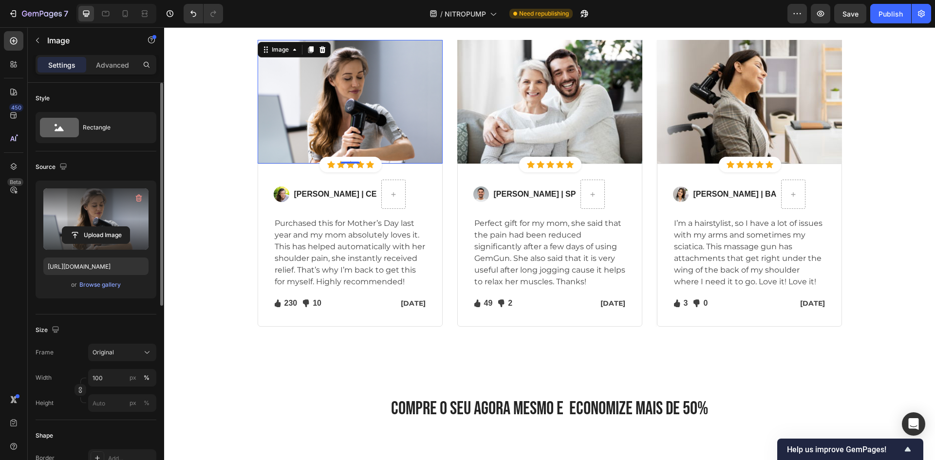
click at [89, 225] on label at bounding box center [95, 219] width 105 height 61
click at [89, 227] on input "file" at bounding box center [95, 235] width 67 height 17
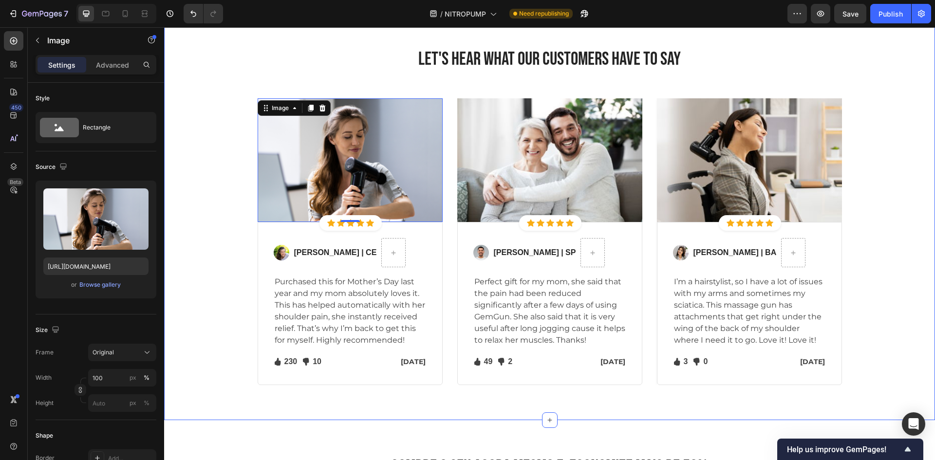
scroll to position [3399, 0]
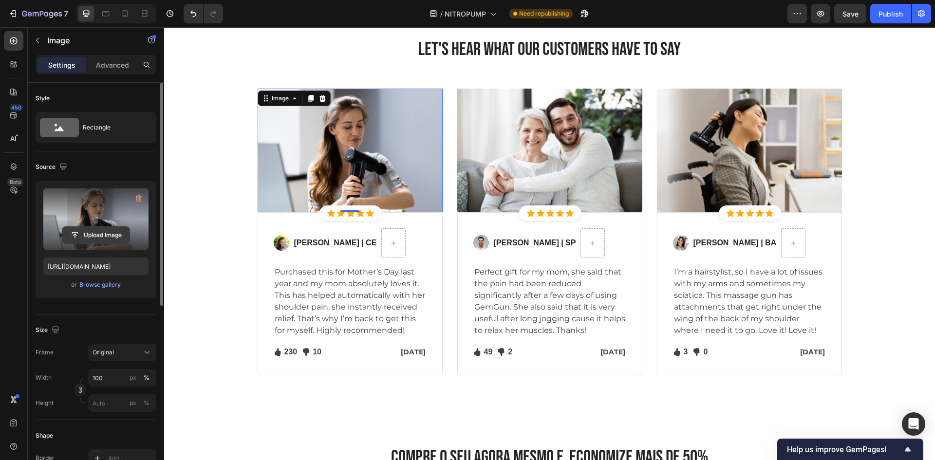
click at [93, 238] on input "file" at bounding box center [95, 235] width 67 height 17
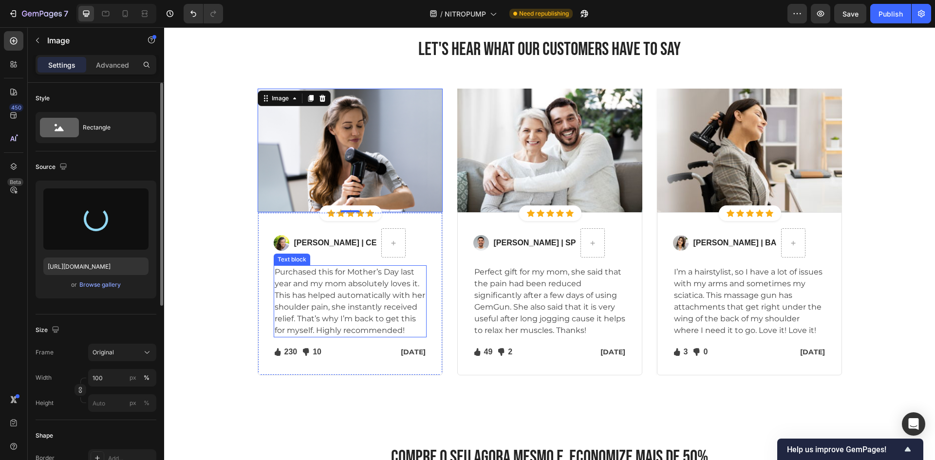
type input "https://cdn.shopify.com/s/files/1/0688/9924/2135/files/gempages_585738742786949…"
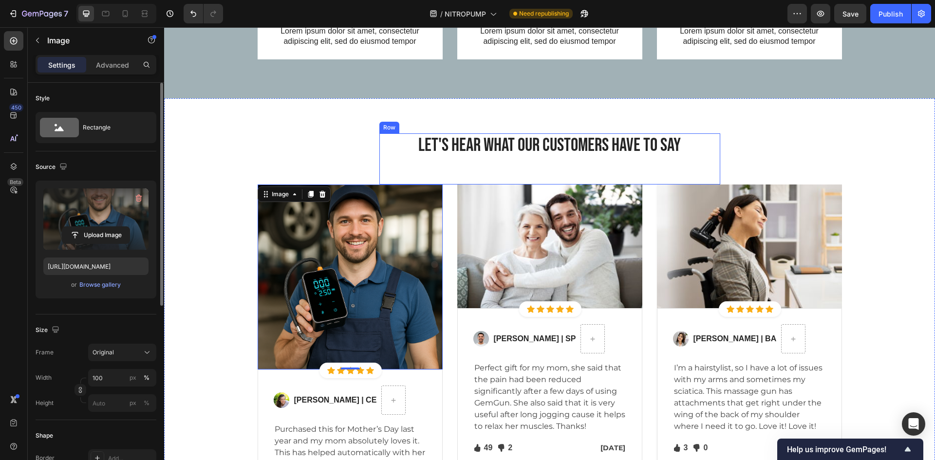
scroll to position [3302, 0]
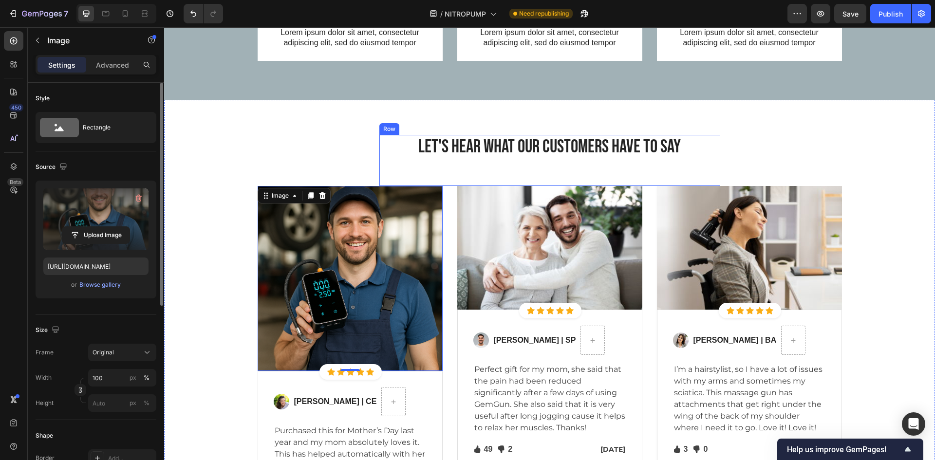
click at [557, 145] on p "Let's Hear What Our Customers Have To Say" at bounding box center [550, 147] width 339 height 22
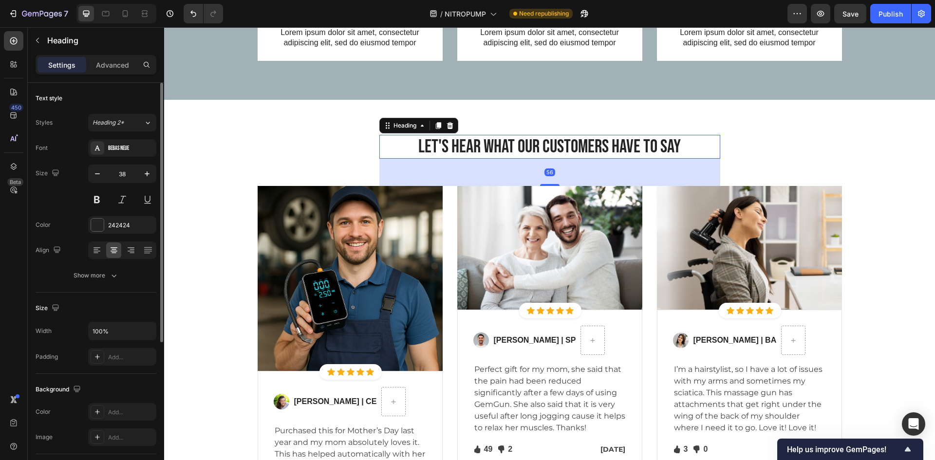
click at [553, 143] on p "Let's Hear What Our Customers Have To Say" at bounding box center [550, 147] width 339 height 22
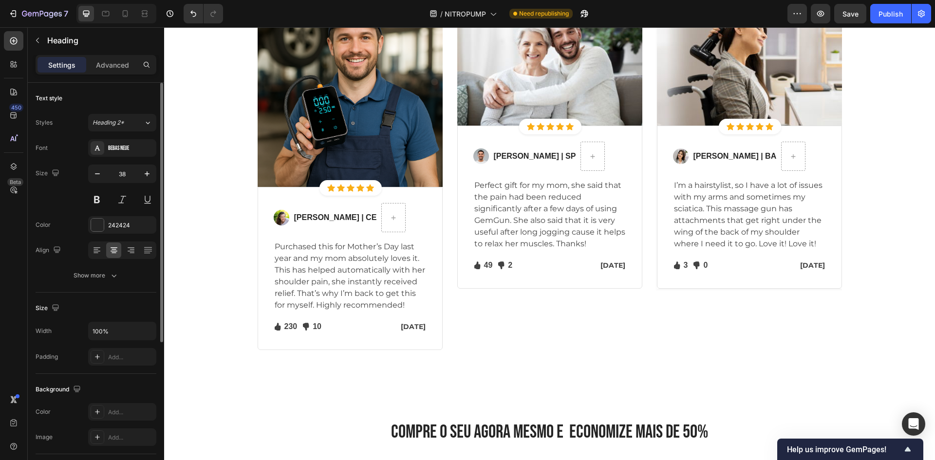
scroll to position [3412, 0]
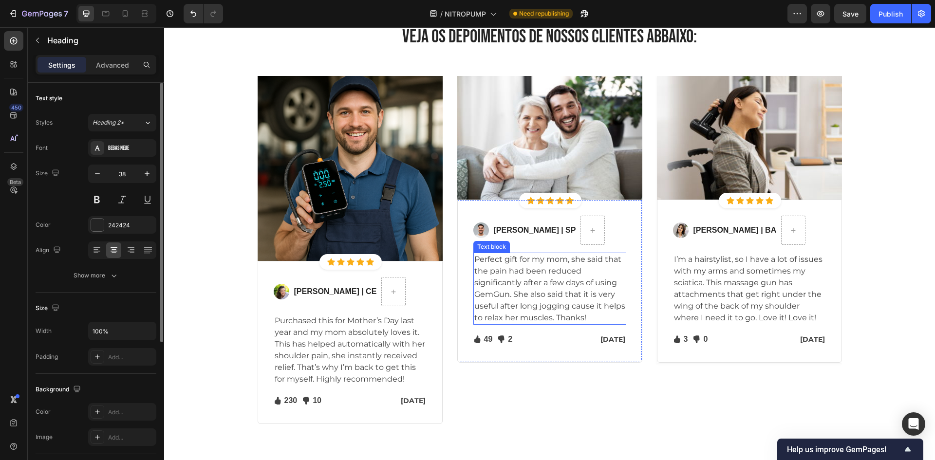
click at [513, 123] on img at bounding box center [549, 138] width 185 height 124
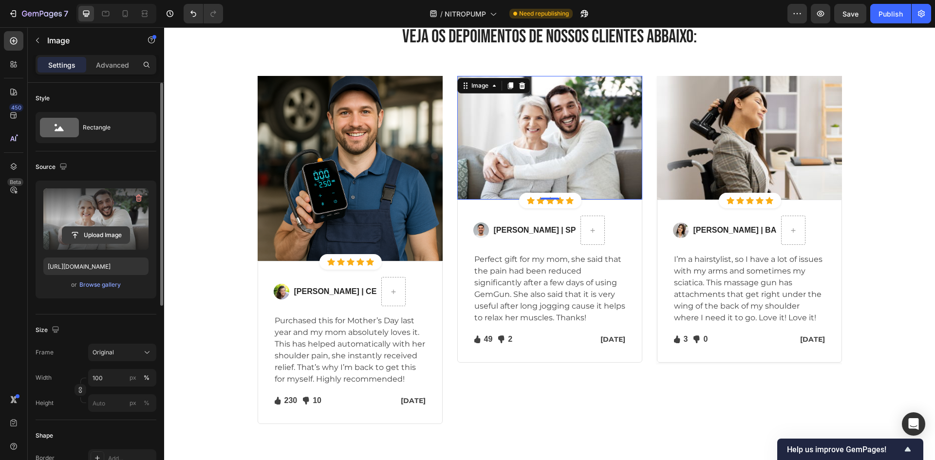
click at [103, 239] on input "file" at bounding box center [95, 235] width 67 height 17
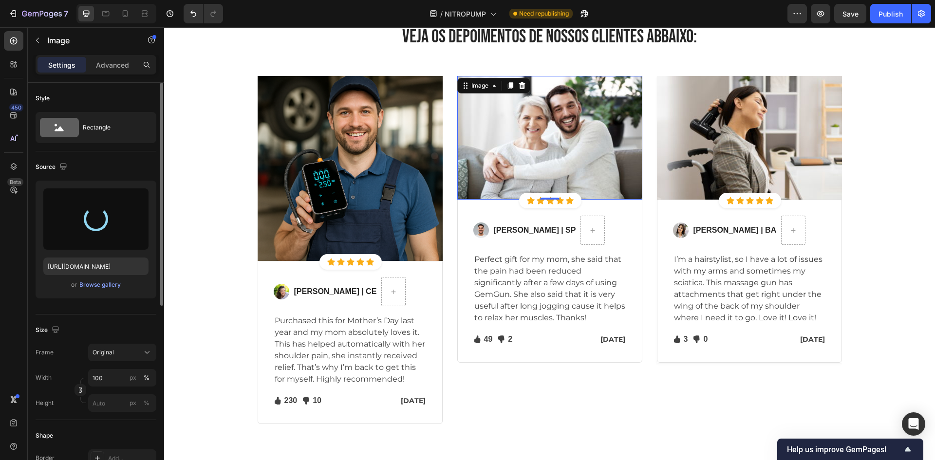
type input "https://cdn.shopify.com/s/files/1/0688/9924/2135/files/gempages_585738742786949…"
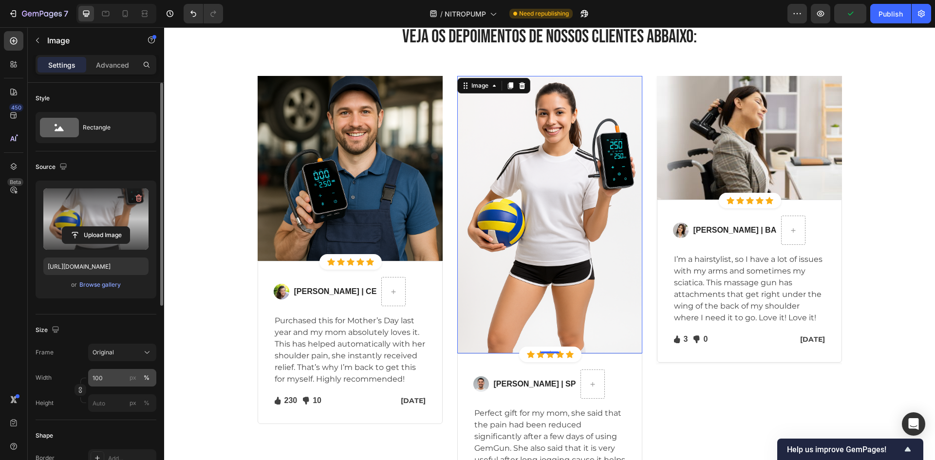
scroll to position [97, 0]
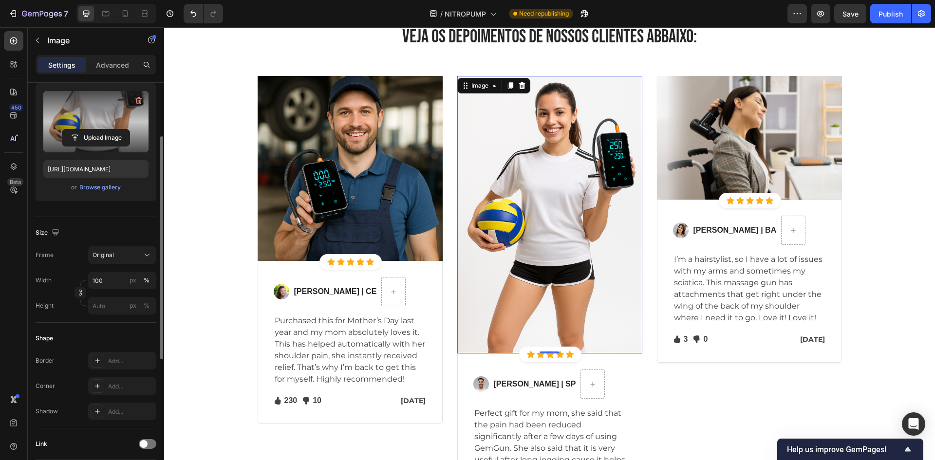
click at [118, 264] on div "Frame Original Width 100 px % Height px %" at bounding box center [96, 281] width 121 height 68
click at [120, 258] on div "Original" at bounding box center [117, 255] width 48 height 9
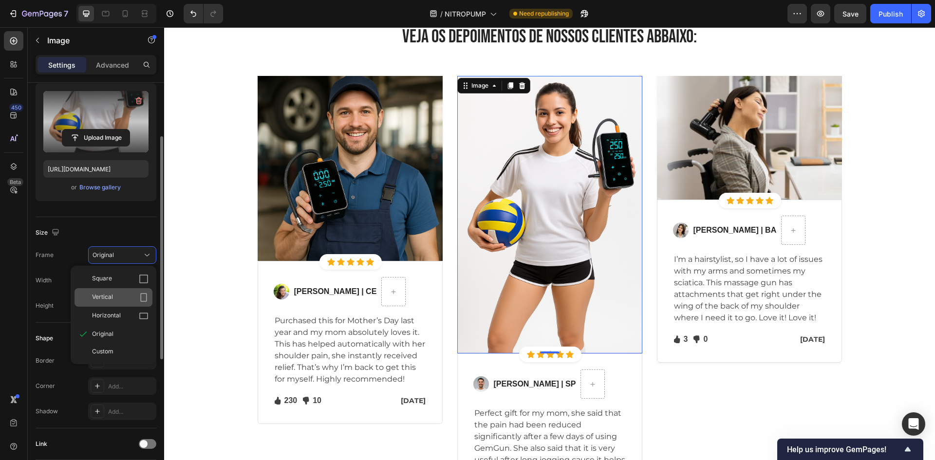
click at [140, 302] on icon at bounding box center [144, 298] width 10 height 10
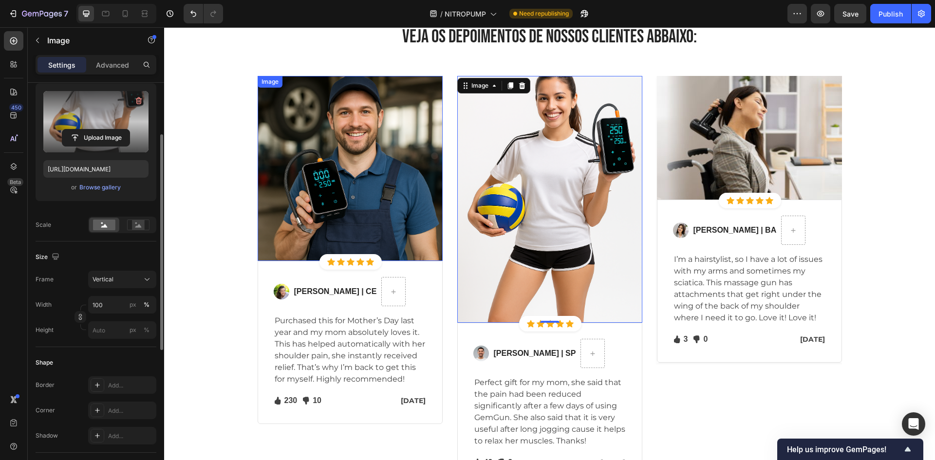
click at [328, 185] on img at bounding box center [350, 168] width 185 height 185
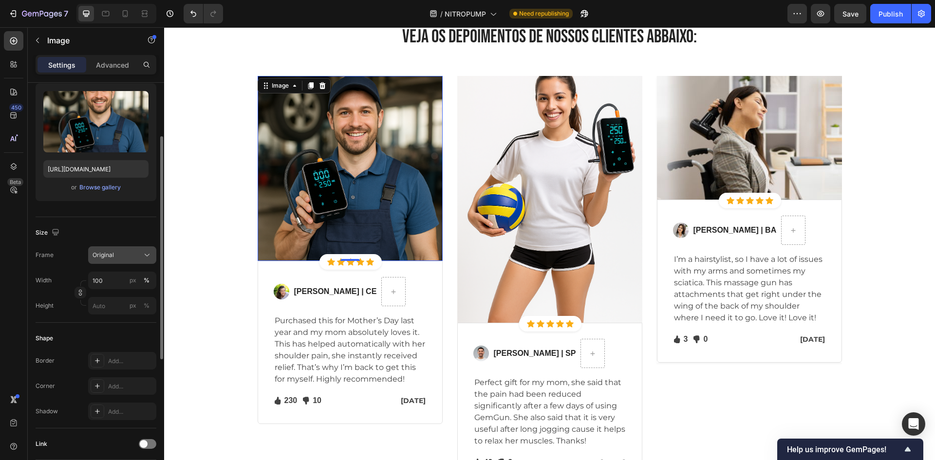
click at [142, 256] on icon at bounding box center [147, 255] width 10 height 10
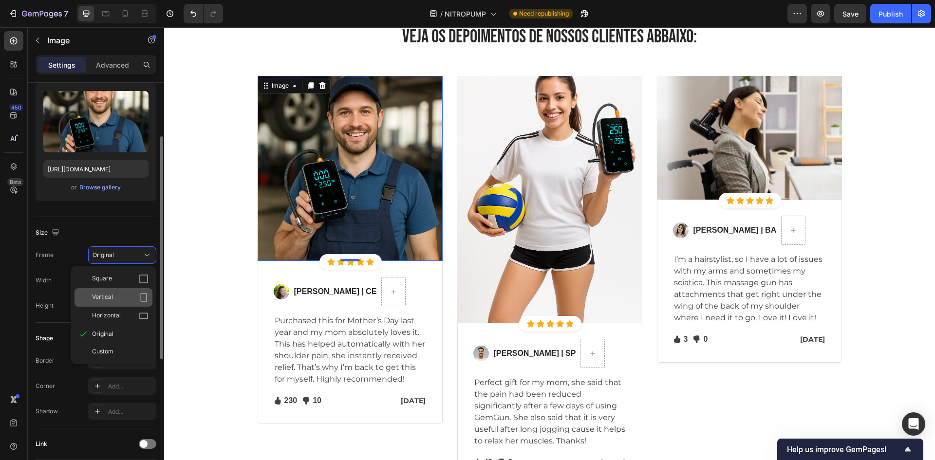
click at [150, 300] on div "Vertical" at bounding box center [114, 297] width 78 height 19
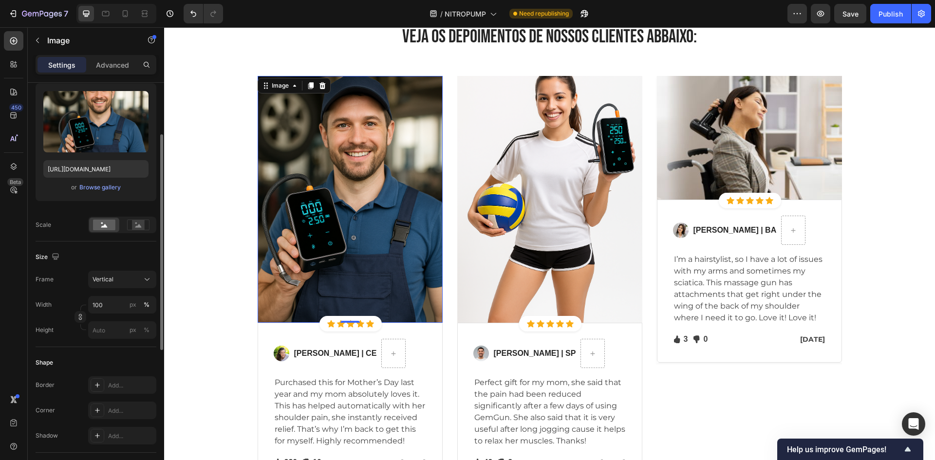
click at [343, 204] on img at bounding box center [350, 199] width 185 height 247
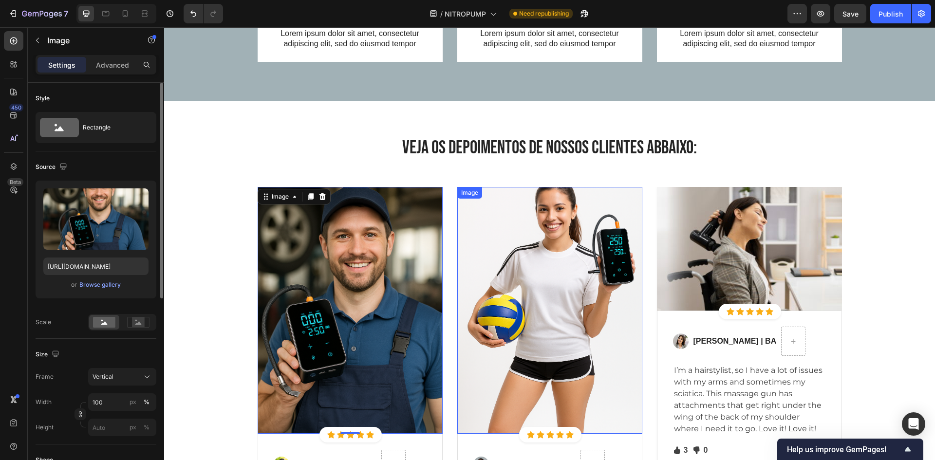
scroll to position [3412, 0]
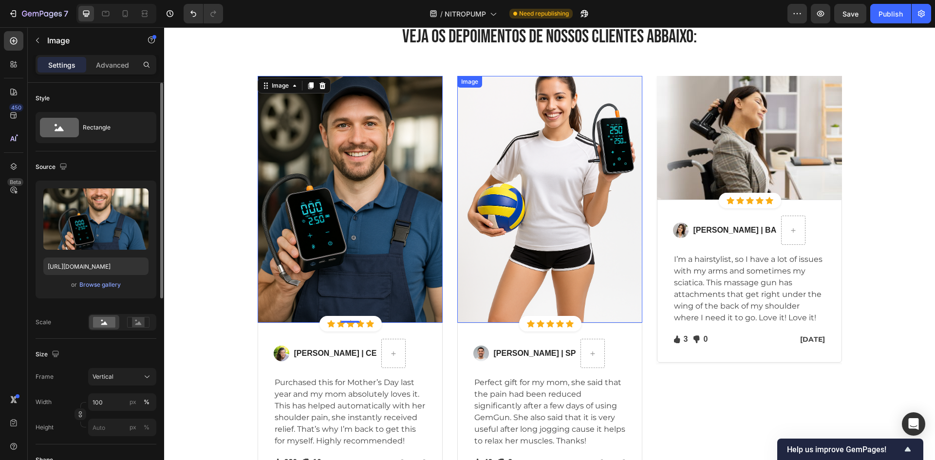
click at [498, 245] on img at bounding box center [549, 199] width 185 height 247
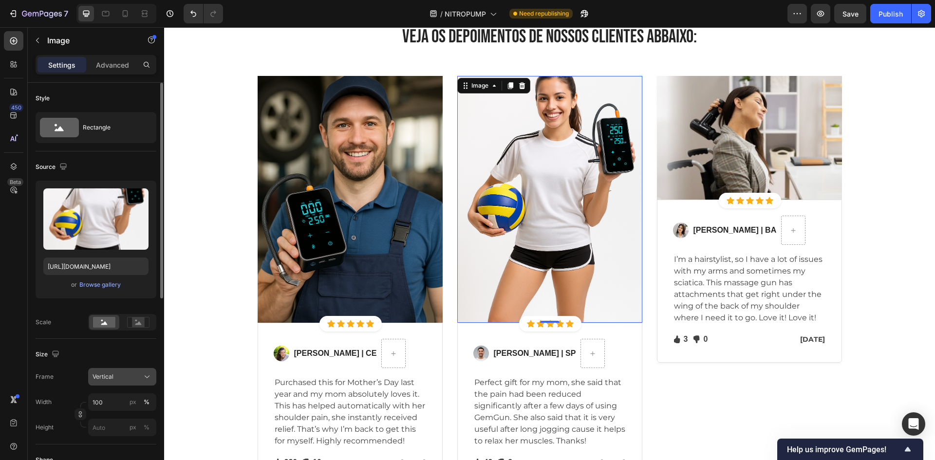
click at [145, 378] on icon at bounding box center [147, 377] width 10 height 10
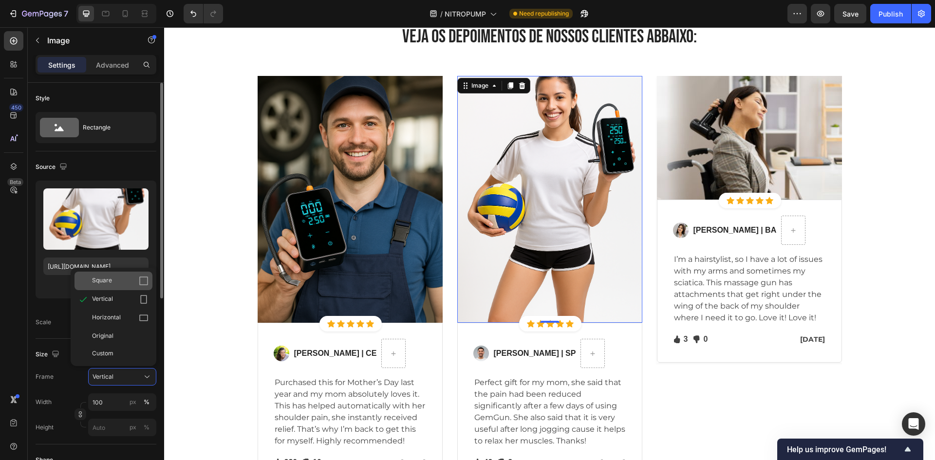
click at [147, 283] on icon at bounding box center [144, 281] width 10 height 10
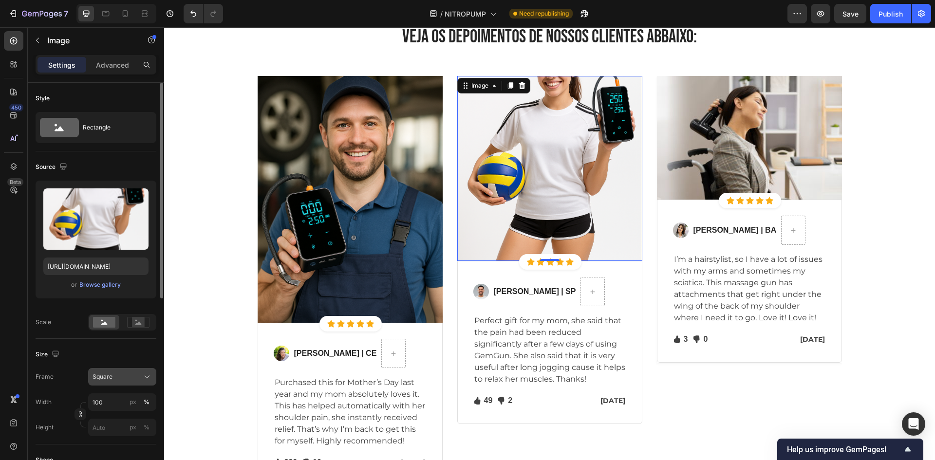
click at [134, 382] on div "Square" at bounding box center [122, 377] width 59 height 10
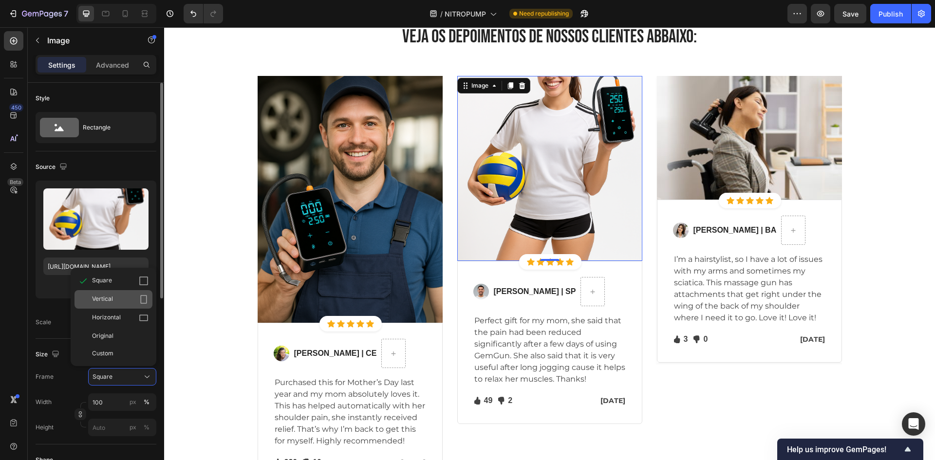
click at [145, 301] on icon at bounding box center [144, 300] width 10 height 10
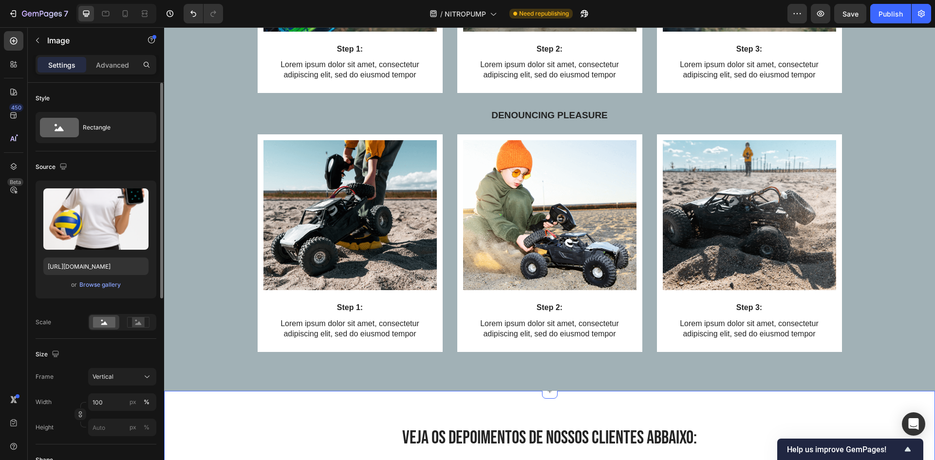
scroll to position [3120, 0]
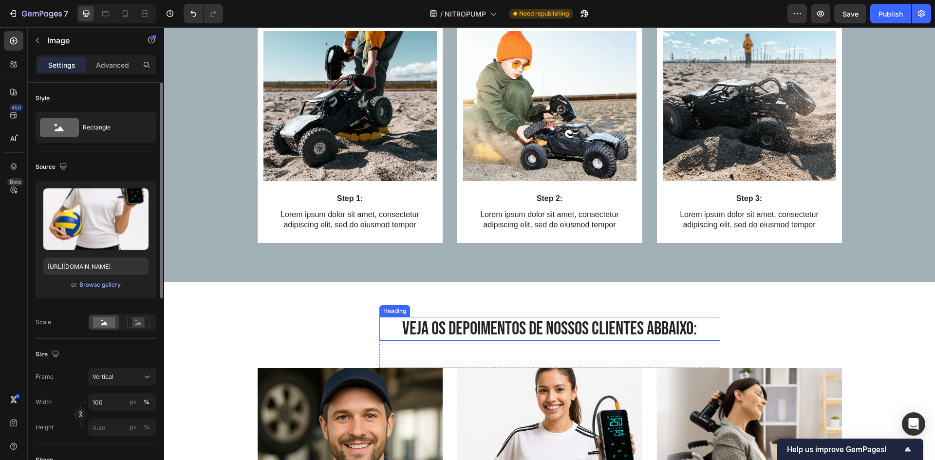
click at [665, 326] on h2 "VEJA OS DEPOIMENTOS DE NOSSOS CLIENTES ABBAIXO:" at bounding box center [550, 329] width 341 height 24
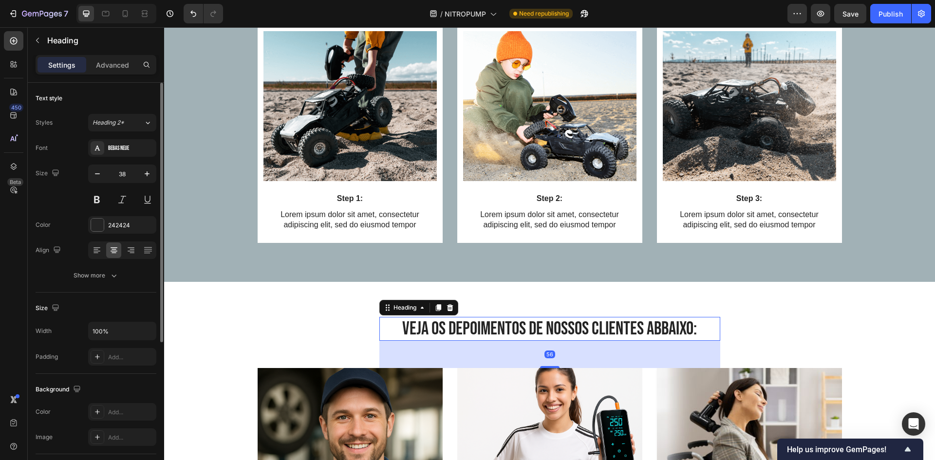
click at [665, 326] on h2 "VEJA OS DEPOIMENTOS DE NOSSOS CLIENTES ABBAIXO:" at bounding box center [550, 329] width 341 height 24
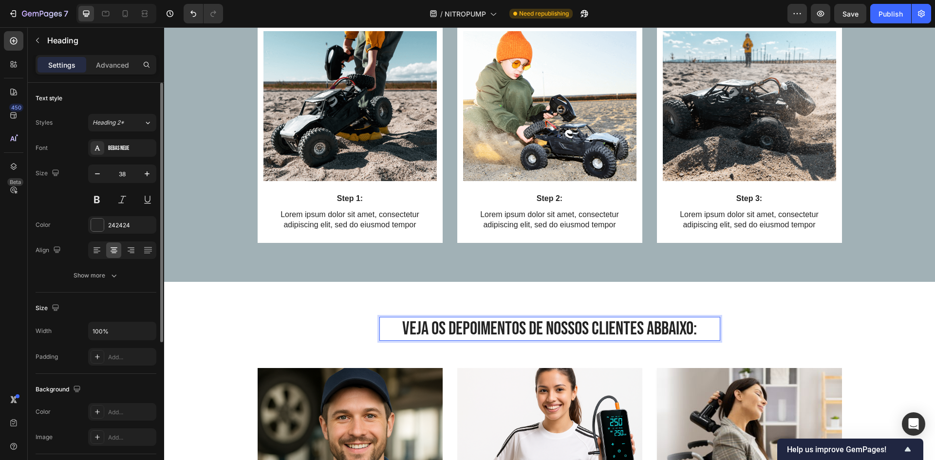
click at [665, 326] on p "VEJA OS DEPOIMENTOS DE NOSSOS CLIENTES ABBAIXO:" at bounding box center [550, 329] width 339 height 22
drag, startPoint x: 883, startPoint y: 10, endPoint x: 697, endPoint y: 27, distance: 186.9
click at [883, 10] on div "Publish" at bounding box center [891, 14] width 24 height 10
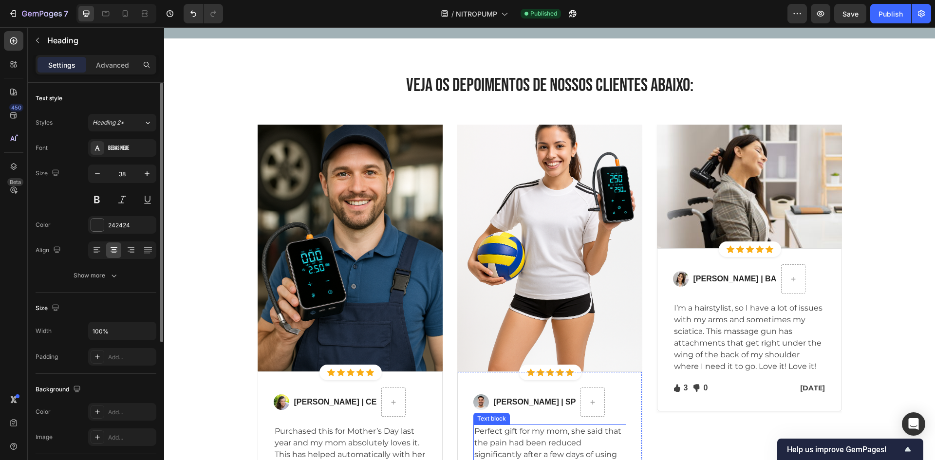
scroll to position [3361, 0]
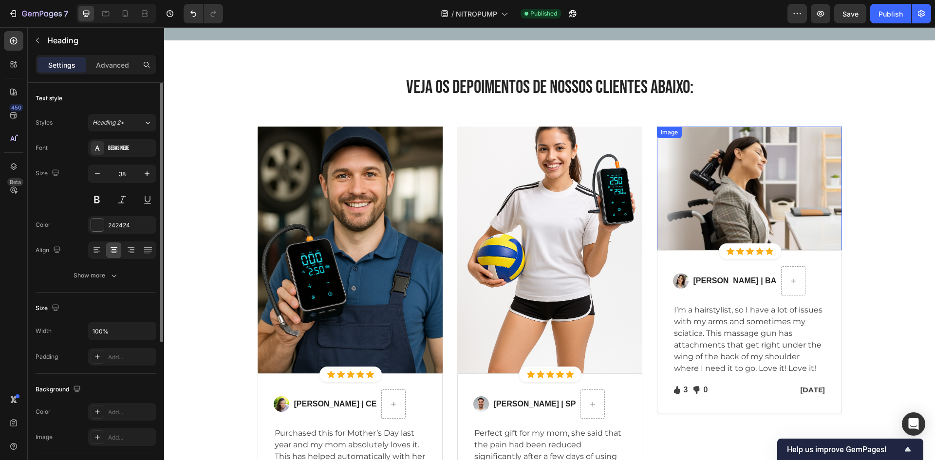
click at [717, 202] on img at bounding box center [749, 189] width 185 height 124
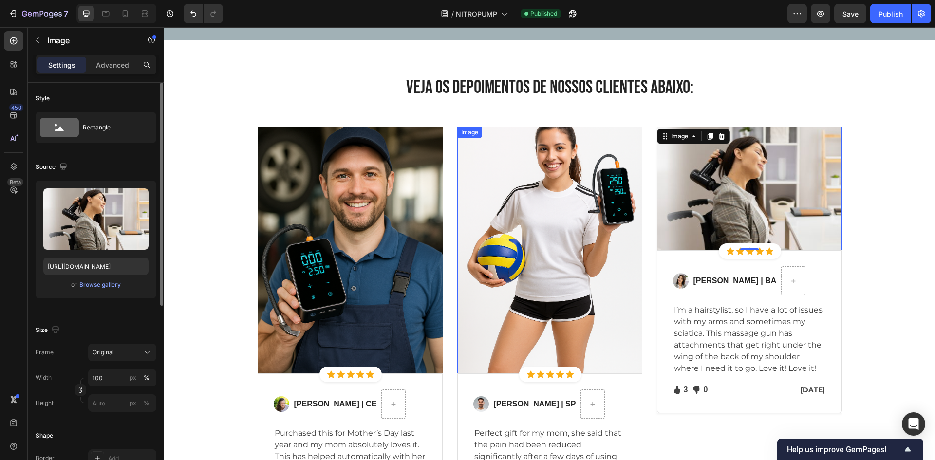
scroll to position [3312, 0]
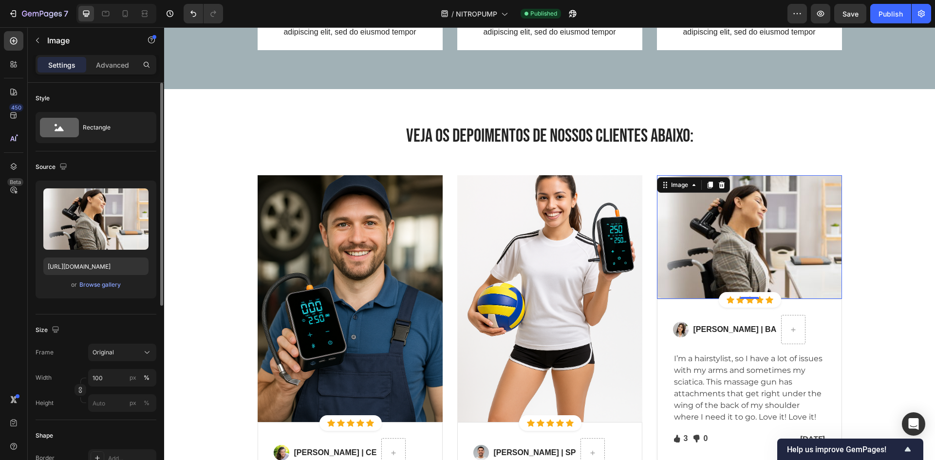
click at [858, 296] on div "VEJA OS DEPOIMENTOS DE NOSSOS CLIENTES ABAIXO: Heading Row Image Icon Icon Icon…" at bounding box center [549, 354] width 757 height 461
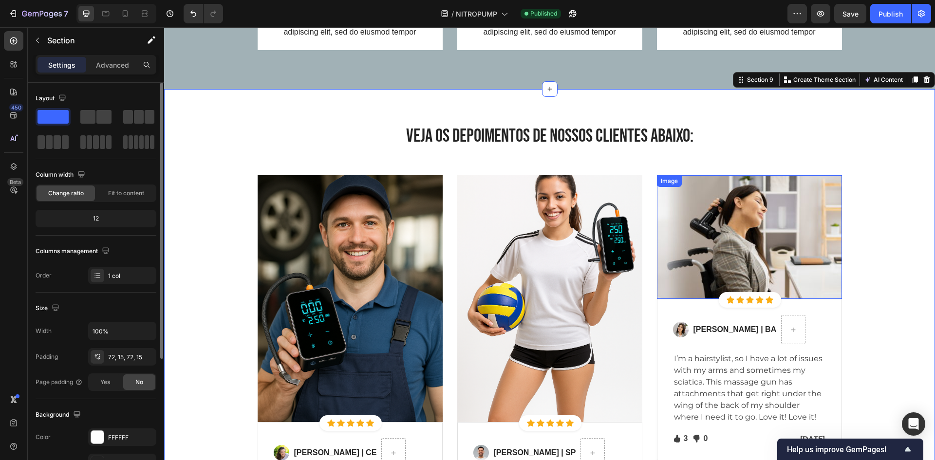
click at [787, 279] on img at bounding box center [749, 237] width 185 height 124
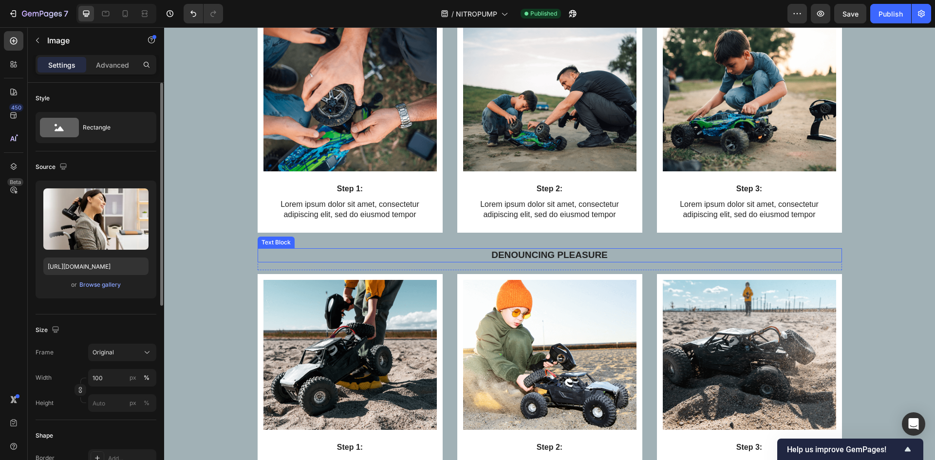
scroll to position [2630, 0]
